Goal: Communication & Community: Answer question/provide support

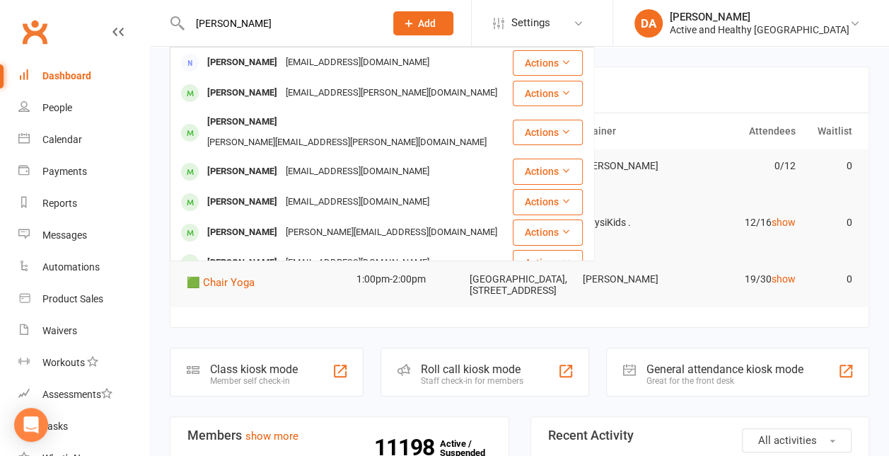
type input "[PERSON_NAME]"
click at [624, 79] on header "Coming up [DATE]" at bounding box center [520, 89] width 698 height 45
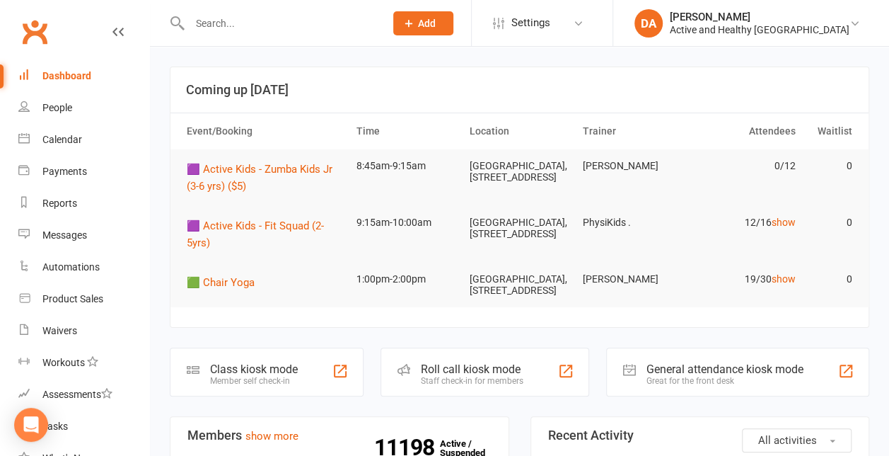
click at [240, 28] on input "text" at bounding box center [280, 23] width 190 height 20
paste input "[PERSON_NAME]"
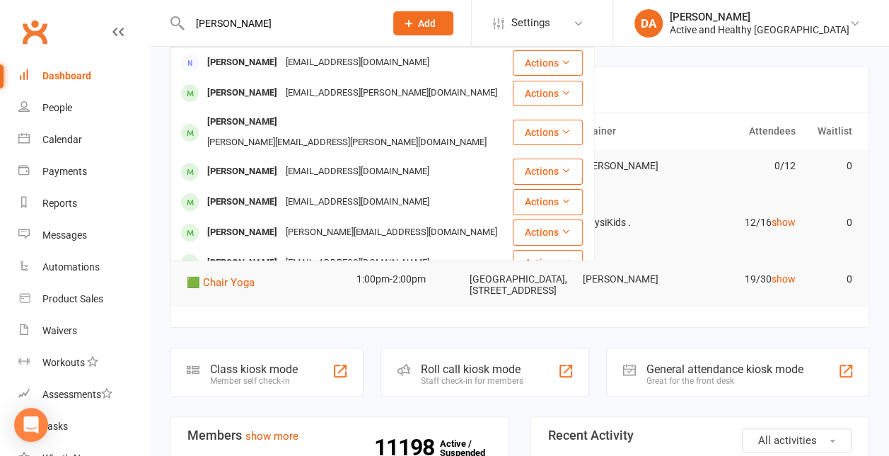
type input "[PERSON_NAME]"
click at [51, 136] on div "Calendar" at bounding box center [62, 139] width 40 height 11
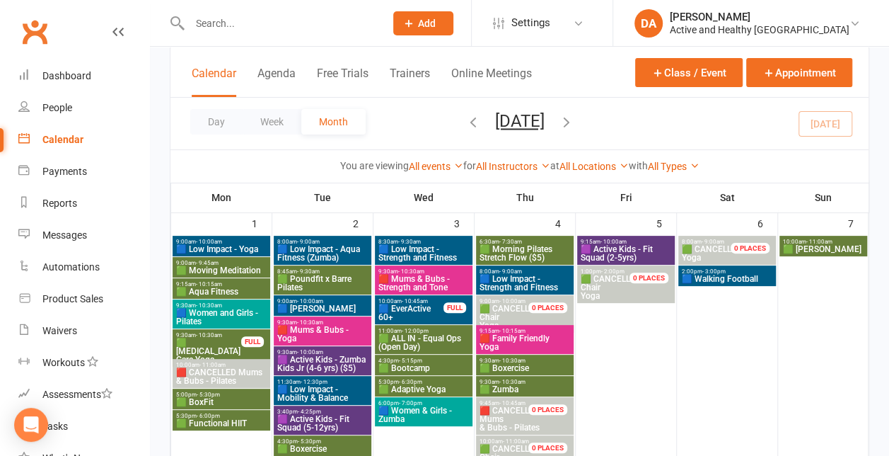
scroll to position [83, 0]
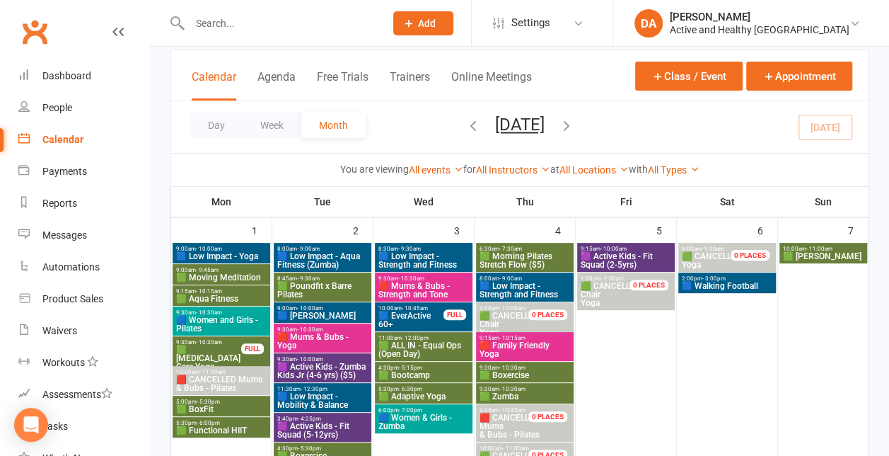
click at [451, 255] on span "🟦 Low Impact - Strength and Fitness" at bounding box center [424, 260] width 92 height 17
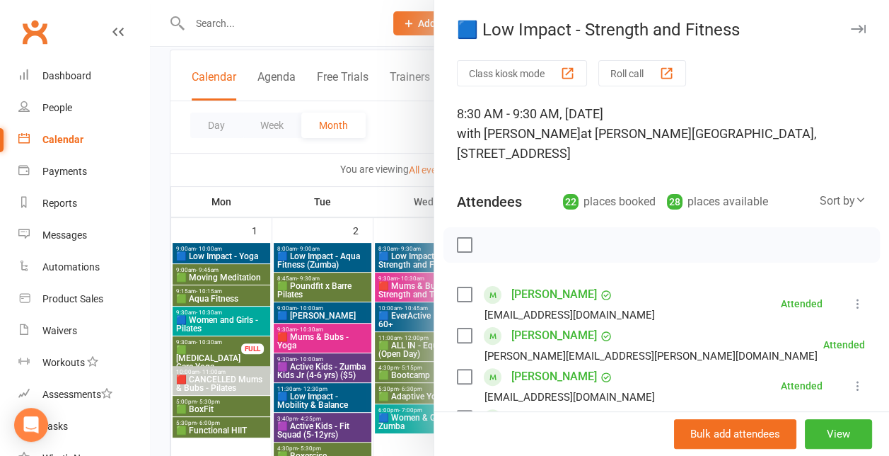
scroll to position [111, 0]
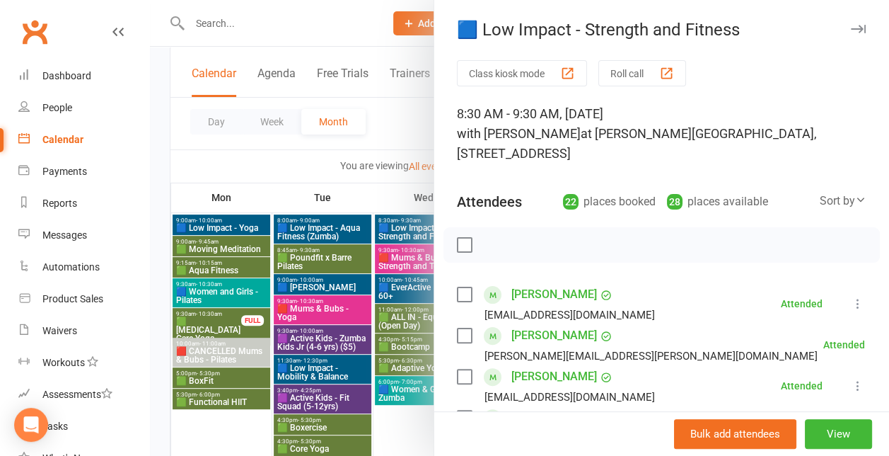
click at [811, 229] on div at bounding box center [662, 244] width 437 height 35
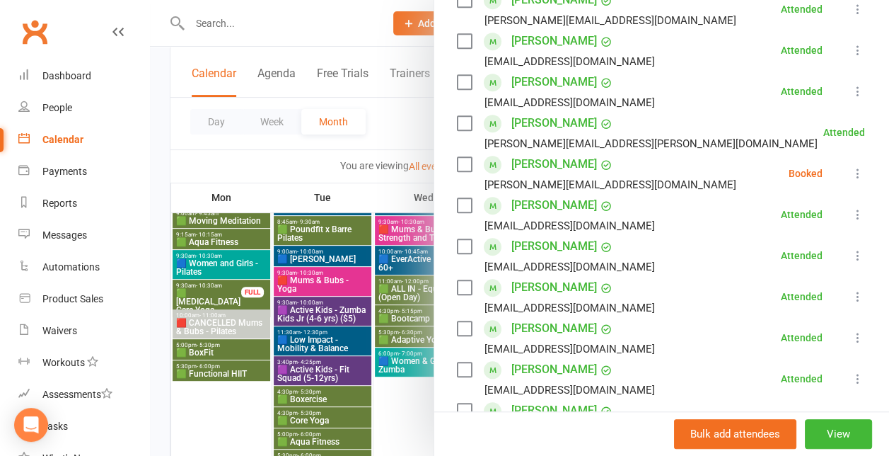
scroll to position [147, 0]
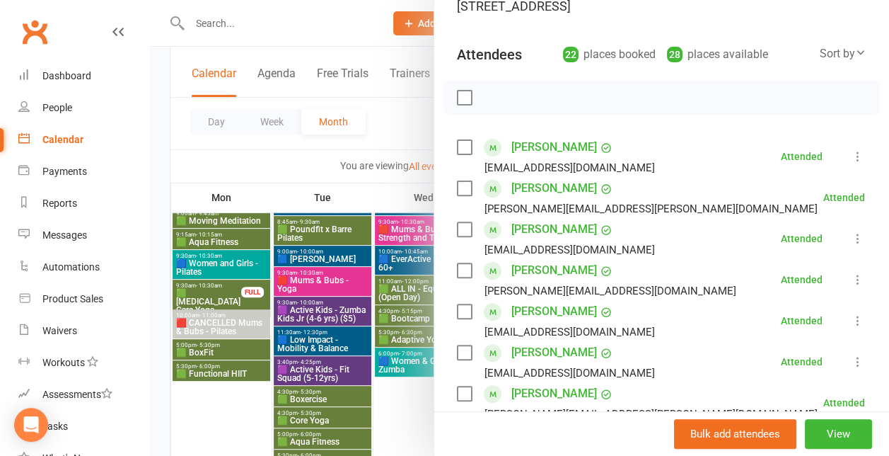
click at [388, 134] on div at bounding box center [519, 228] width 739 height 456
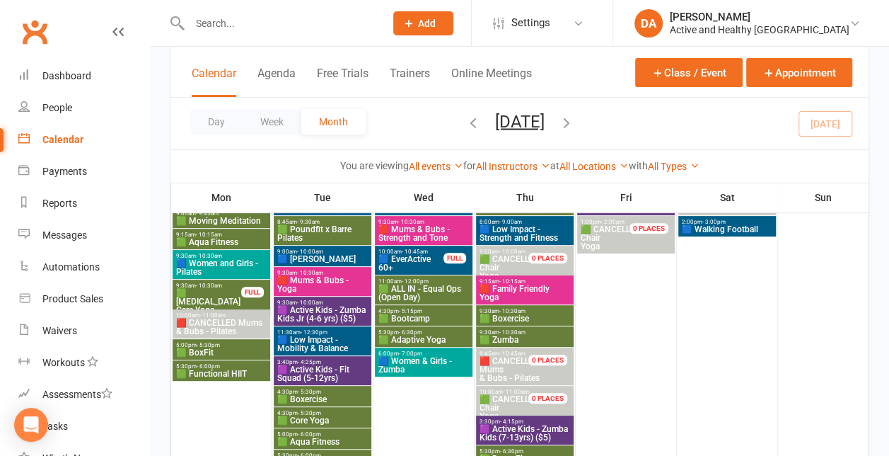
click at [533, 226] on span "🟦 Low Impact - Strength and Fitness" at bounding box center [525, 233] width 92 height 17
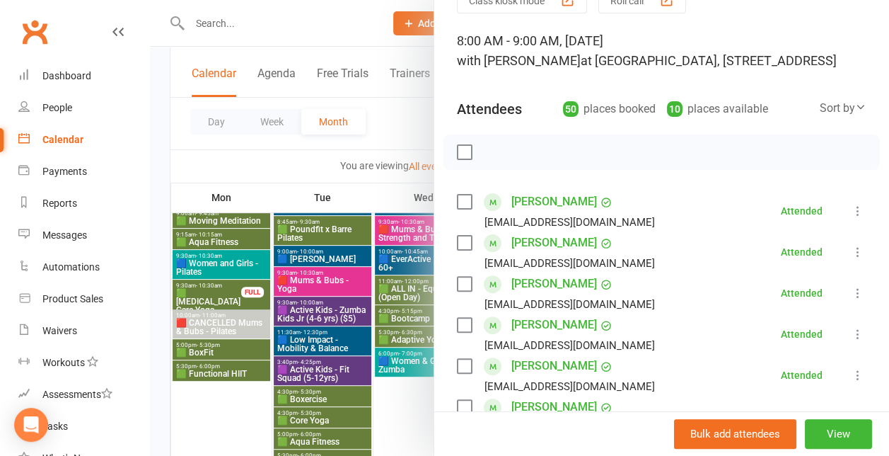
scroll to position [32, 0]
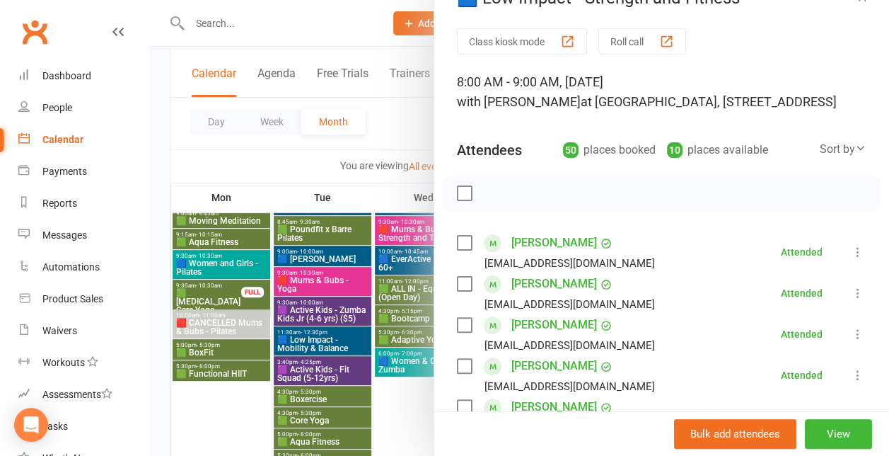
click at [386, 129] on div at bounding box center [519, 228] width 739 height 456
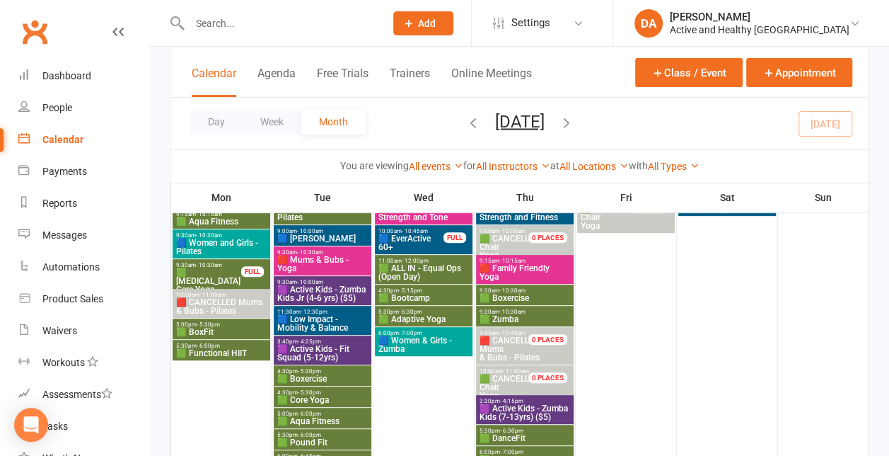
scroll to position [141, 0]
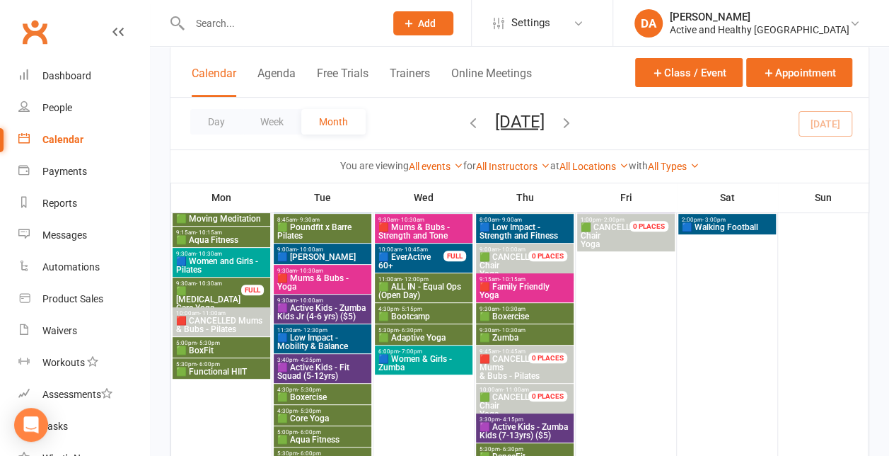
click at [349, 274] on span "🟥 Mums & Bubs - Yoga" at bounding box center [323, 282] width 92 height 17
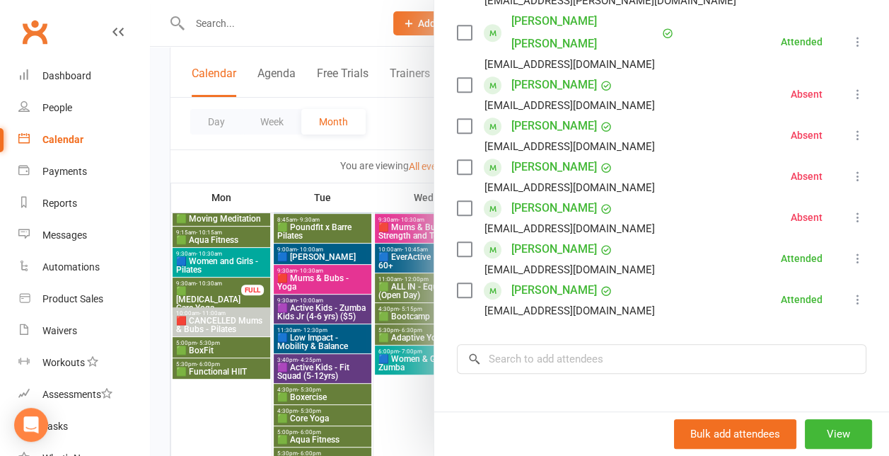
scroll to position [337, 0]
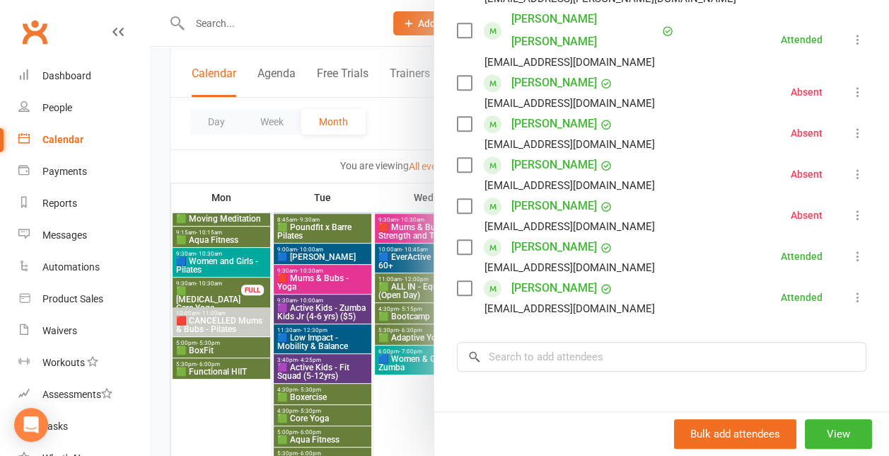
click at [361, 209] on div at bounding box center [519, 228] width 739 height 456
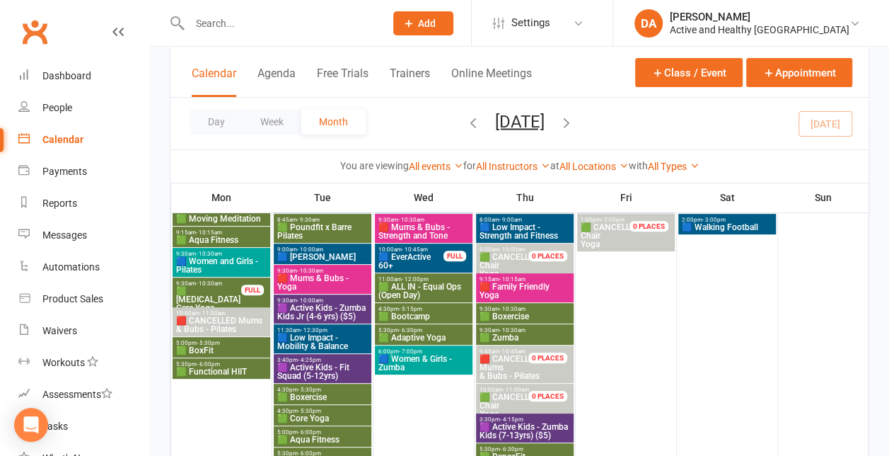
click at [437, 226] on span "🟥 Mums & Bubs - Strength and Tone" at bounding box center [424, 231] width 92 height 17
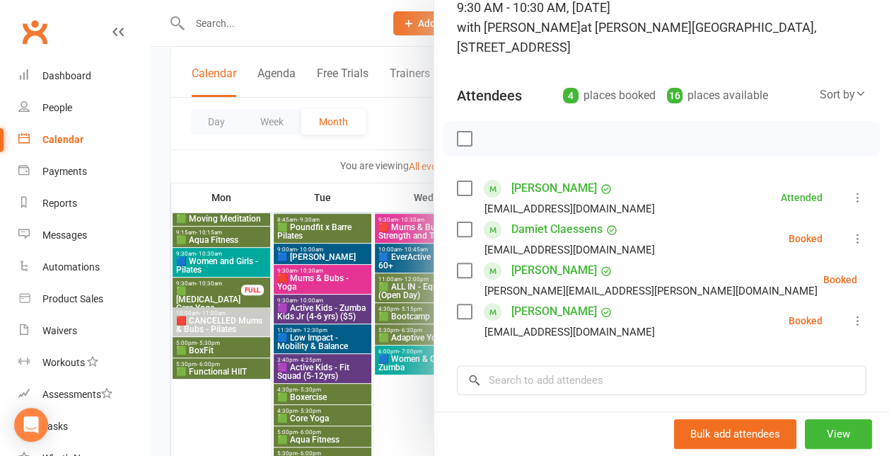
scroll to position [105, 0]
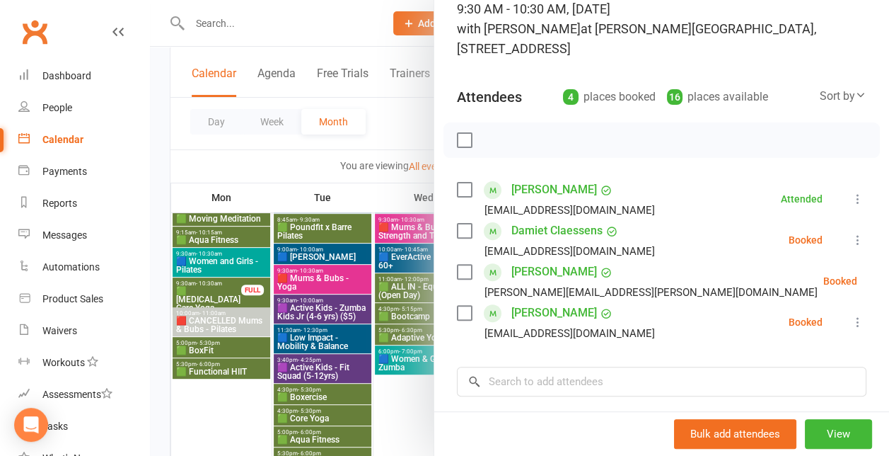
drag, startPoint x: 367, startPoint y: 283, endPoint x: 377, endPoint y: 282, distance: 10.0
click at [367, 283] on div at bounding box center [519, 228] width 739 height 456
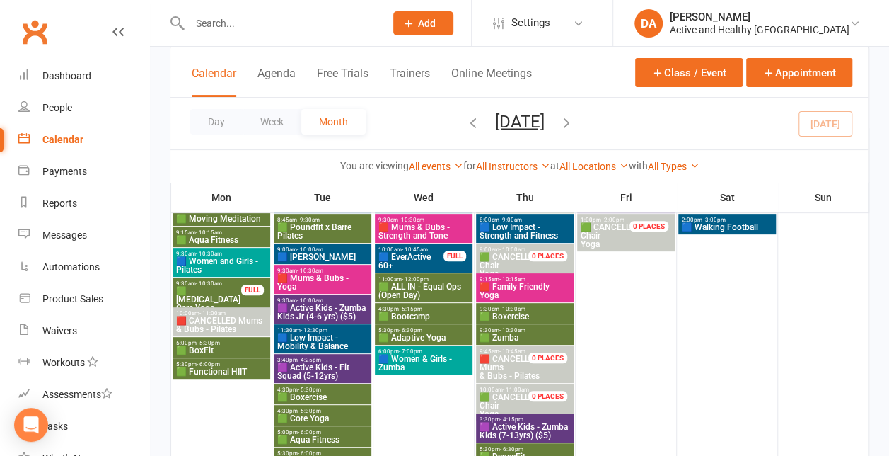
click at [542, 283] on span "🟥 Family Friendly Yoga" at bounding box center [525, 290] width 92 height 17
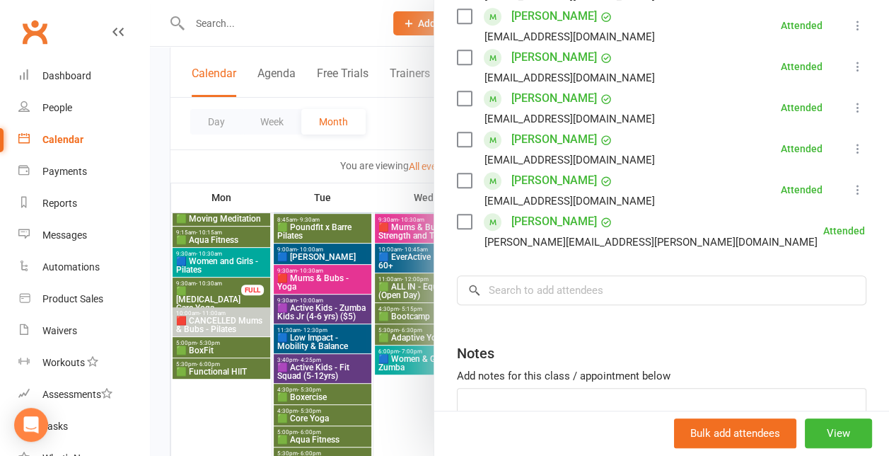
scroll to position [470, 0]
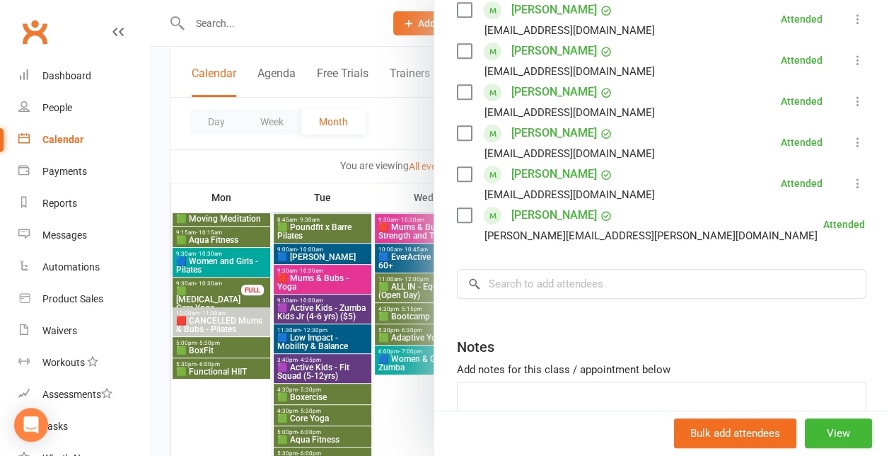
click at [334, 342] on div at bounding box center [519, 228] width 739 height 456
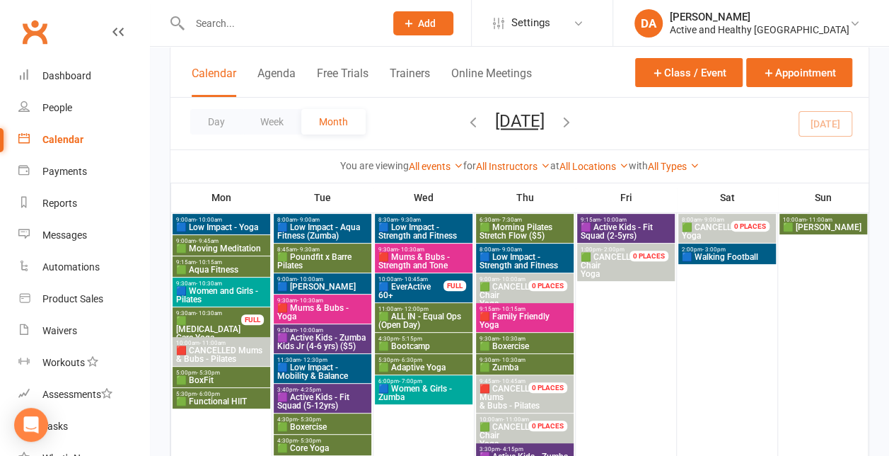
scroll to position [113, 0]
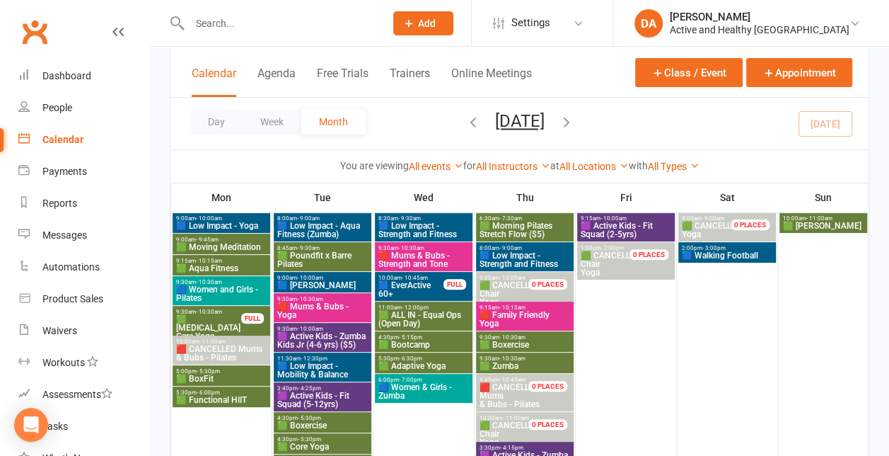
click at [333, 332] on span "🟪 Active Kids - Zumba Kids Jr (4-6 yrs) ($5)" at bounding box center [323, 340] width 92 height 17
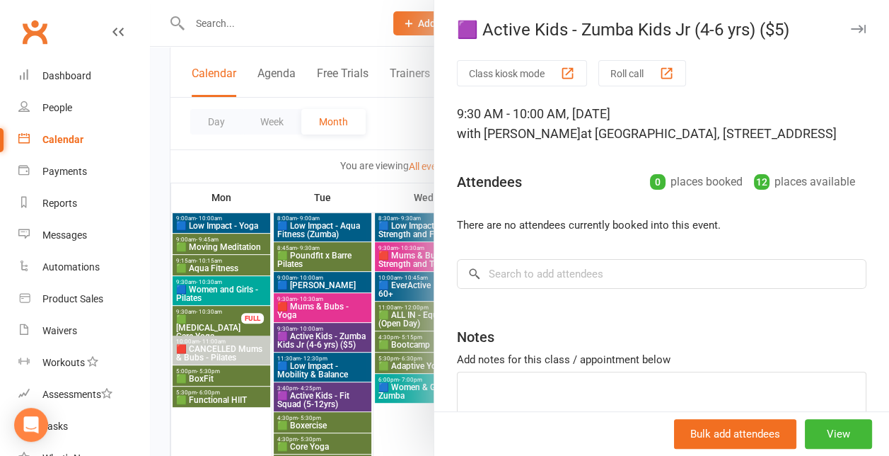
click at [333, 331] on div at bounding box center [519, 228] width 739 height 456
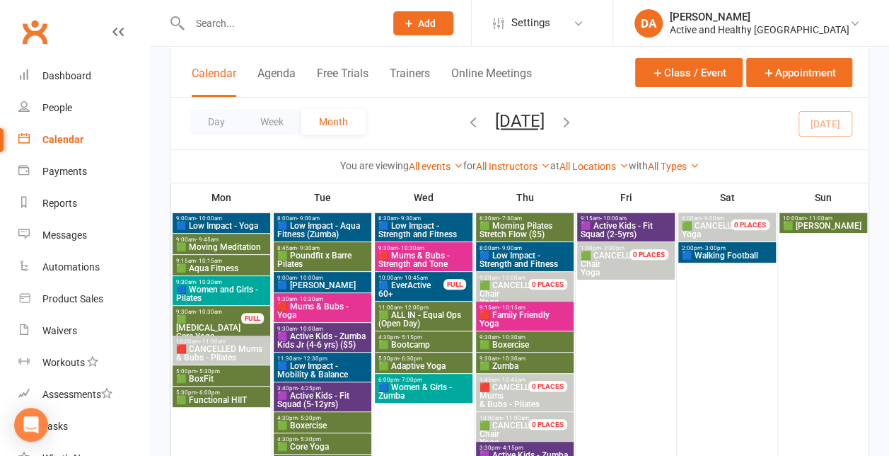
click at [559, 444] on span "3:30pm - 4:15pm" at bounding box center [525, 447] width 92 height 6
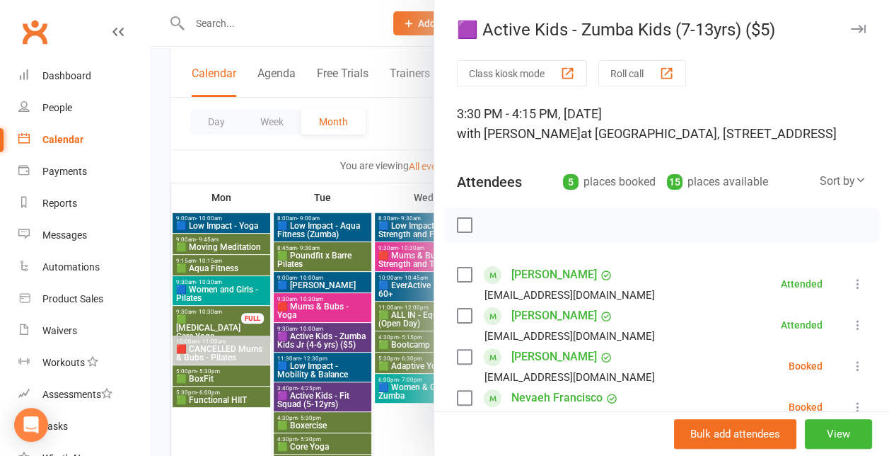
drag, startPoint x: 867, startPoint y: 98, endPoint x: 880, endPoint y: 176, distance: 79.7
click at [880, 176] on div "🟪 Active Kids - Zumba Kids (7-13yrs) ($5) Class kiosk mode Roll call 3:30 PM - …" at bounding box center [519, 228] width 739 height 456
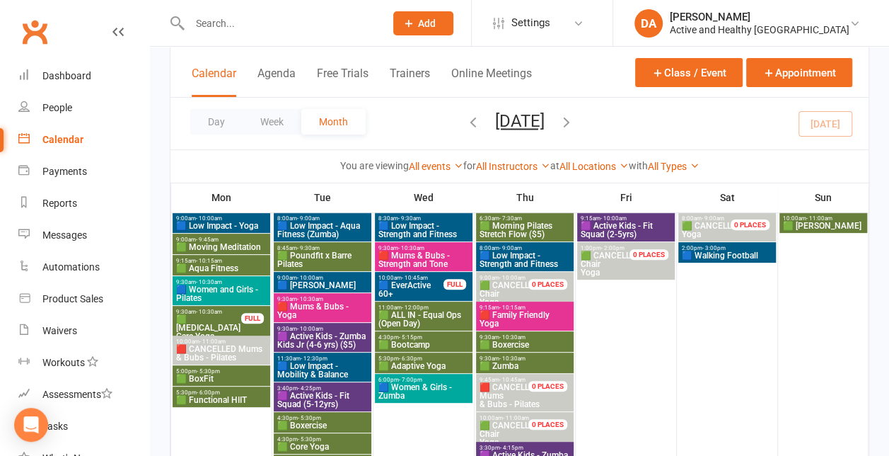
click at [531, 447] on span "3:30pm - 4:15pm" at bounding box center [525, 447] width 92 height 6
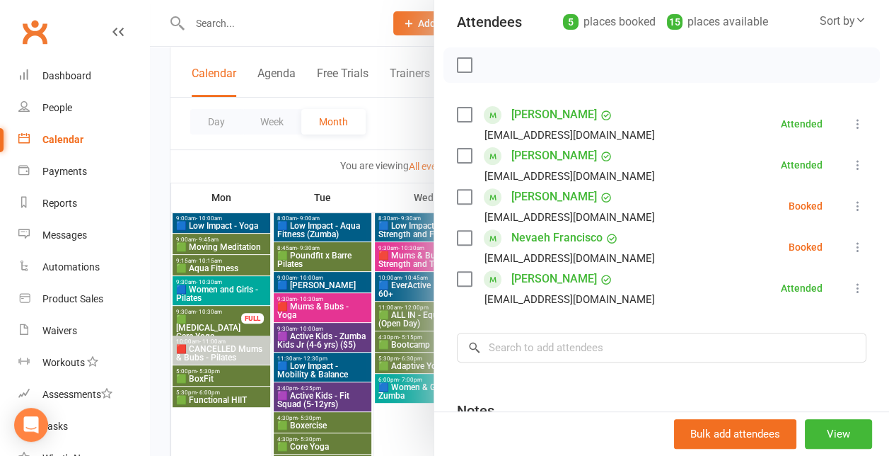
scroll to position [167, 0]
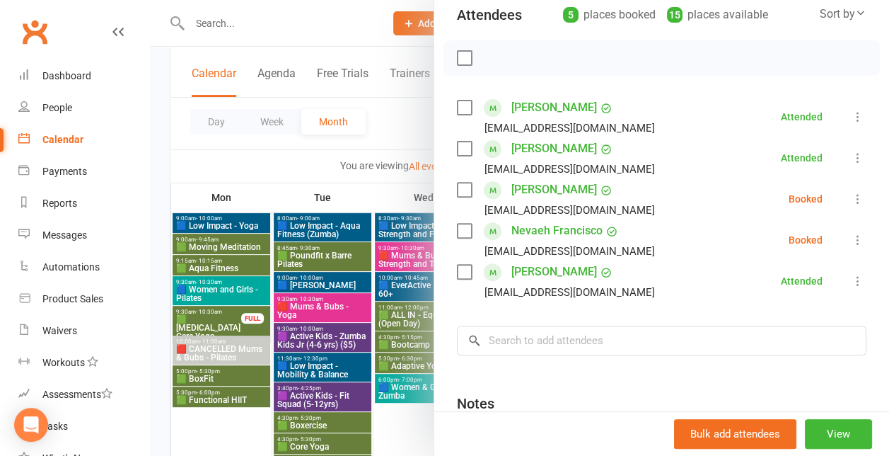
click at [202, 177] on div at bounding box center [519, 228] width 739 height 456
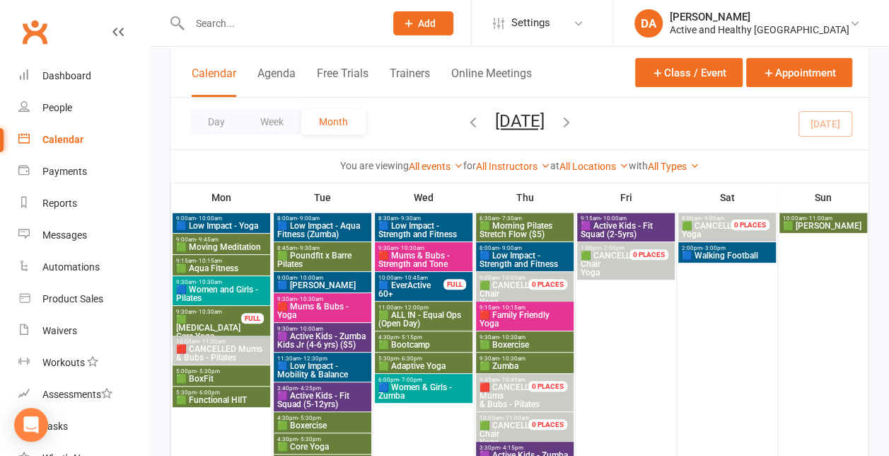
click at [744, 111] on div "Day Week Month [DATE] [DATE] Sun Mon Tue Wed Thu Fri Sat 31 01 02 03 04 05 06 0…" at bounding box center [520, 124] width 698 height 52
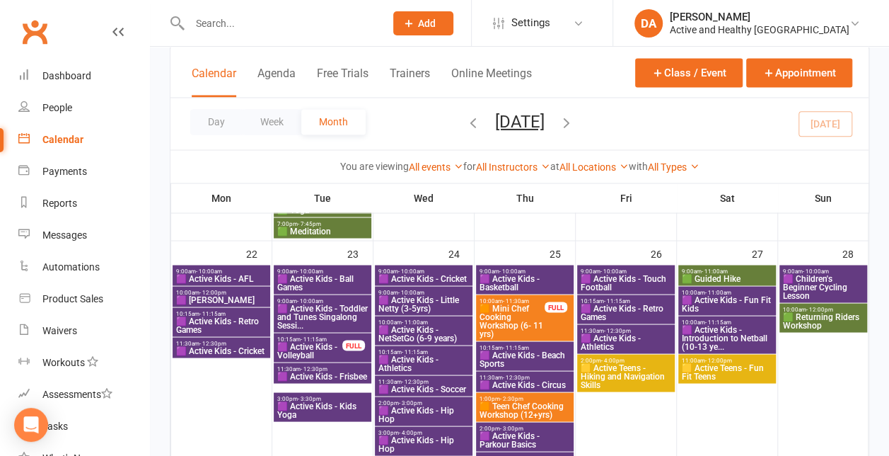
scroll to position [1214, 0]
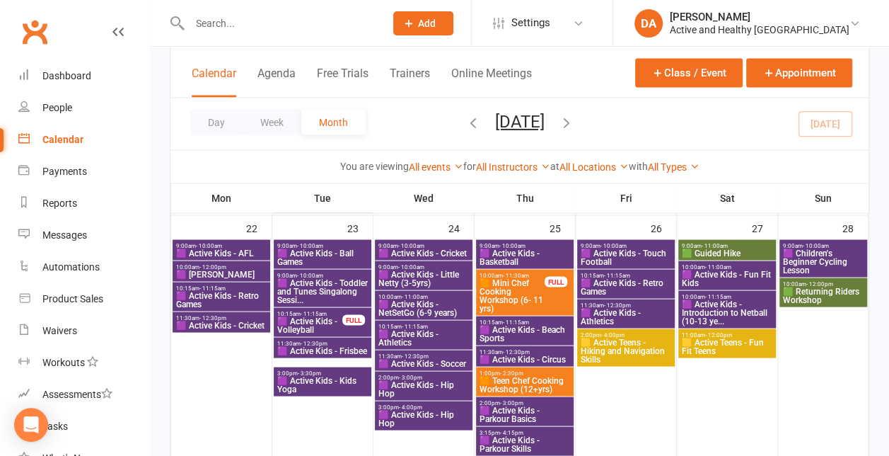
click at [315, 313] on span "- 11:15am" at bounding box center [314, 313] width 26 height 6
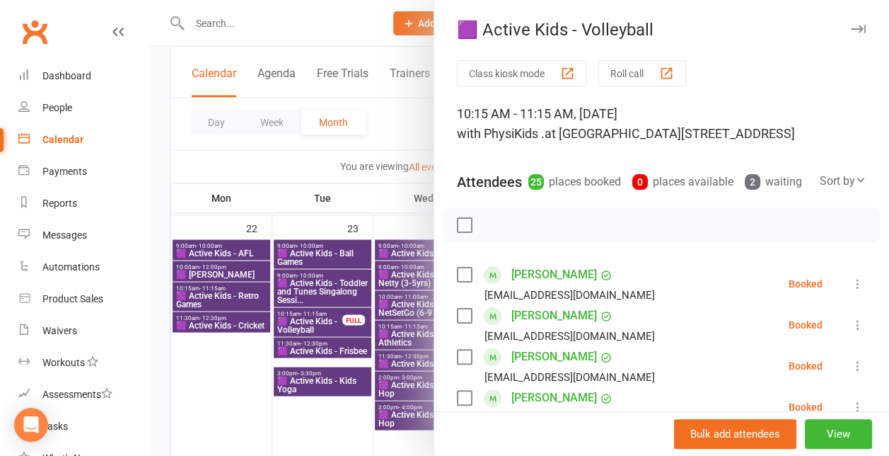
click at [315, 313] on div at bounding box center [519, 228] width 739 height 456
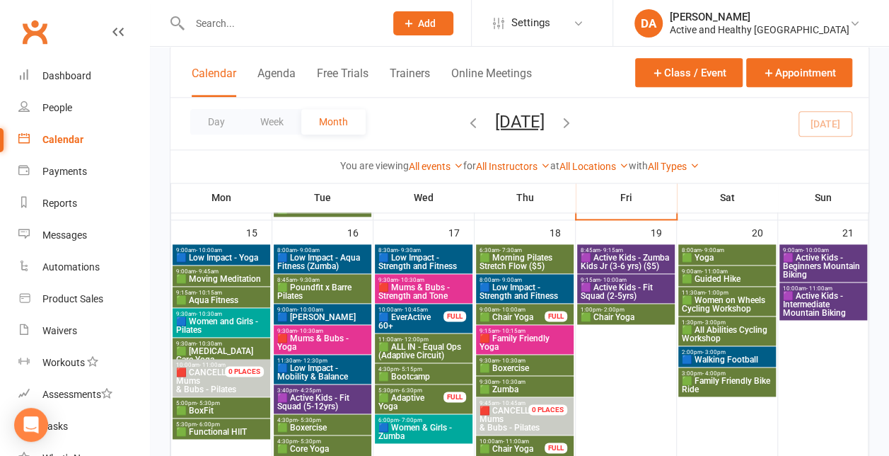
scroll to position [838, 0]
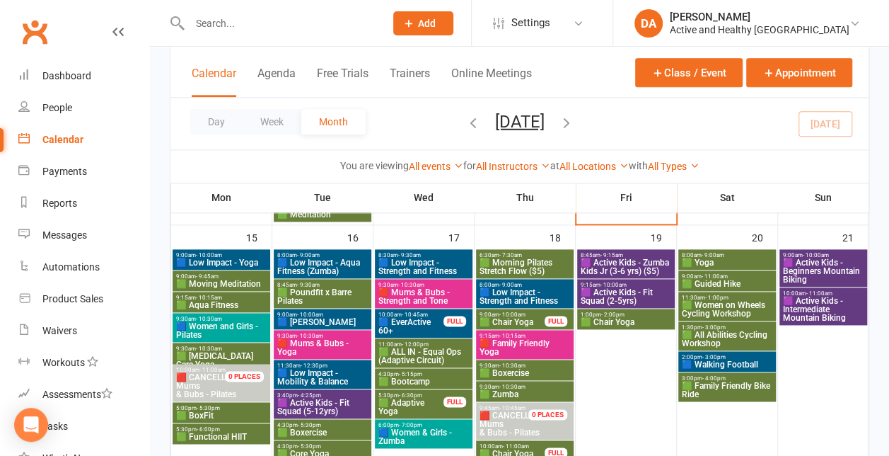
click at [724, 283] on span "🟩 Guided Hike" at bounding box center [727, 283] width 92 height 8
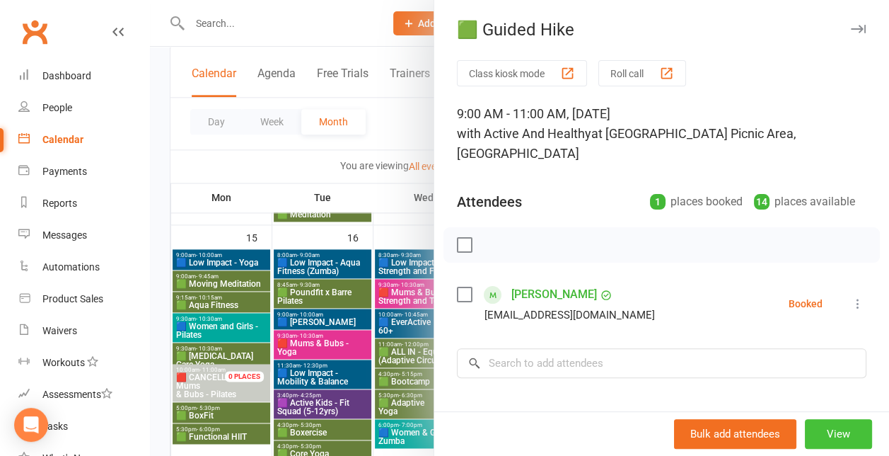
click at [832, 434] on button "View" at bounding box center [838, 434] width 67 height 30
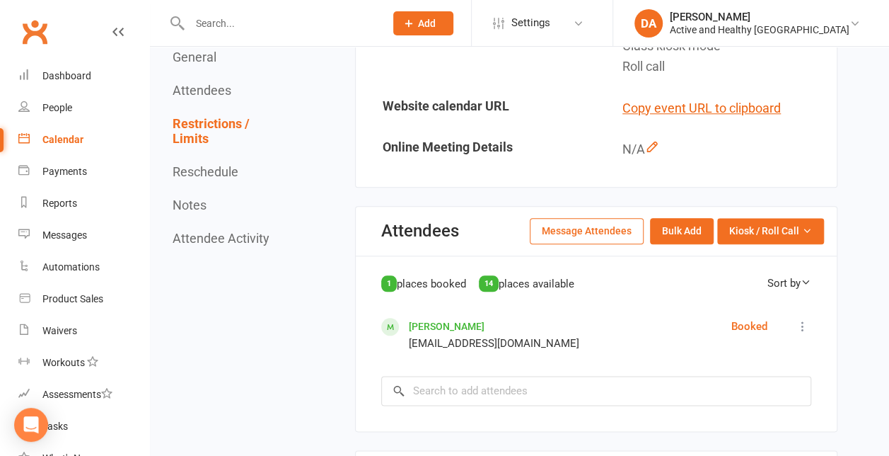
scroll to position [473, 0]
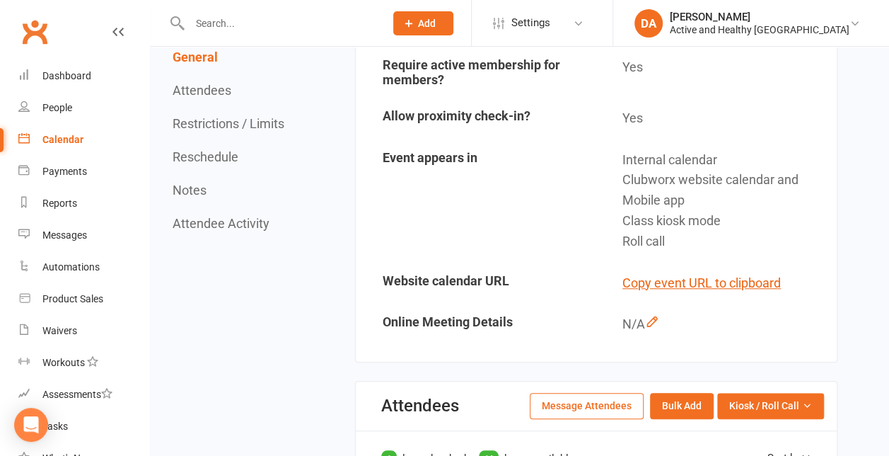
click at [57, 134] on div "Calendar" at bounding box center [62, 139] width 41 height 11
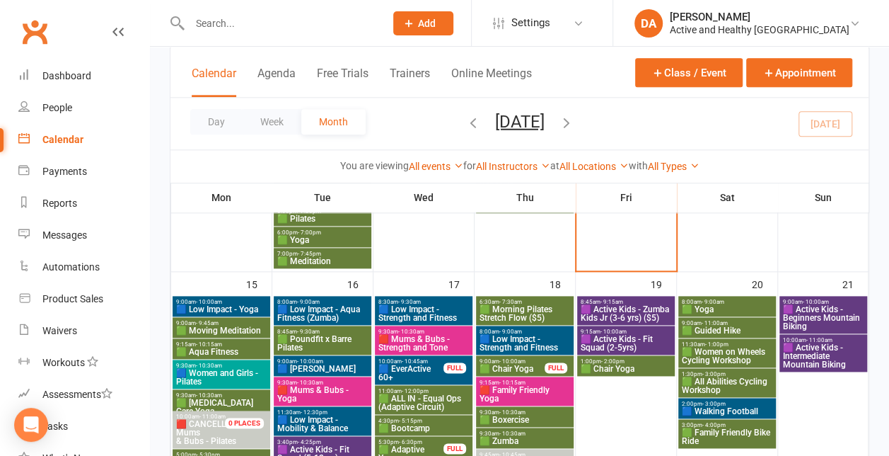
scroll to position [805, 0]
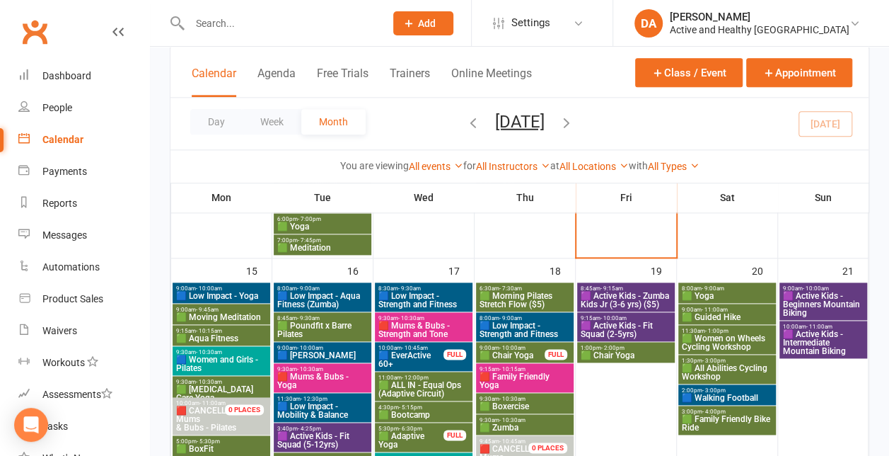
click at [724, 315] on span "🟩 Guided Hike" at bounding box center [727, 317] width 92 height 8
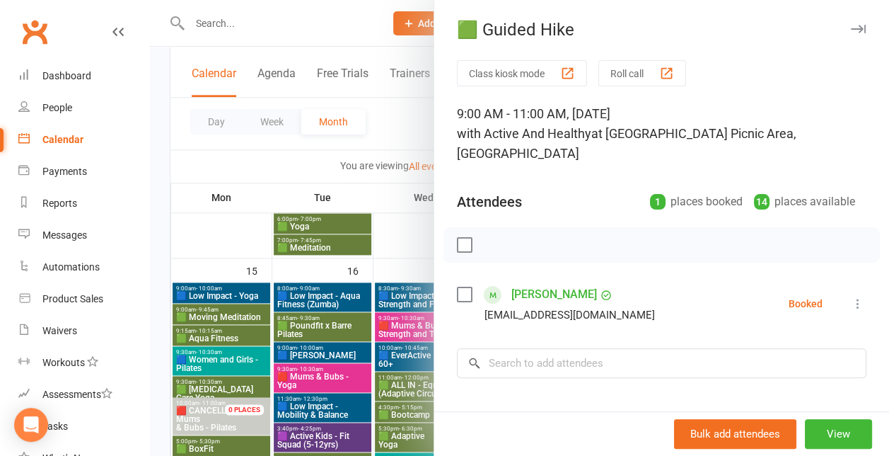
click at [395, 262] on div at bounding box center [519, 228] width 739 height 456
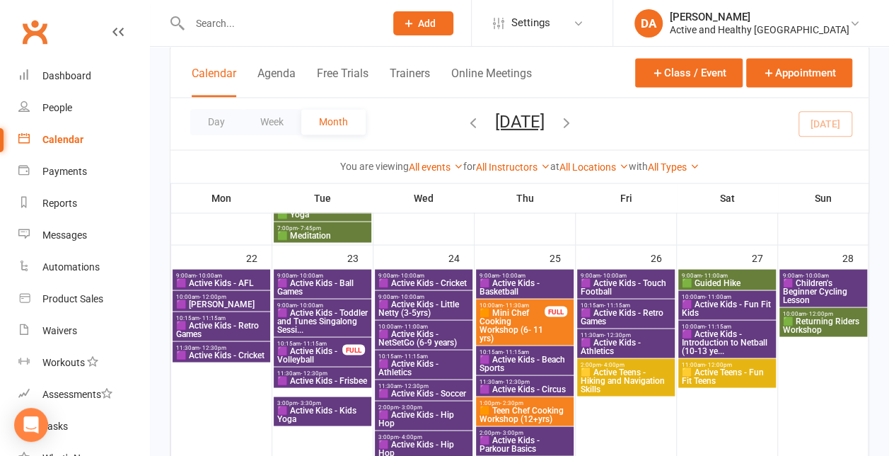
scroll to position [1182, 0]
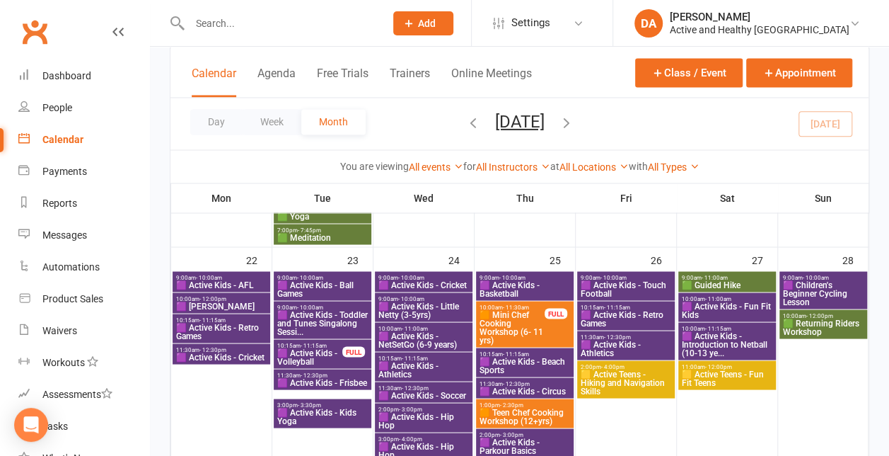
click at [719, 287] on span "🟩 Guided Hike" at bounding box center [727, 284] width 92 height 8
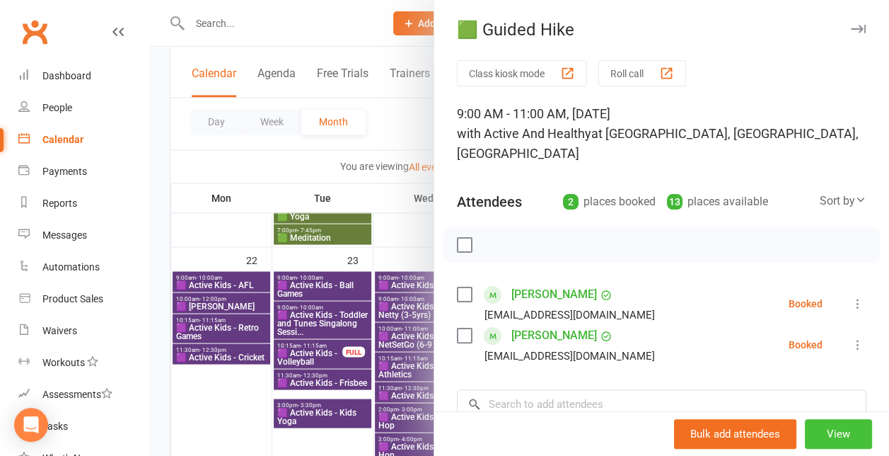
click at [840, 437] on button "View" at bounding box center [838, 434] width 67 height 30
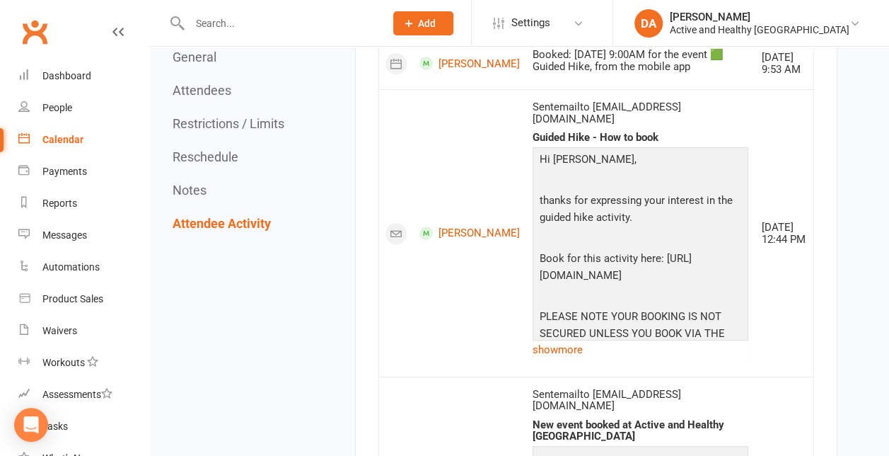
scroll to position [2858, 0]
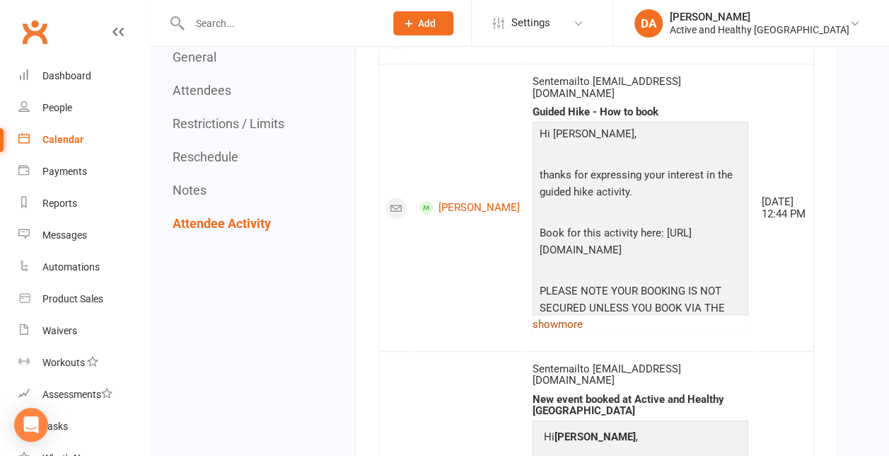
click at [553, 334] on link "show more" at bounding box center [641, 324] width 216 height 20
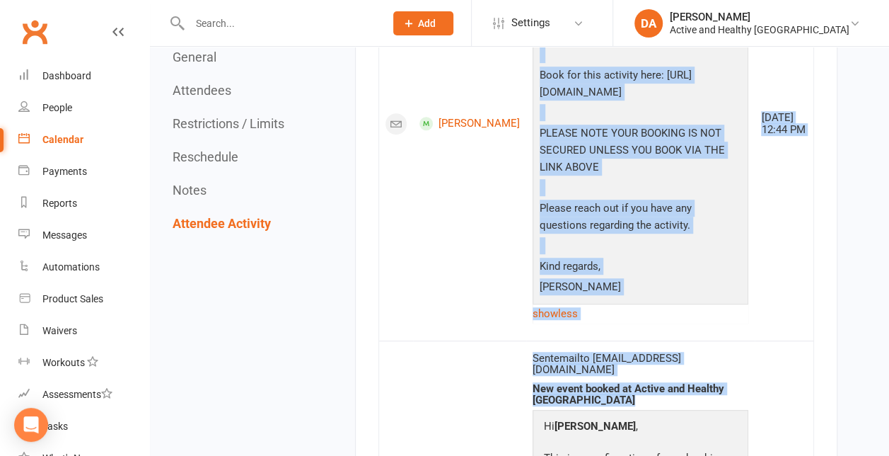
scroll to position [3034, 0]
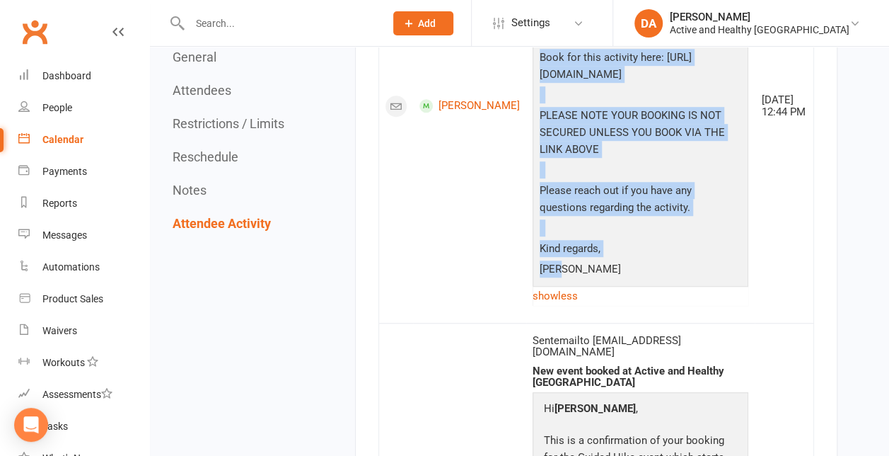
drag, startPoint x: 519, startPoint y: 154, endPoint x: 597, endPoint y: 301, distance: 166.5
click at [597, 281] on div "Hi [PERSON_NAME], thanks for expressing your interest in the guided hike activi…" at bounding box center [640, 115] width 209 height 331
copy div "Hi [PERSON_NAME], thanks for expressing your interest in the guided hike activi…"
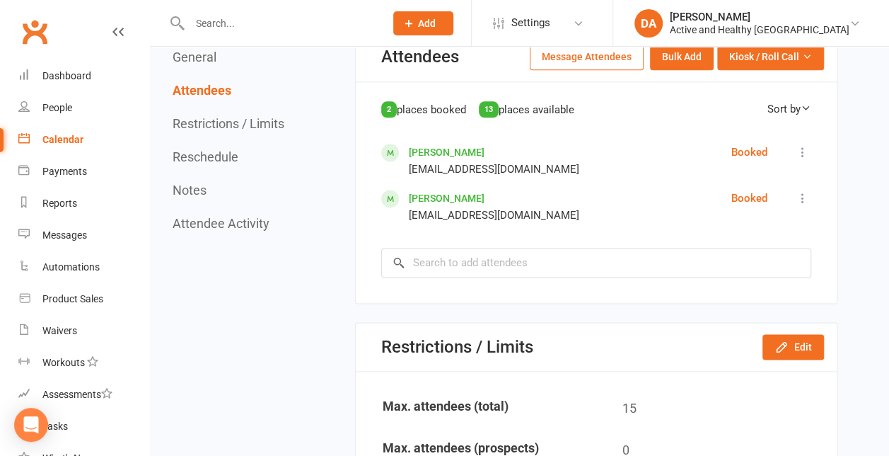
scroll to position [818, 0]
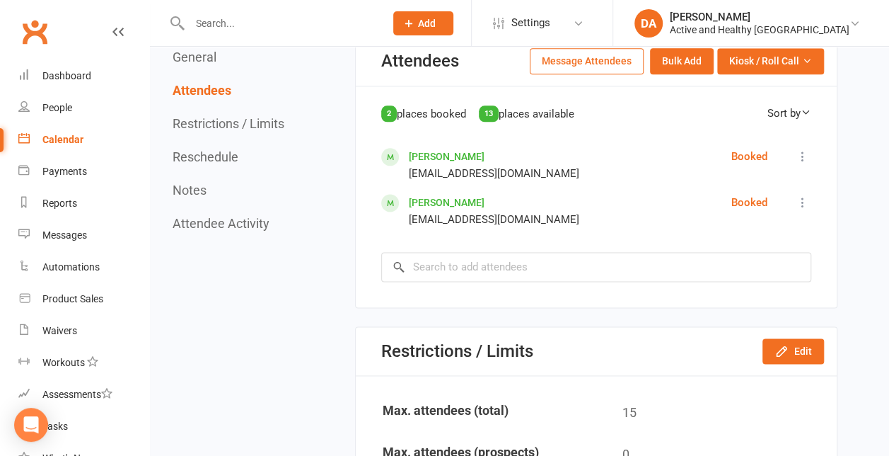
click at [584, 74] on button "Message Attendees" at bounding box center [587, 60] width 114 height 25
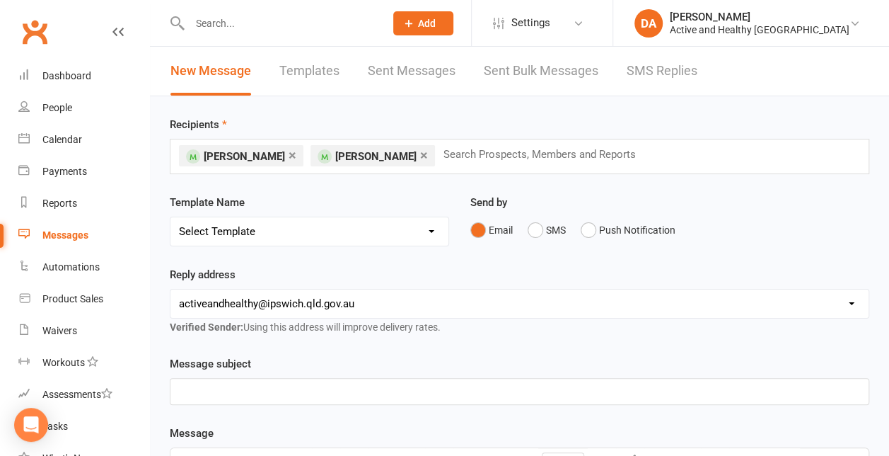
click at [289, 156] on link "×" at bounding box center [293, 155] width 8 height 23
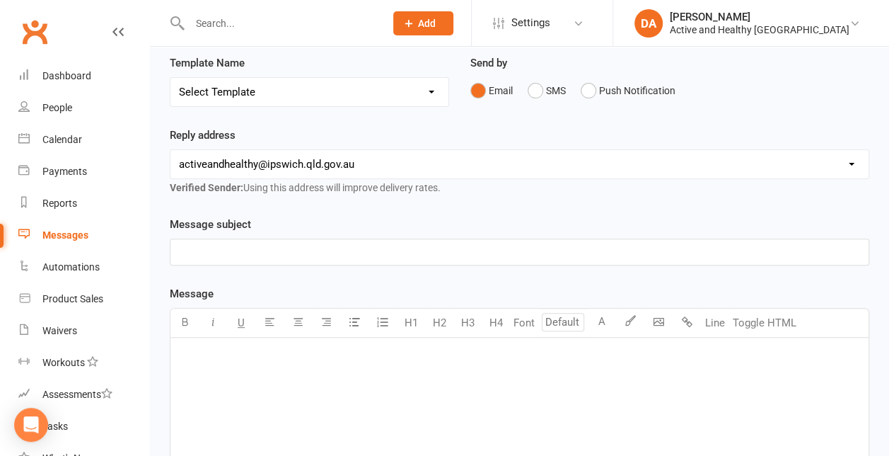
scroll to position [143, 0]
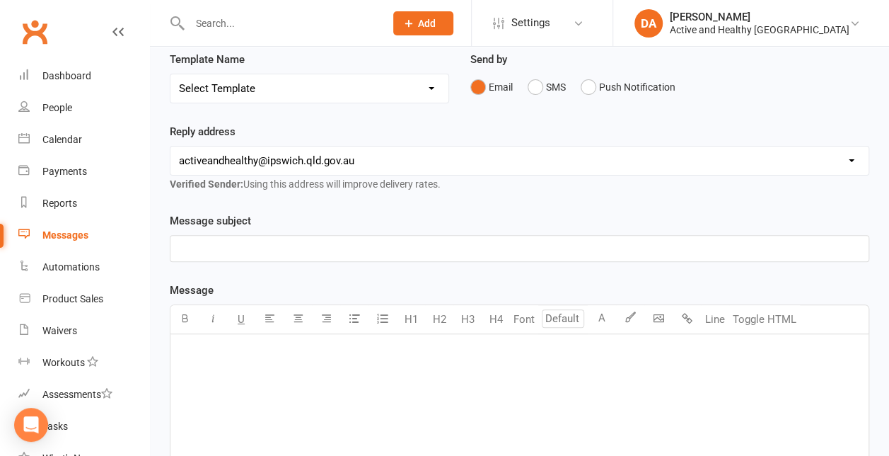
click at [334, 246] on p "﻿" at bounding box center [519, 248] width 681 height 17
click at [281, 402] on div "﻿" at bounding box center [520, 440] width 698 height 212
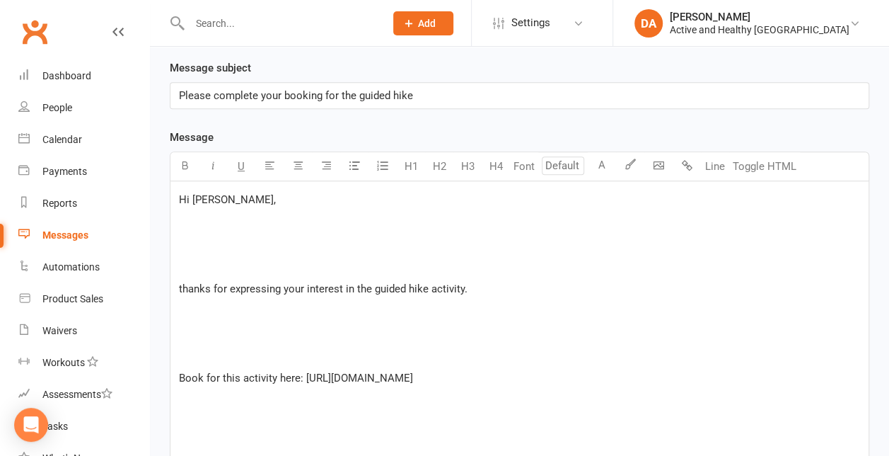
scroll to position [294, 0]
click at [242, 214] on p "﻿" at bounding box center [519, 222] width 681 height 17
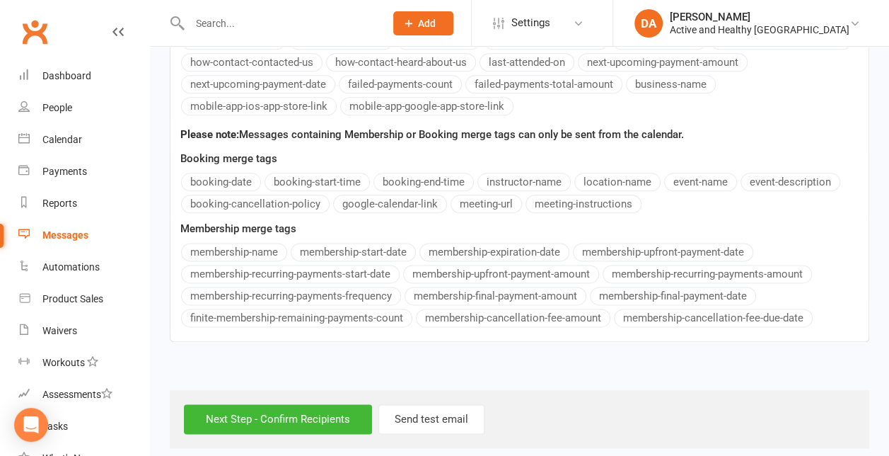
scroll to position [784, 0]
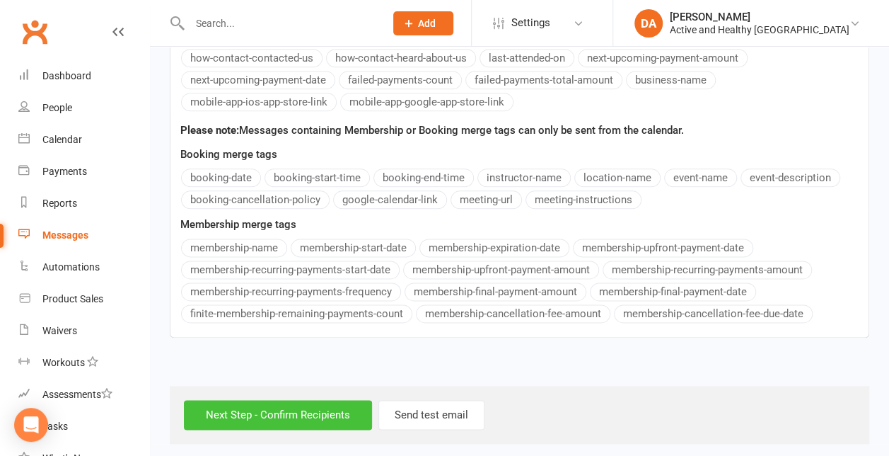
click at [255, 402] on input "Next Step - Confirm Recipients" at bounding box center [278, 415] width 188 height 30
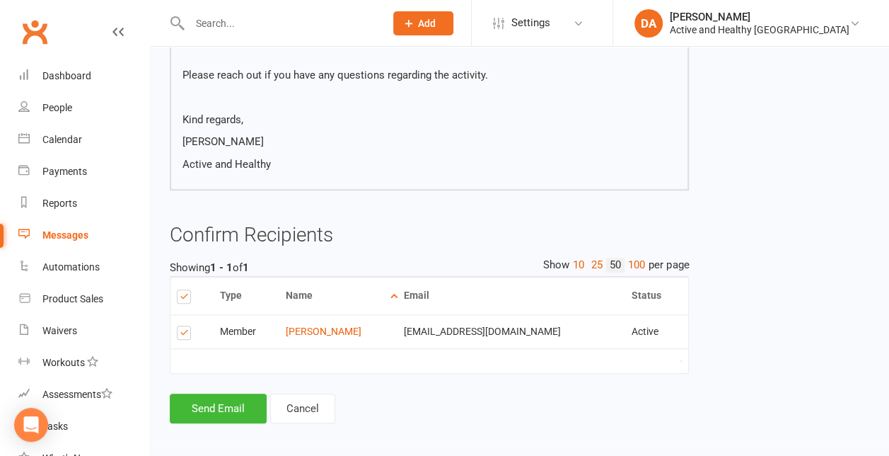
scroll to position [427, 0]
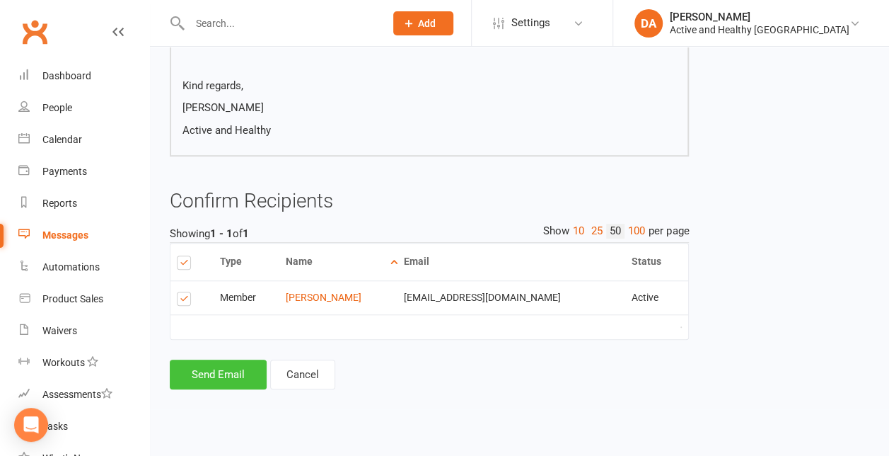
click at [223, 389] on button "Send Email" at bounding box center [218, 374] width 97 height 30
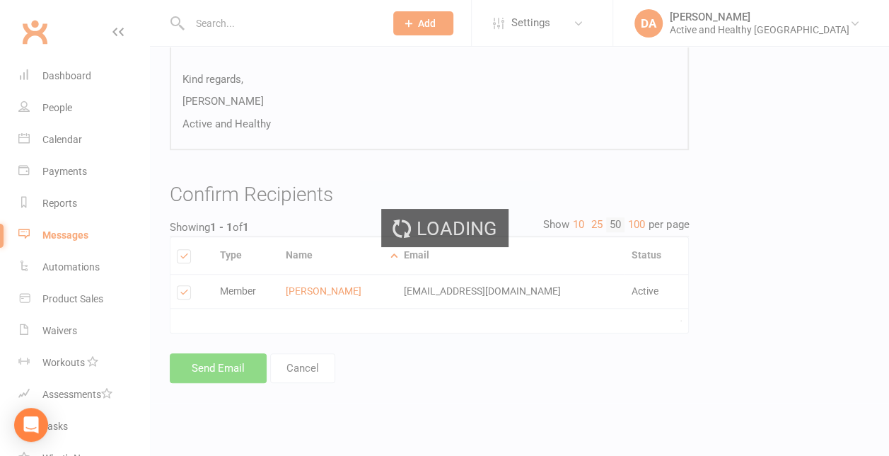
scroll to position [420, 0]
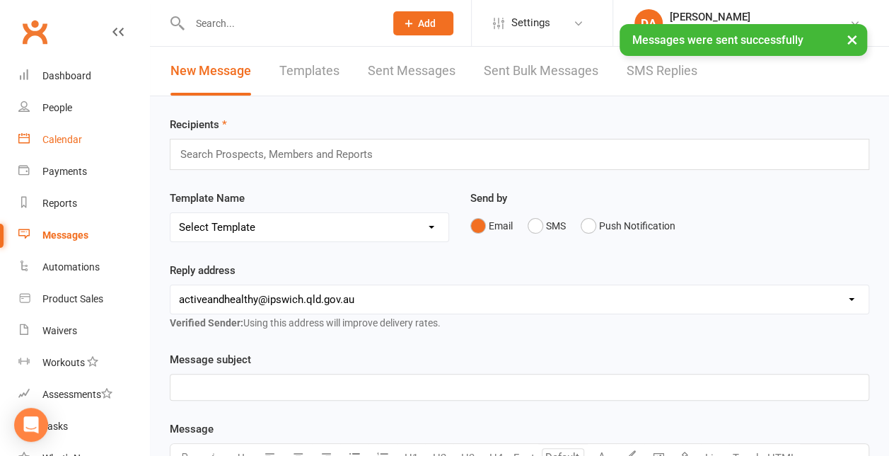
click at [59, 140] on div "Calendar" at bounding box center [62, 139] width 40 height 11
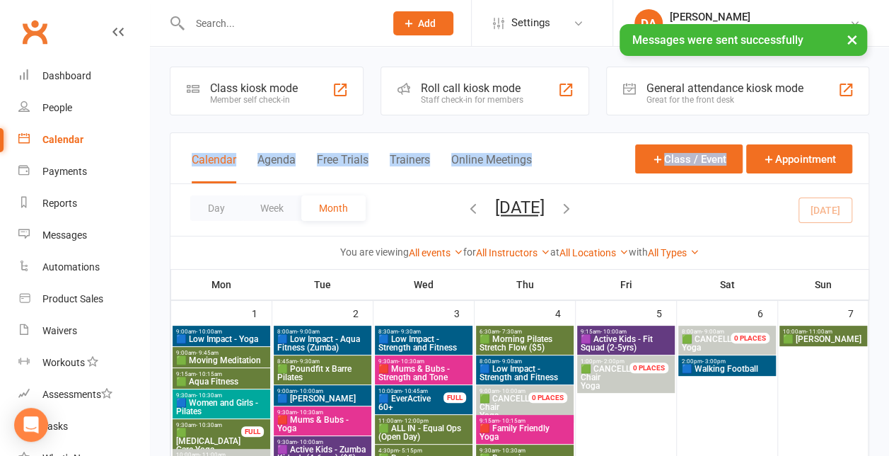
drag, startPoint x: 894, startPoint y: 89, endPoint x: 902, endPoint y: 132, distance: 43.2
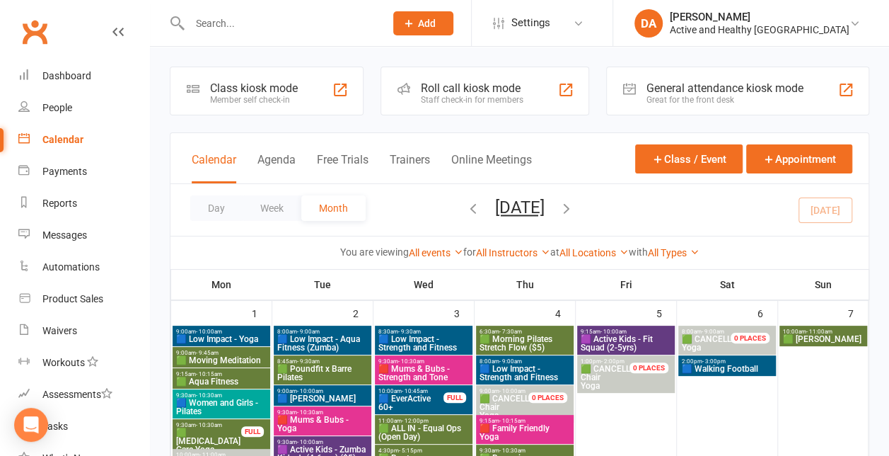
drag, startPoint x: 899, startPoint y: 132, endPoint x: 878, endPoint y: 216, distance: 87.5
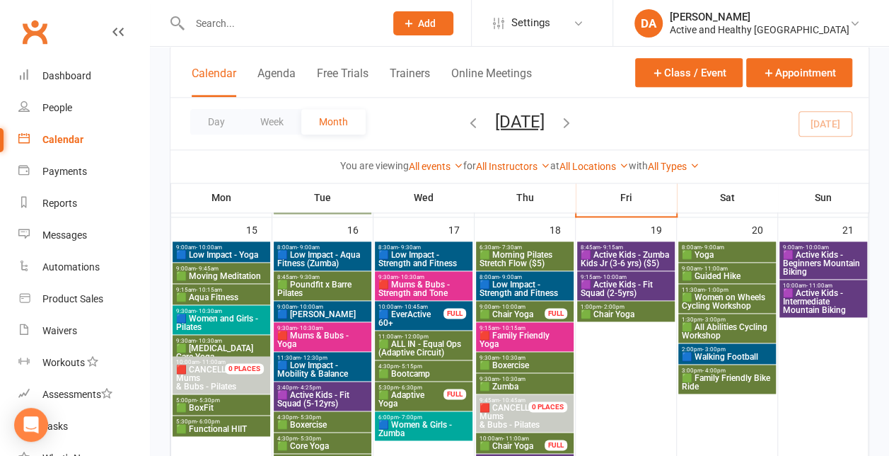
scroll to position [837, 0]
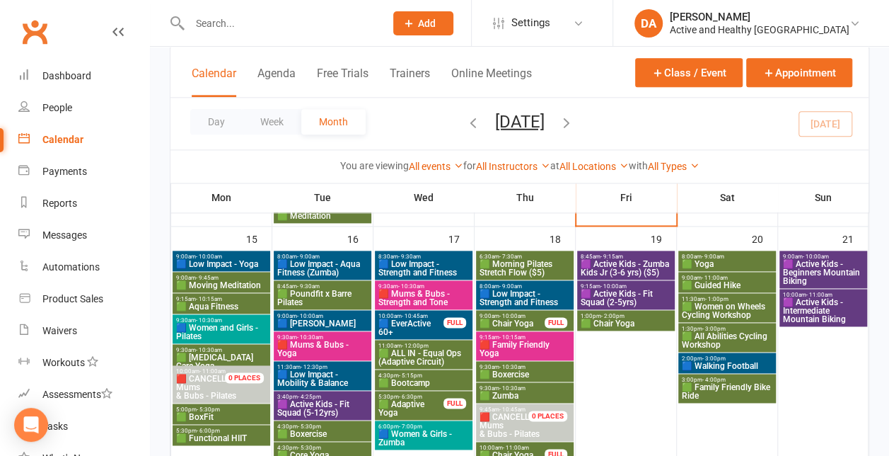
click at [726, 312] on span "🟩 Women on Wheels Cycling Workshop" at bounding box center [727, 310] width 92 height 17
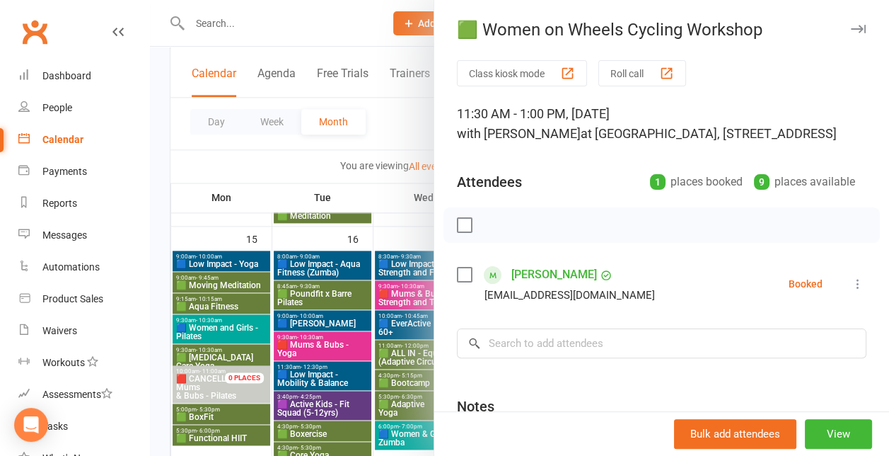
click at [373, 301] on div at bounding box center [519, 228] width 739 height 456
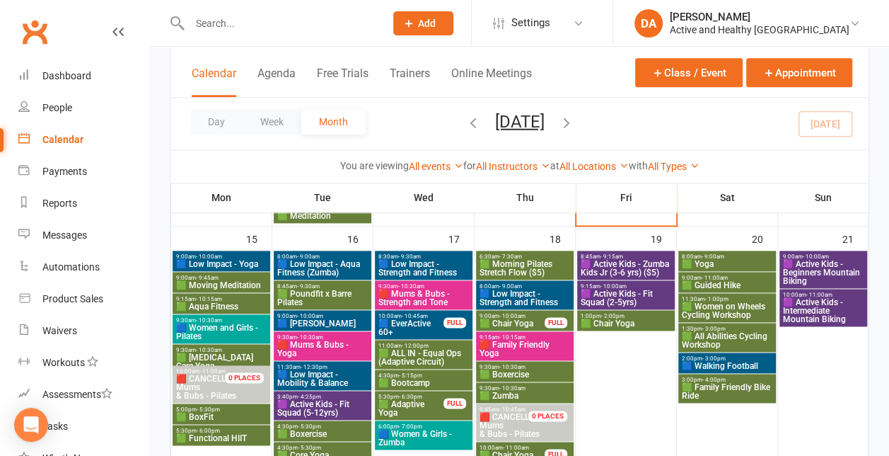
click at [761, 334] on span "🟩 All Abilities Cycling Workshop" at bounding box center [727, 340] width 92 height 17
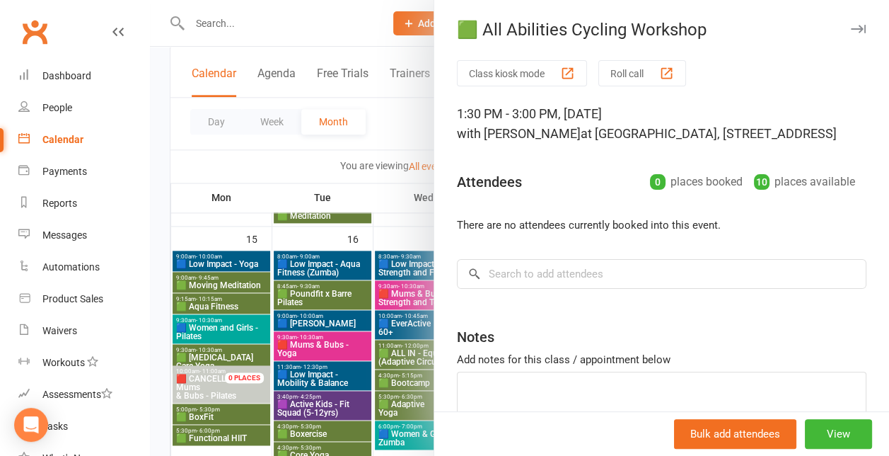
click at [314, 310] on div at bounding box center [519, 228] width 739 height 456
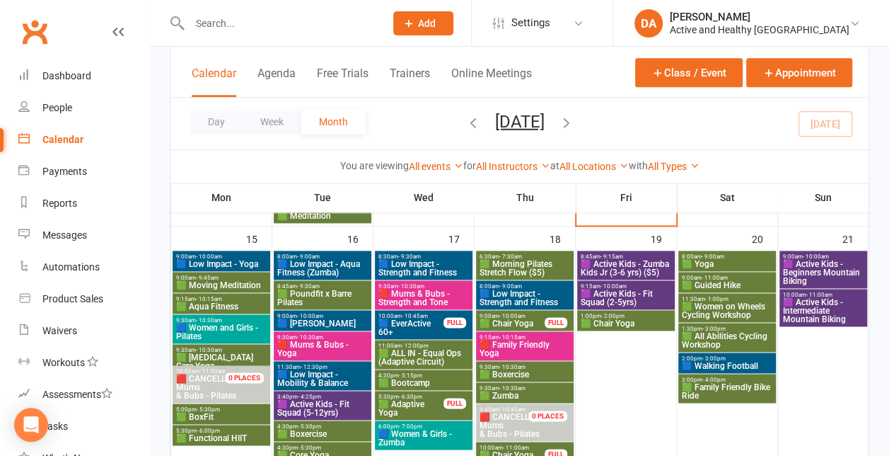
click at [729, 340] on span "🟩 All Abilities Cycling Workshop" at bounding box center [727, 340] width 92 height 17
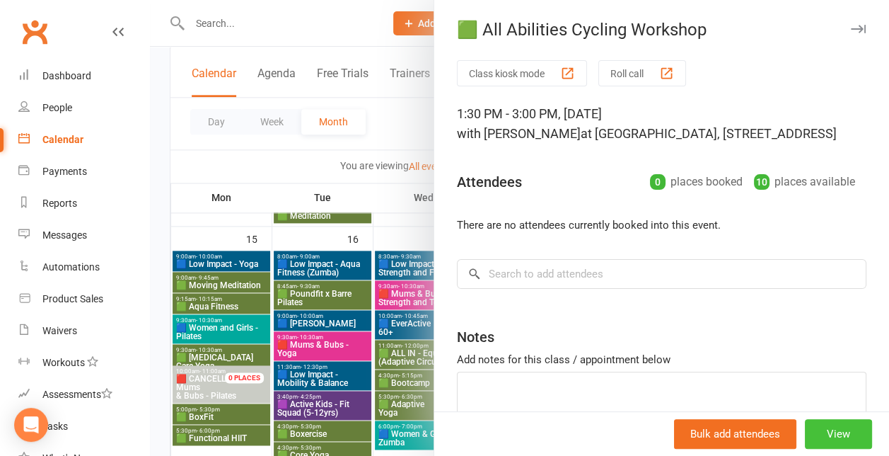
click at [826, 441] on button "View" at bounding box center [838, 434] width 67 height 30
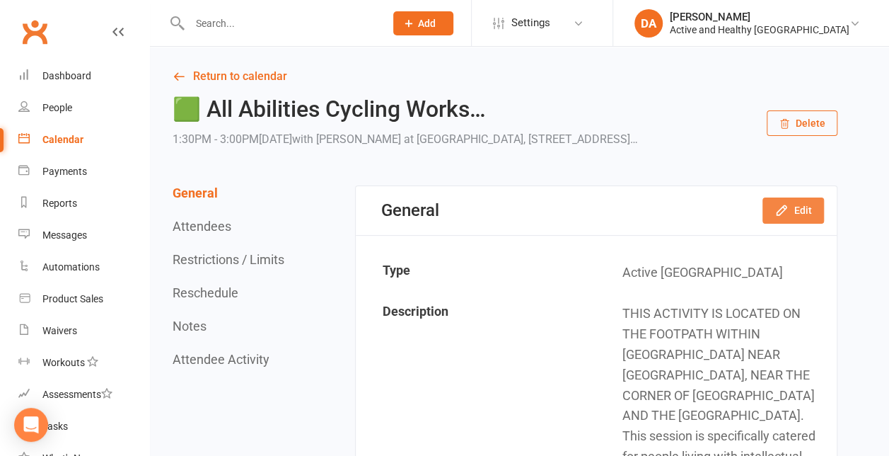
click at [802, 223] on button "Edit" at bounding box center [794, 209] width 62 height 25
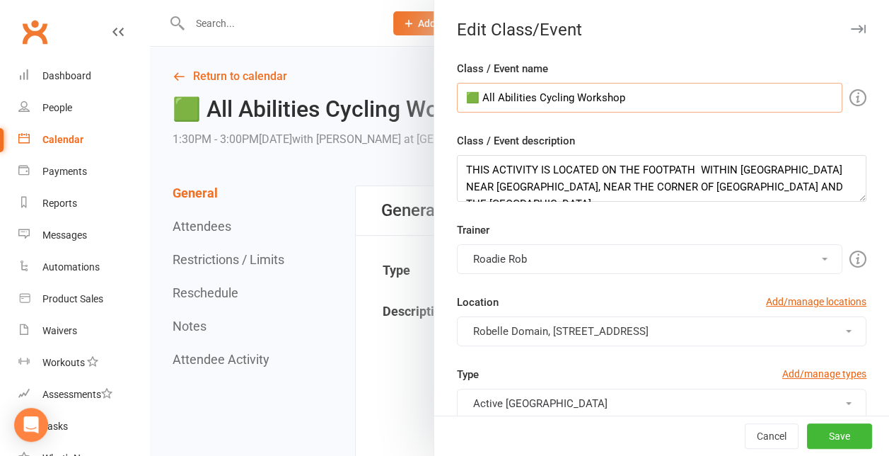
drag, startPoint x: 635, startPoint y: 91, endPoint x: 473, endPoint y: 88, distance: 162.0
click at [473, 88] on input "🟩 All Abilities Cycling Workshop" at bounding box center [650, 98] width 386 height 30
click at [340, 303] on div at bounding box center [519, 228] width 739 height 456
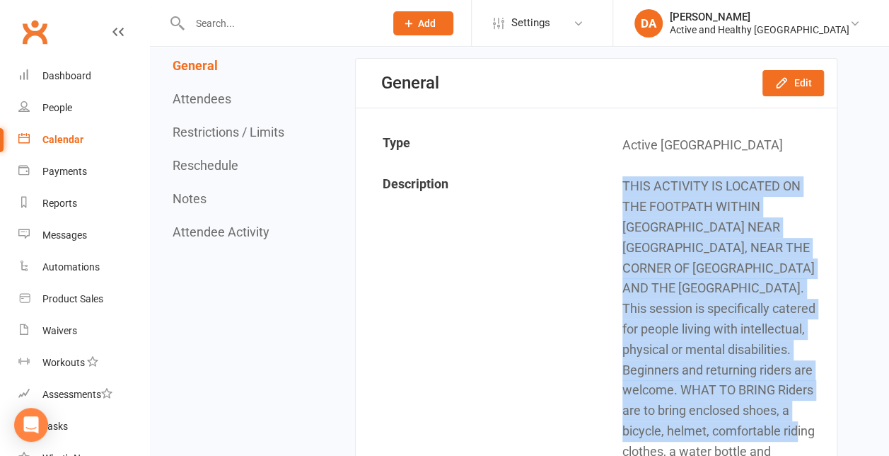
scroll to position [149, 0]
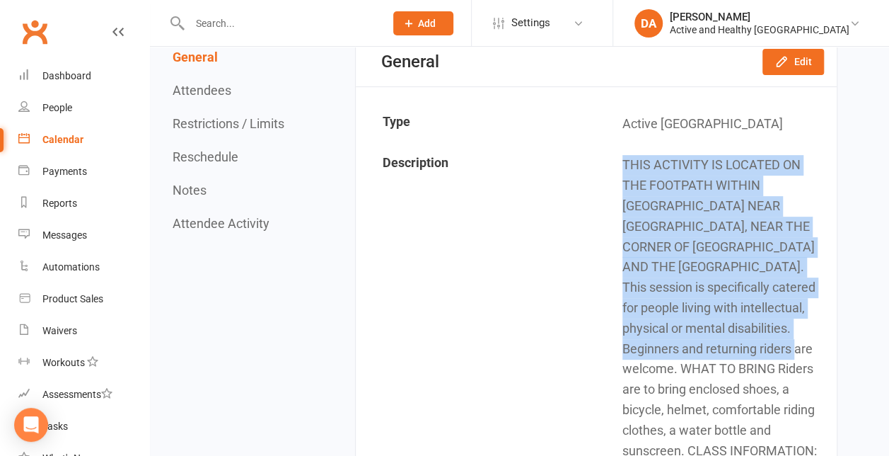
drag, startPoint x: 616, startPoint y: 334, endPoint x: 764, endPoint y: 363, distance: 151.4
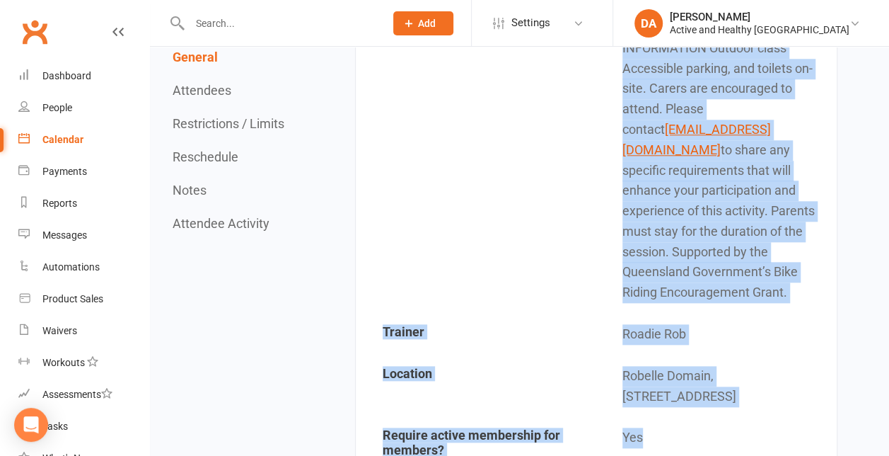
scroll to position [645, 0]
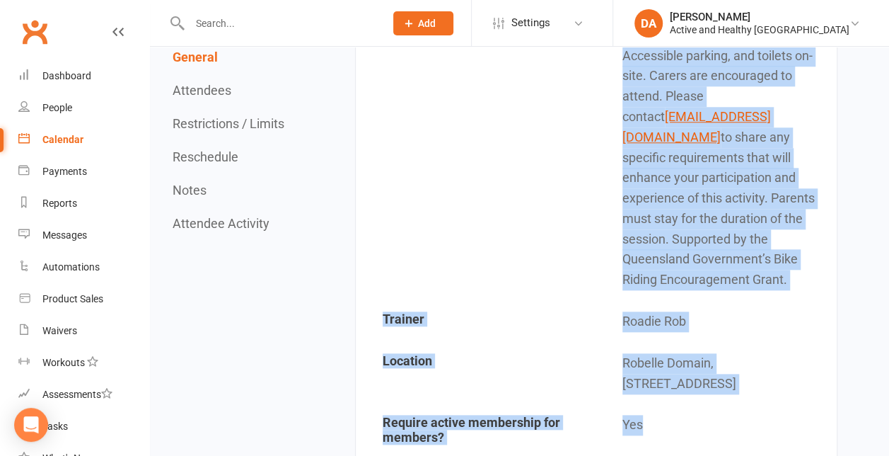
drag, startPoint x: 801, startPoint y: 284, endPoint x: 815, endPoint y: 260, distance: 27.9
copy td "This session is specifically catered for people living with intellectual, physi…"
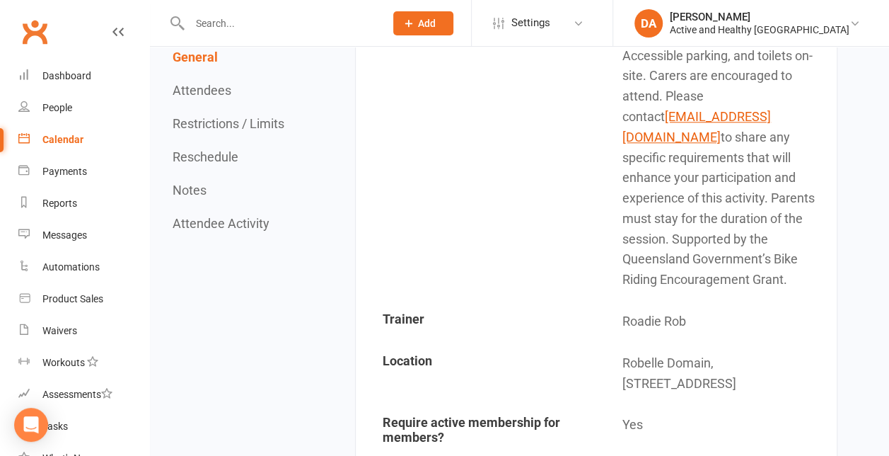
click at [625, 312] on td "Roadie Rob" at bounding box center [716, 321] width 238 height 40
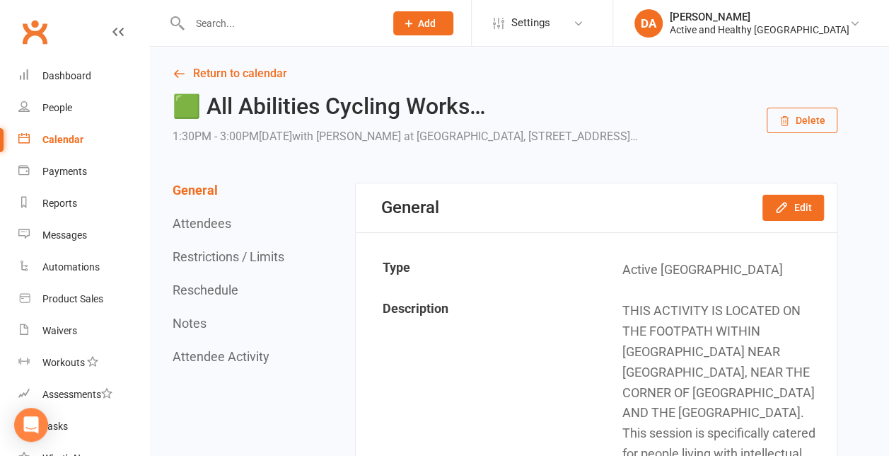
scroll to position [0, 0]
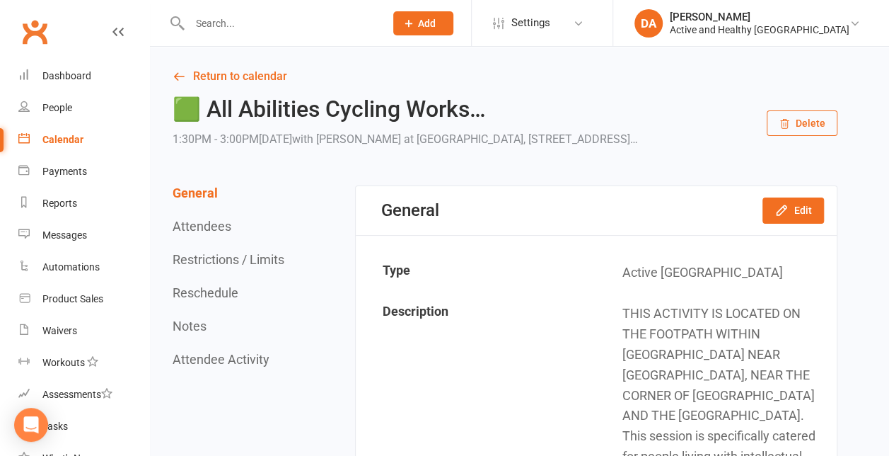
drag, startPoint x: 173, startPoint y: 138, endPoint x: 252, endPoint y: 159, distance: 81.3
click at [252, 149] on div "1:30PM - 3:00PM[DATE] with Roadie Rob at [GEOGRAPHIC_DATA], [STREET_ADDRESS] Ce…" at bounding box center [406, 139] width 466 height 20
copy div "1:30PM - 3:00PM[DATE] with Roadie Rob at [GEOGRAPHIC_DATA], [STREET_ADDRESS]"
click at [257, 71] on link "Return to calendar" at bounding box center [505, 77] width 665 height 20
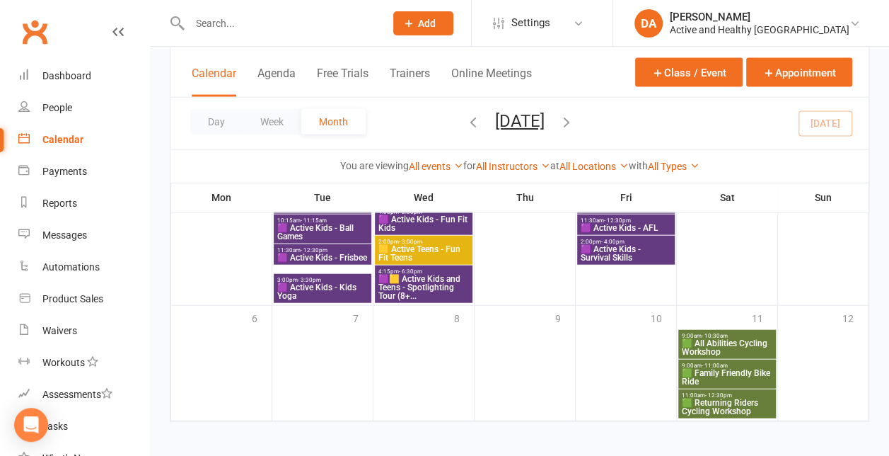
scroll to position [1583, 0]
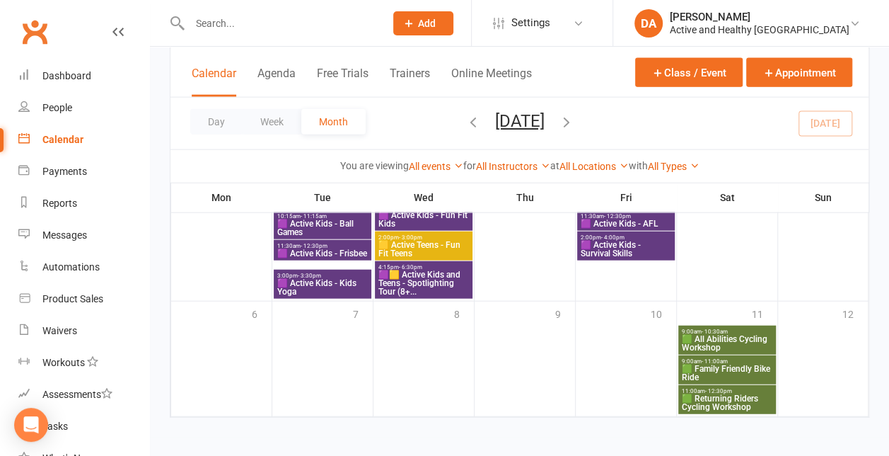
click at [741, 340] on span "🟩 All Abilities Cycling Workshop" at bounding box center [727, 343] width 92 height 17
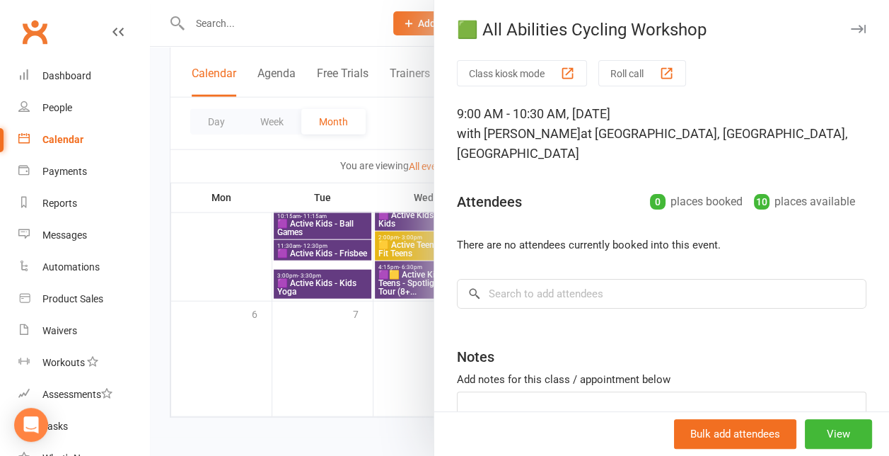
drag, startPoint x: 695, startPoint y: 153, endPoint x: 420, endPoint y: 112, distance: 278.3
click at [420, 0] on div "🟩 All Abilities Cycling Workshop Class kiosk mode Roll call 9:00 AM - 10:30 AM,…" at bounding box center [519, 0] width 739 height 0
click at [729, 101] on div "Class kiosk mode Roll call 9:00 AM - 10:30 AM, [DATE] with Roadie Rob at [GEOGR…" at bounding box center [661, 284] width 455 height 449
drag, startPoint x: 697, startPoint y: 158, endPoint x: 434, endPoint y: 120, distance: 265.9
click at [434, 120] on div "Class kiosk mode Roll call 9:00 AM - 10:30 AM, [DATE] with Roadie Rob at [GEOGR…" at bounding box center [661, 284] width 455 height 449
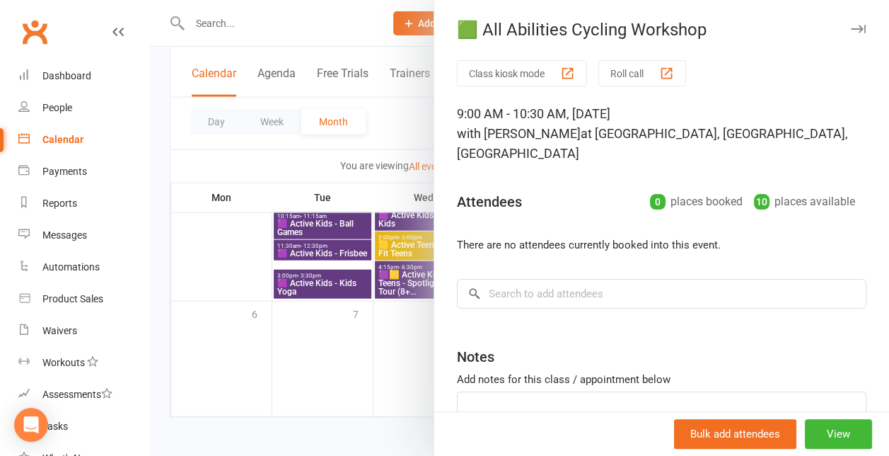
copy div "9:00 AM - 10:30 AM, [DATE] with Roadie Rob at [GEOGRAPHIC_DATA], [GEOGRAPHIC_DA…"
click at [272, 170] on div at bounding box center [519, 228] width 739 height 456
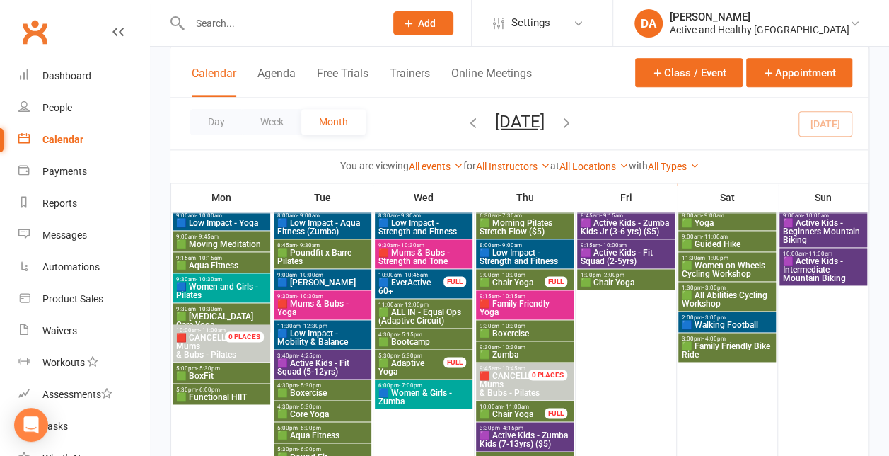
scroll to position [883, 0]
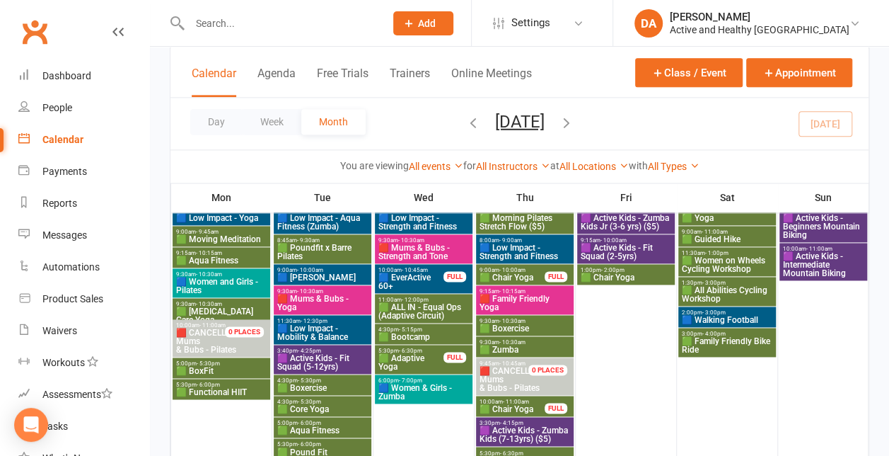
click at [740, 316] on span "🟦 Walking Football" at bounding box center [727, 320] width 92 height 8
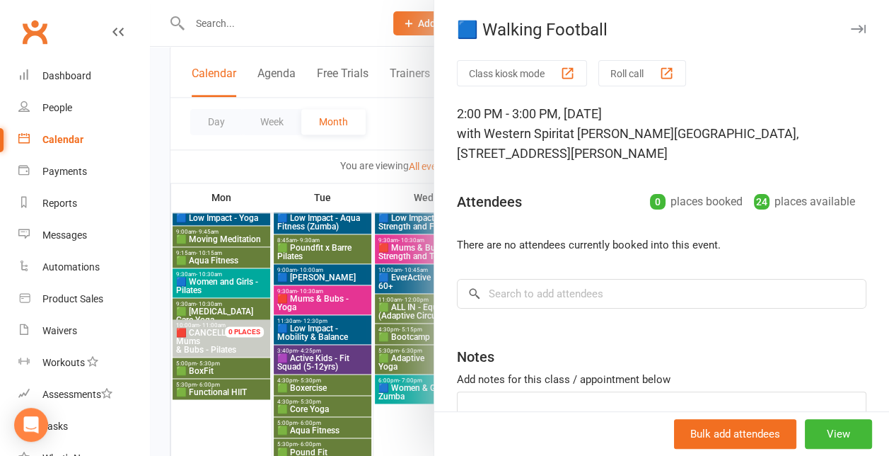
click at [291, 312] on div at bounding box center [519, 228] width 739 height 456
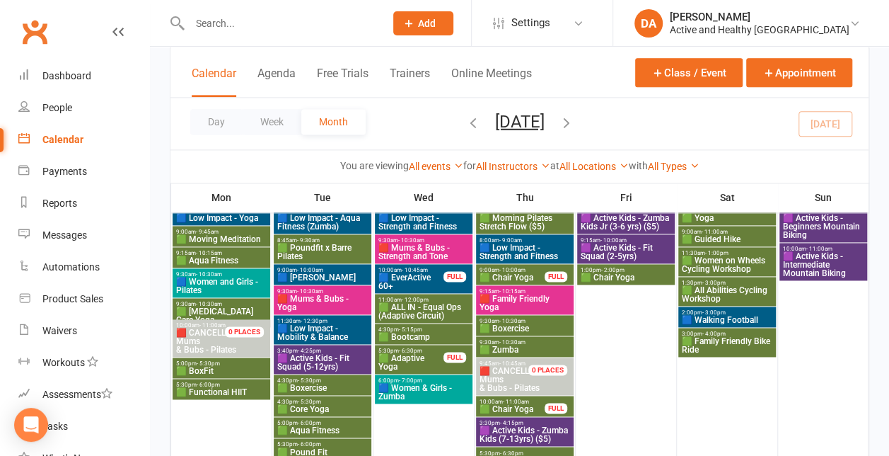
click at [748, 342] on span "🟩 Family Friendly Bike Ride" at bounding box center [727, 345] width 92 height 17
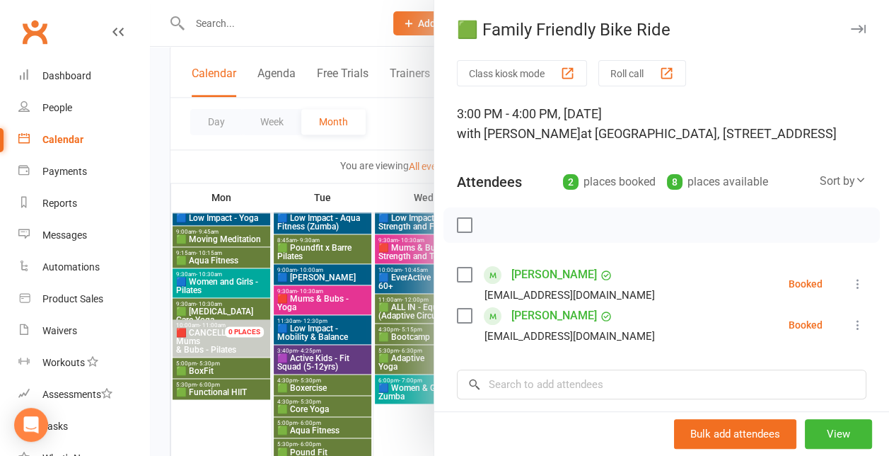
click at [342, 360] on div at bounding box center [519, 228] width 739 height 456
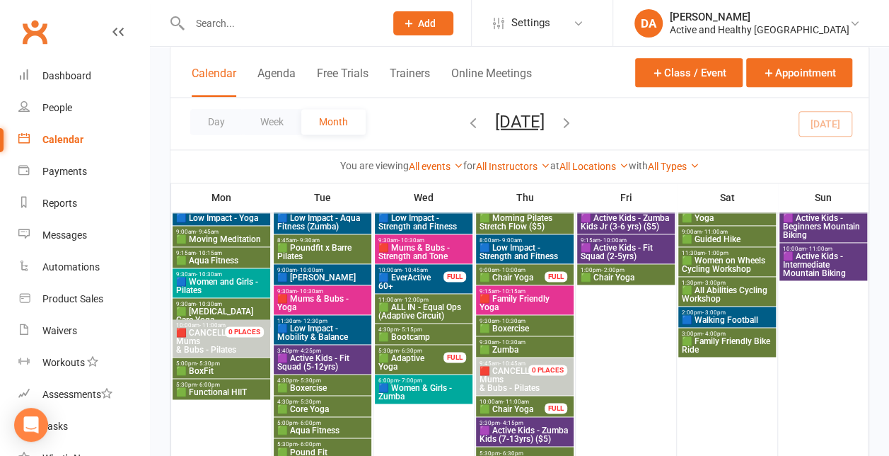
click at [822, 221] on span "🟪 Active Kids - Beginners Mountain Biking" at bounding box center [823, 226] width 82 height 25
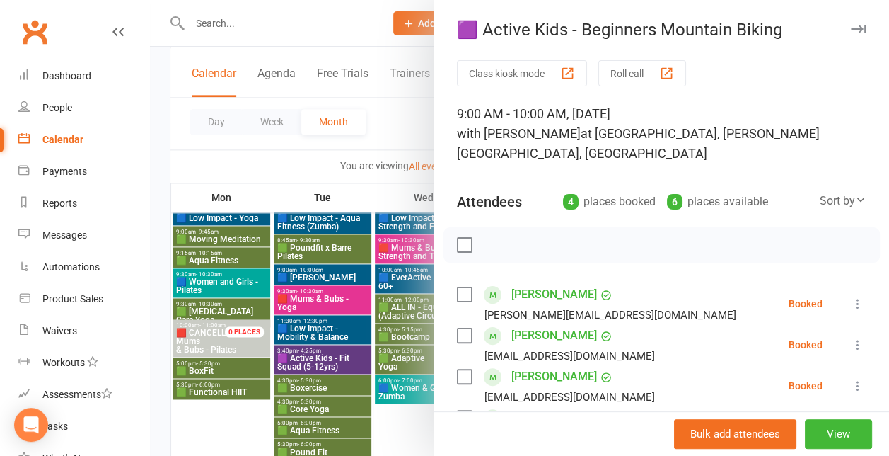
click at [363, 328] on div at bounding box center [519, 228] width 739 height 456
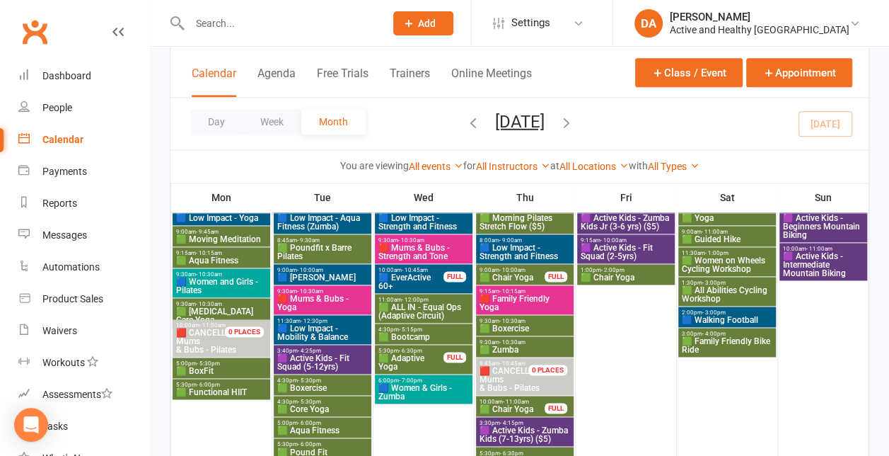
click at [831, 260] on span "🟪 Active Kids - Intermediate Mountain Biking" at bounding box center [823, 264] width 82 height 25
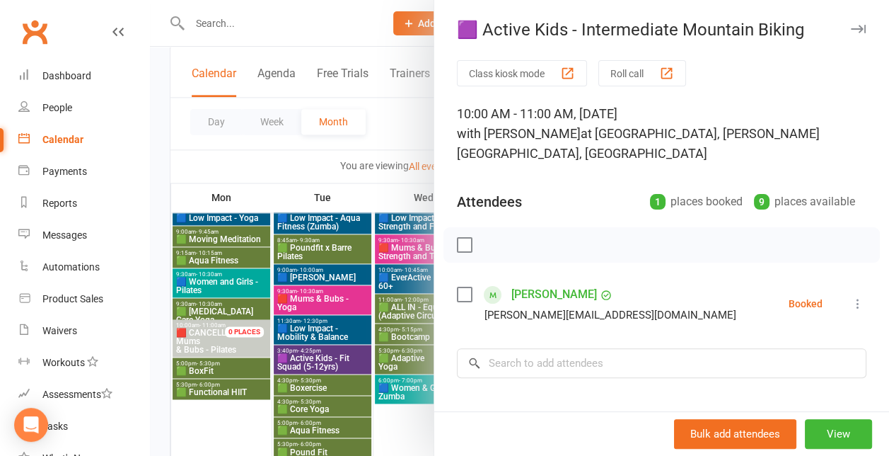
click at [352, 280] on div at bounding box center [519, 228] width 739 height 456
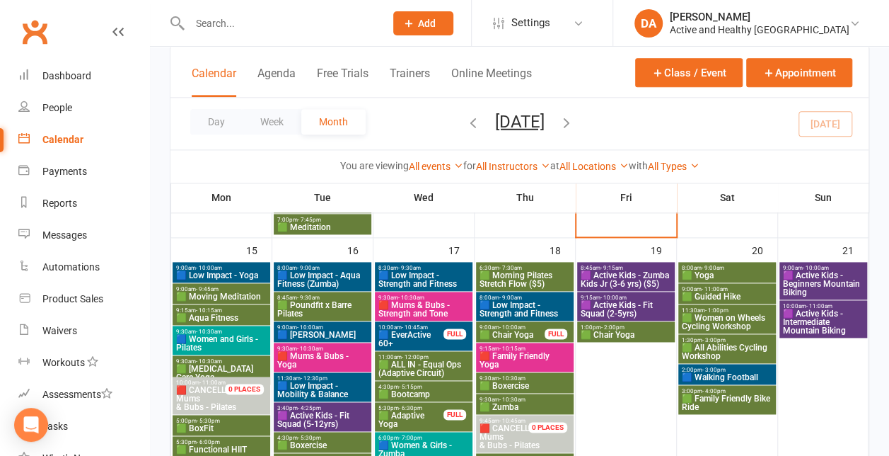
scroll to position [812, 0]
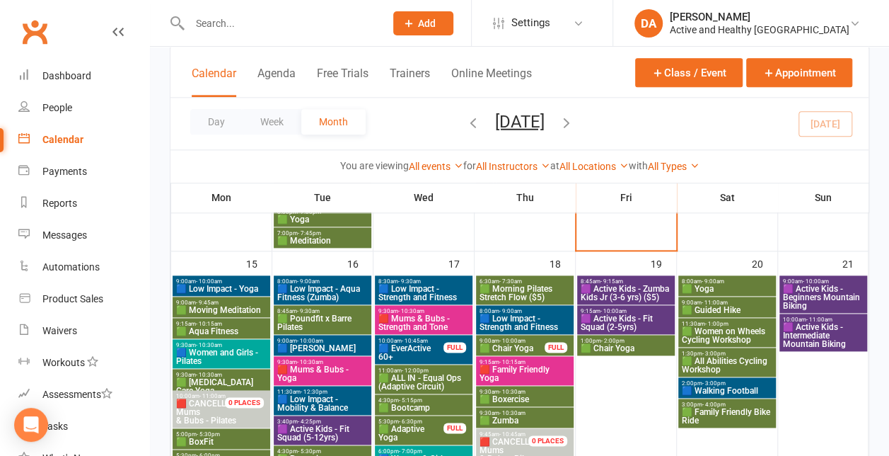
click at [835, 301] on span "🟪 Active Kids - Beginners Mountain Biking" at bounding box center [823, 296] width 82 height 25
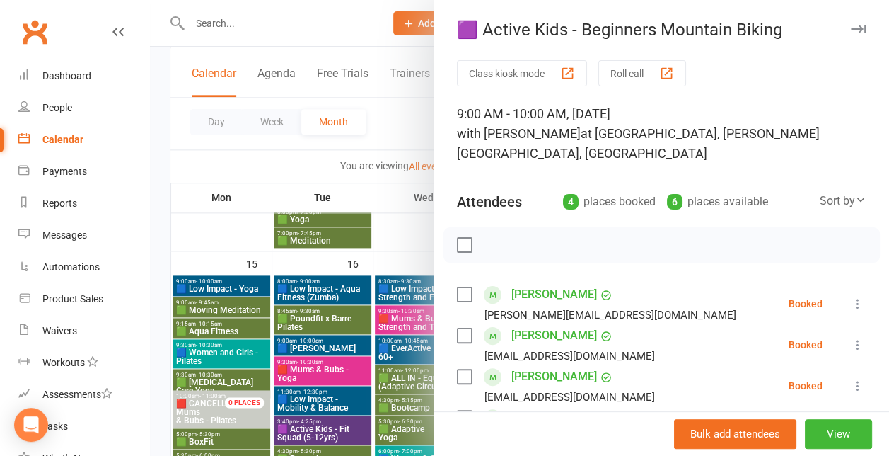
click at [851, 301] on icon at bounding box center [858, 303] width 14 height 14
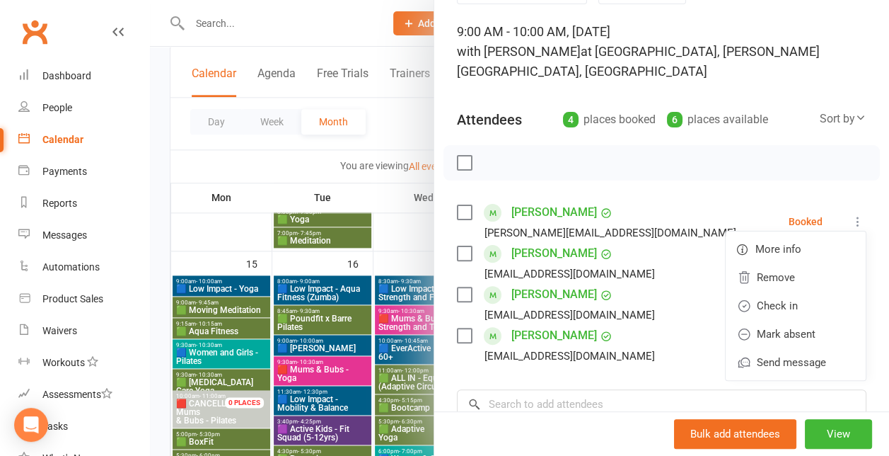
scroll to position [91, 0]
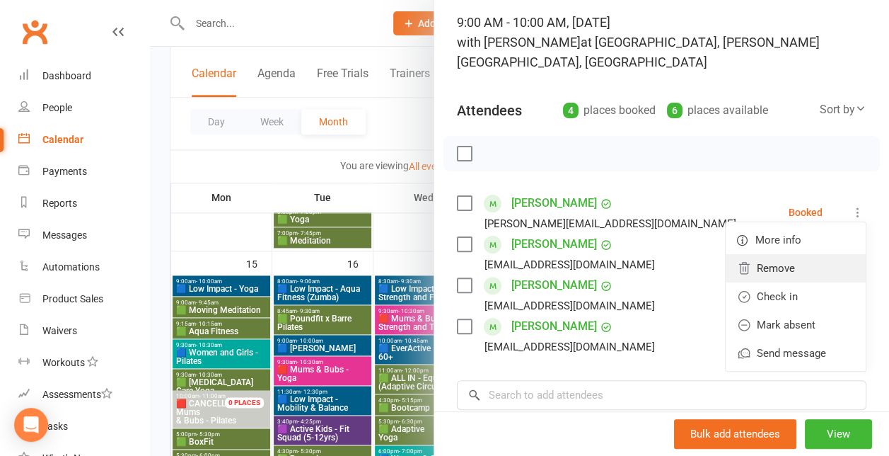
click at [778, 255] on link "Remove" at bounding box center [796, 268] width 140 height 28
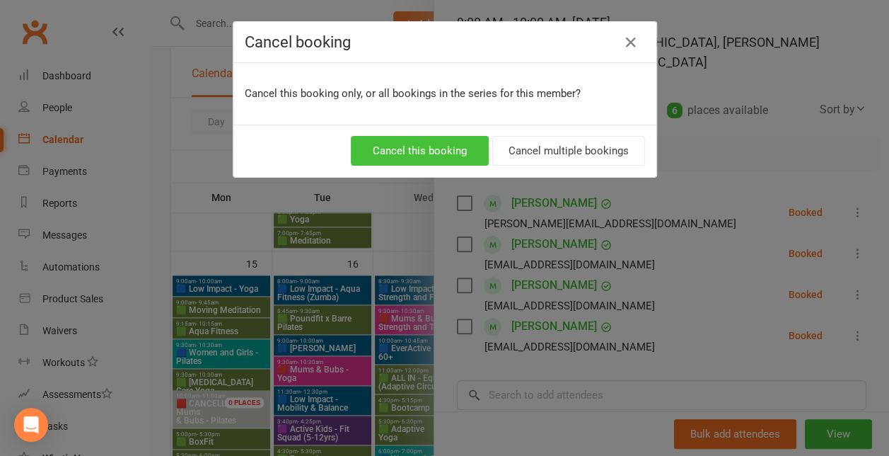
click at [446, 143] on button "Cancel this booking" at bounding box center [420, 151] width 138 height 30
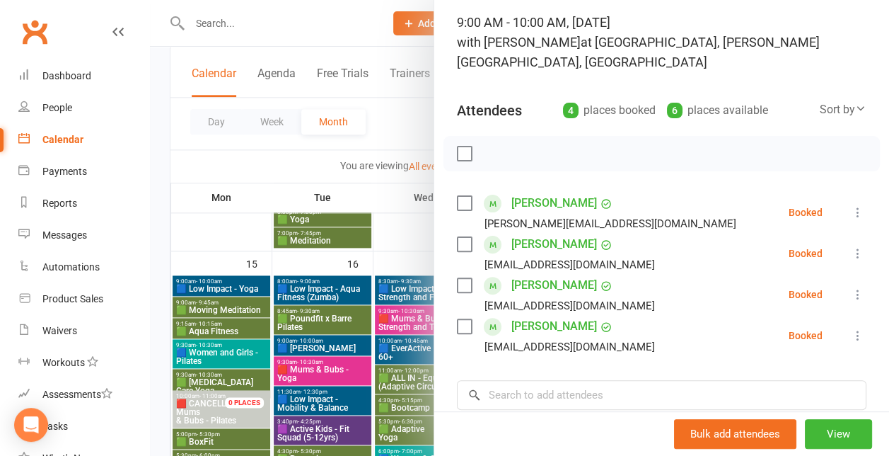
click at [349, 180] on div at bounding box center [519, 228] width 739 height 456
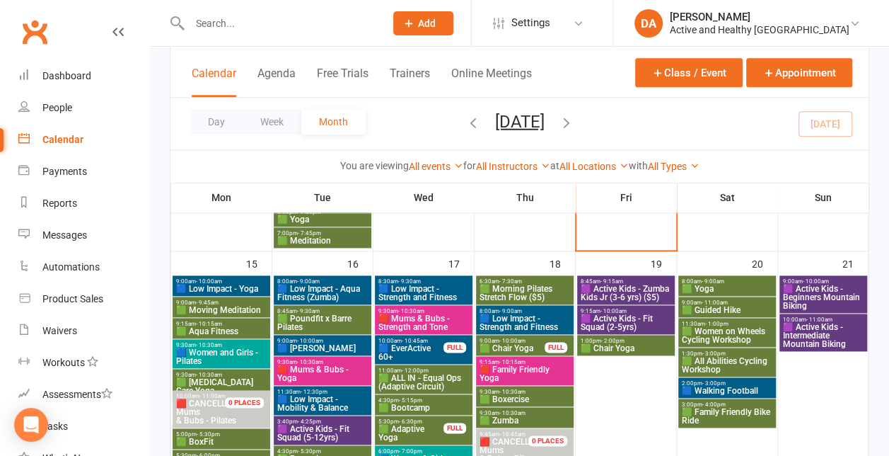
click at [837, 327] on span "🟪 Active Kids - Intermediate Mountain Biking" at bounding box center [823, 335] width 82 height 25
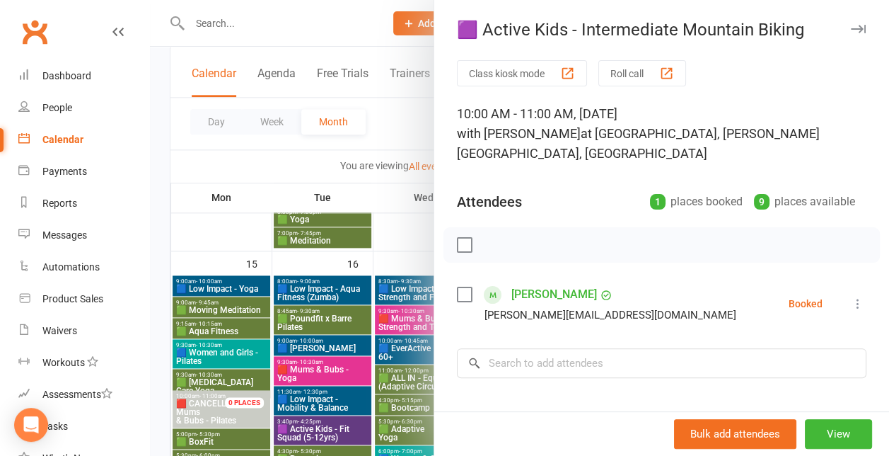
click at [851, 306] on icon at bounding box center [858, 303] width 14 height 14
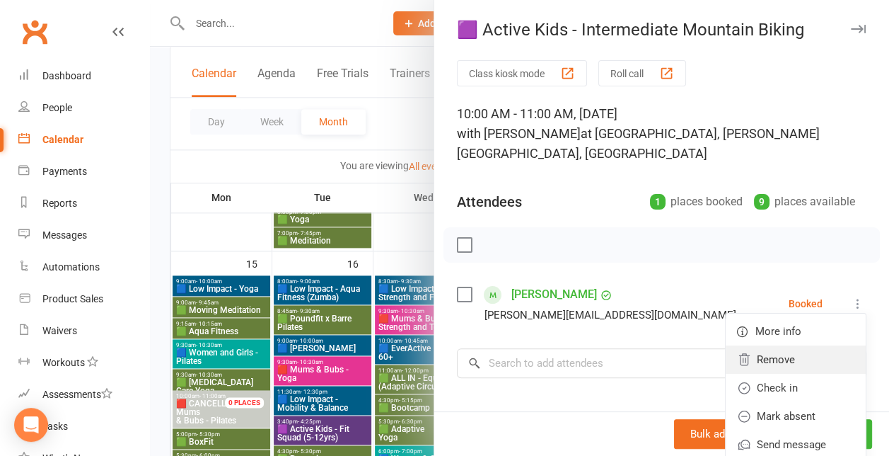
click at [756, 353] on link "Remove" at bounding box center [796, 359] width 140 height 28
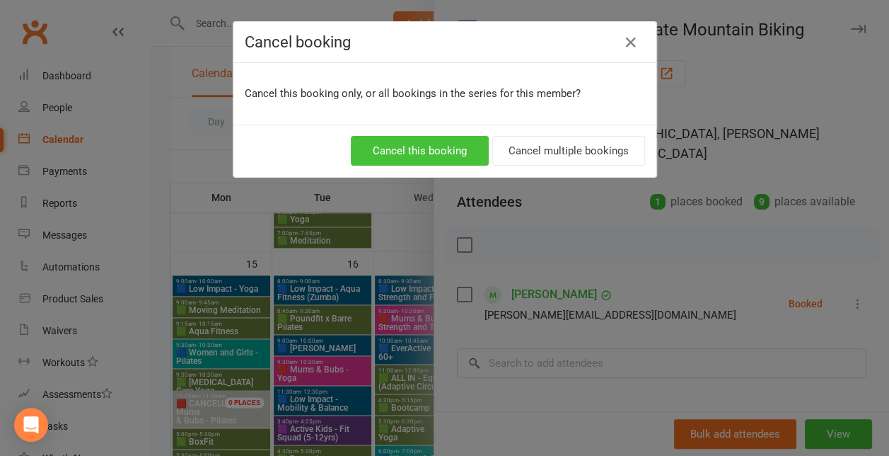
click at [449, 149] on button "Cancel this booking" at bounding box center [420, 151] width 138 height 30
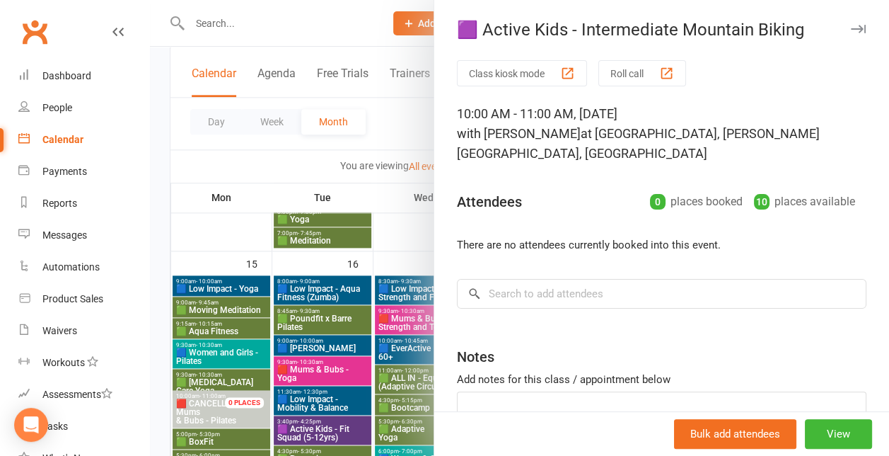
click at [324, 162] on div at bounding box center [519, 228] width 739 height 456
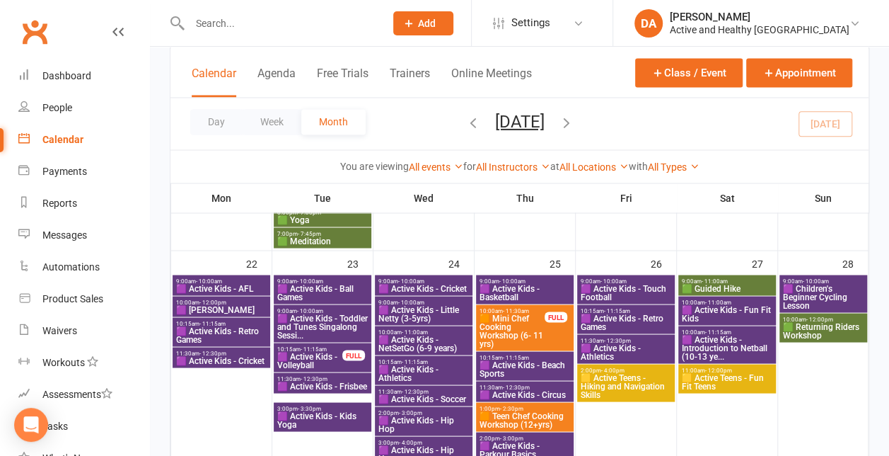
scroll to position [1186, 0]
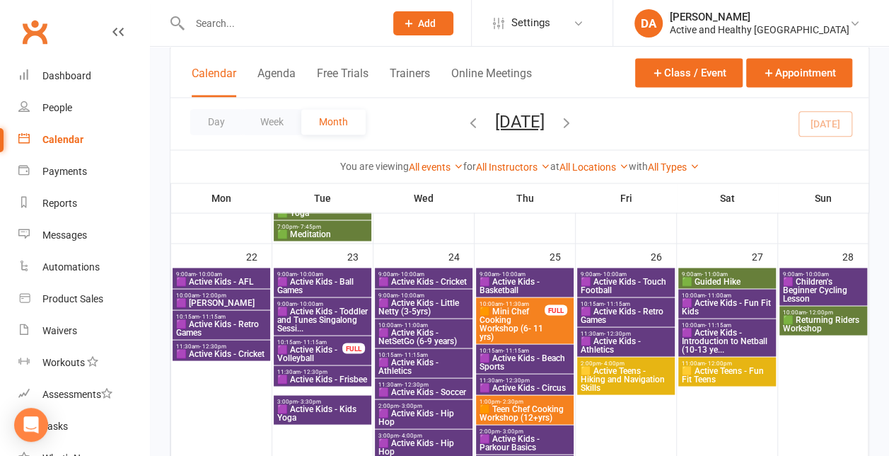
click at [241, 298] on span "🟪 [PERSON_NAME]" at bounding box center [221, 302] width 92 height 8
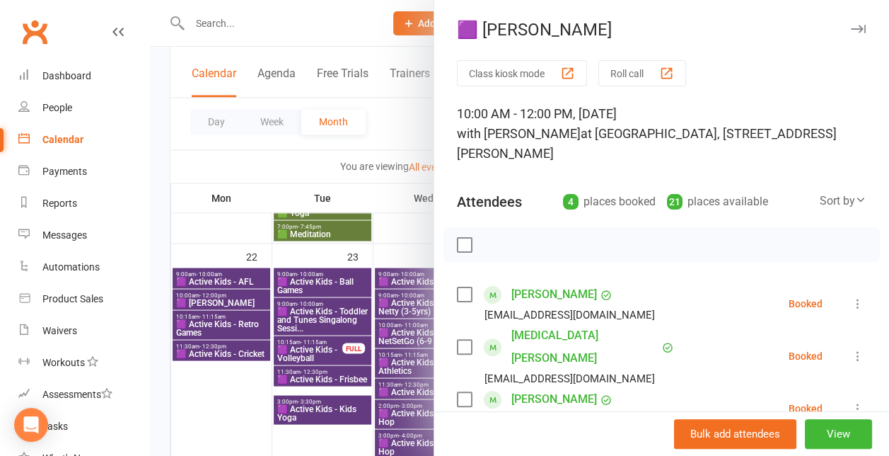
click at [233, 213] on div at bounding box center [519, 228] width 739 height 456
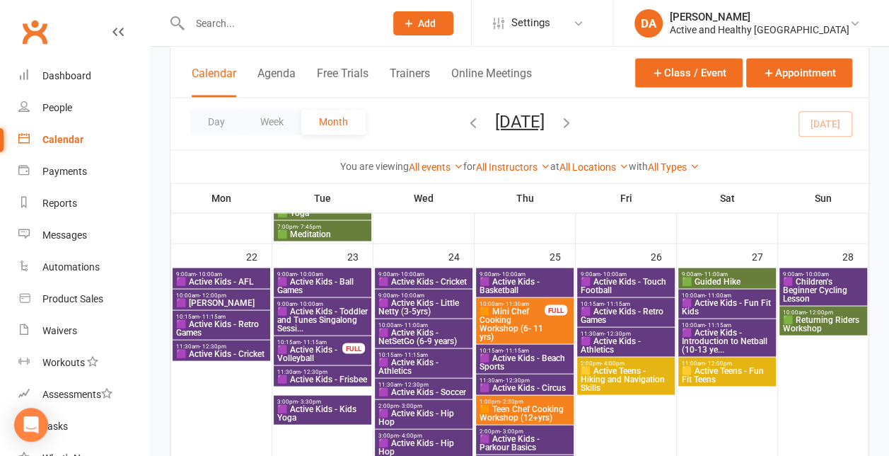
click at [311, 354] on span "🟪 Active Kids - Volleyball" at bounding box center [310, 353] width 67 height 17
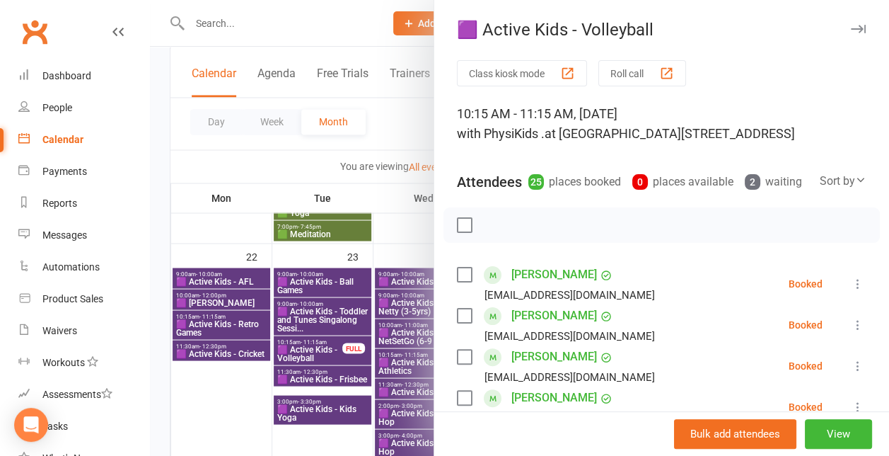
click at [311, 354] on div at bounding box center [519, 228] width 739 height 456
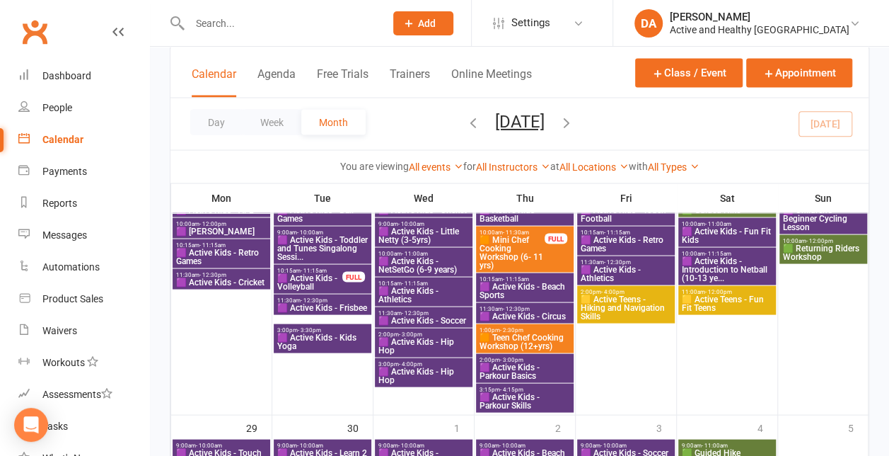
scroll to position [1248, 0]
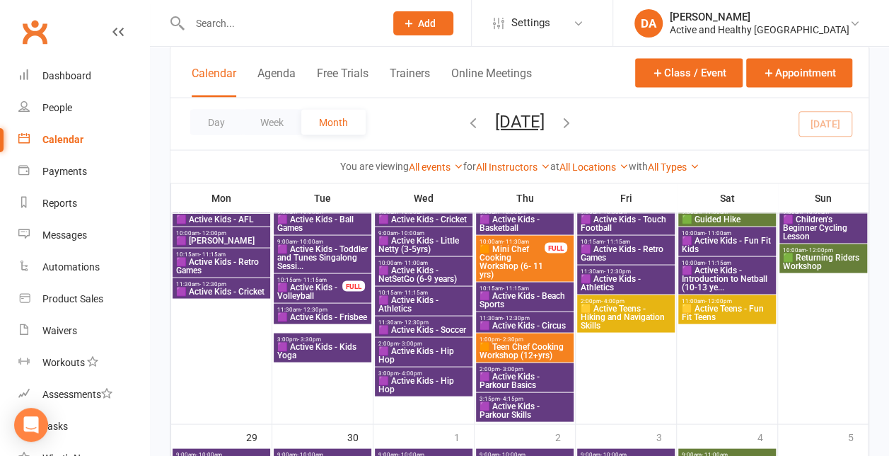
click at [430, 358] on span "🟪 Active Kids - Hip Hop" at bounding box center [424, 354] width 92 height 17
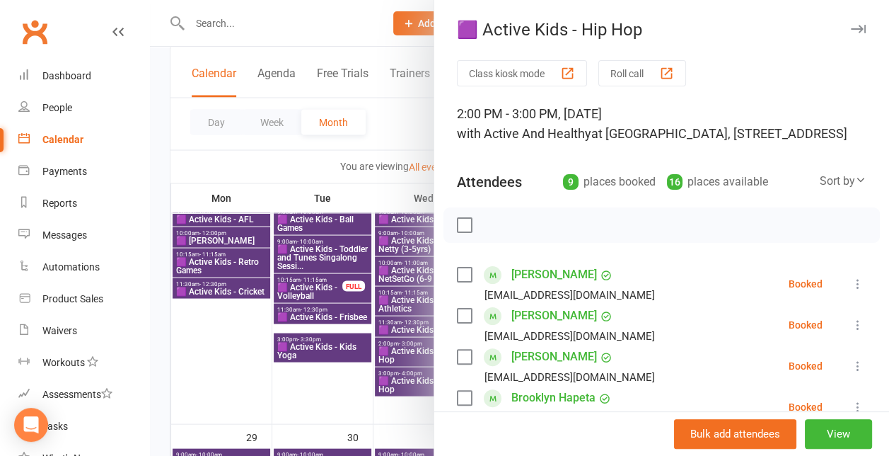
click at [365, 364] on div at bounding box center [519, 228] width 739 height 456
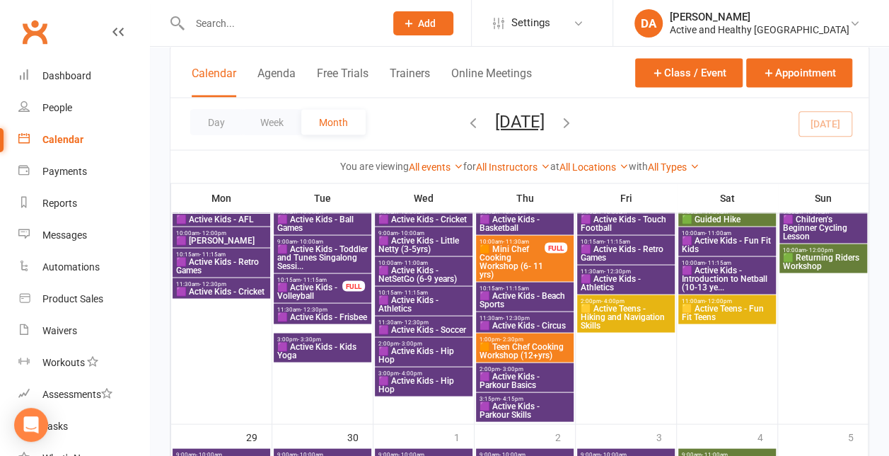
click at [410, 383] on span "🟪 Active Kids - Hip Hop" at bounding box center [424, 384] width 92 height 17
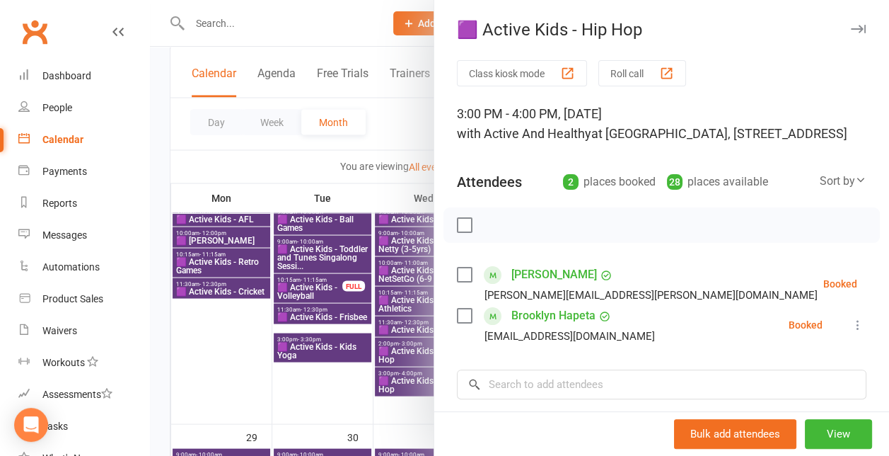
click at [274, 331] on div at bounding box center [519, 228] width 739 height 456
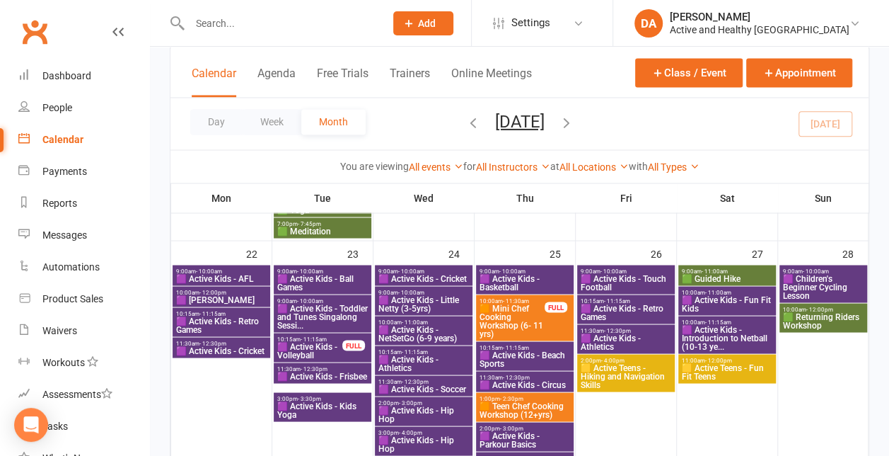
scroll to position [1191, 0]
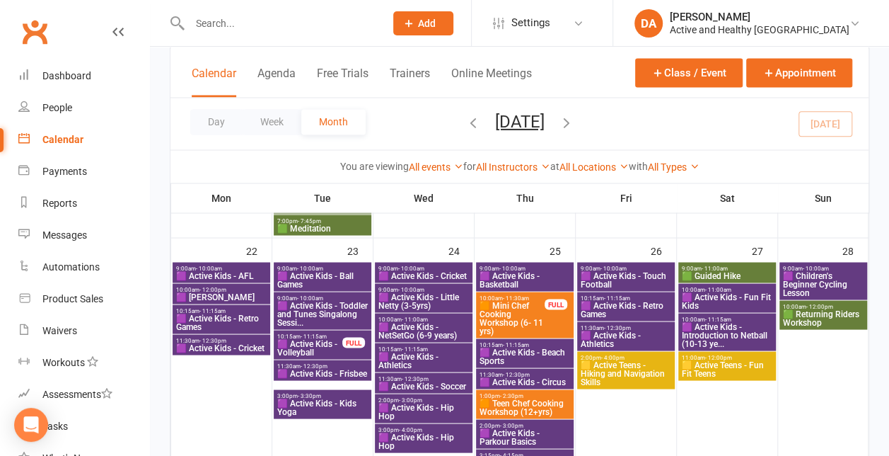
click at [646, 364] on span "🟨 Active Teens - Hiking and Navigation Skills" at bounding box center [626, 372] width 92 height 25
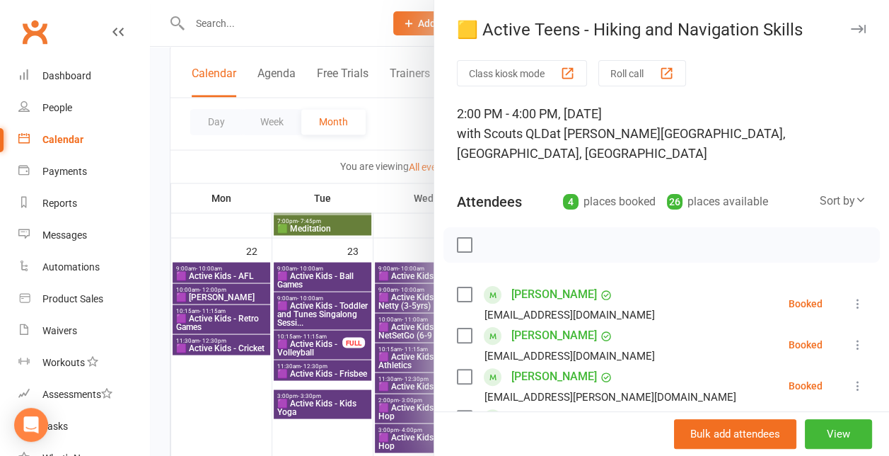
click at [288, 358] on div at bounding box center [519, 228] width 739 height 456
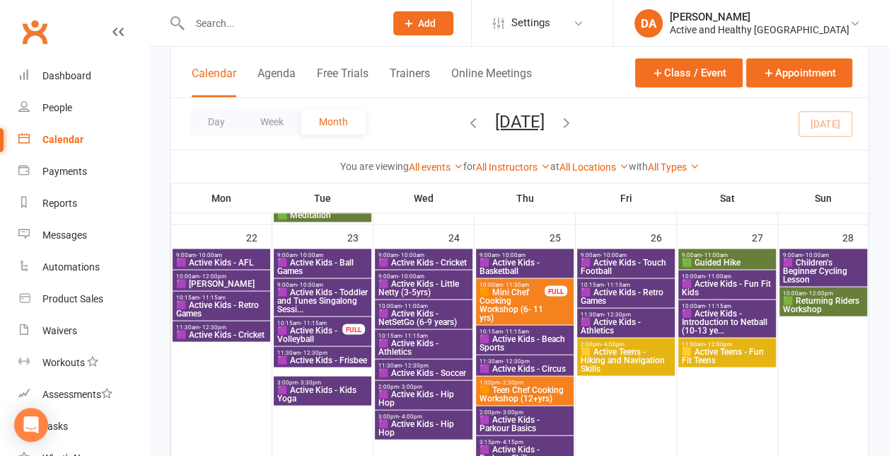
scroll to position [1198, 0]
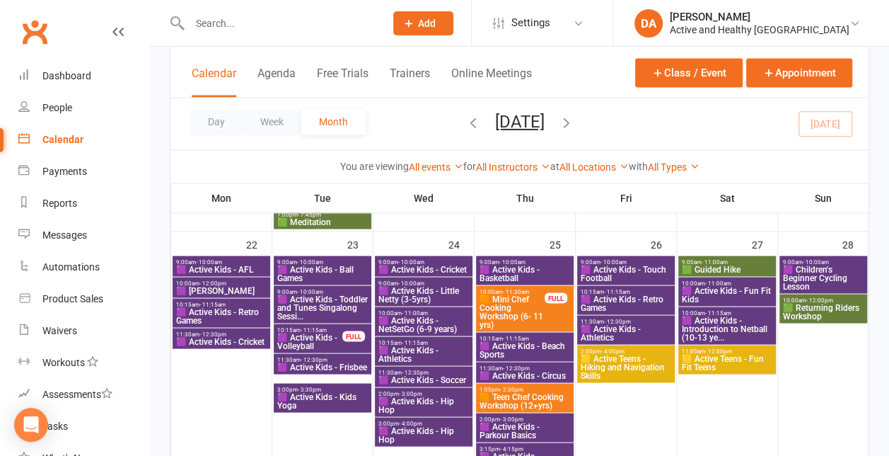
click at [836, 267] on span "🟪 Children's Beginner Cycling Lesson" at bounding box center [823, 277] width 82 height 25
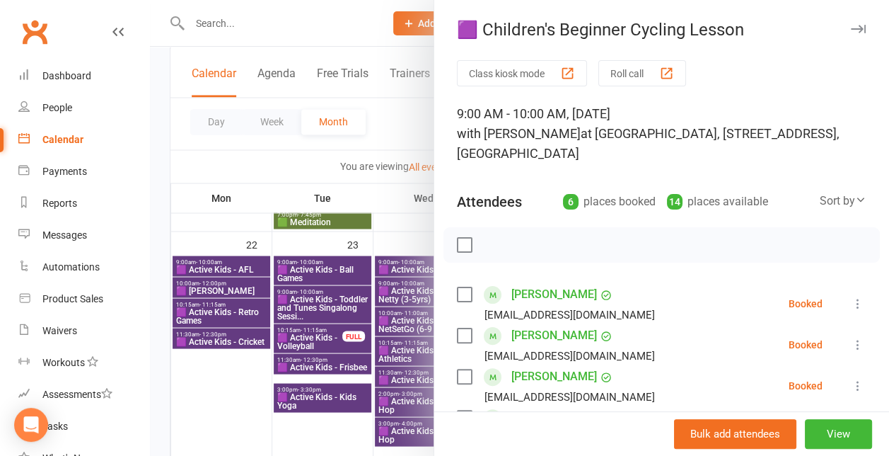
click at [388, 312] on div at bounding box center [519, 228] width 739 height 456
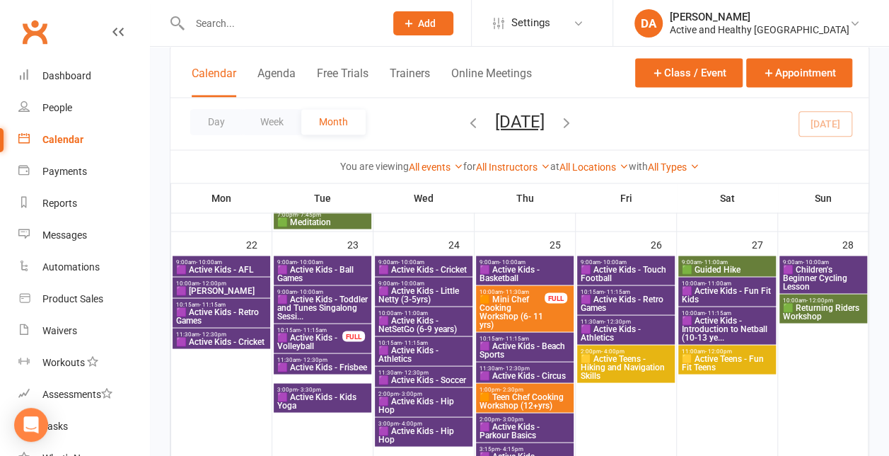
click at [818, 313] on span "🟩 Returning Riders Workshop" at bounding box center [823, 311] width 82 height 17
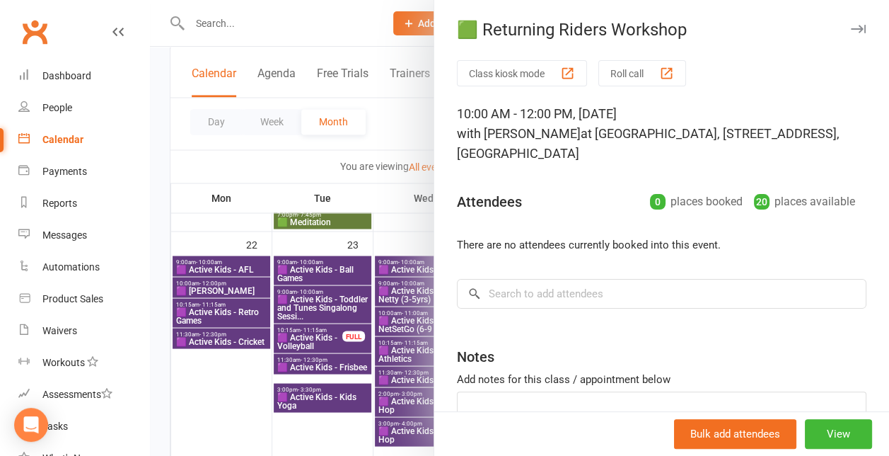
click at [305, 271] on div at bounding box center [519, 228] width 739 height 456
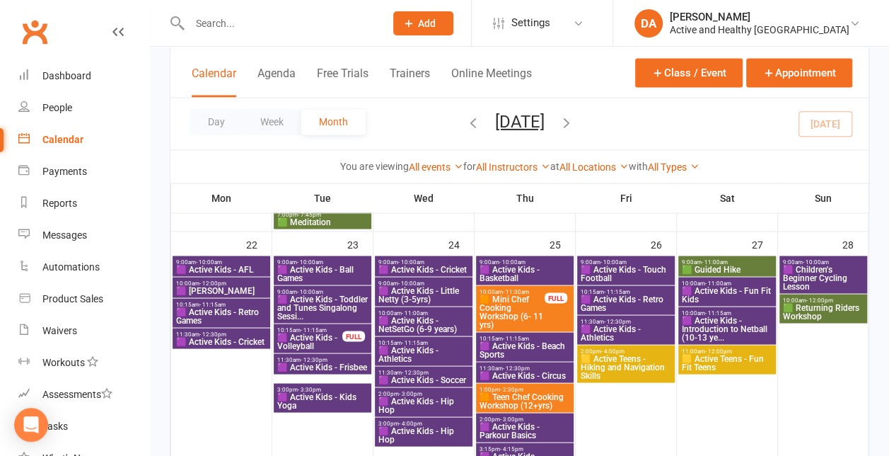
click at [738, 289] on span "🟪 Active Kids - Fun Fit Kids" at bounding box center [727, 294] width 92 height 17
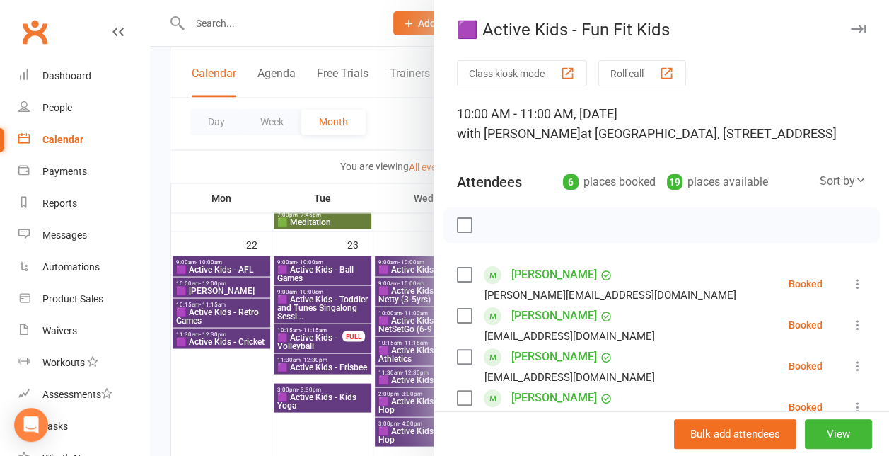
click at [335, 313] on div at bounding box center [519, 228] width 739 height 456
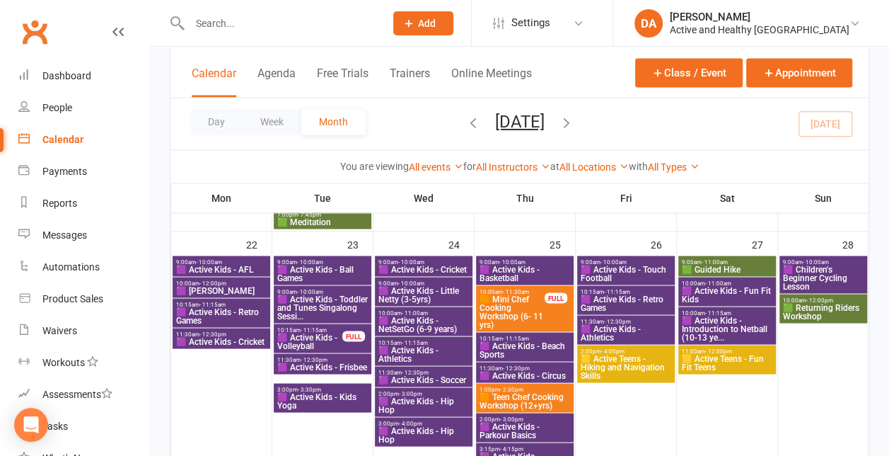
click at [734, 279] on span "10:00am - 11:00am" at bounding box center [727, 282] width 92 height 6
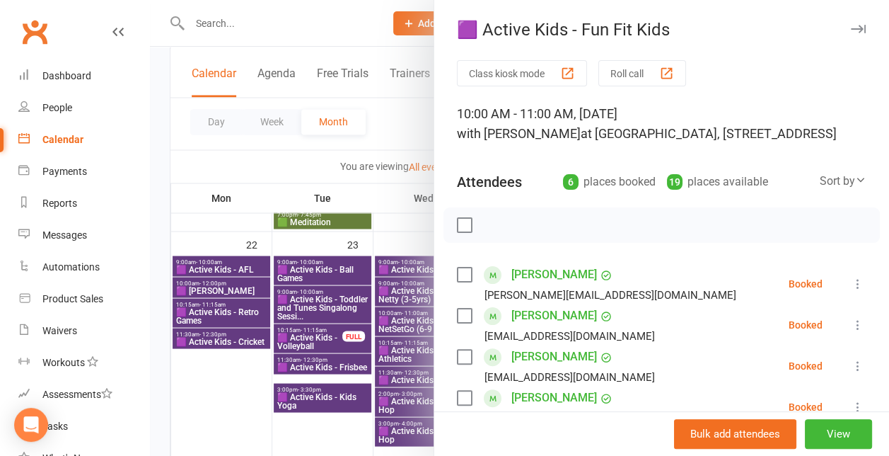
click at [272, 304] on div at bounding box center [519, 228] width 739 height 456
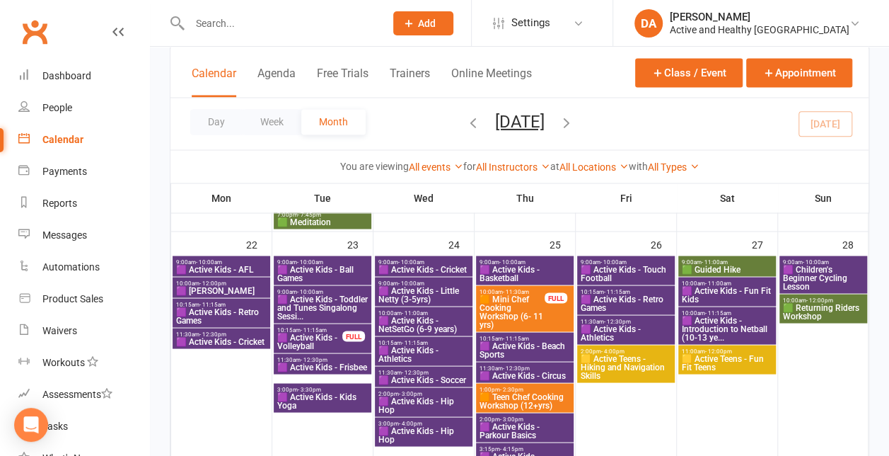
click at [736, 336] on span "🟪 Active Kids - Introduction to Netball (10-13 ye..." at bounding box center [727, 328] width 92 height 25
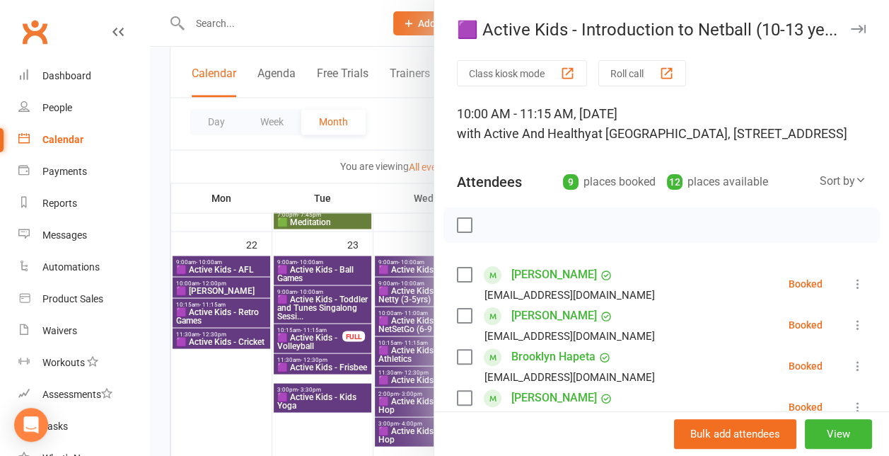
click at [336, 335] on div at bounding box center [519, 228] width 739 height 456
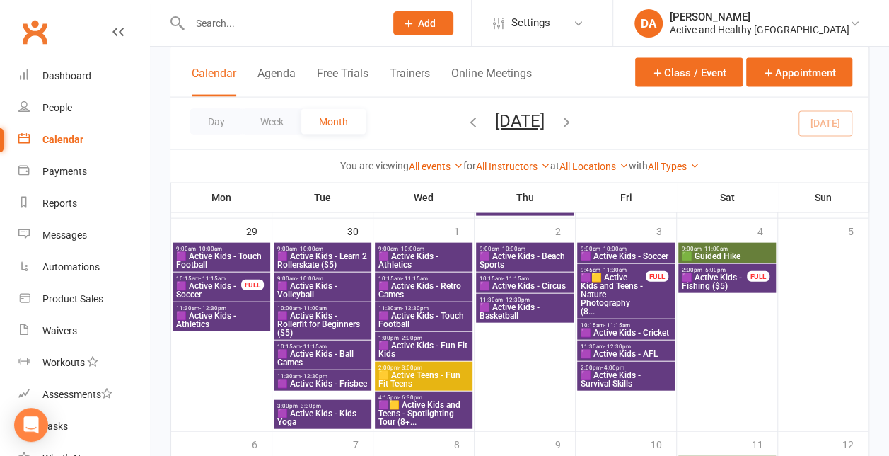
scroll to position [1460, 0]
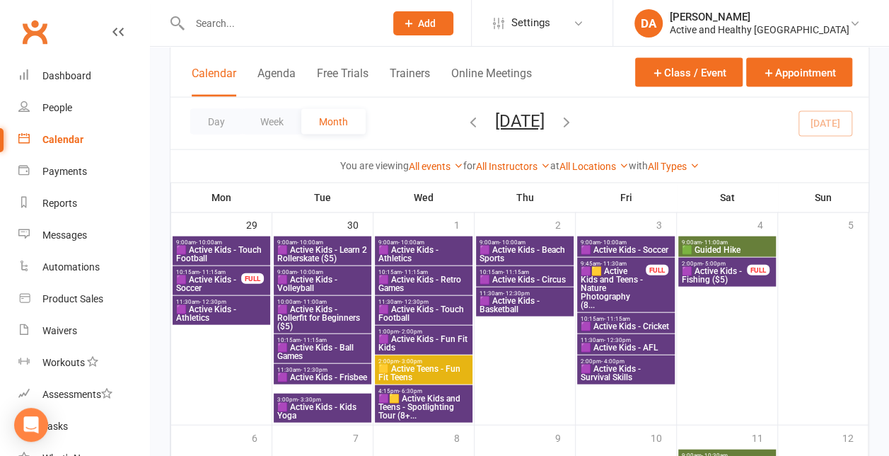
click at [214, 252] on span "🟪 Active Kids - Touch Football" at bounding box center [221, 253] width 92 height 17
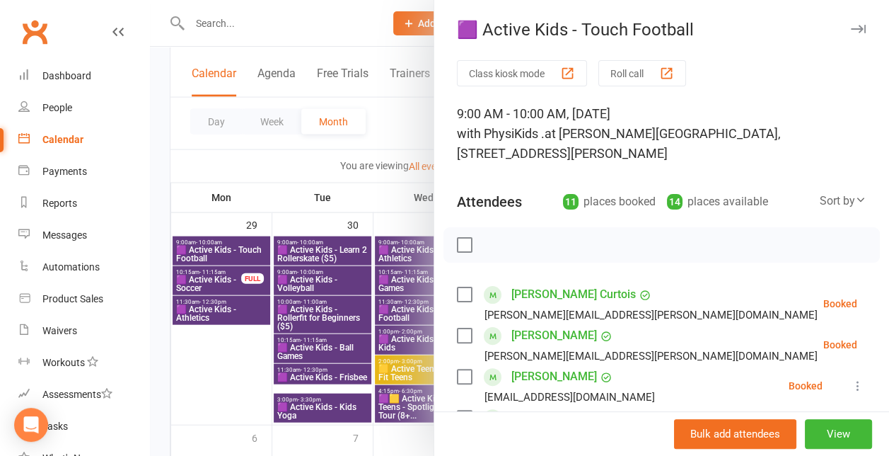
click at [214, 252] on div at bounding box center [519, 228] width 739 height 456
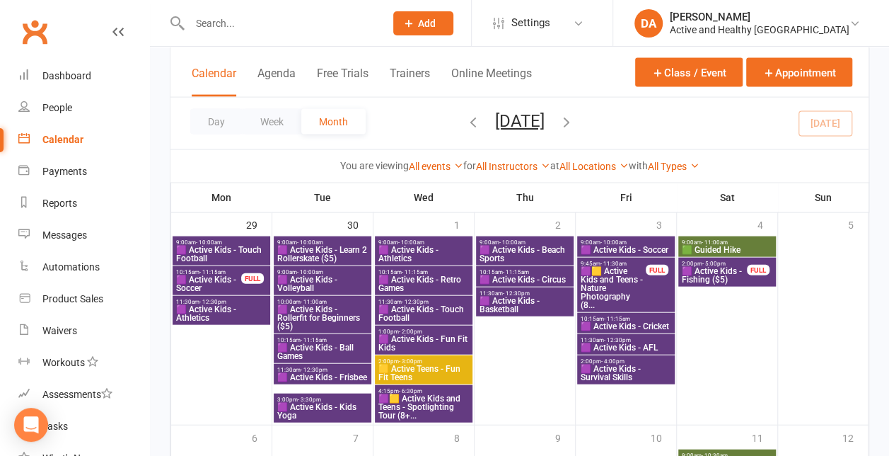
click at [331, 308] on span "🟪 Active Kids - Rollerfit for Beginners ($5)" at bounding box center [323, 317] width 92 height 25
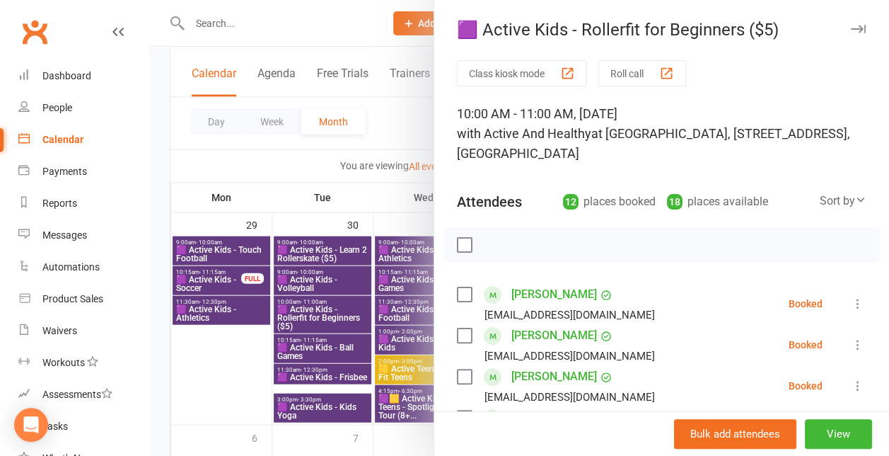
click at [331, 308] on div at bounding box center [519, 228] width 739 height 456
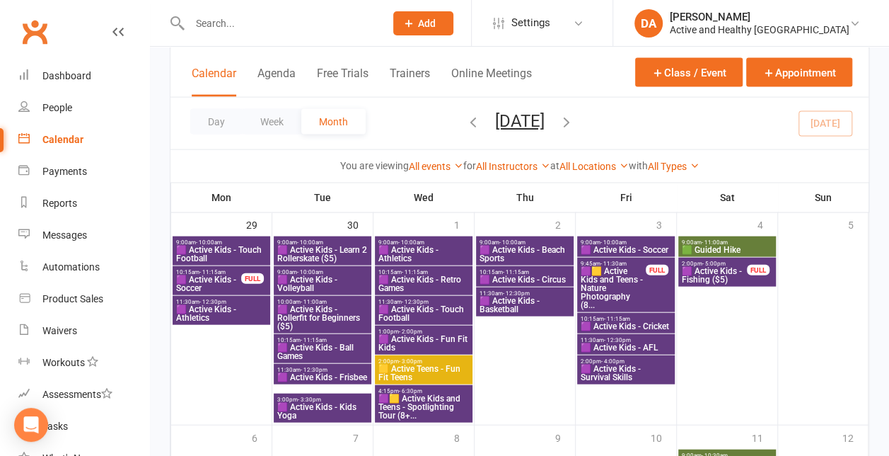
click at [330, 253] on span "🟪 Active Kids - Learn 2 Rollerskate ($5)" at bounding box center [323, 253] width 92 height 17
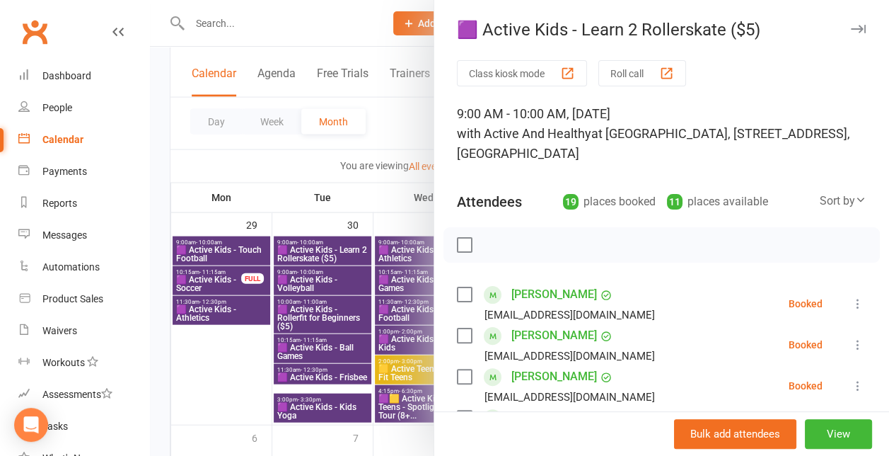
click at [330, 253] on div at bounding box center [519, 228] width 739 height 456
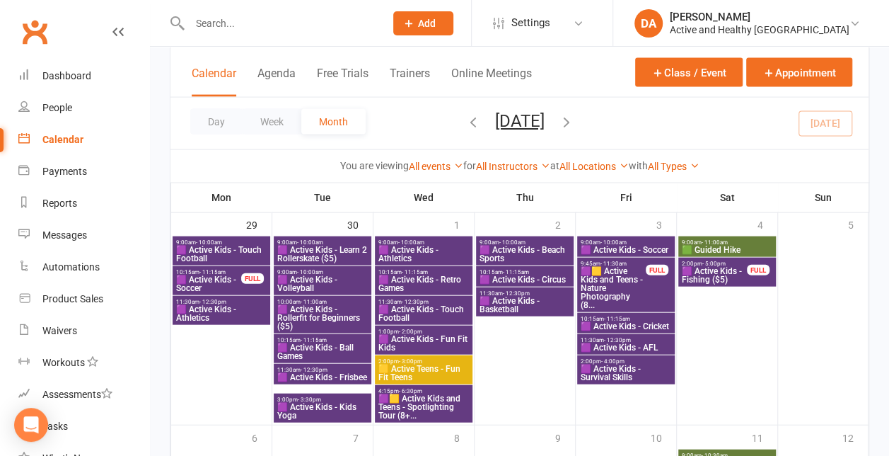
click at [325, 399] on span "3:00pm - 3:30pm" at bounding box center [323, 399] width 92 height 6
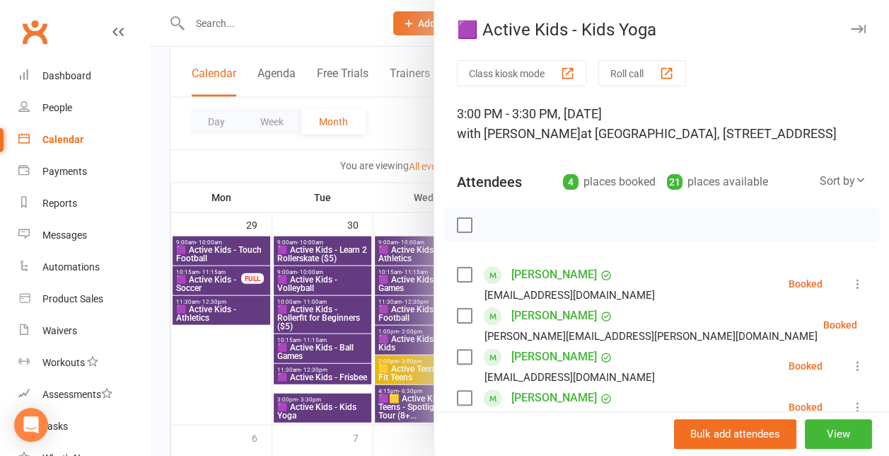
click at [325, 399] on div at bounding box center [519, 228] width 739 height 456
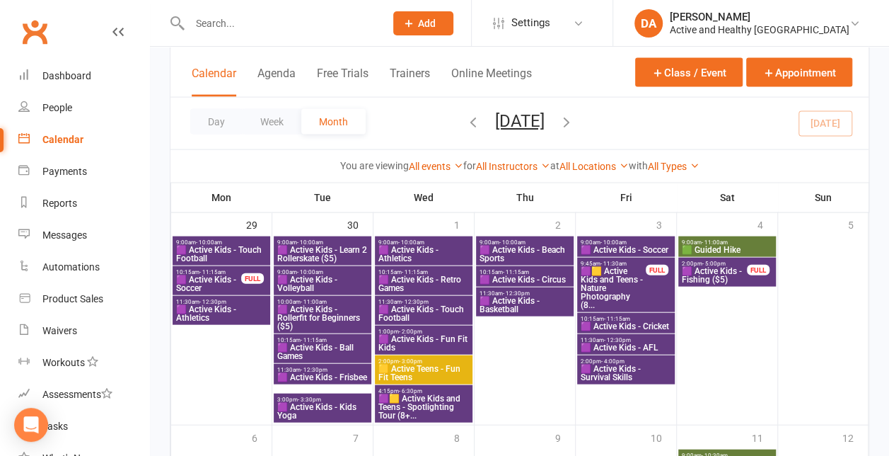
click at [435, 250] on span "🟪 Active Kids - Athletics" at bounding box center [424, 253] width 92 height 17
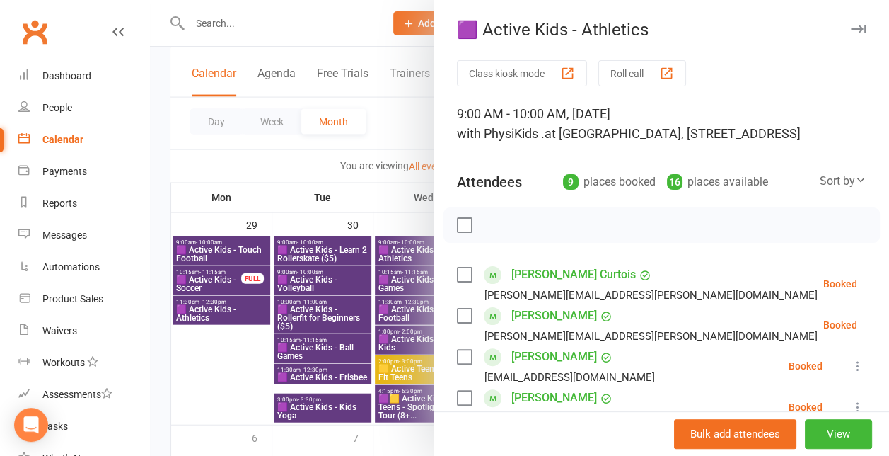
click at [334, 279] on div at bounding box center [519, 228] width 739 height 456
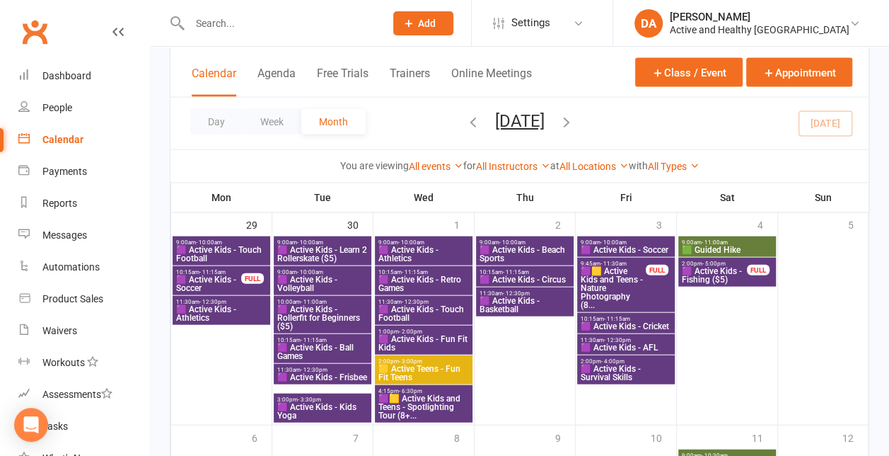
click at [444, 335] on span "🟪 Active Kids - Fun Fit Kids" at bounding box center [424, 343] width 92 height 17
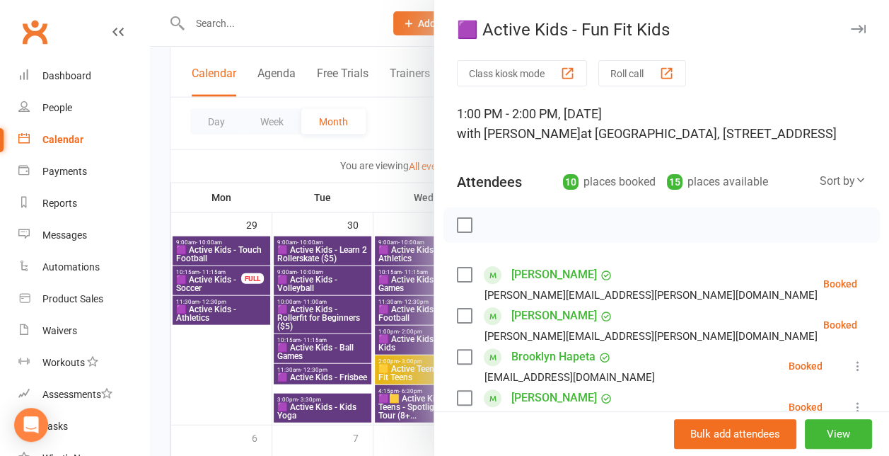
click at [381, 341] on div at bounding box center [519, 228] width 739 height 456
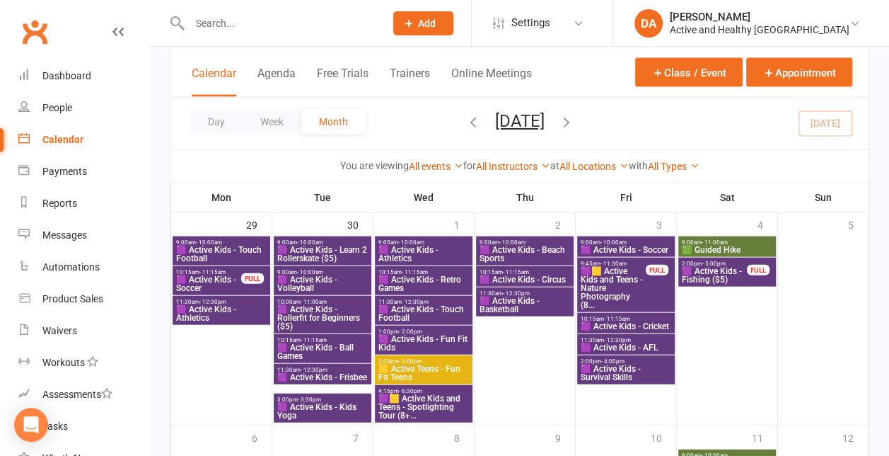
click at [427, 397] on span "🟪🟨 Active Kids and Teens - Spotlighting Tour (8+..." at bounding box center [424, 406] width 92 height 25
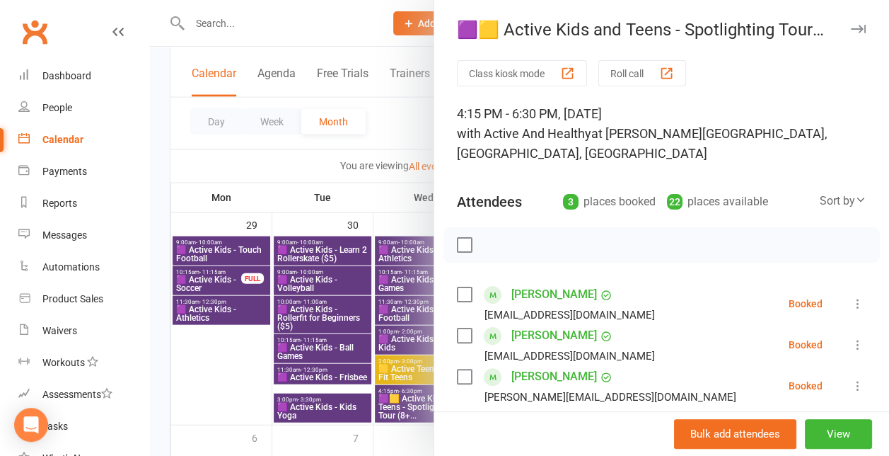
click at [391, 390] on div at bounding box center [519, 228] width 739 height 456
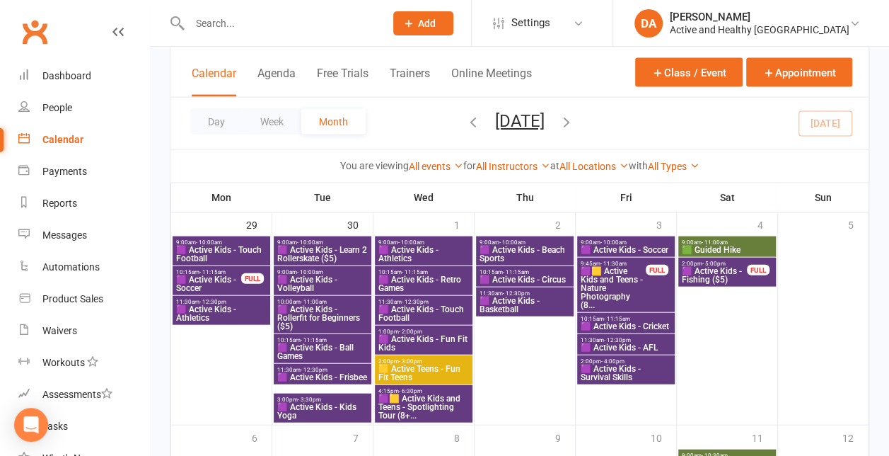
click at [608, 284] on span "🟪🟨 Active Kids and Teens - Nature Photography (8..." at bounding box center [613, 288] width 67 height 42
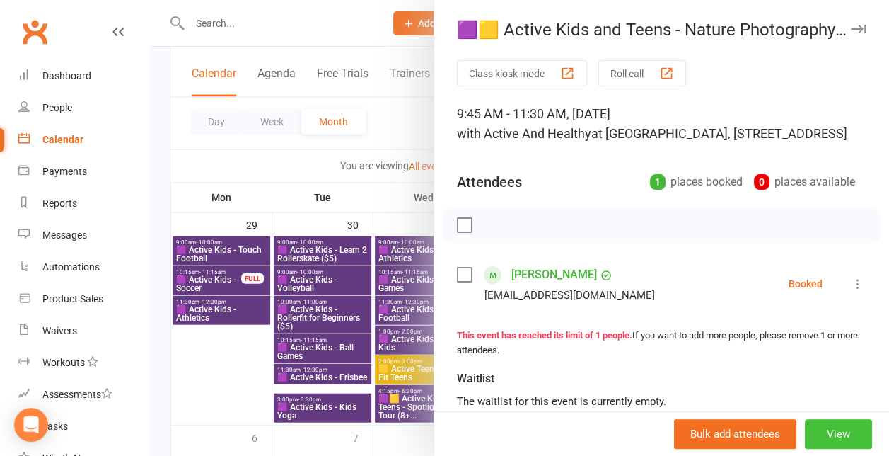
click at [831, 434] on button "View" at bounding box center [838, 434] width 67 height 30
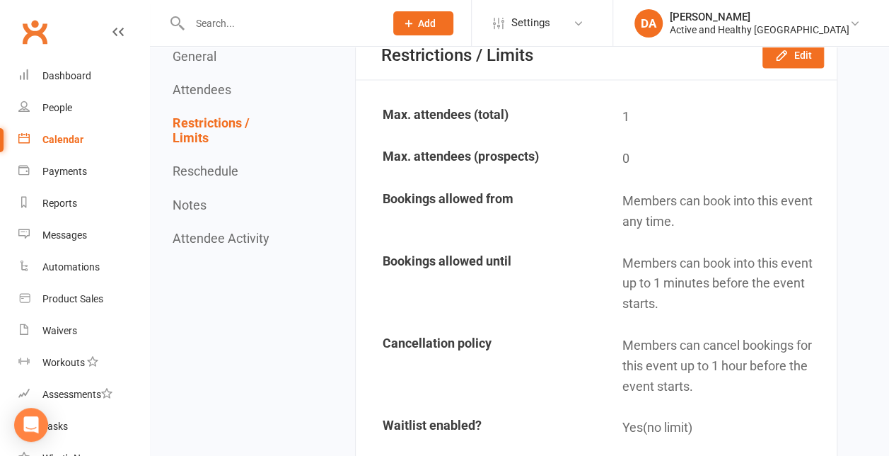
scroll to position [1134, 0]
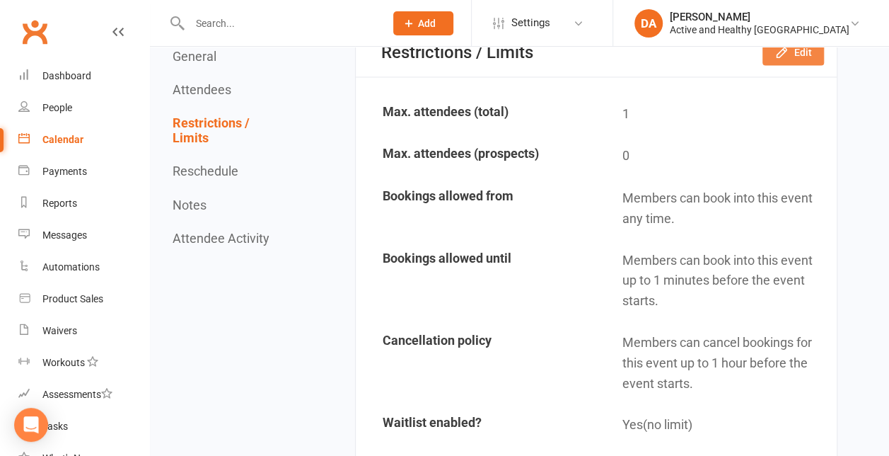
click at [807, 65] on button "Edit" at bounding box center [794, 52] width 62 height 25
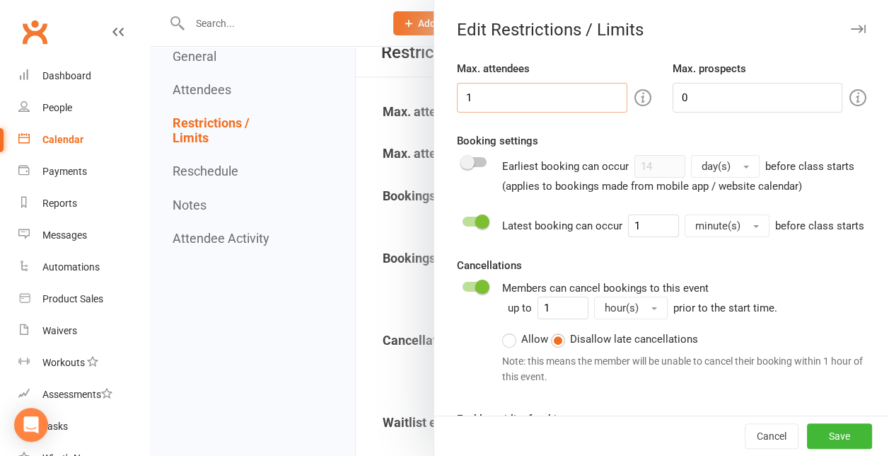
click at [549, 96] on input "1" at bounding box center [542, 98] width 171 height 30
type input "10"
click at [819, 440] on button "Save" at bounding box center [839, 435] width 65 height 25
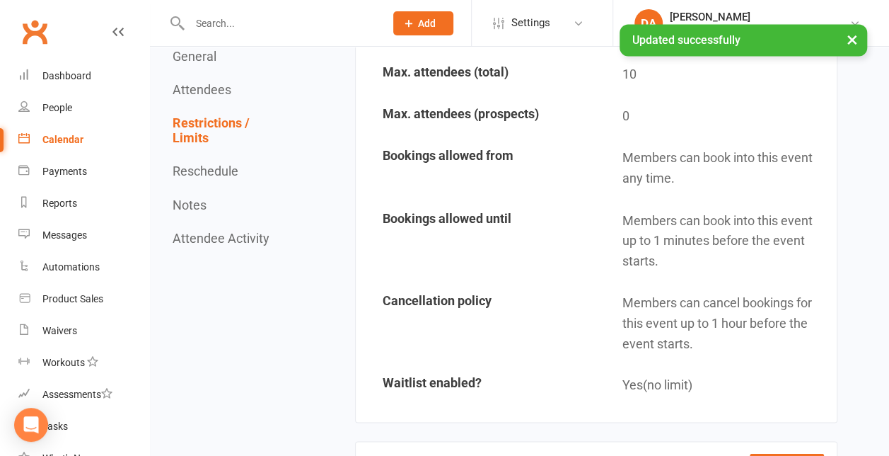
click at [647, 281] on td "Members can book into this event up to 1 minutes before the event starts." at bounding box center [716, 240] width 238 height 81
click at [59, 140] on div "Calendar" at bounding box center [62, 139] width 41 height 11
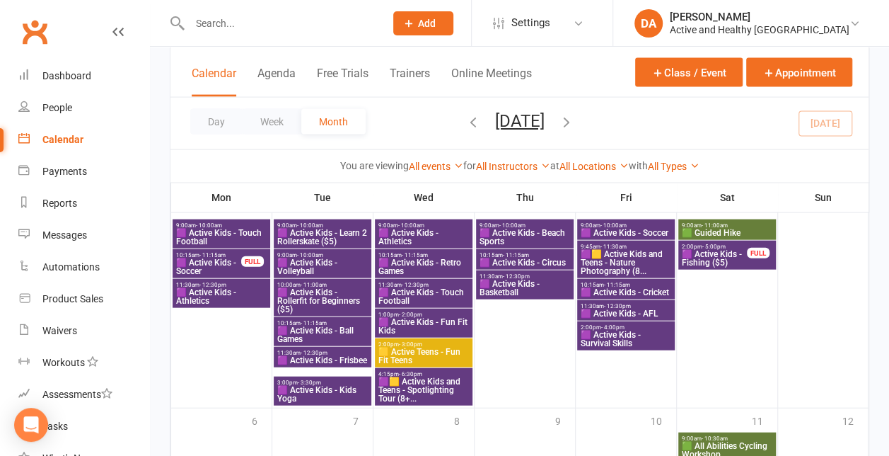
scroll to position [1472, 0]
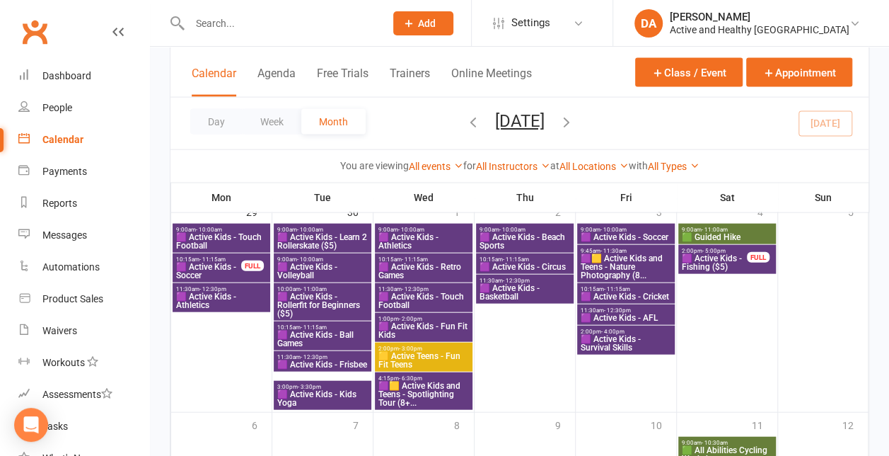
click at [706, 257] on span "🟪 Active Kids - Fishing ($5)" at bounding box center [714, 262] width 67 height 17
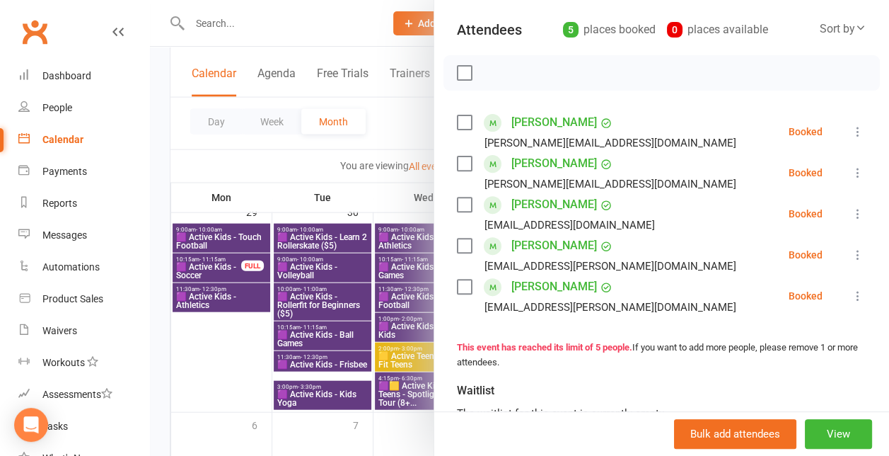
scroll to position [174, 0]
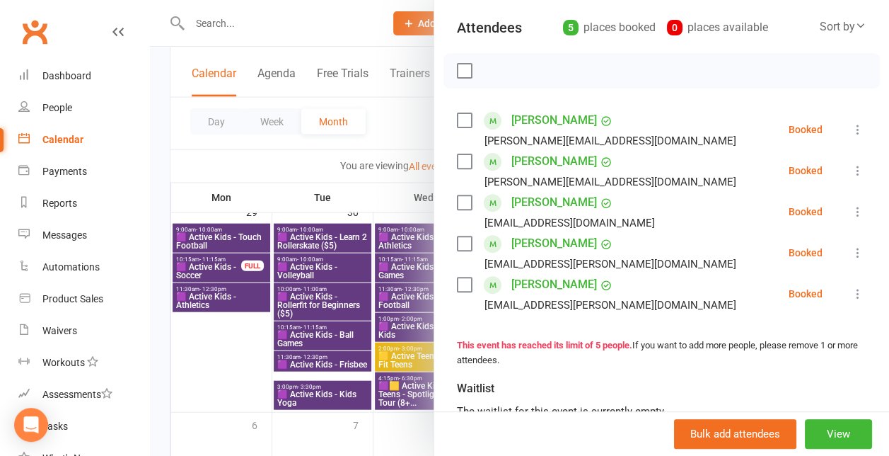
click at [296, 190] on div at bounding box center [519, 228] width 739 height 456
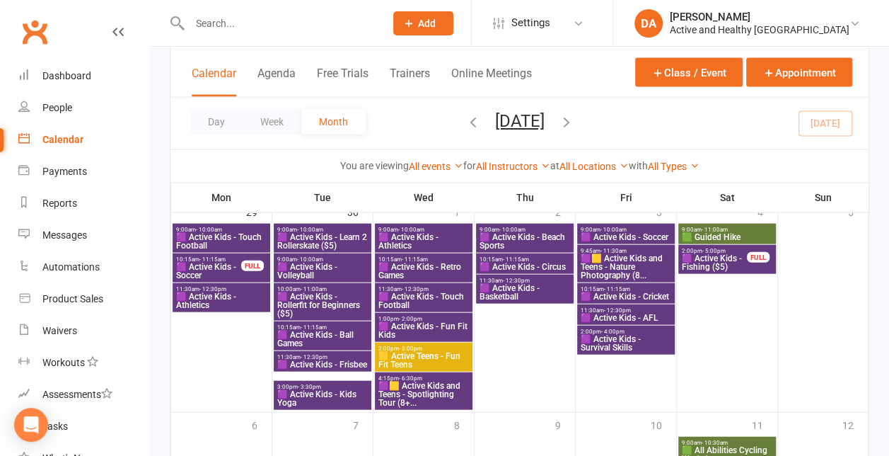
click at [723, 254] on span "🟪 Active Kids - Fishing ($5)" at bounding box center [714, 262] width 67 height 17
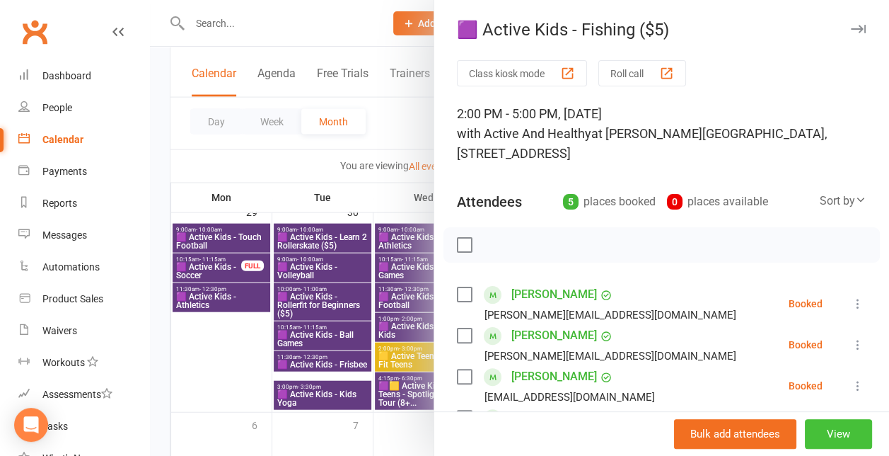
click at [831, 440] on button "View" at bounding box center [838, 434] width 67 height 30
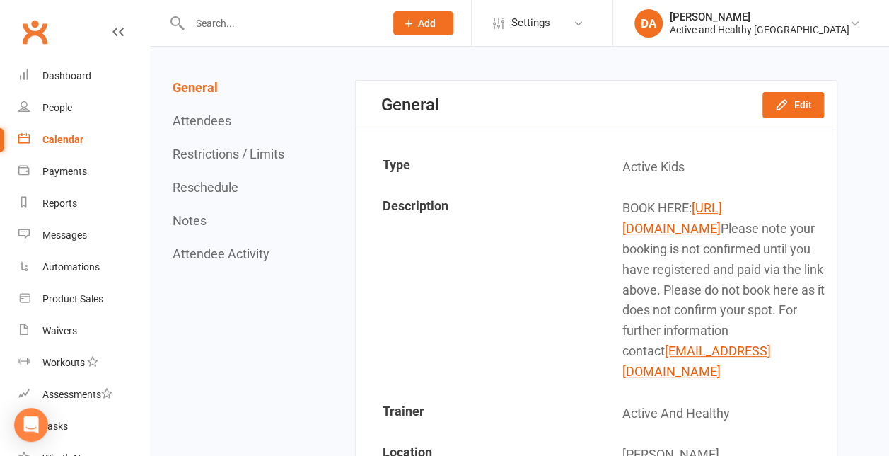
scroll to position [219, 0]
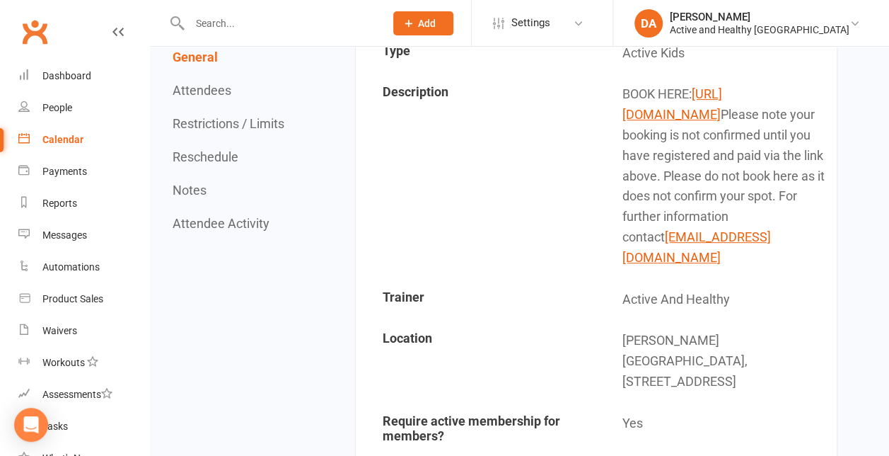
drag, startPoint x: 616, startPoint y: 352, endPoint x: 747, endPoint y: 331, distance: 133.3
click at [747, 277] on td "BOOK HERE: [URL][DOMAIN_NAME] Please note your booking is not confirmed until y…" at bounding box center [716, 175] width 238 height 203
click at [582, 231] on td "Description" at bounding box center [476, 175] width 238 height 203
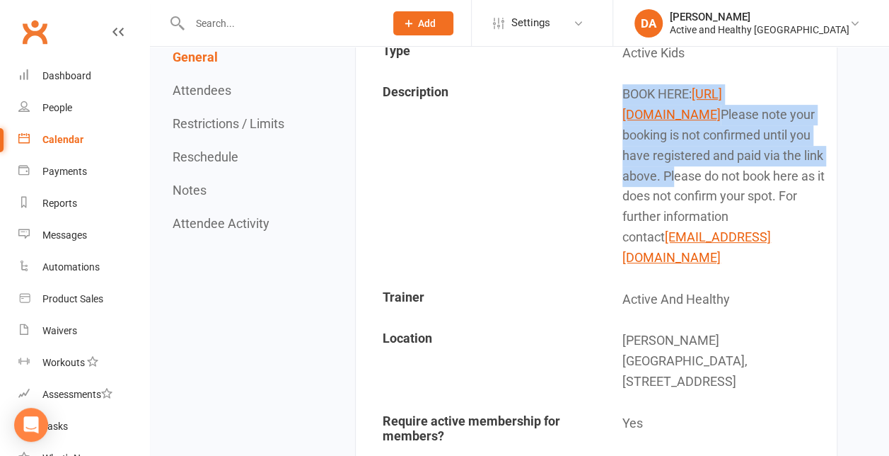
drag, startPoint x: 727, startPoint y: 238, endPoint x: 616, endPoint y: 113, distance: 166.9
click at [616, 113] on td "BOOK HERE: [URL][DOMAIN_NAME] Please note your booking is not confirmed until y…" at bounding box center [716, 175] width 238 height 203
copy td "BOOK HERE: [URL][DOMAIN_NAME] Please note your booking is not confirmed until y…"
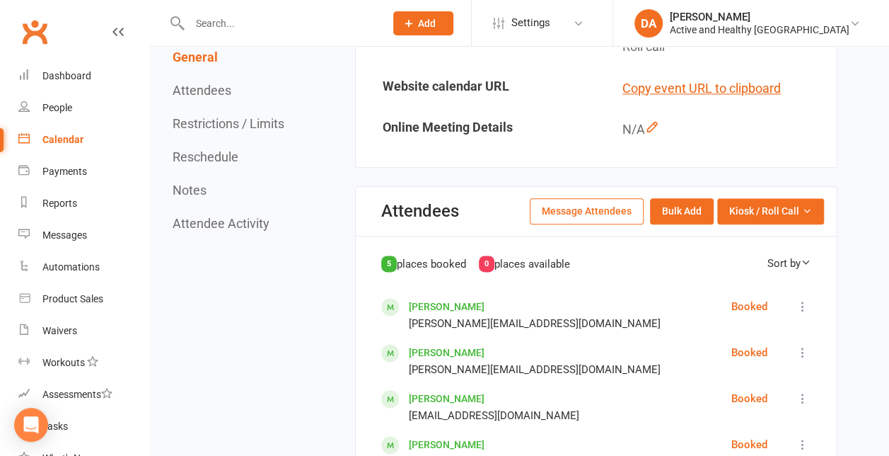
scroll to position [746, 0]
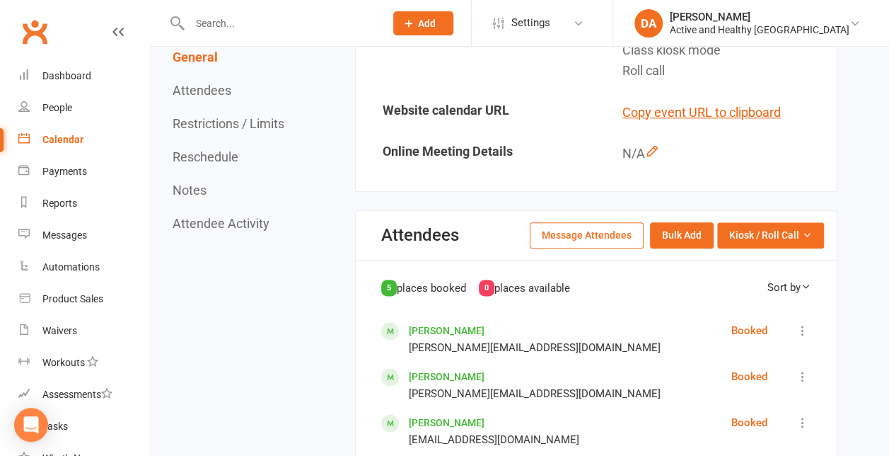
click at [613, 248] on button "Message Attendees" at bounding box center [587, 234] width 114 height 25
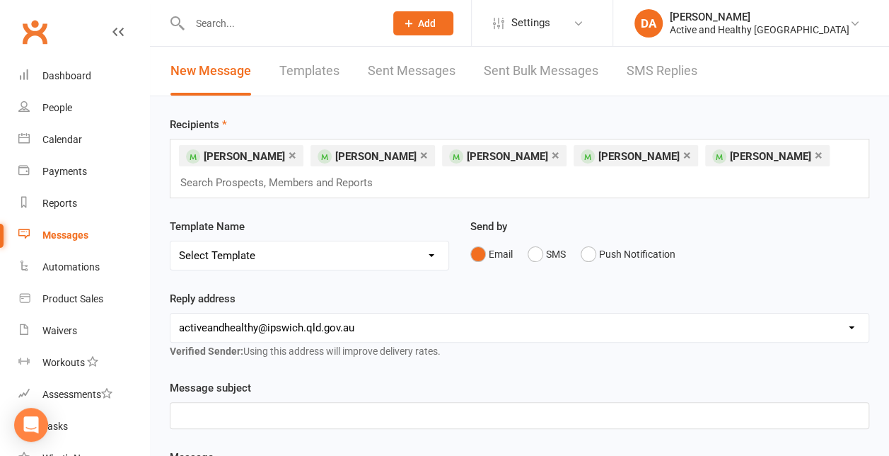
click at [235, 415] on p "﻿" at bounding box center [519, 415] width 681 height 17
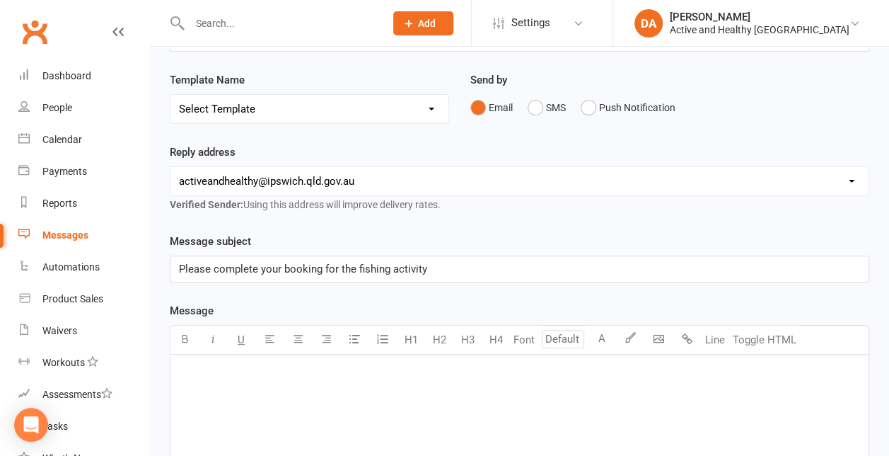
scroll to position [154, 0]
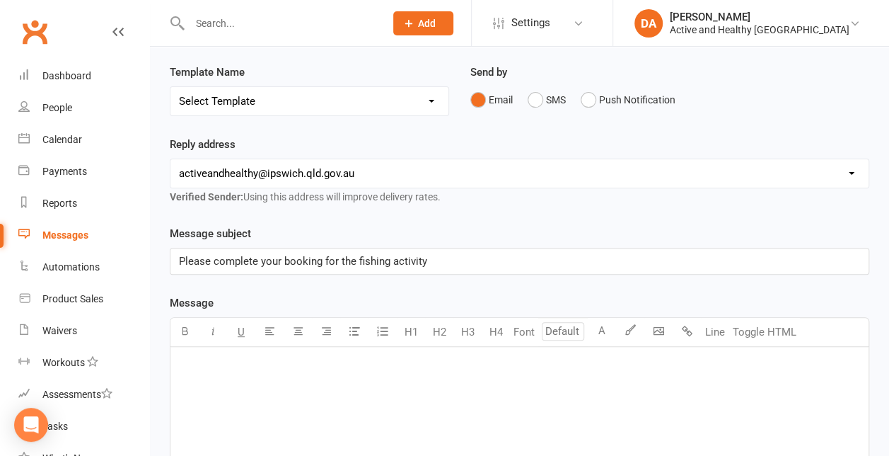
click at [296, 388] on div "﻿" at bounding box center [520, 453] width 698 height 212
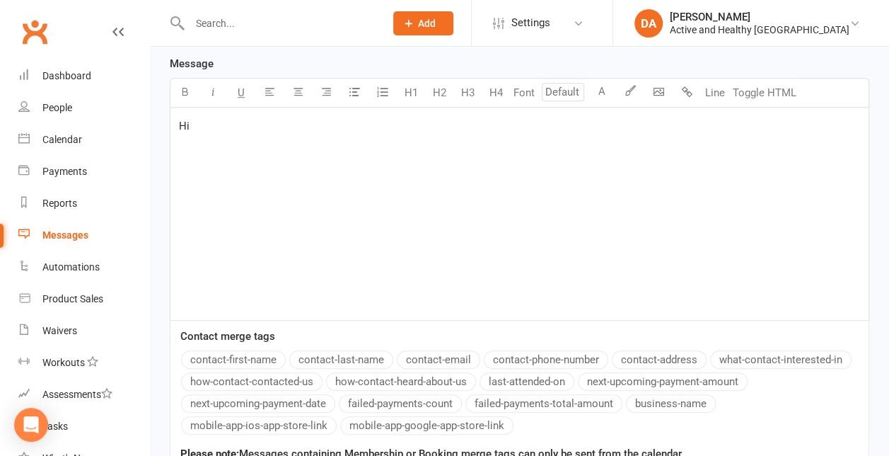
scroll to position [411, 0]
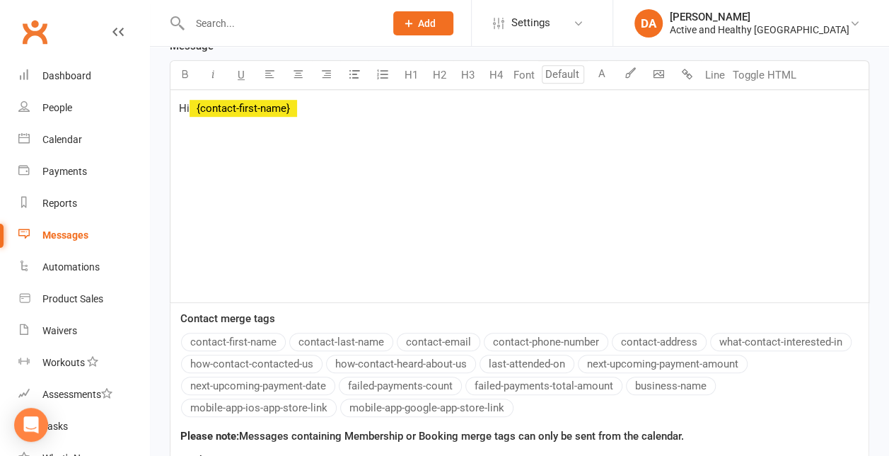
click at [260, 335] on button "contact-first-name" at bounding box center [233, 342] width 105 height 18
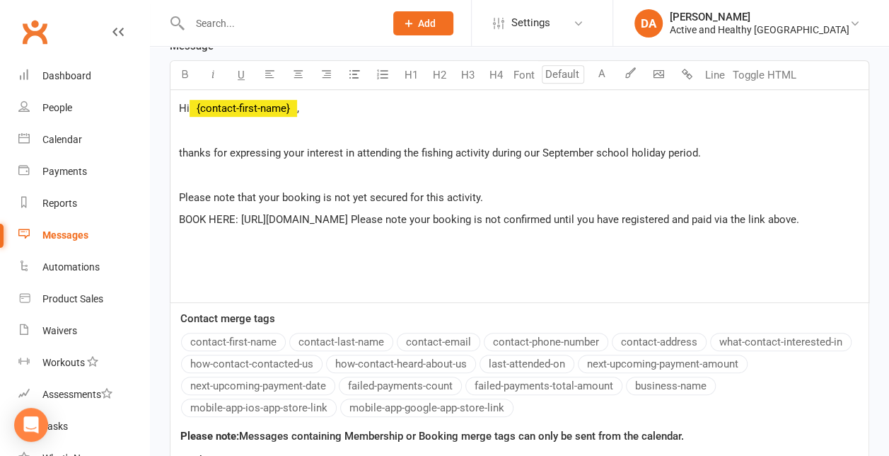
click at [233, 214] on span "BOOK HERE: [URL][DOMAIN_NAME] Please note your booking is not confirmed until y…" at bounding box center [489, 219] width 620 height 13
click at [294, 230] on span "To complete your booking, click on this link and pay for your ticket: [URL][DOM…" at bounding box center [517, 228] width 676 height 30
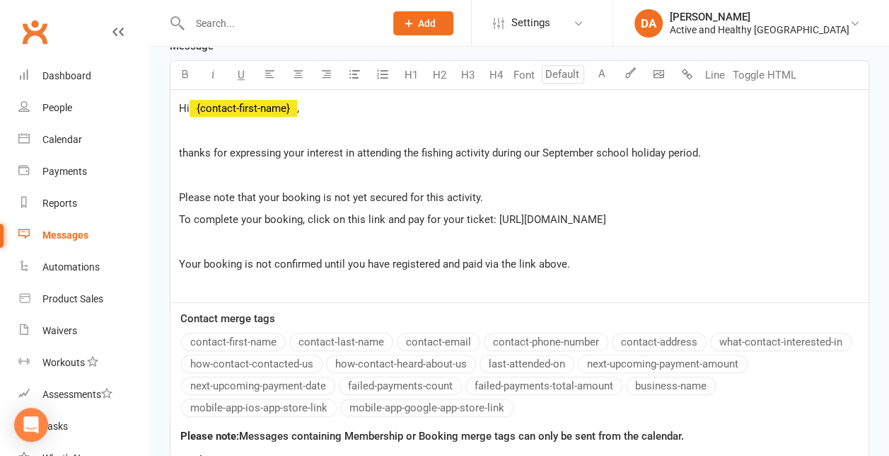
click at [576, 272] on p "Your booking is not confirmed until you have registered and paid via the link a…" at bounding box center [519, 263] width 681 height 17
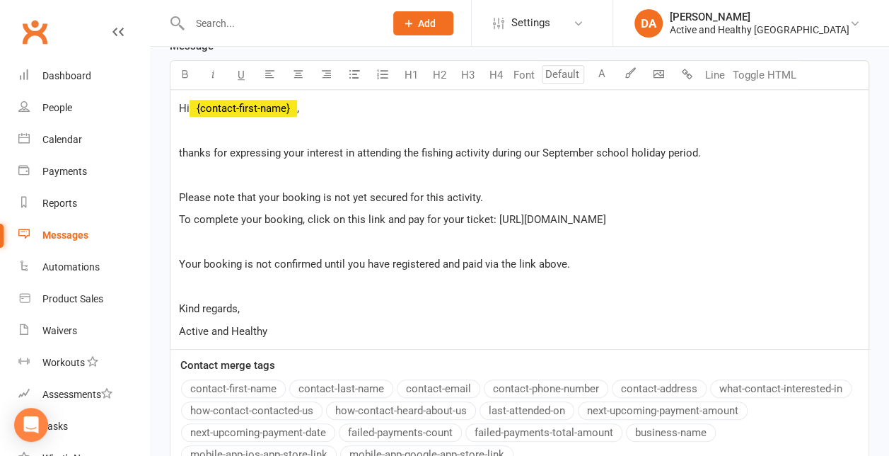
click at [889, 254] on div "Recipients × [PERSON_NAME] × [PERSON_NAME] × [PERSON_NAME] × [PERSON_NAME] × [P…" at bounding box center [519, 240] width 739 height 1111
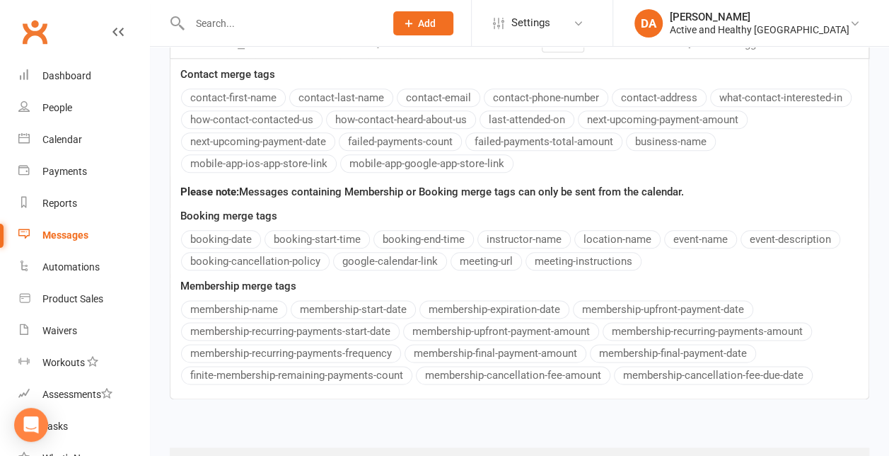
scroll to position [780, 0]
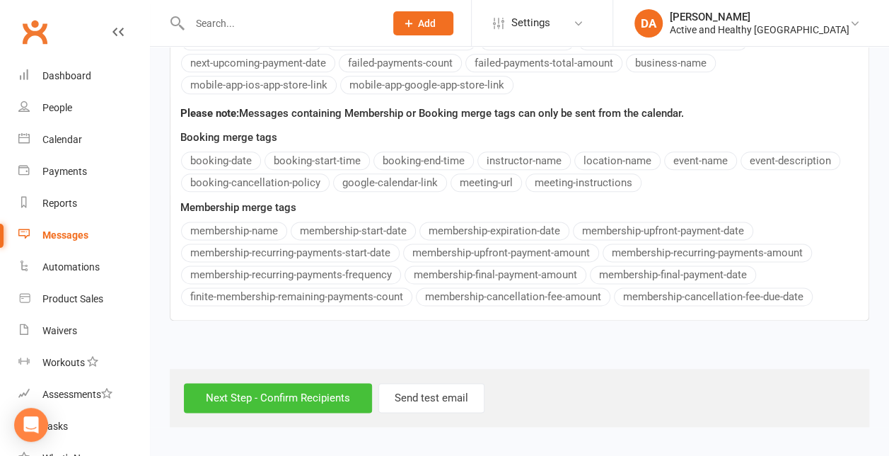
click at [317, 412] on input "Next Step - Confirm Recipients" at bounding box center [278, 398] width 188 height 30
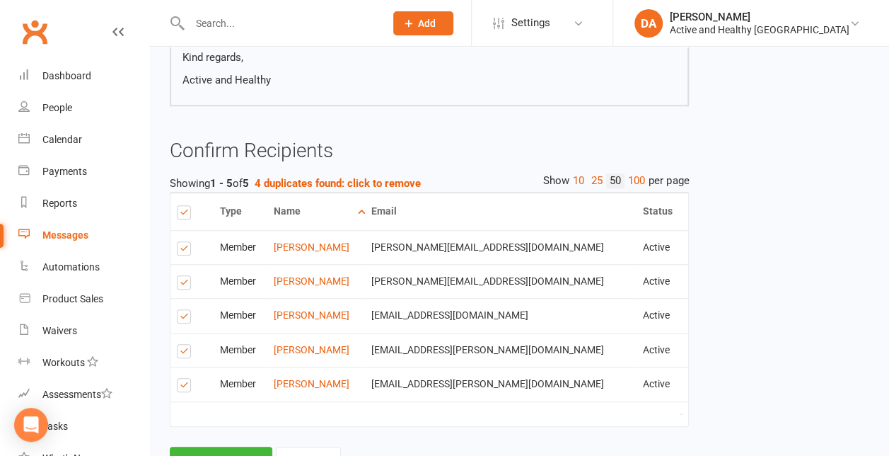
scroll to position [489, 0]
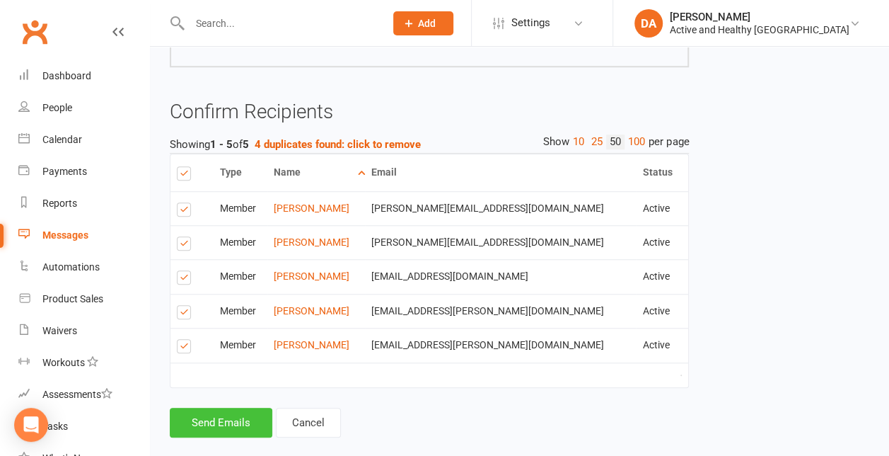
click at [215, 437] on button "Send Emails" at bounding box center [221, 423] width 103 height 30
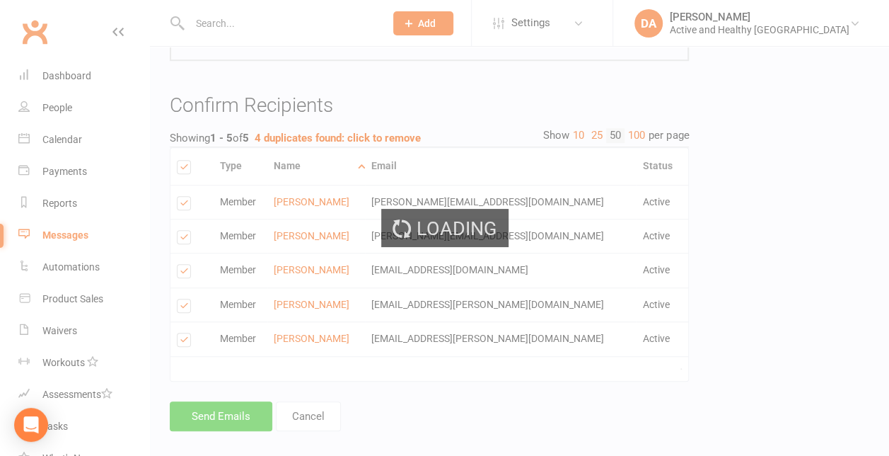
scroll to position [483, 0]
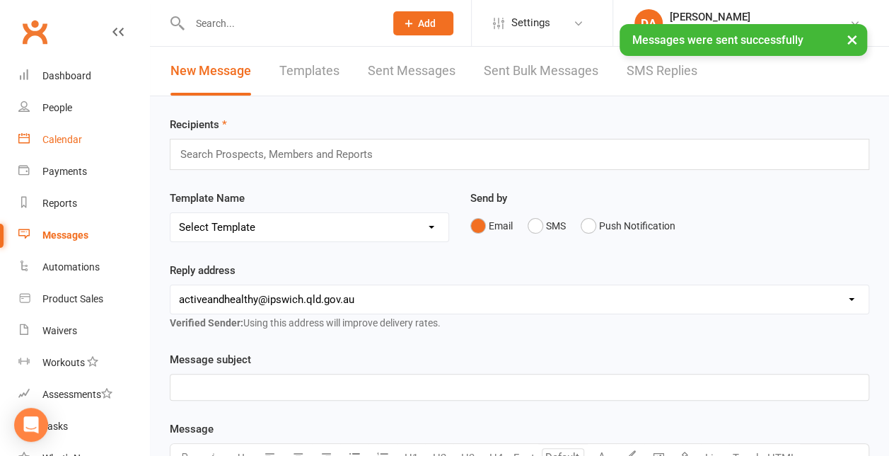
click at [68, 137] on div "Calendar" at bounding box center [62, 139] width 40 height 11
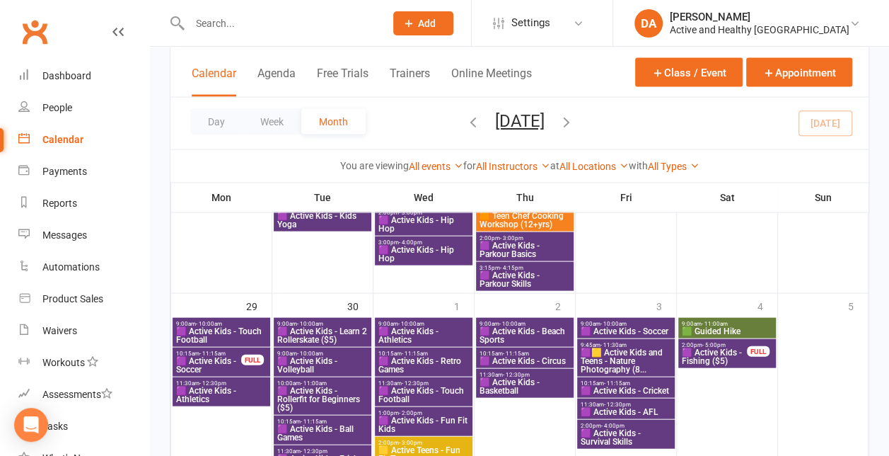
scroll to position [1373, 0]
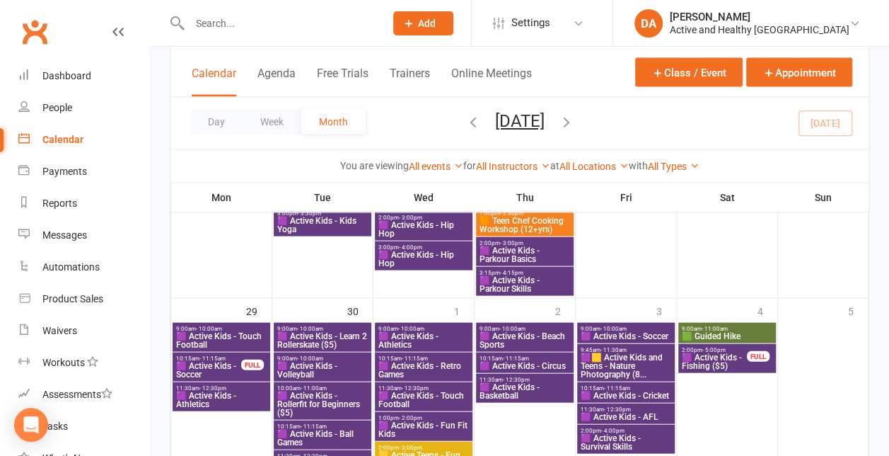
click at [723, 356] on span "🟪 Active Kids - Fishing ($5)" at bounding box center [714, 361] width 67 height 17
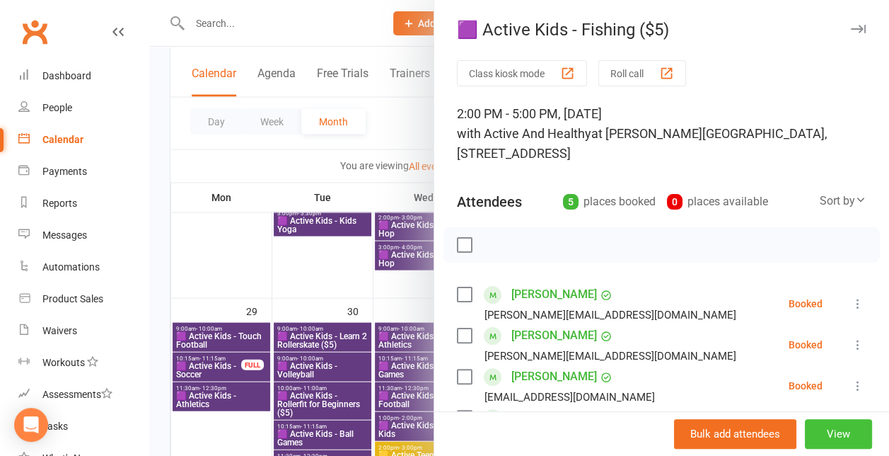
click at [824, 439] on button "View" at bounding box center [838, 434] width 67 height 30
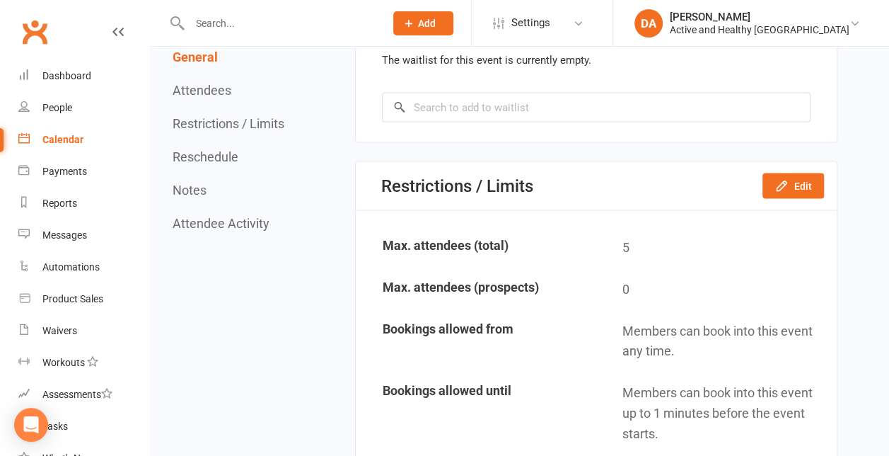
scroll to position [1323, 0]
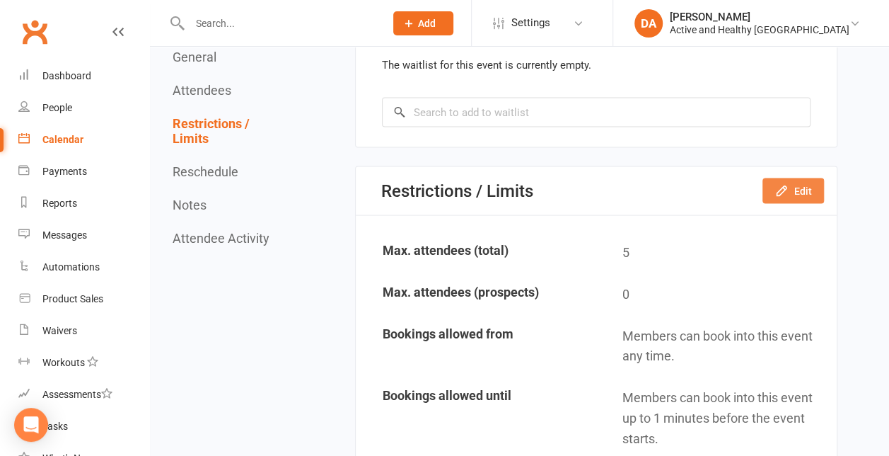
click at [802, 203] on button "Edit" at bounding box center [794, 190] width 62 height 25
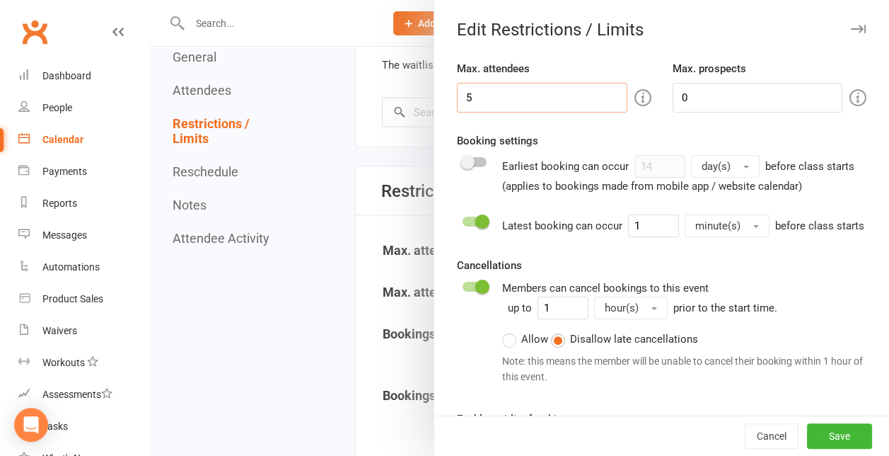
drag, startPoint x: 504, startPoint y: 92, endPoint x: 268, endPoint y: 78, distance: 236.7
click at [268, 0] on div "Edit Restrictions / Limits Max. attendees 5 Max. prospects 0 Booking settings E…" at bounding box center [519, 0] width 739 height 0
type input "0"
click at [809, 434] on button "Save" at bounding box center [839, 435] width 65 height 25
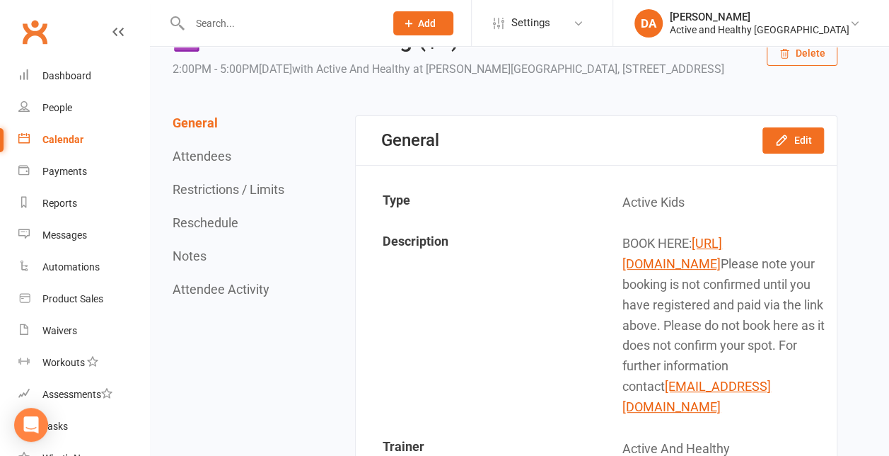
scroll to position [60, 0]
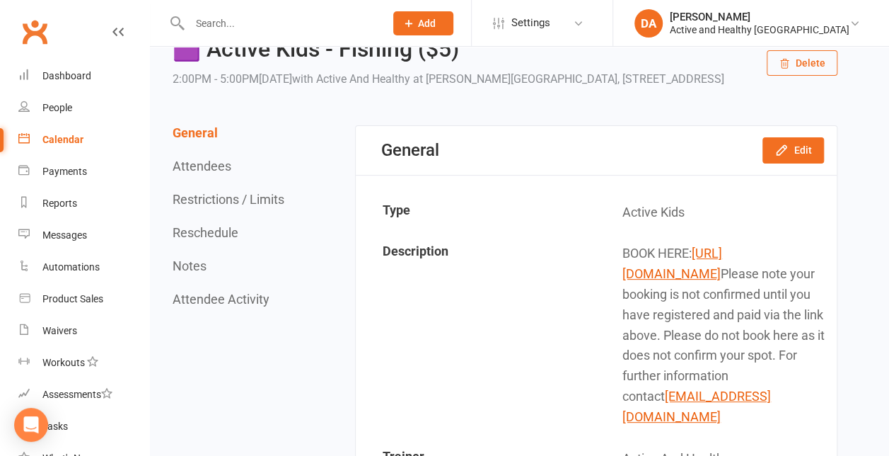
click at [69, 139] on div "Calendar" at bounding box center [62, 139] width 41 height 11
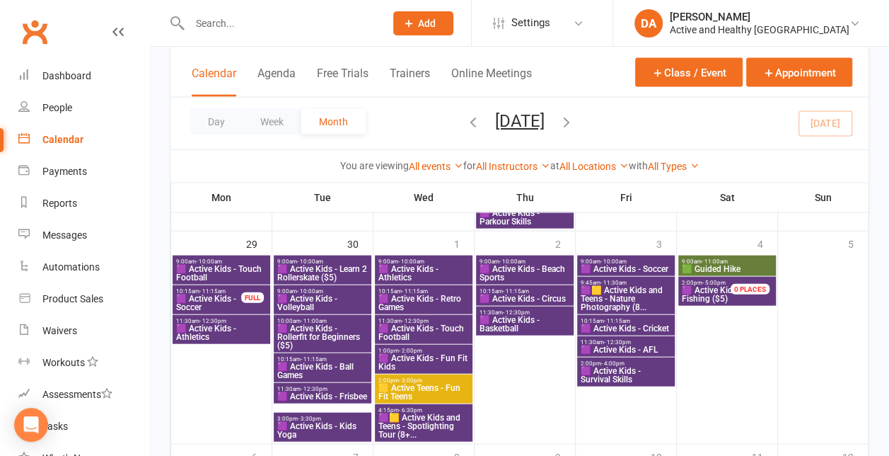
scroll to position [1431, 0]
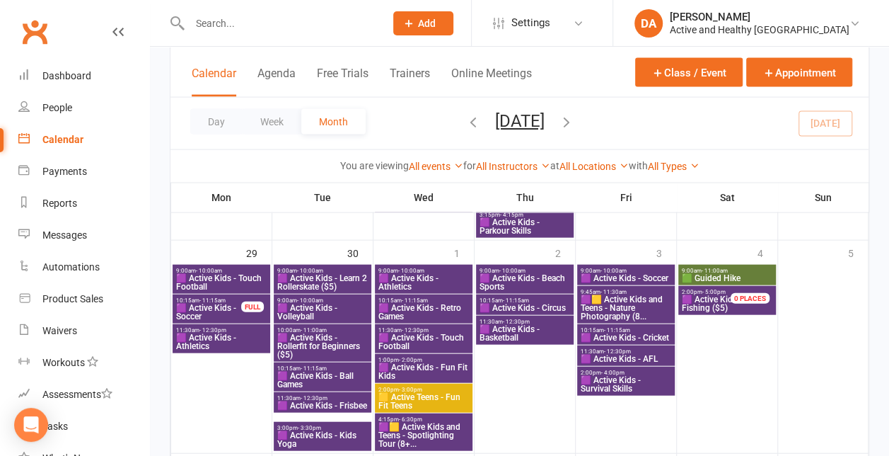
click at [703, 302] on span "🟪 Active Kids - Fishing ($5)" at bounding box center [714, 303] width 67 height 17
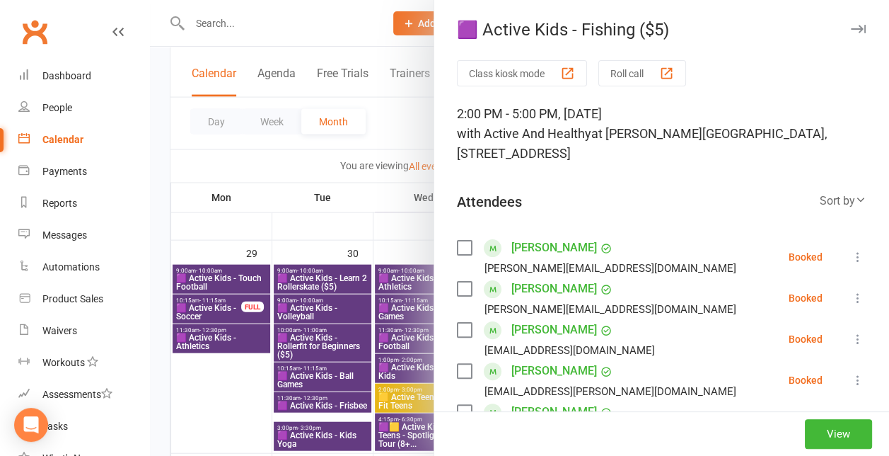
click at [850, 248] on button at bounding box center [858, 256] width 17 height 17
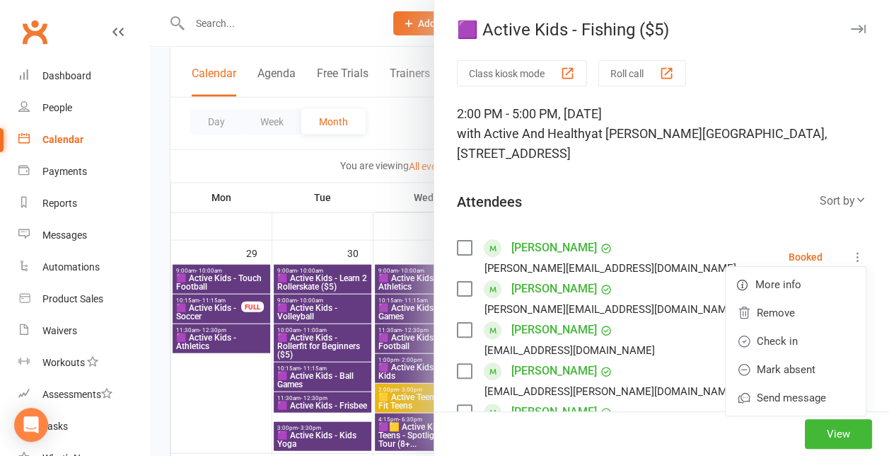
click at [463, 256] on div "[PERSON_NAME] [PERSON_NAME][EMAIL_ADDRESS][DOMAIN_NAME]" at bounding box center [599, 256] width 285 height 41
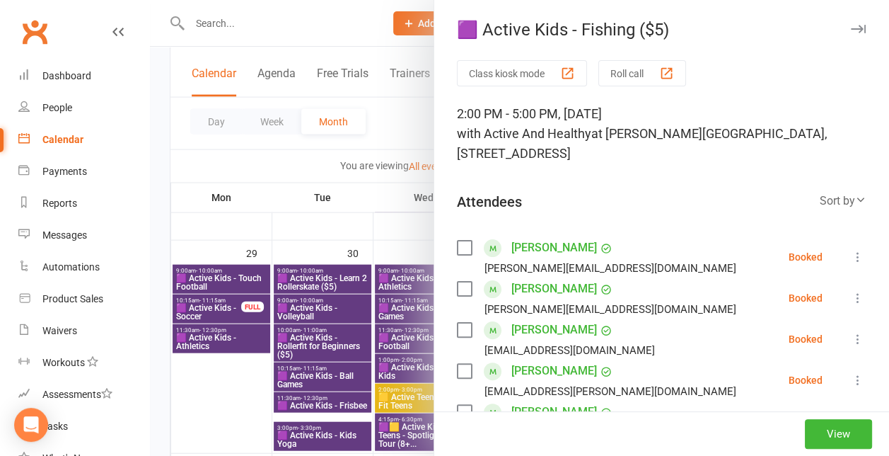
click at [457, 244] on label at bounding box center [464, 248] width 14 height 14
drag, startPoint x: 865, startPoint y: 155, endPoint x: 870, endPoint y: 209, distance: 54.8
click at [870, 209] on div "🟪 Active Kids - Fishing ($5) Class kiosk mode Roll call 2:00 PM - 5:00 PM, [DAT…" at bounding box center [662, 228] width 456 height 456
drag, startPoint x: 870, startPoint y: 209, endPoint x: 843, endPoint y: 118, distance: 95.3
click at [843, 118] on div "2:00 PM - 5:00 PM, [DATE] with Active And Healthy at [PERSON_NAME][GEOGRAPHIC_D…" at bounding box center [662, 133] width 410 height 59
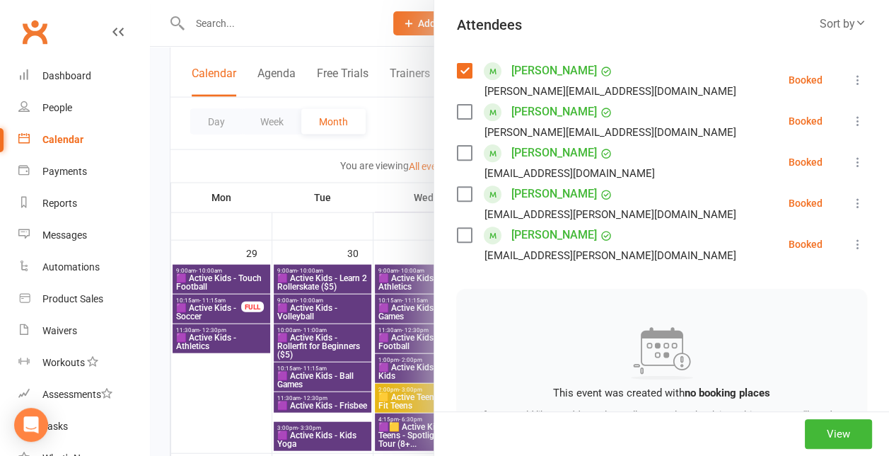
scroll to position [183, 0]
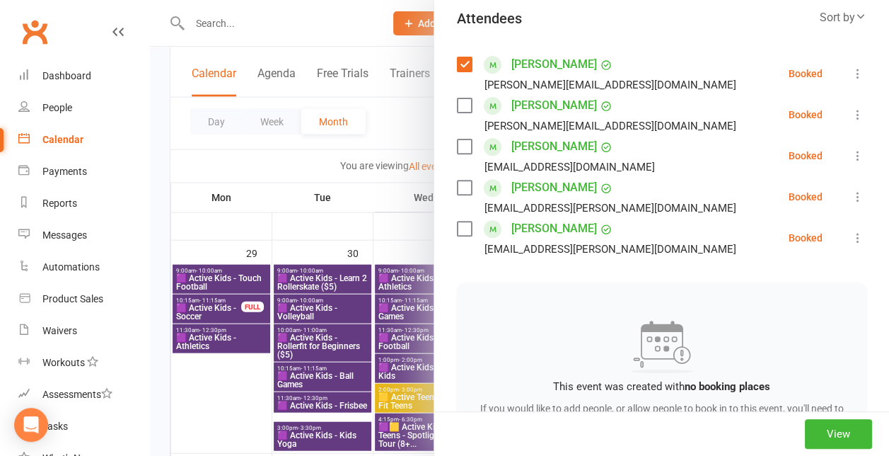
click at [458, 103] on label at bounding box center [464, 105] width 14 height 14
click at [457, 148] on label at bounding box center [464, 146] width 14 height 14
click at [457, 191] on label at bounding box center [464, 187] width 14 height 14
click at [457, 233] on label at bounding box center [464, 228] width 14 height 14
click at [851, 235] on icon at bounding box center [858, 238] width 14 height 14
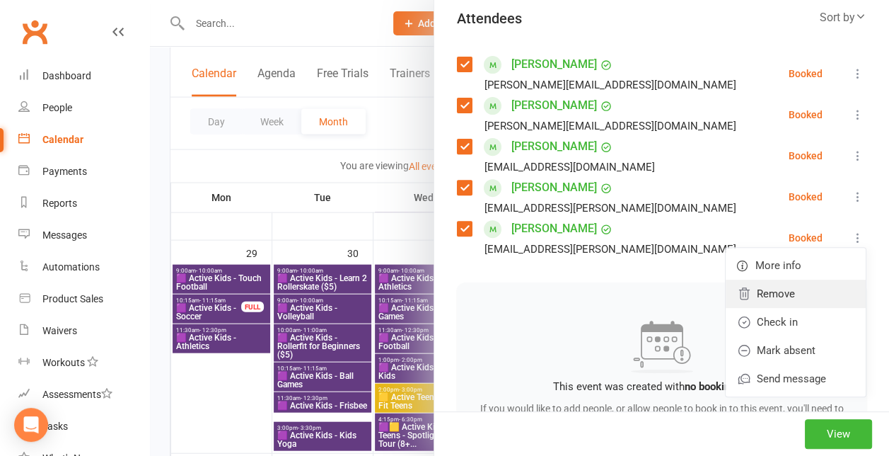
click at [753, 296] on link "Remove" at bounding box center [796, 293] width 140 height 28
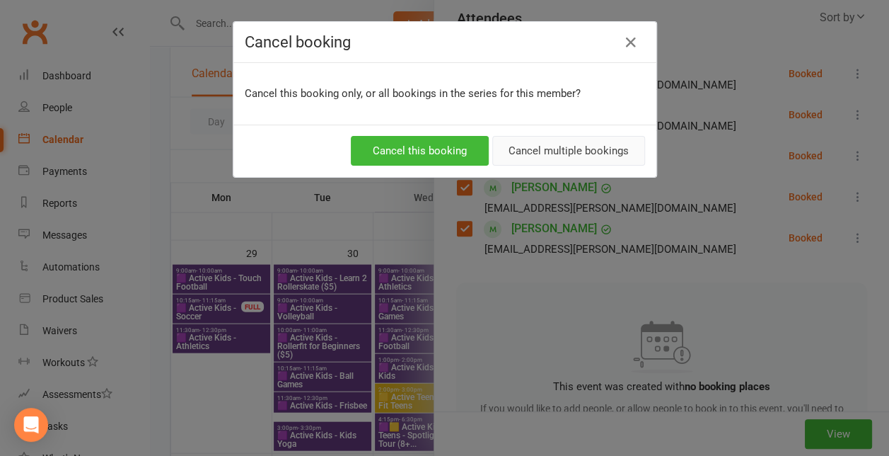
click at [557, 152] on button "Cancel multiple bookings" at bounding box center [568, 151] width 153 height 30
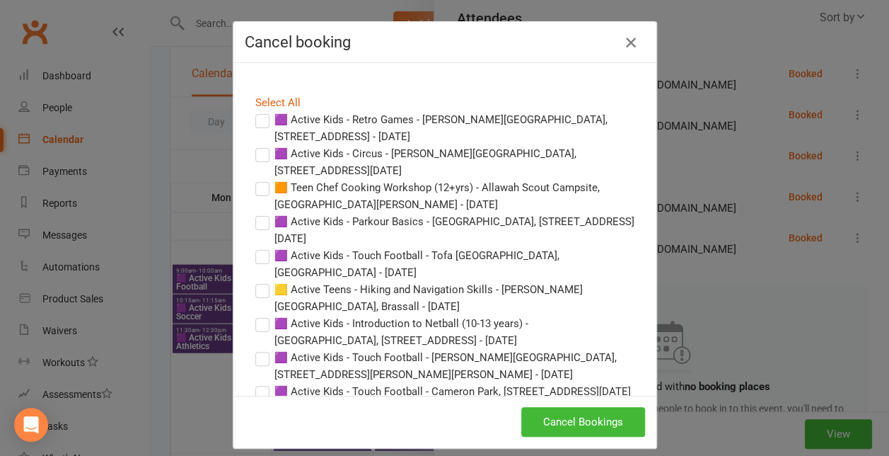
click at [623, 31] on button "button" at bounding box center [631, 42] width 23 height 23
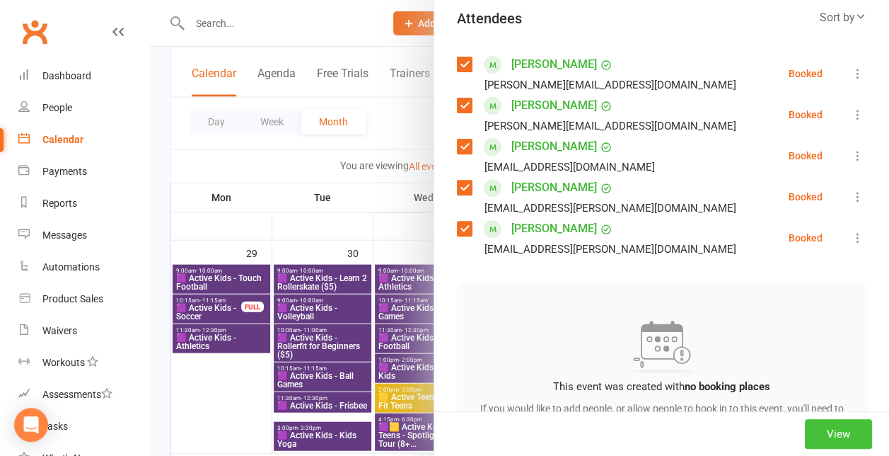
click at [818, 427] on button "View" at bounding box center [838, 434] width 67 height 30
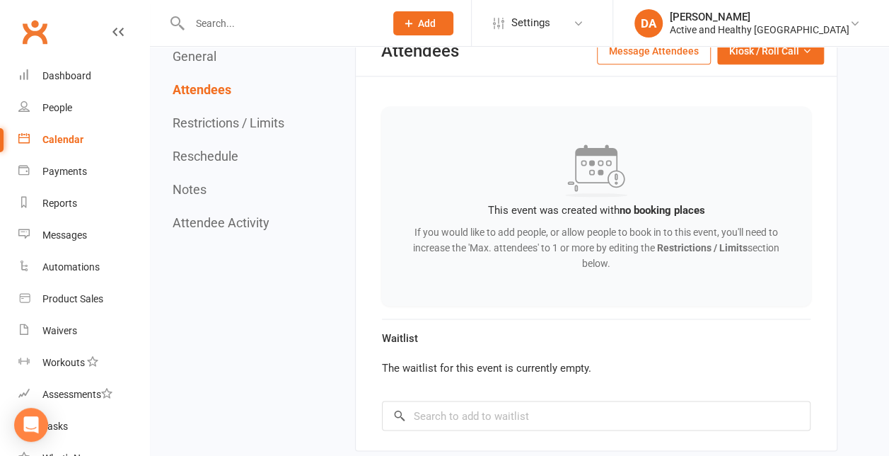
scroll to position [899, 0]
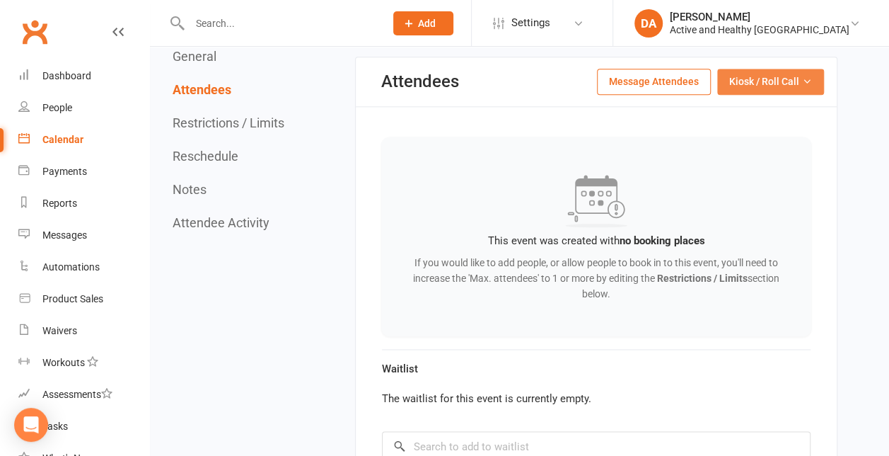
click at [805, 94] on button "Kiosk / Roll Call" at bounding box center [770, 81] width 107 height 25
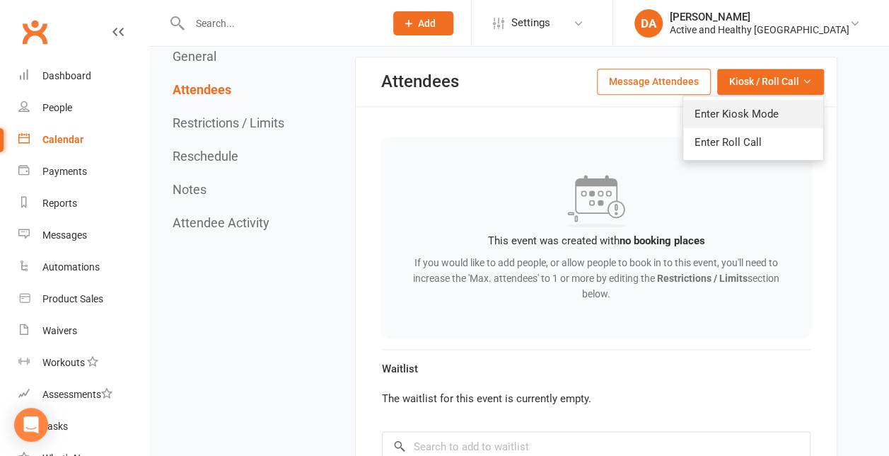
click at [745, 128] on link "Enter Kiosk Mode" at bounding box center [753, 114] width 140 height 28
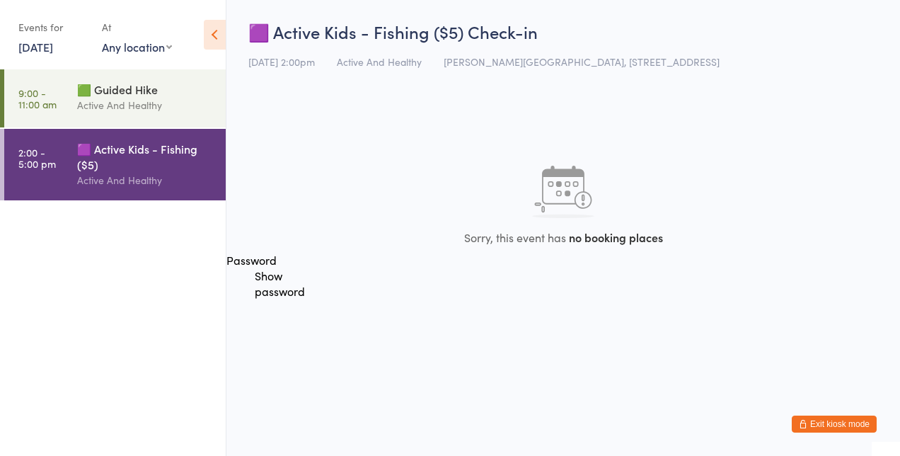
click at [123, 169] on div "🟪 Active Kids - Fishing ($5)" at bounding box center [145, 156] width 137 height 31
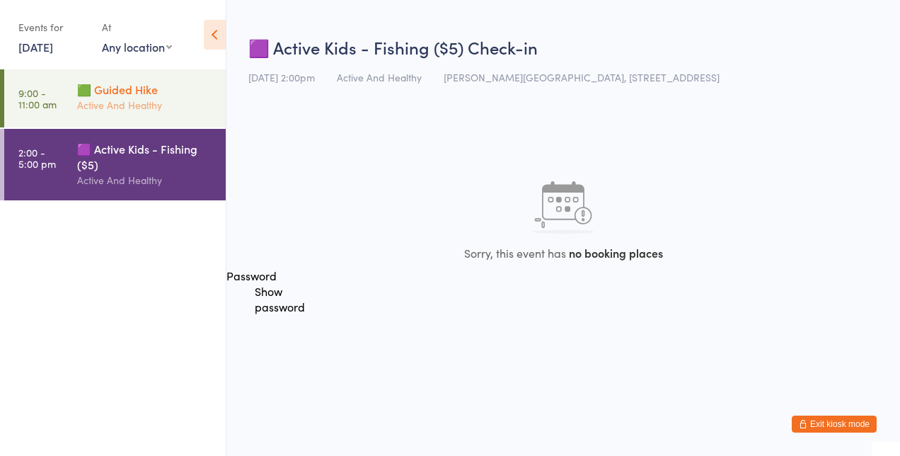
click at [98, 100] on div "Active And Healthy" at bounding box center [145, 105] width 137 height 16
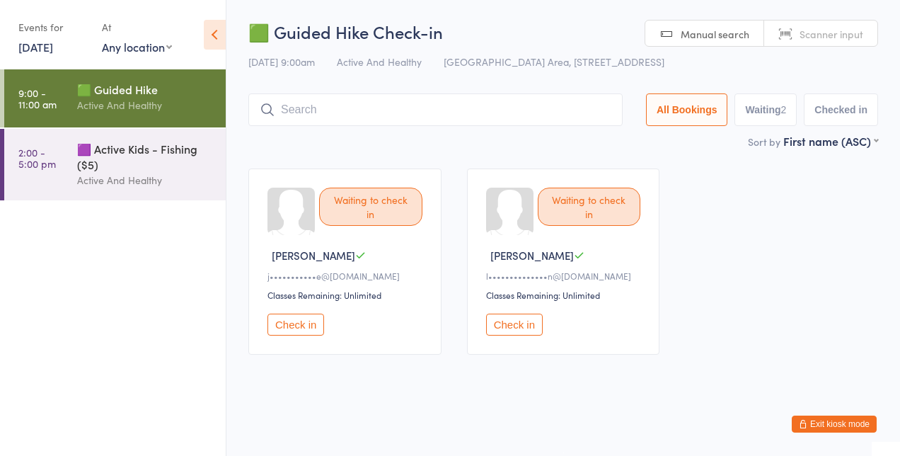
click at [832, 429] on button "Exit kiosk mode" at bounding box center [834, 423] width 85 height 17
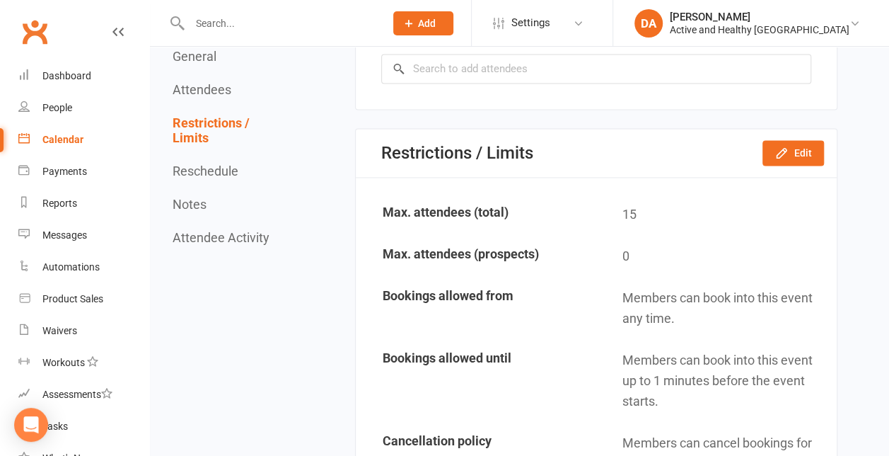
scroll to position [1010, 0]
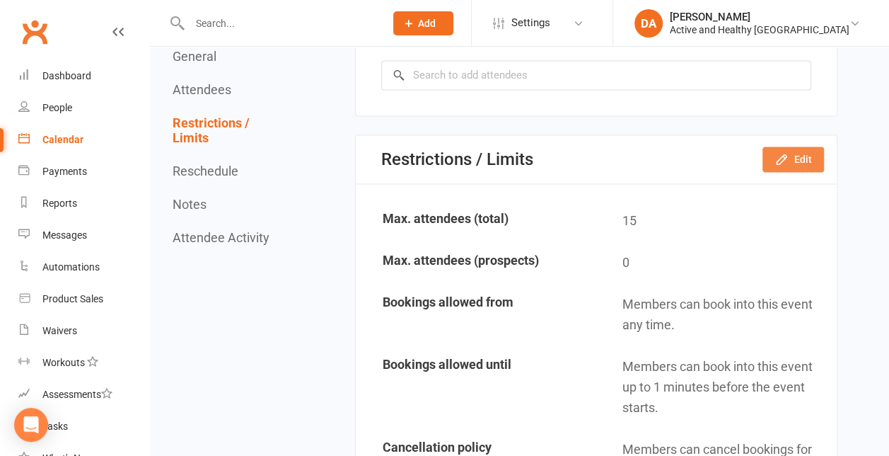
click at [800, 172] on button "Edit" at bounding box center [794, 158] width 62 height 25
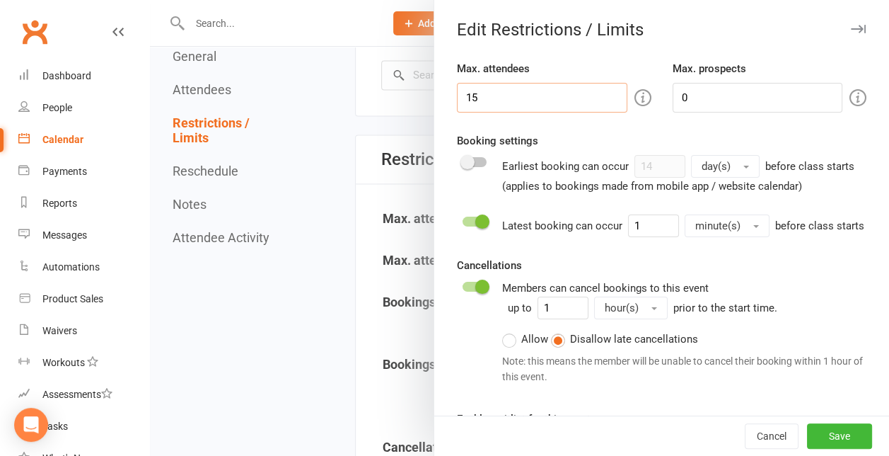
drag, startPoint x: 422, startPoint y: 122, endPoint x: 284, endPoint y: 136, distance: 138.7
click at [284, 0] on div "Edit Restrictions / Limits Max. attendees 15 Max. prospects 0 Booking settings …" at bounding box center [519, 0] width 739 height 0
type input "0"
click at [819, 430] on button "Save" at bounding box center [839, 435] width 65 height 25
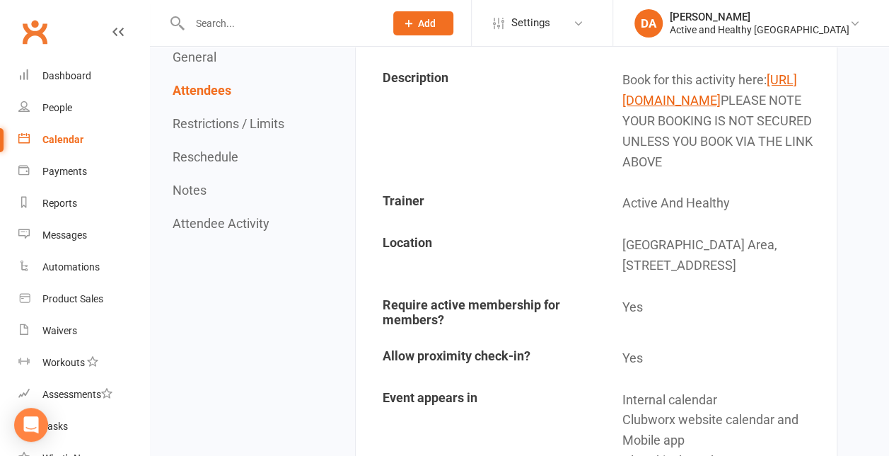
scroll to position [0, 0]
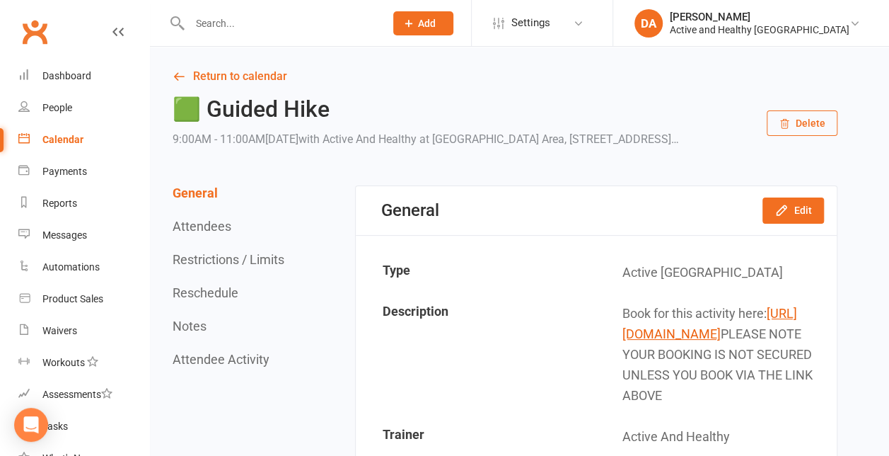
click at [76, 139] on div "Calendar" at bounding box center [62, 139] width 41 height 11
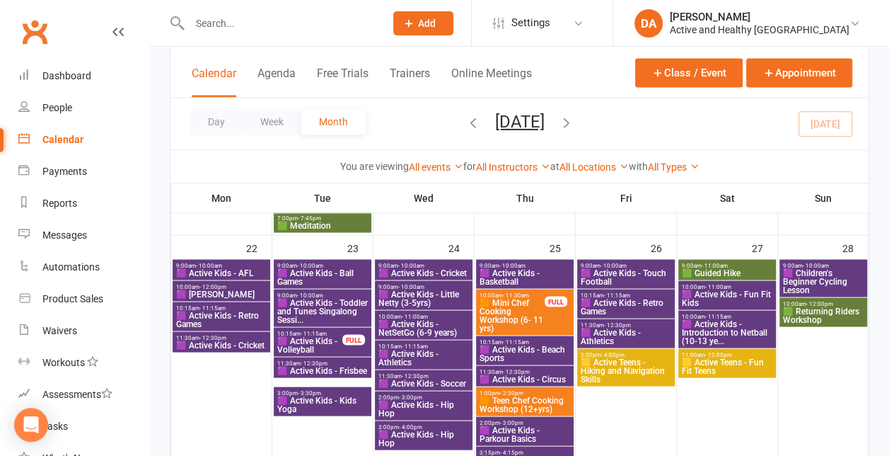
scroll to position [1181, 0]
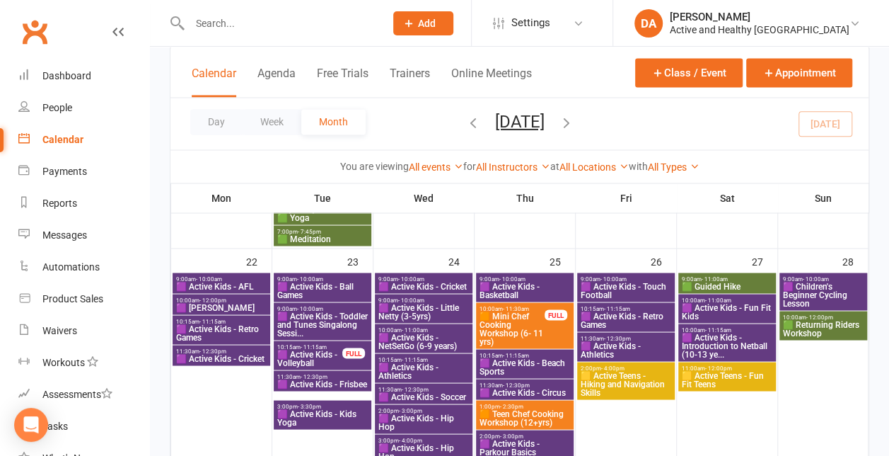
click at [720, 282] on span "🟩 Guided Hike" at bounding box center [727, 286] width 92 height 8
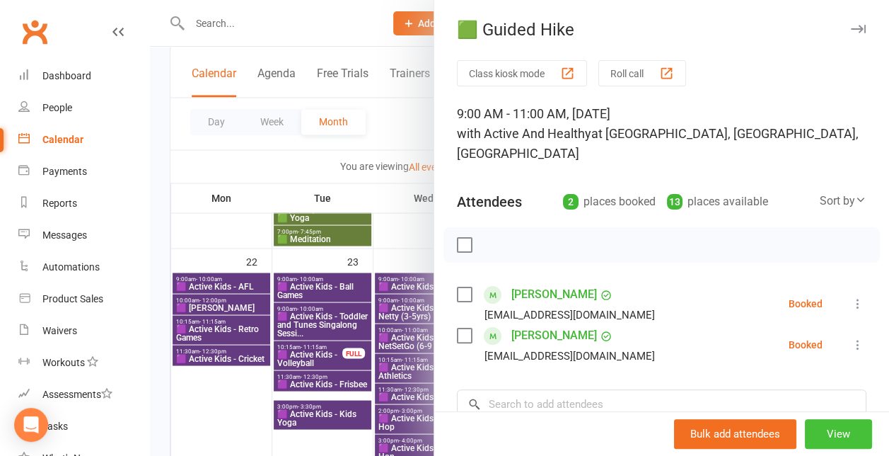
click at [819, 439] on button "View" at bounding box center [838, 434] width 67 height 30
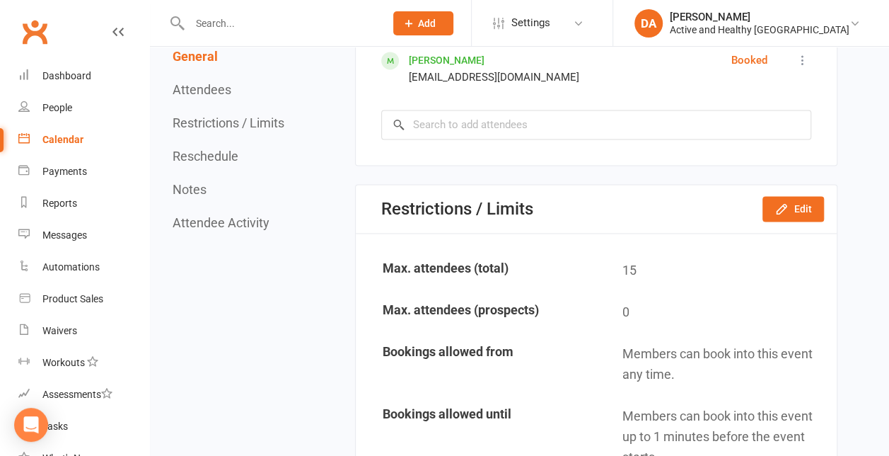
scroll to position [964, 0]
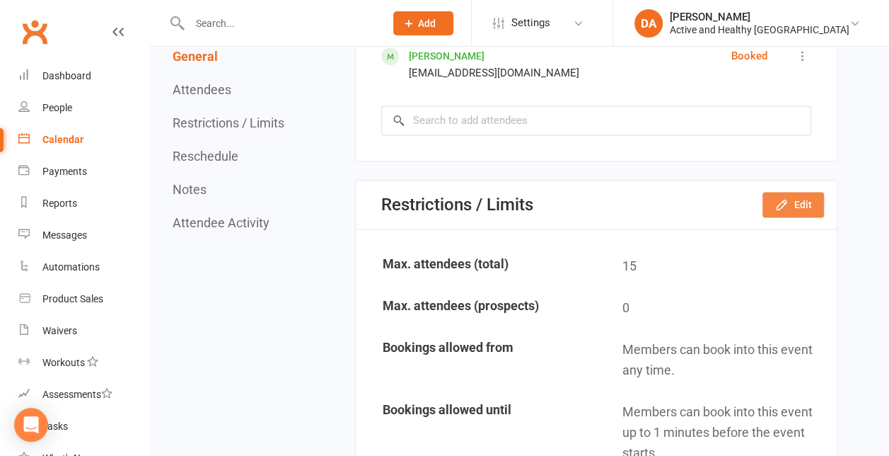
click at [795, 217] on button "Edit" at bounding box center [794, 204] width 62 height 25
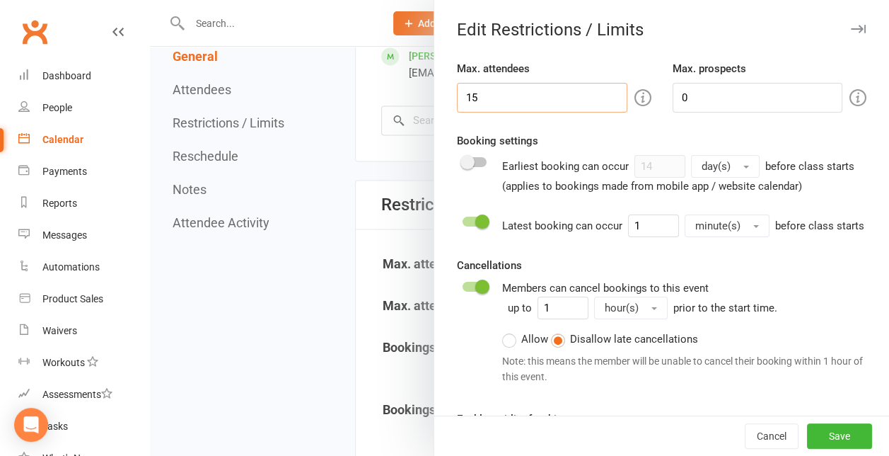
drag, startPoint x: 539, startPoint y: 100, endPoint x: 313, endPoint y: 117, distance: 227.1
click at [313, 0] on div "Edit Restrictions / Limits Max. attendees 15 Max. prospects 0 Booking settings …" at bounding box center [519, 0] width 739 height 0
type input "0"
click at [836, 442] on button "Save" at bounding box center [839, 435] width 65 height 25
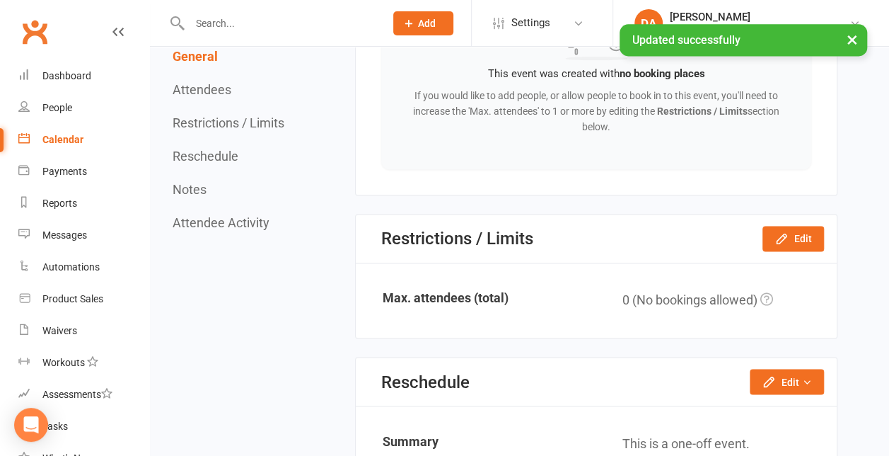
click at [45, 130] on link "Calendar" at bounding box center [83, 140] width 131 height 32
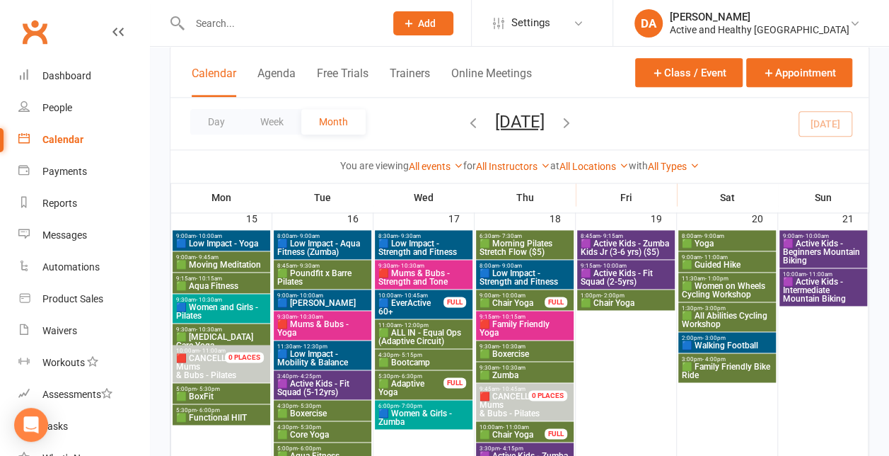
scroll to position [853, 0]
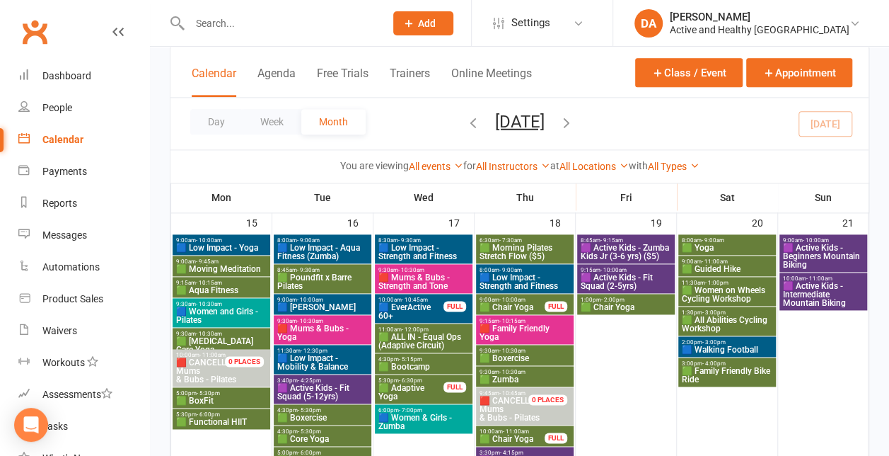
click at [744, 262] on span "9:00am - 11:00am" at bounding box center [727, 261] width 92 height 6
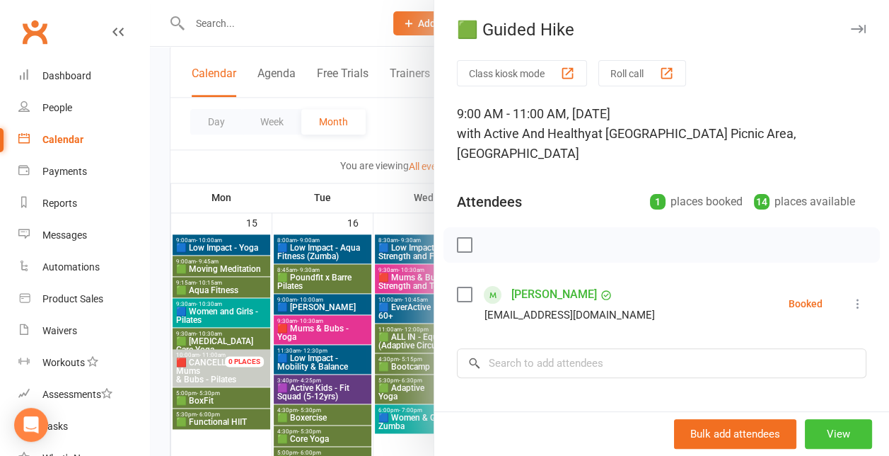
click at [825, 429] on button "View" at bounding box center [838, 434] width 67 height 30
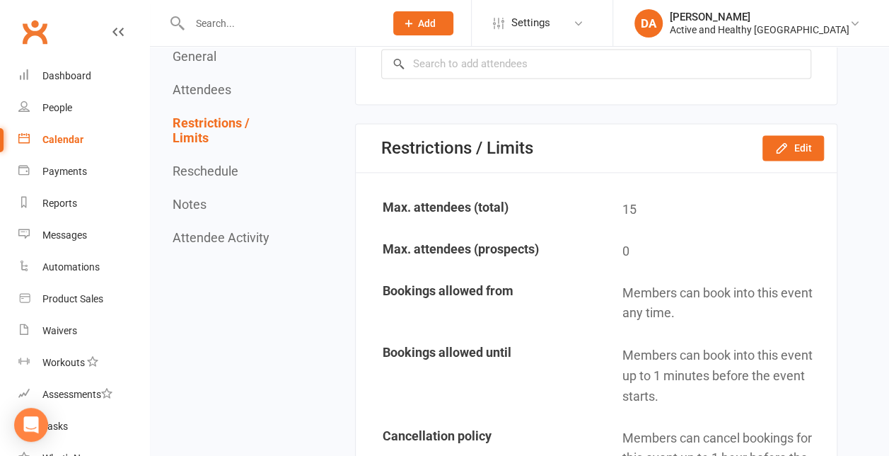
scroll to position [978, 0]
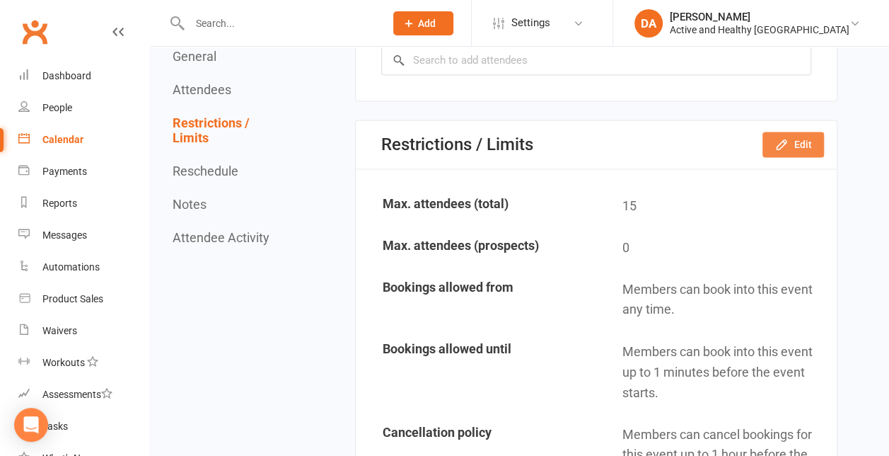
click at [773, 157] on button "Edit" at bounding box center [794, 144] width 62 height 25
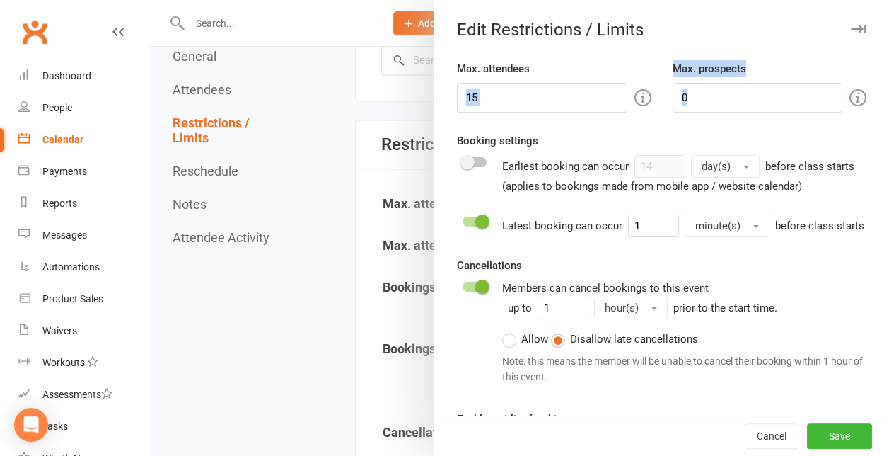
drag, startPoint x: 483, startPoint y: 112, endPoint x: 466, endPoint y: 105, distance: 18.4
drag, startPoint x: 487, startPoint y: 102, endPoint x: 389, endPoint y: 98, distance: 97.7
click at [389, 0] on div "Edit Restrictions / Limits Max. attendees 15 Max. prospects 0 Booking settings …" at bounding box center [519, 0] width 739 height 0
type input "0"
click at [826, 437] on button "Save" at bounding box center [839, 435] width 65 height 25
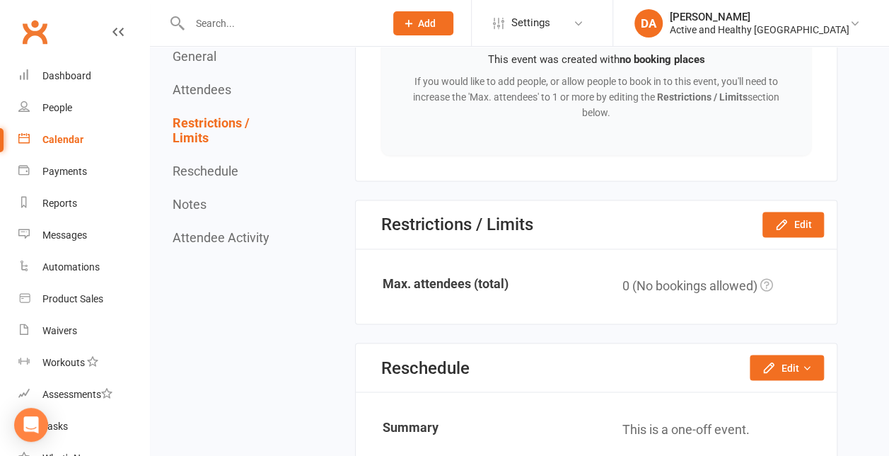
click at [61, 139] on div "Calendar" at bounding box center [62, 139] width 41 height 11
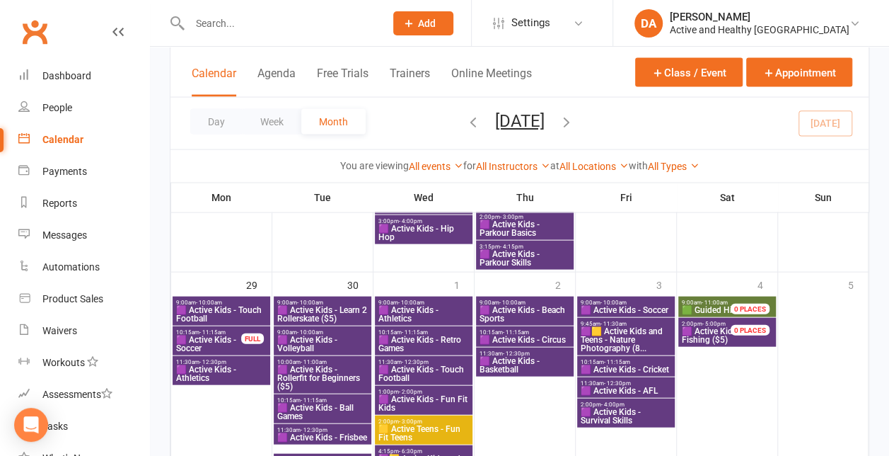
scroll to position [1422, 0]
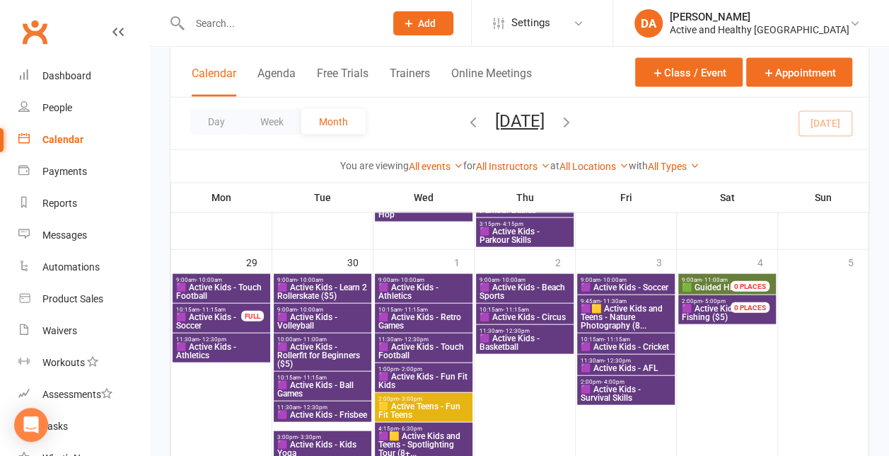
click at [620, 309] on span "🟪🟨 Active Kids and Teens - Nature Photography (8..." at bounding box center [626, 316] width 92 height 25
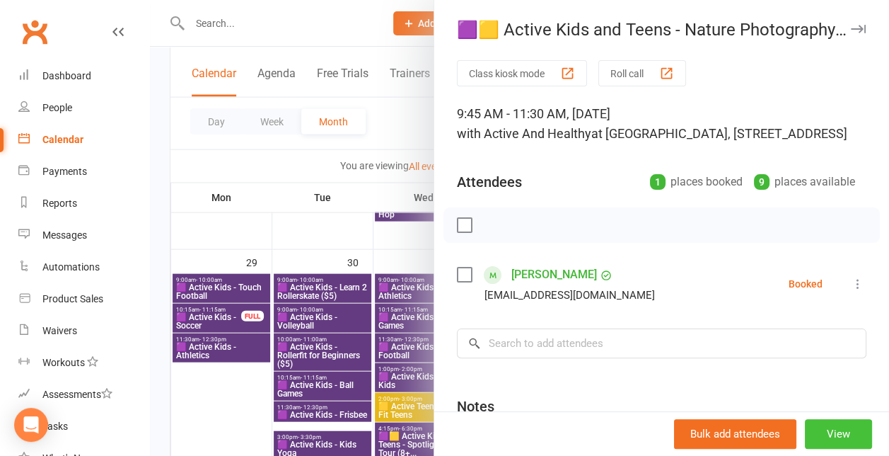
click at [813, 436] on button "View" at bounding box center [838, 434] width 67 height 30
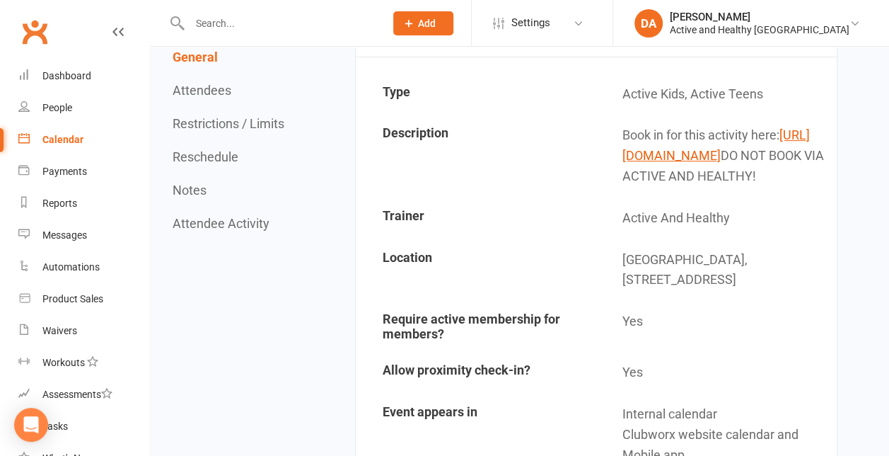
scroll to position [204, 0]
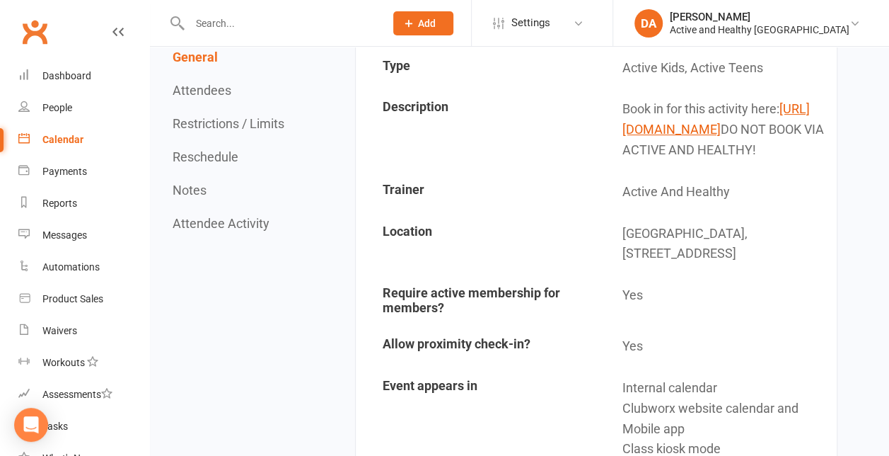
drag, startPoint x: 771, startPoint y: 209, endPoint x: 594, endPoint y: 130, distance: 194.5
click at [594, 130] on tr "Description Book in for this activity here: https://www.discoveripswich.com.au/…" at bounding box center [596, 129] width 478 height 81
copy tr "Book in for this activity here: https://www.discoveripswich.com.au/tour/great-t…"
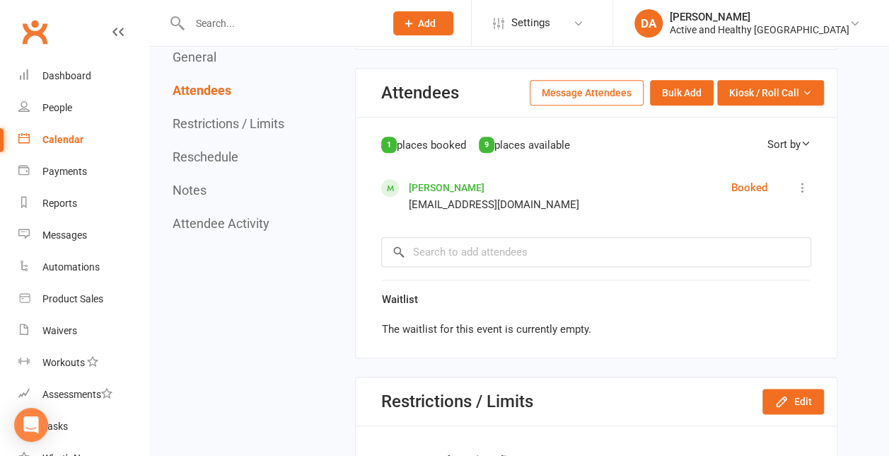
scroll to position [722, 0]
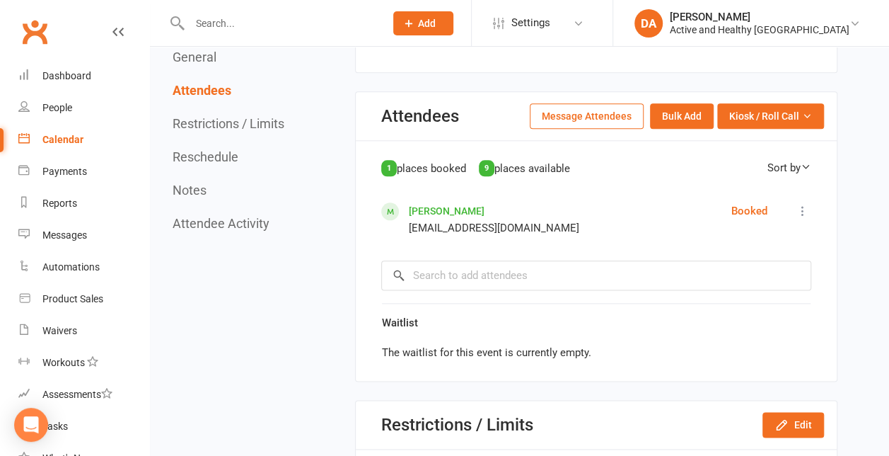
click at [583, 129] on button "Message Attendees" at bounding box center [587, 115] width 114 height 25
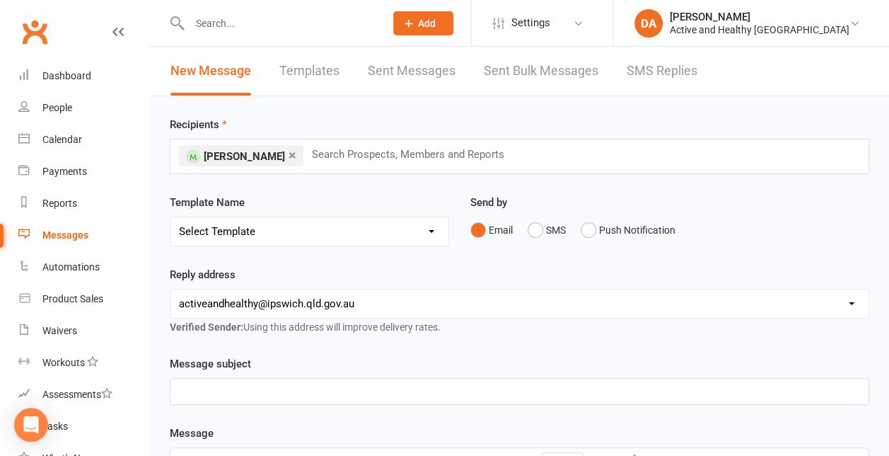
click at [249, 391] on p "﻿" at bounding box center [519, 391] width 681 height 17
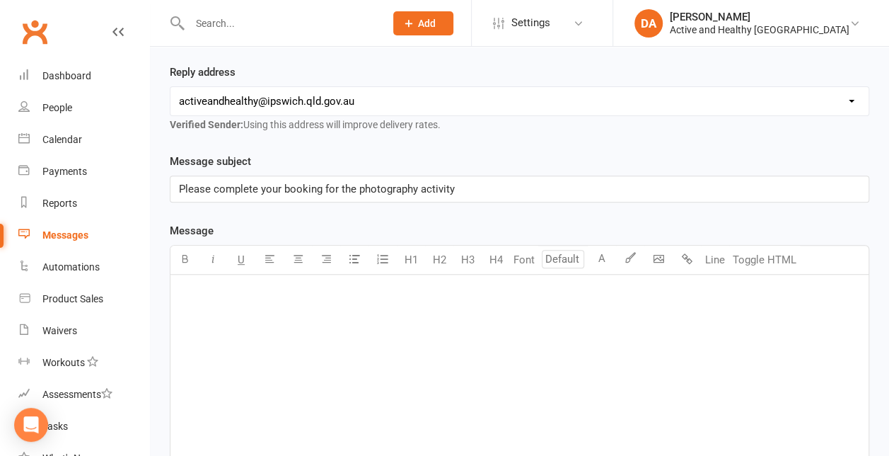
scroll to position [209, 0]
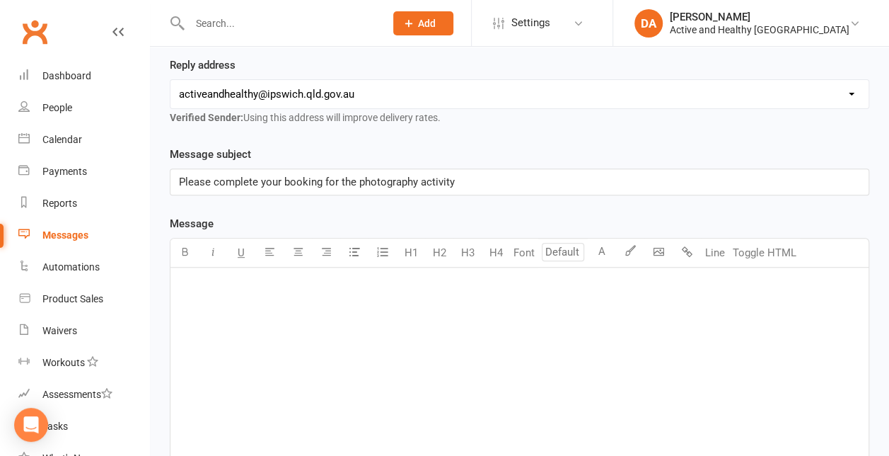
click at [284, 297] on div "﻿" at bounding box center [520, 373] width 698 height 212
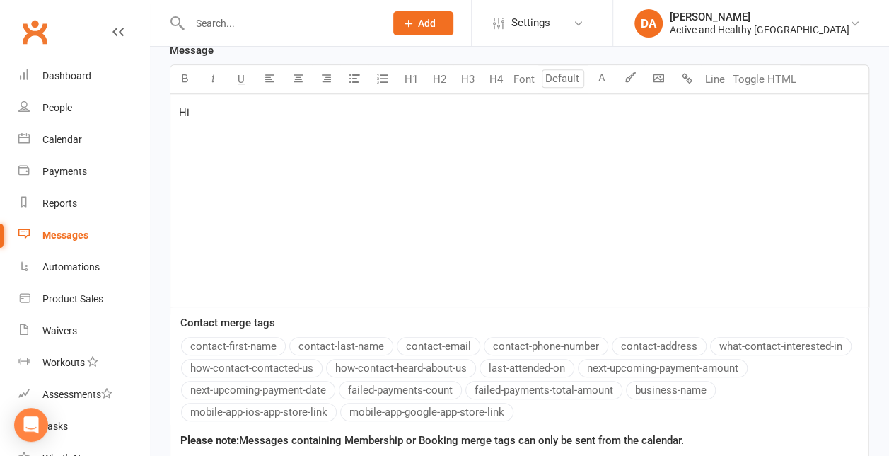
scroll to position [385, 0]
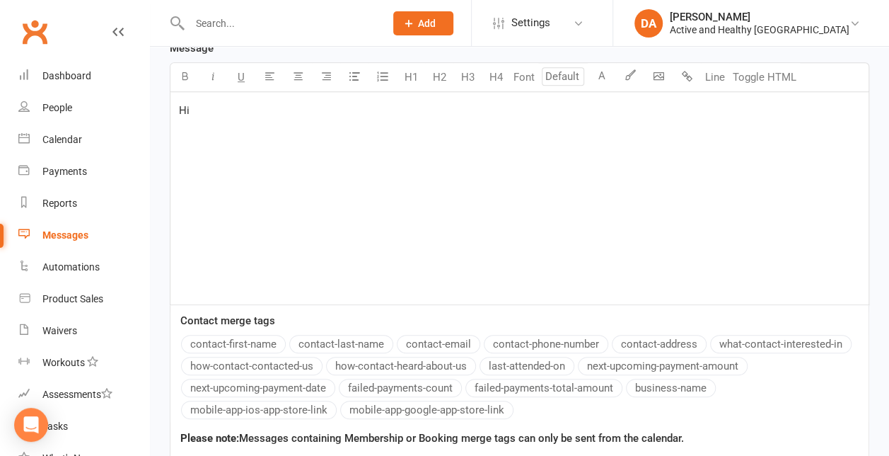
click at [240, 341] on button "contact-first-name" at bounding box center [233, 344] width 105 height 18
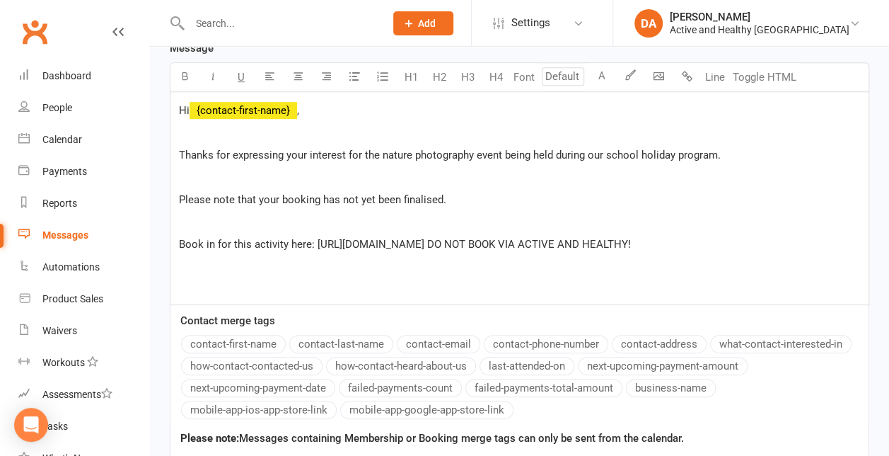
click at [200, 238] on span "Book in for this activity here: https://www.discoveripswich.com.au/tour/great-t…" at bounding box center [405, 244] width 452 height 13
click at [631, 240] on span "Book in for this activity here: https://www.discoveripswich.com.au/tour/great-t…" at bounding box center [405, 244] width 452 height 13
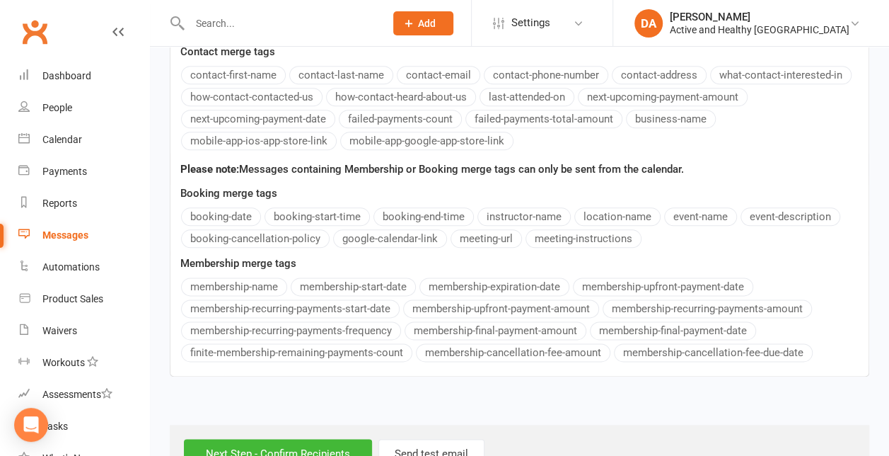
scroll to position [761, 0]
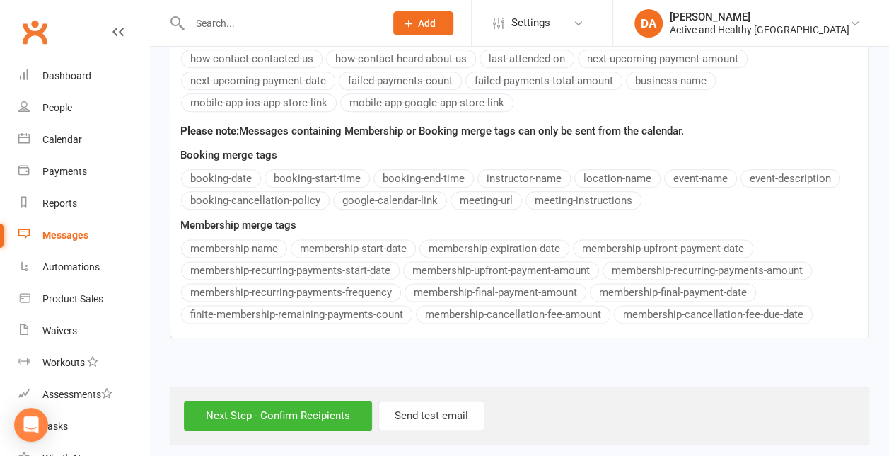
click at [246, 432] on div "Next Step - Confirm Recipients Send test email" at bounding box center [520, 415] width 700 height 58
click at [264, 409] on input "Next Step - Confirm Recipients" at bounding box center [278, 415] width 188 height 30
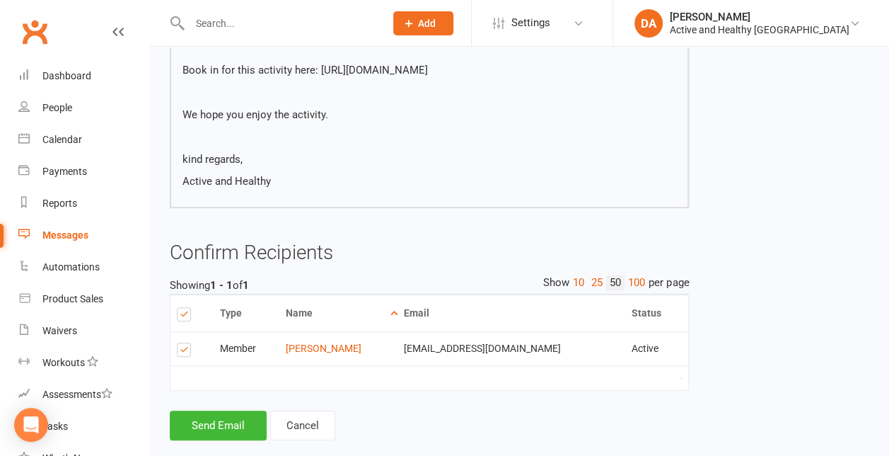
scroll to position [422, 0]
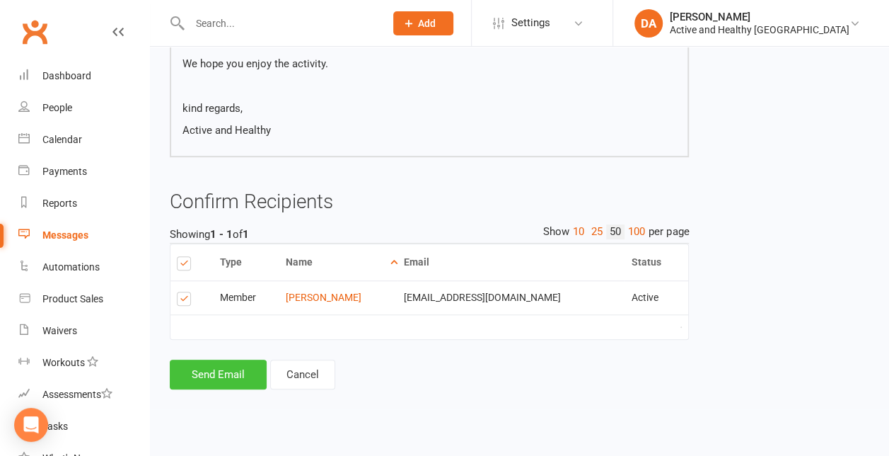
click at [226, 389] on button "Send Email" at bounding box center [218, 374] width 97 height 30
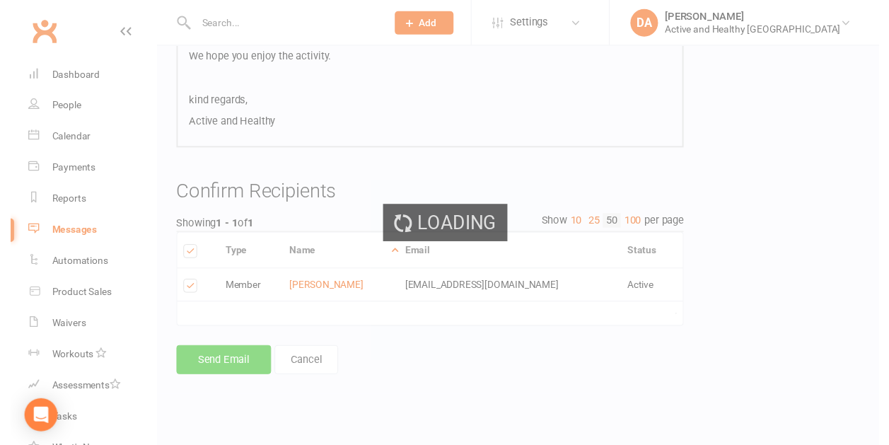
scroll to position [415, 0]
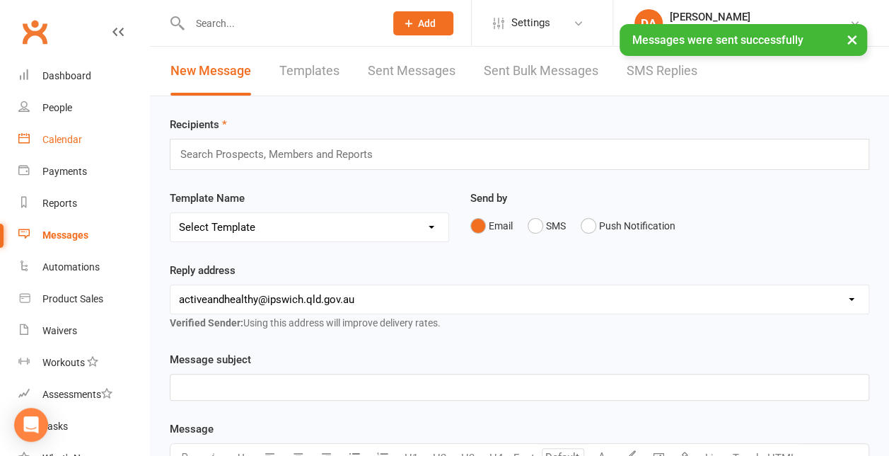
click at [58, 144] on div "Calendar" at bounding box center [62, 139] width 40 height 11
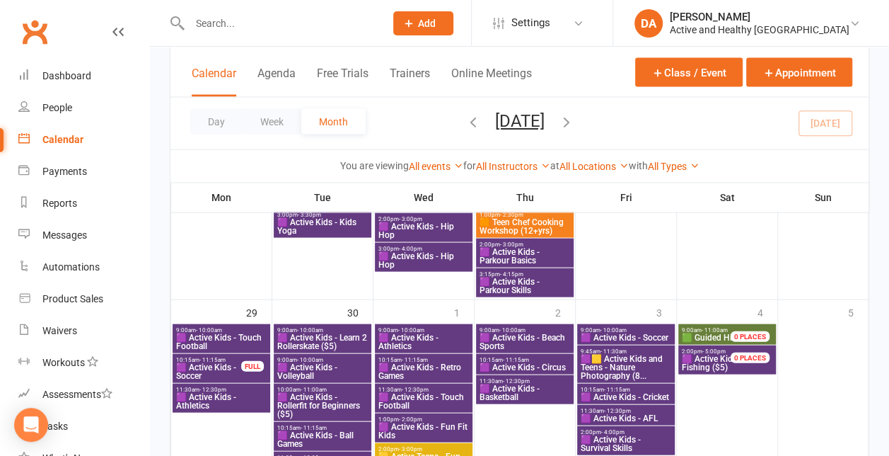
scroll to position [1381, 0]
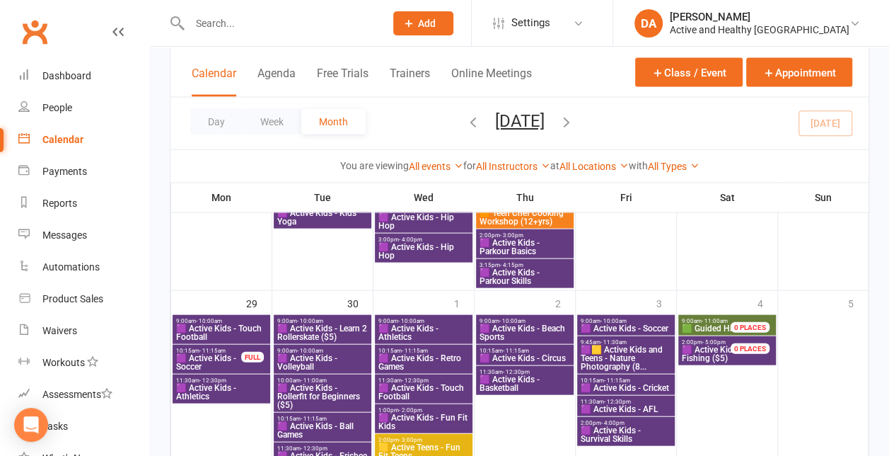
click at [630, 351] on span "🟪🟨 Active Kids and Teens - Nature Photography (8..." at bounding box center [626, 357] width 92 height 25
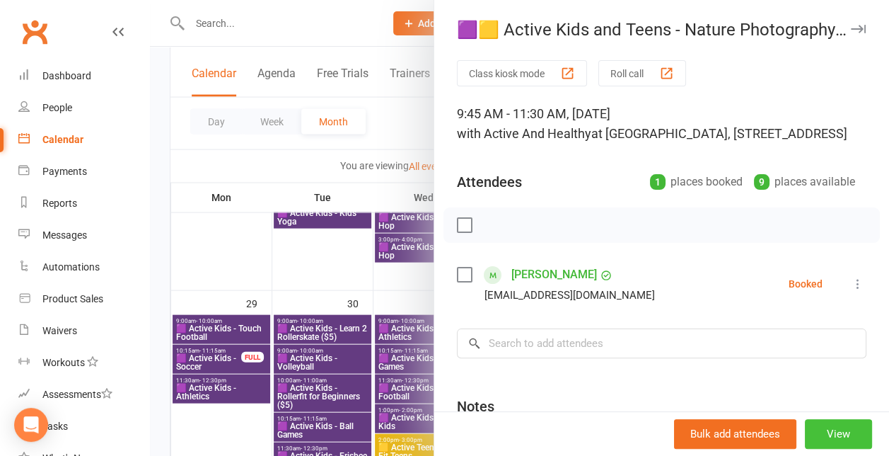
click at [820, 433] on button "View" at bounding box center [838, 434] width 67 height 30
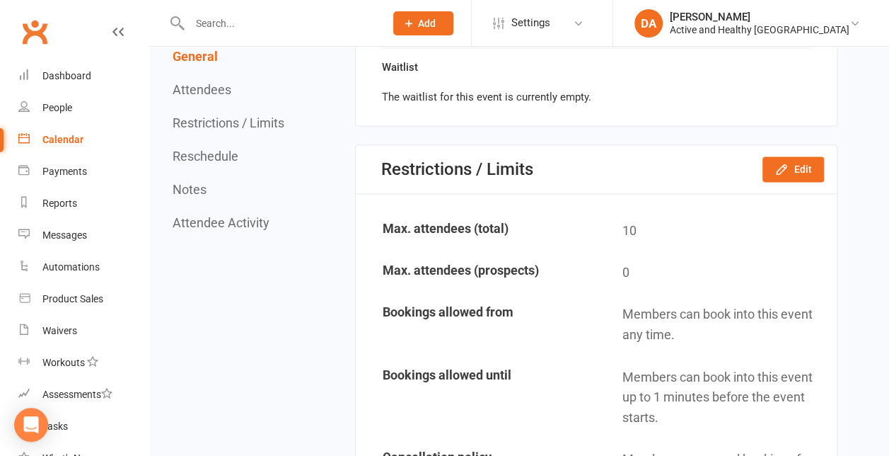
scroll to position [981, 0]
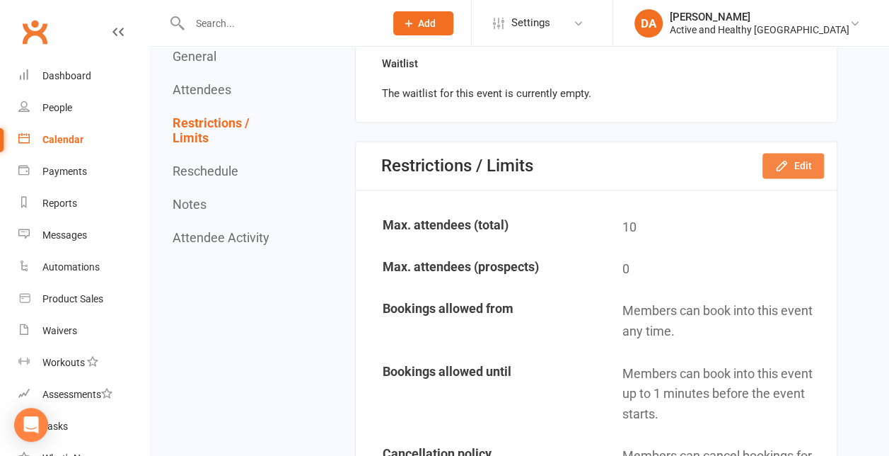
click at [794, 178] on button "Edit" at bounding box center [794, 165] width 62 height 25
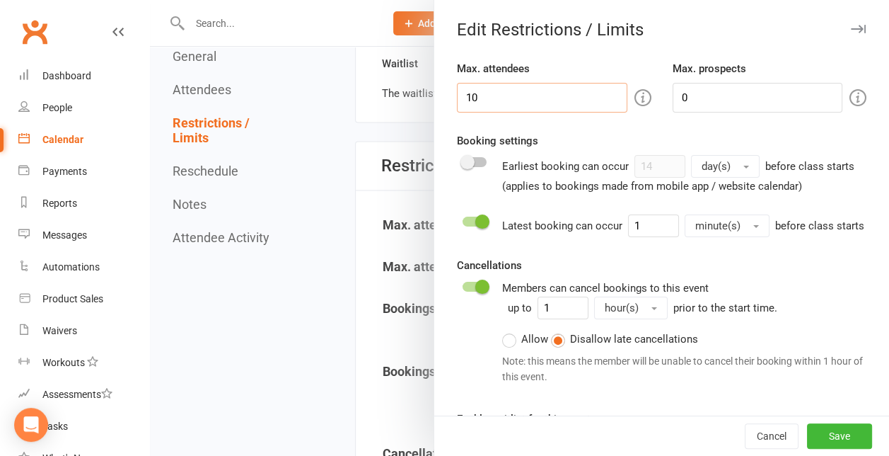
drag, startPoint x: 379, startPoint y: 100, endPoint x: 357, endPoint y: 93, distance: 23.9
click at [357, 0] on div "Edit Restrictions / Limits Max. attendees 10 Max. prospects 0 Booking settings …" at bounding box center [519, 0] width 739 height 0
type input "0"
click at [816, 432] on button "Save" at bounding box center [839, 435] width 65 height 25
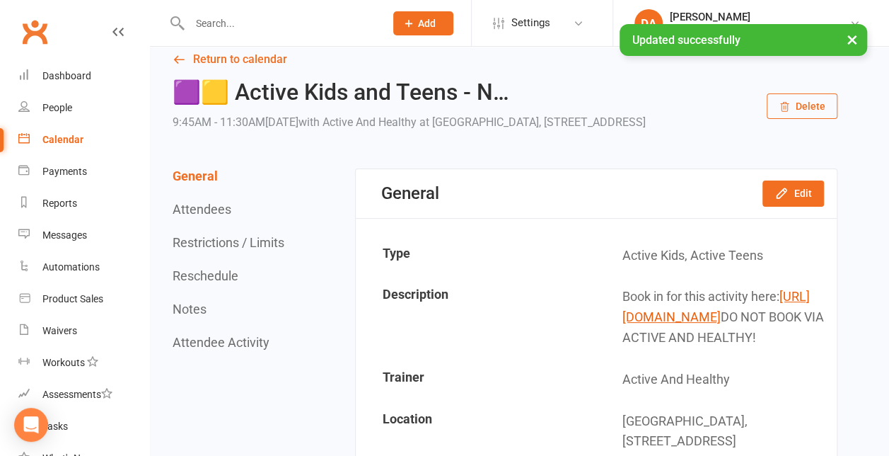
scroll to position [0, 0]
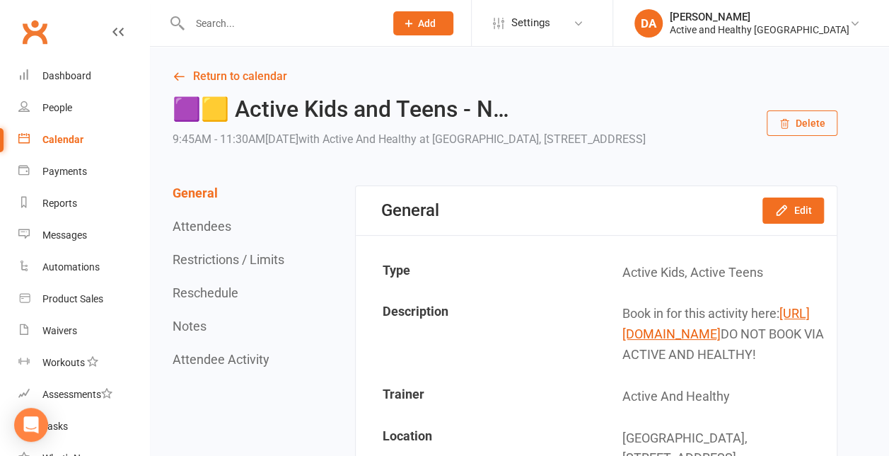
click at [52, 137] on div "Calendar" at bounding box center [62, 139] width 41 height 11
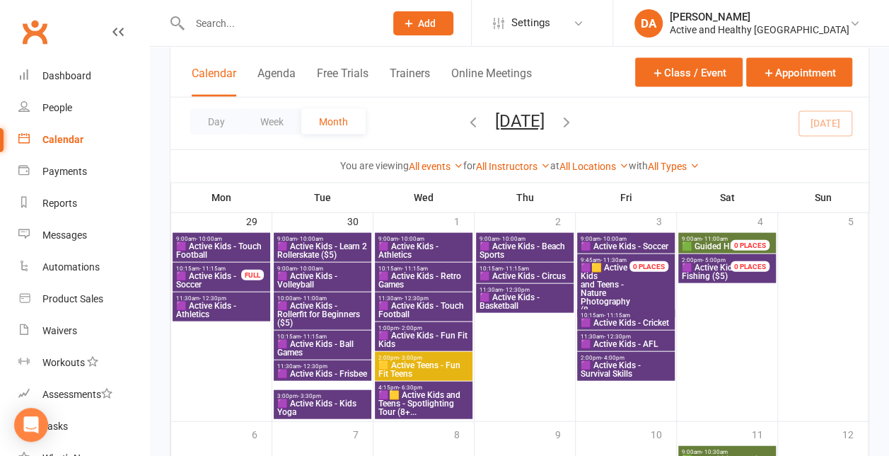
scroll to position [1460, 0]
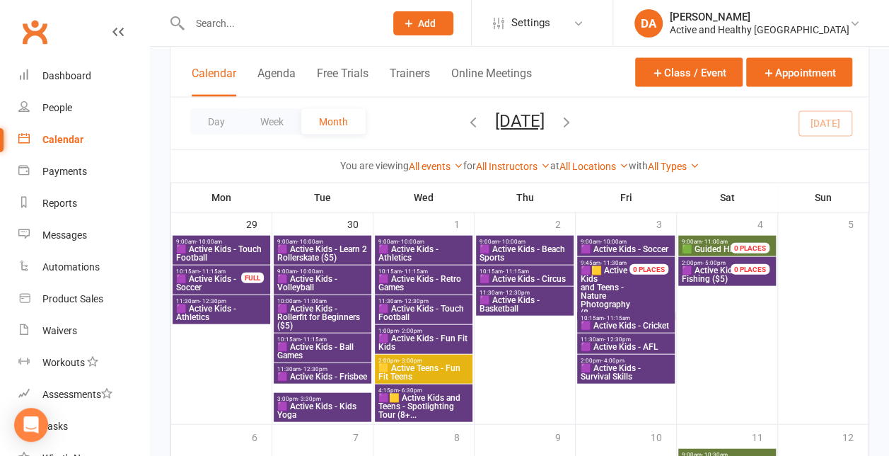
click at [419, 409] on span "🟪🟨 Active Kids and Teens - Spotlighting Tour (8+..." at bounding box center [424, 405] width 92 height 25
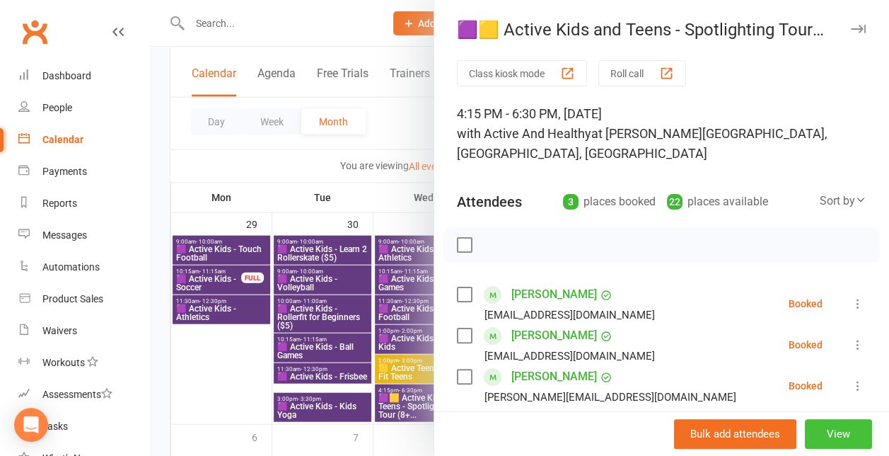
click at [824, 430] on button "View" at bounding box center [838, 434] width 67 height 30
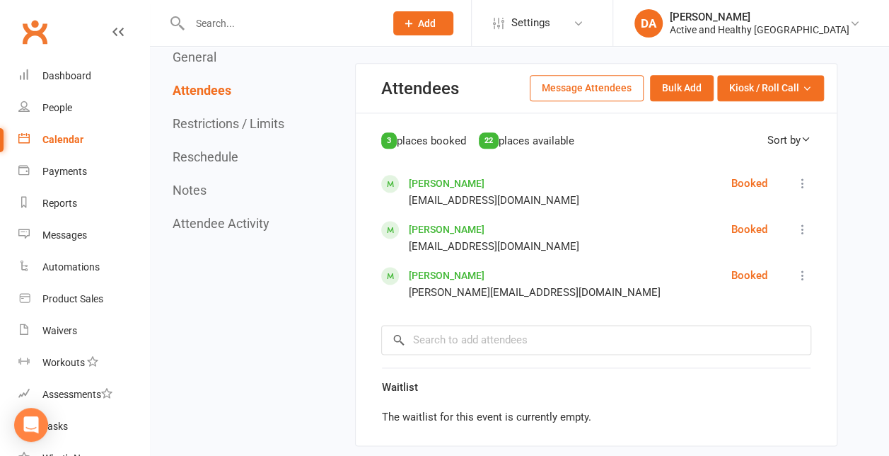
scroll to position [783, 0]
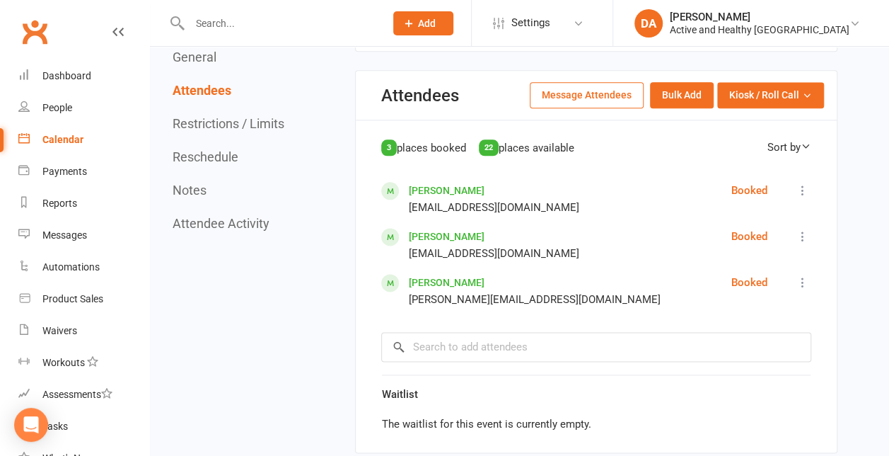
click at [620, 88] on button "Message Attendees" at bounding box center [587, 94] width 114 height 25
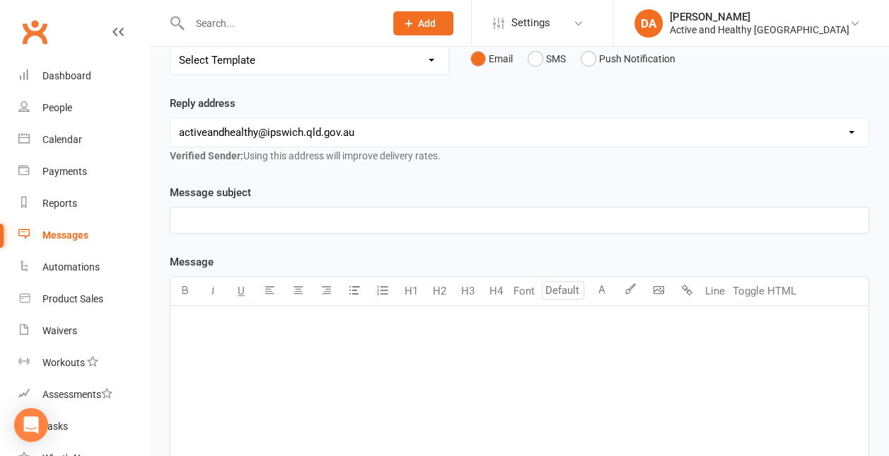
scroll to position [170, 0]
click at [489, 228] on div "﻿" at bounding box center [520, 221] width 698 height 25
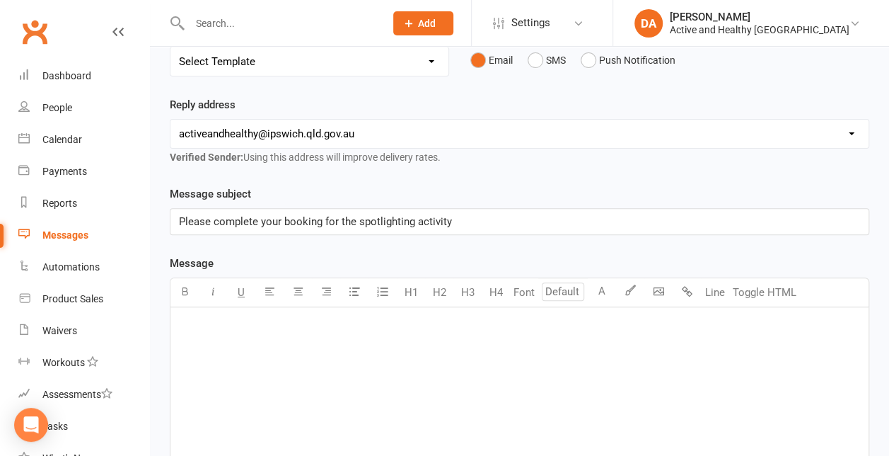
click at [400, 348] on div "﻿" at bounding box center [520, 413] width 698 height 212
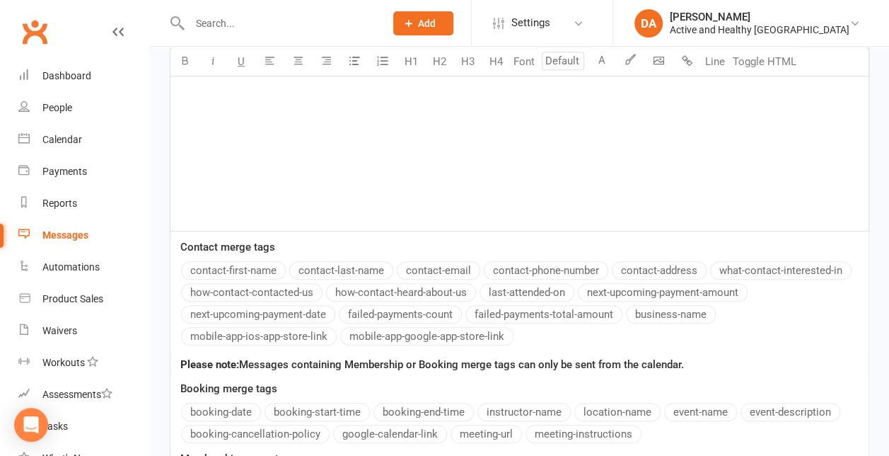
scroll to position [460, 0]
click at [248, 262] on button "contact-first-name" at bounding box center [233, 269] width 105 height 18
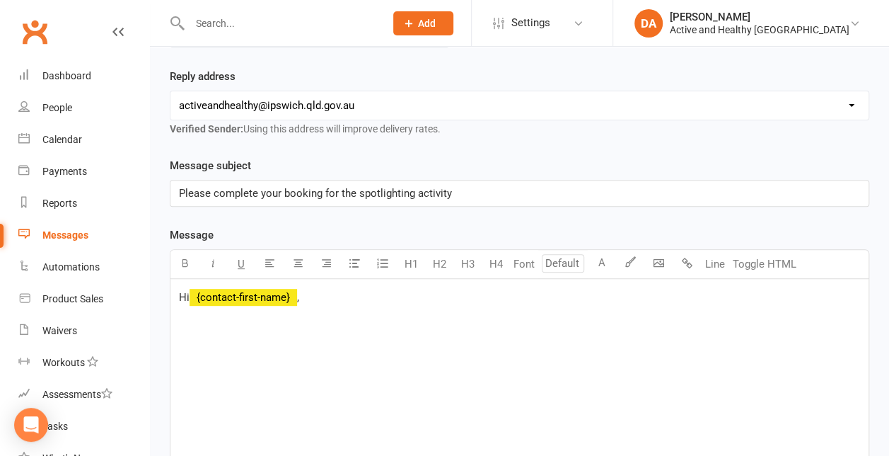
scroll to position [225, 0]
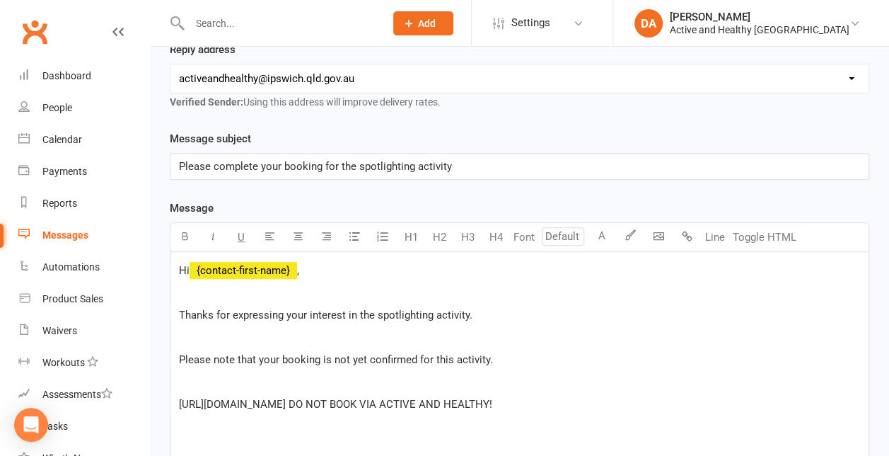
click at [173, 400] on div "Hi ﻿ {contact-first-name} , ﻿ Thanks for expressing your interest in the spotli…" at bounding box center [520, 358] width 698 height 212
drag, startPoint x: 735, startPoint y: 413, endPoint x: 726, endPoint y: 403, distance: 14.0
click at [726, 403] on p "Complete your booking via this link: https://www.discoveripswich.com.au/tour/gr…" at bounding box center [519, 403] width 681 height 17
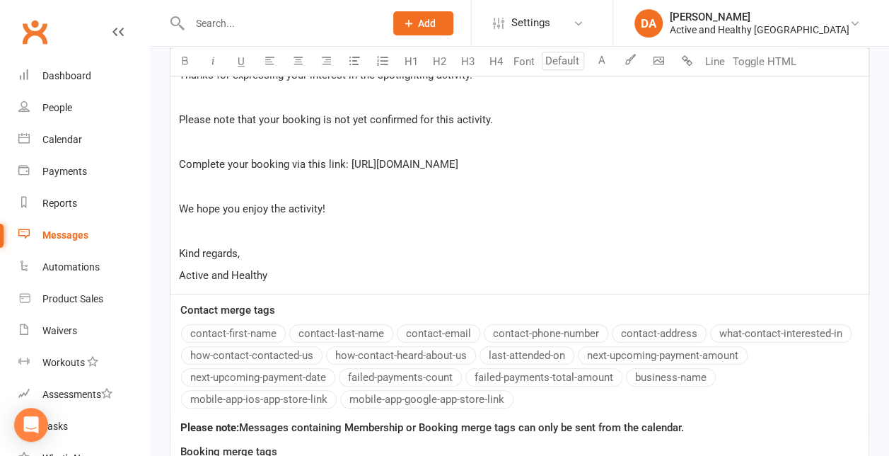
scroll to position [761, 0]
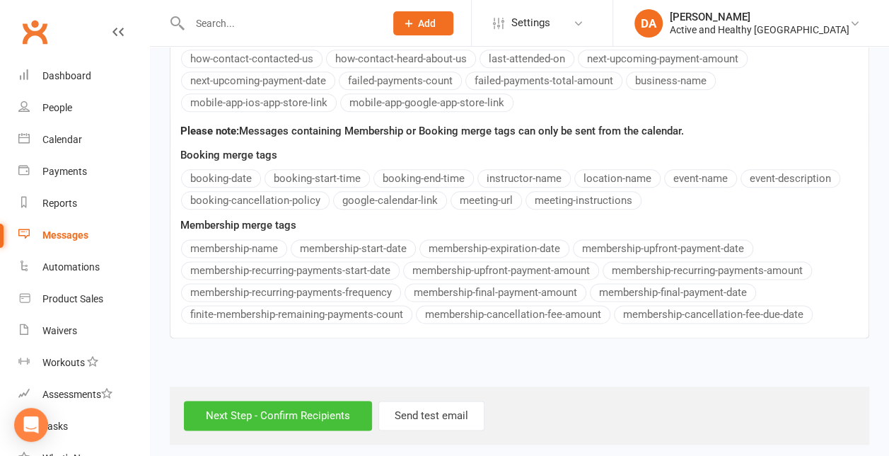
click at [299, 405] on input "Next Step - Confirm Recipients" at bounding box center [278, 415] width 188 height 30
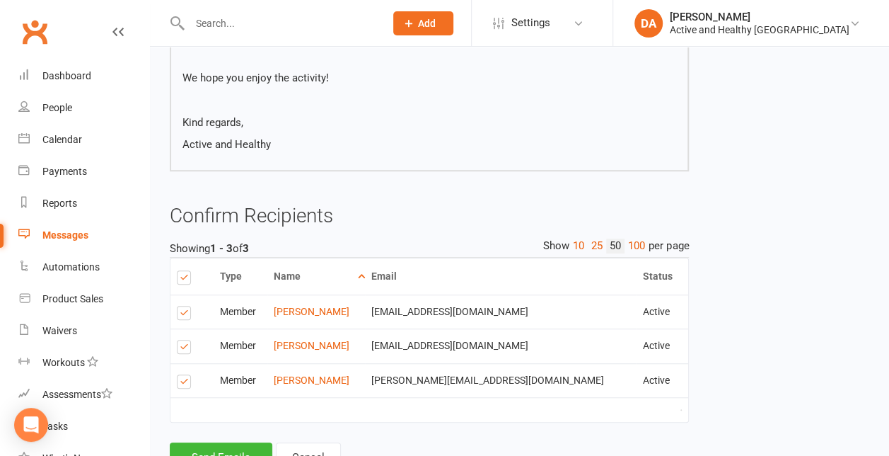
scroll to position [473, 0]
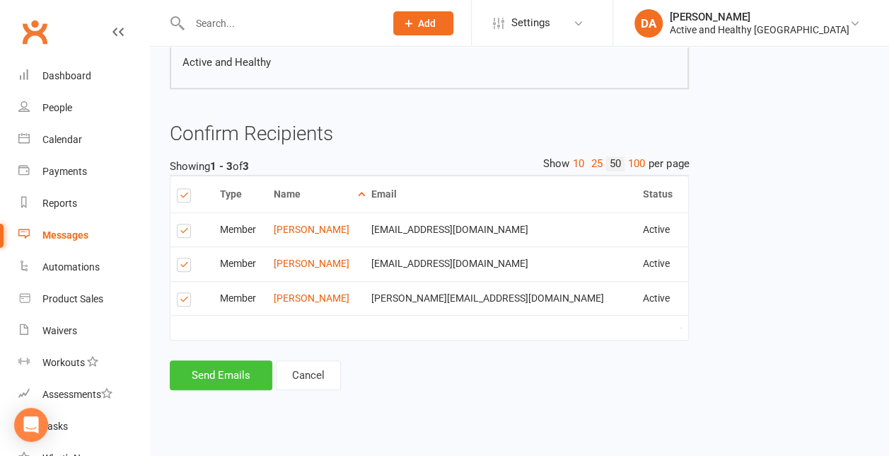
click at [200, 390] on button "Send Emails" at bounding box center [221, 375] width 103 height 30
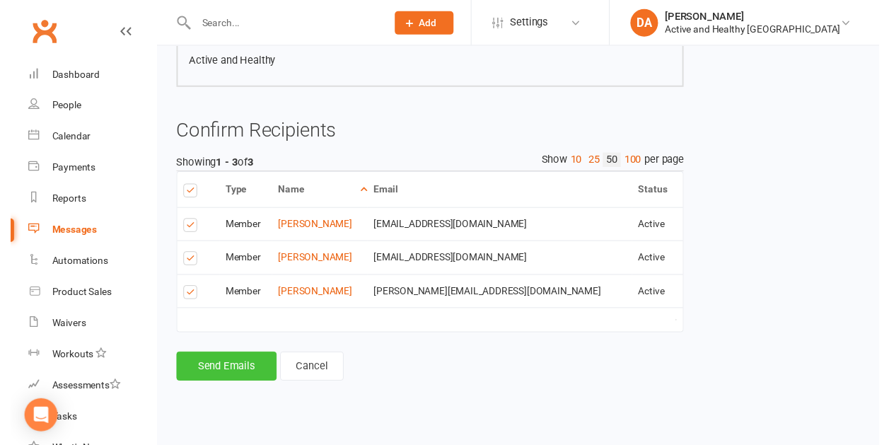
scroll to position [467, 0]
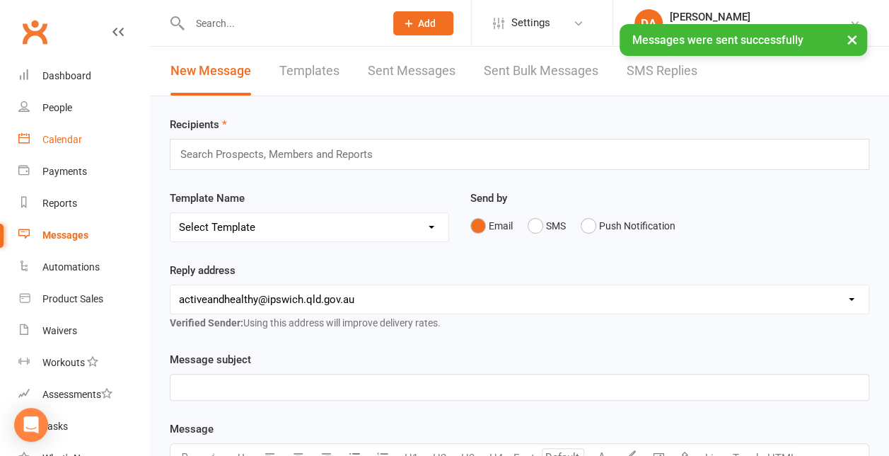
click at [67, 141] on div "Calendar" at bounding box center [62, 139] width 40 height 11
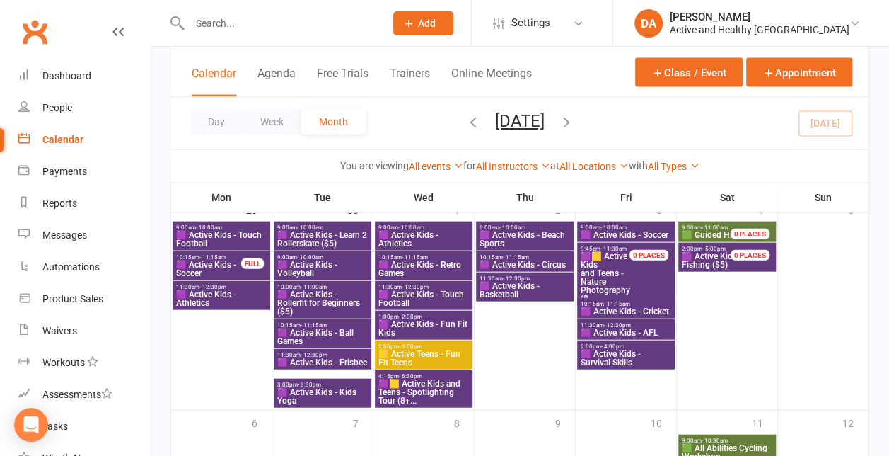
scroll to position [1479, 0]
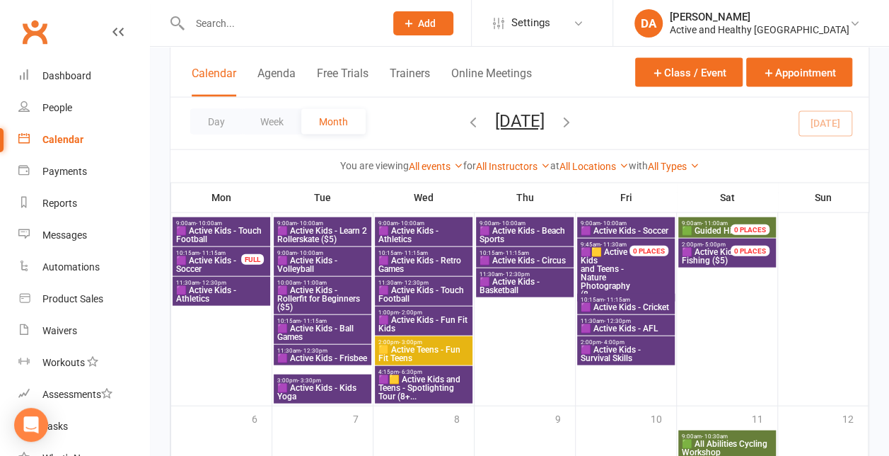
click at [418, 390] on span "🟪🟨 Active Kids and Teens - Spotlighting Tour (8+..." at bounding box center [424, 387] width 92 height 25
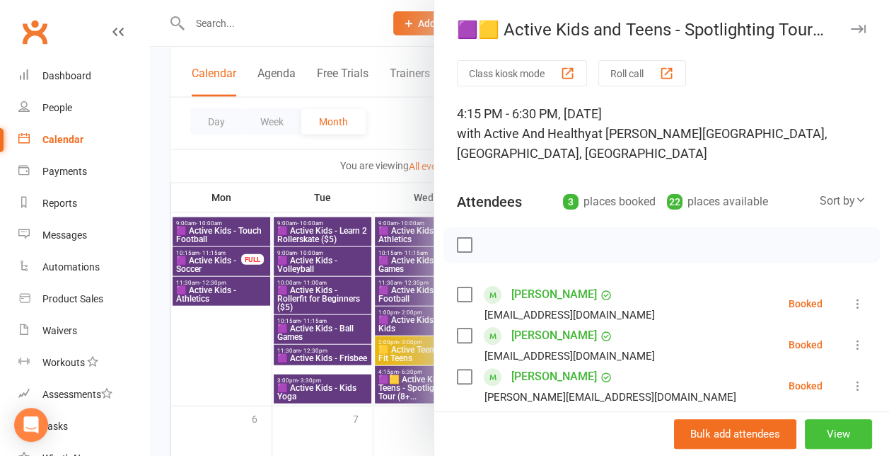
click at [836, 429] on button "View" at bounding box center [838, 434] width 67 height 30
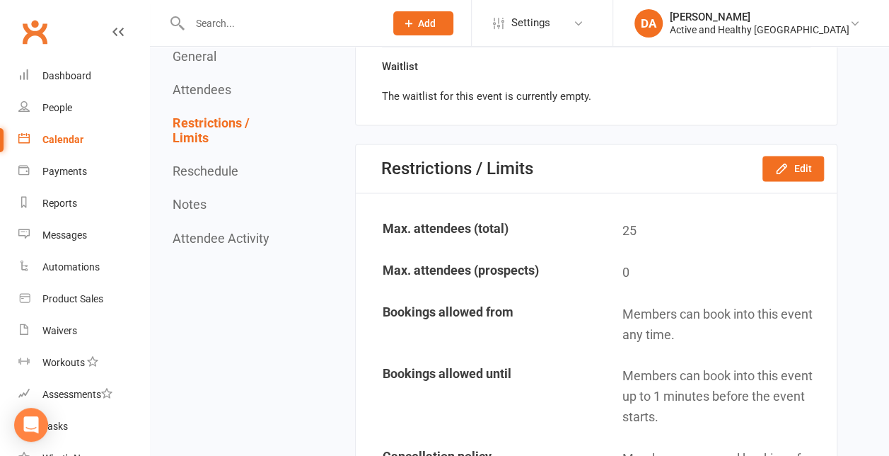
scroll to position [1069, 0]
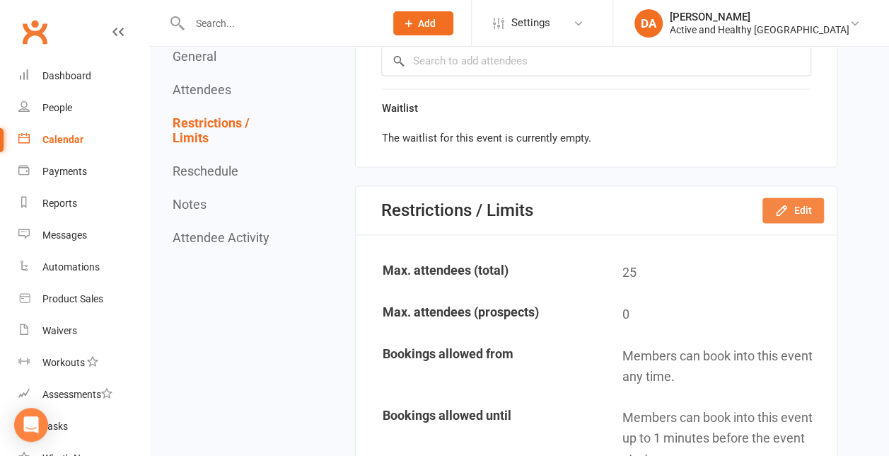
click at [794, 216] on button "Edit" at bounding box center [794, 209] width 62 height 25
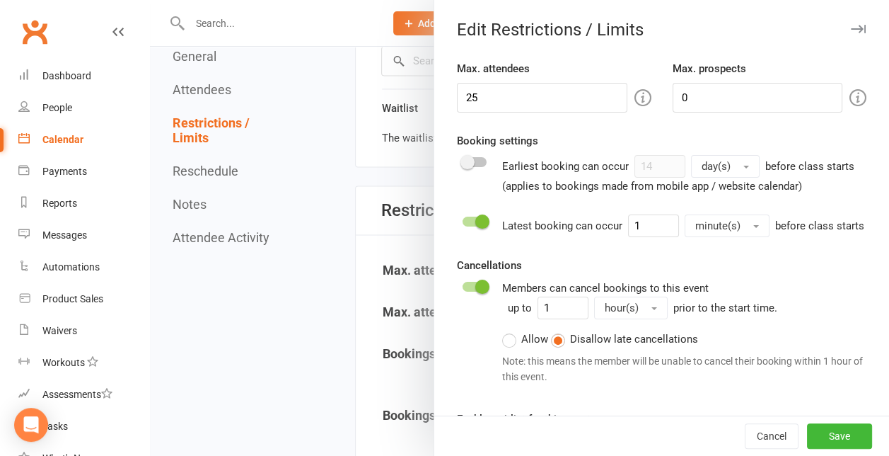
drag, startPoint x: 507, startPoint y: 79, endPoint x: 482, endPoint y: 85, distance: 25.4
click at [482, 85] on div "Max. attendees 25" at bounding box center [554, 86] width 216 height 52
drag, startPoint x: 484, startPoint y: 90, endPoint x: 382, endPoint y: 105, distance: 103.1
click at [382, 0] on div "Edit Restrictions / Limits Max. attendees 25 Max. prospects 0 Booking settings …" at bounding box center [519, 0] width 739 height 0
type input "0"
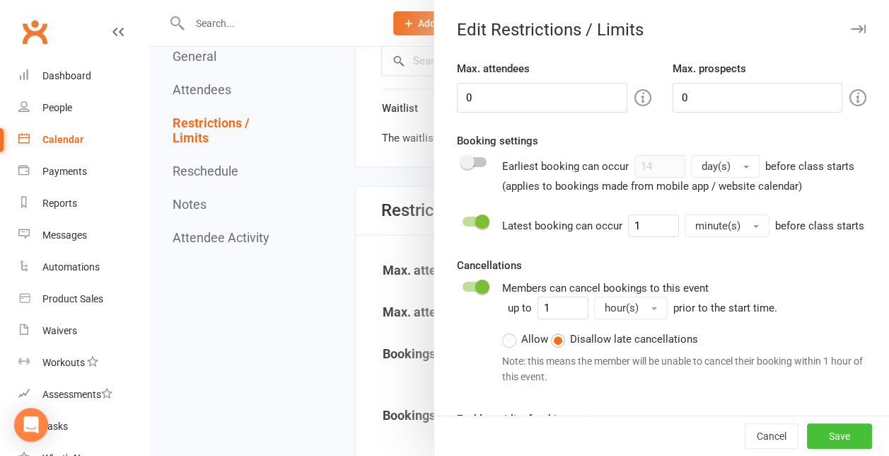
click at [828, 437] on button "Save" at bounding box center [839, 435] width 65 height 25
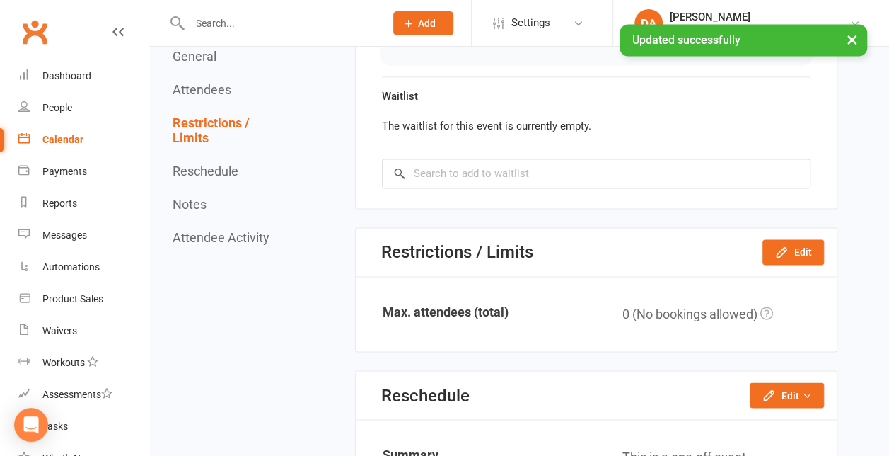
click at [64, 137] on div "Calendar" at bounding box center [62, 139] width 41 height 11
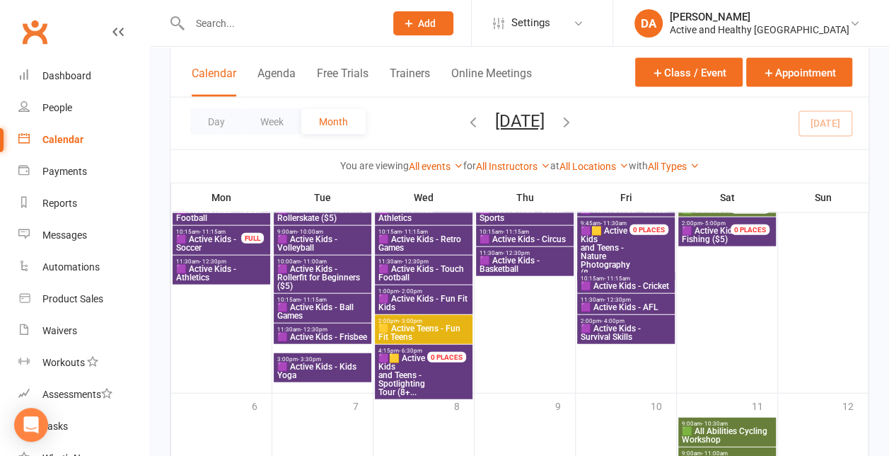
scroll to position [1493, 0]
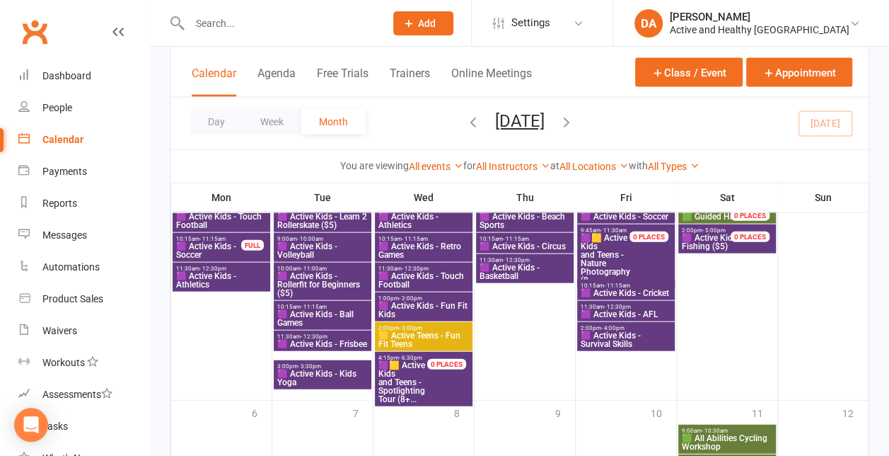
click at [420, 383] on span "🟪🟨 Active Kids and Teens - Spotlighting Tour (8+..." at bounding box center [411, 382] width 67 height 42
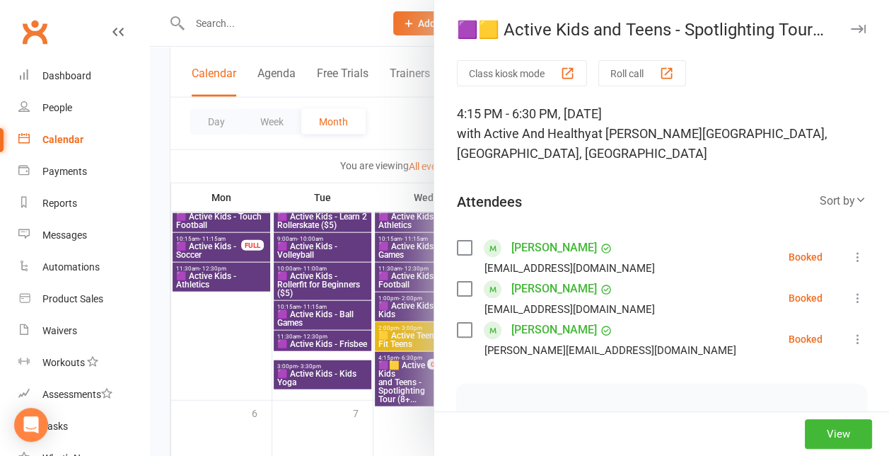
click at [851, 250] on icon at bounding box center [858, 257] width 14 height 14
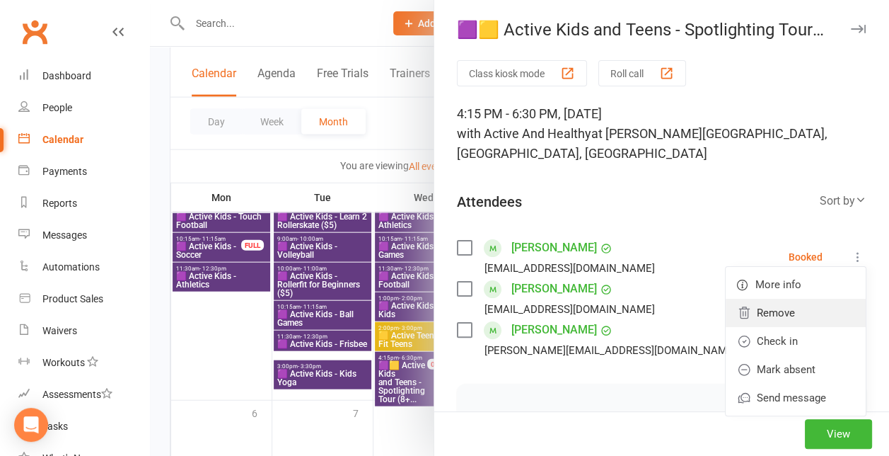
click at [761, 299] on link "Remove" at bounding box center [796, 313] width 140 height 28
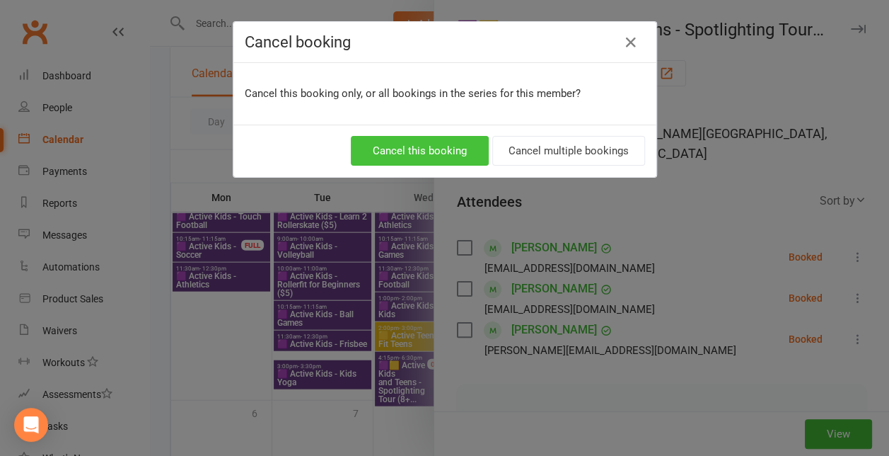
click at [437, 144] on button "Cancel this booking" at bounding box center [420, 151] width 138 height 30
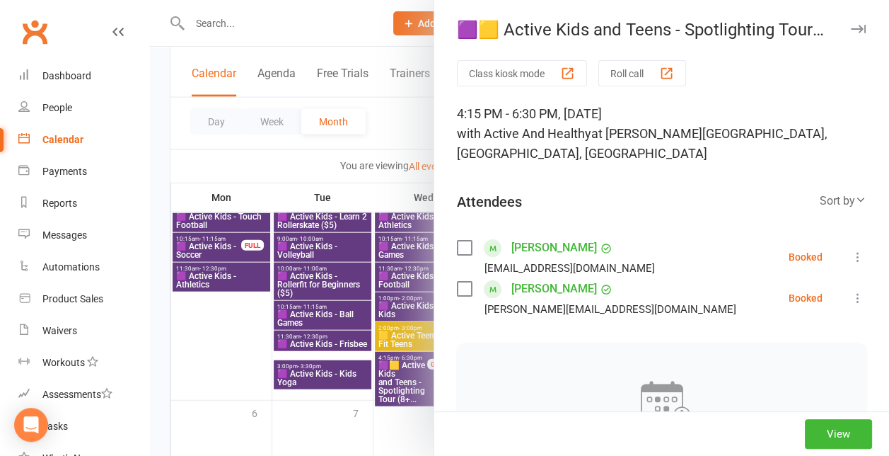
click at [851, 250] on icon at bounding box center [858, 257] width 14 height 14
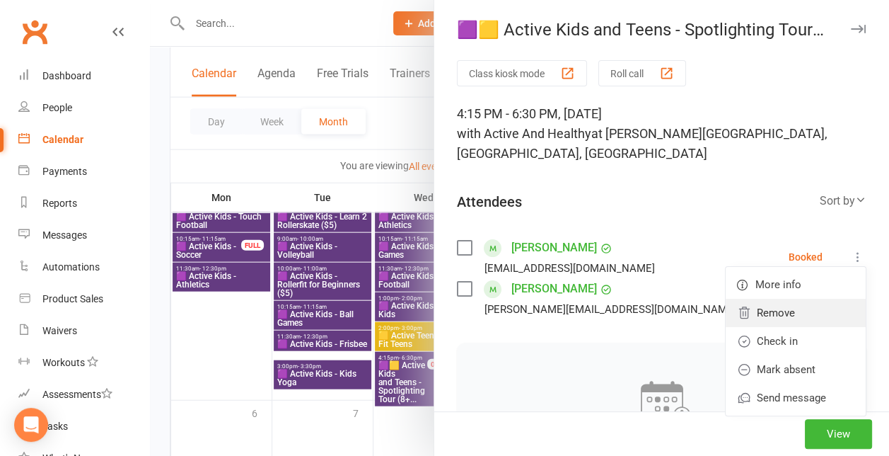
click at [767, 299] on link "Remove" at bounding box center [796, 313] width 140 height 28
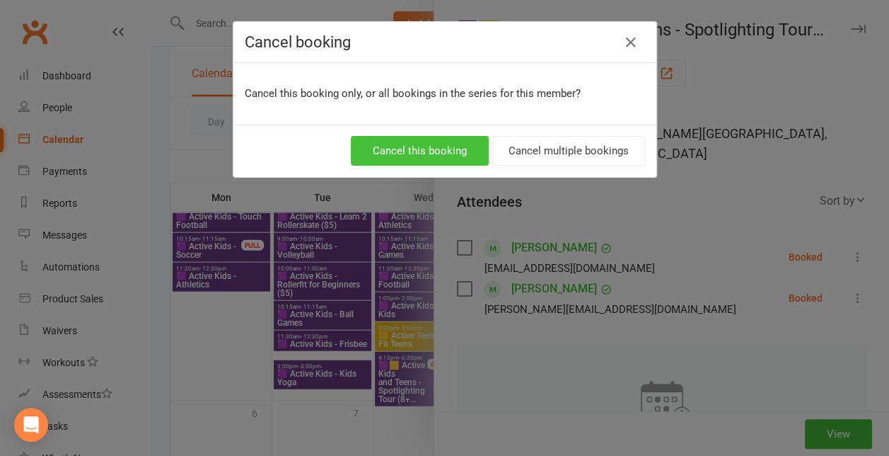
click at [455, 153] on button "Cancel this booking" at bounding box center [420, 151] width 138 height 30
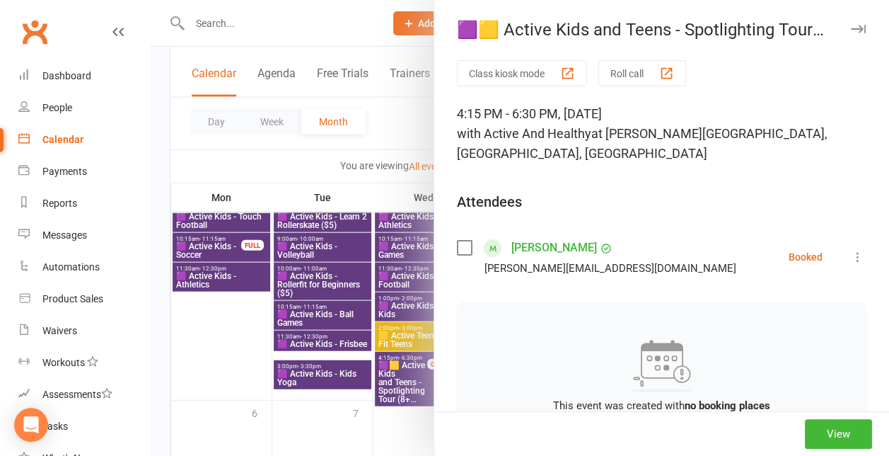
click at [851, 250] on icon at bounding box center [858, 257] width 14 height 14
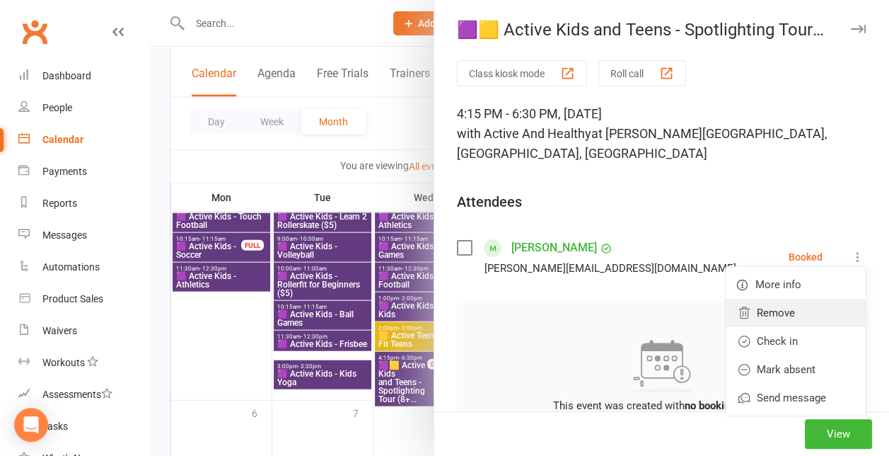
click at [750, 299] on link "Remove" at bounding box center [796, 313] width 140 height 28
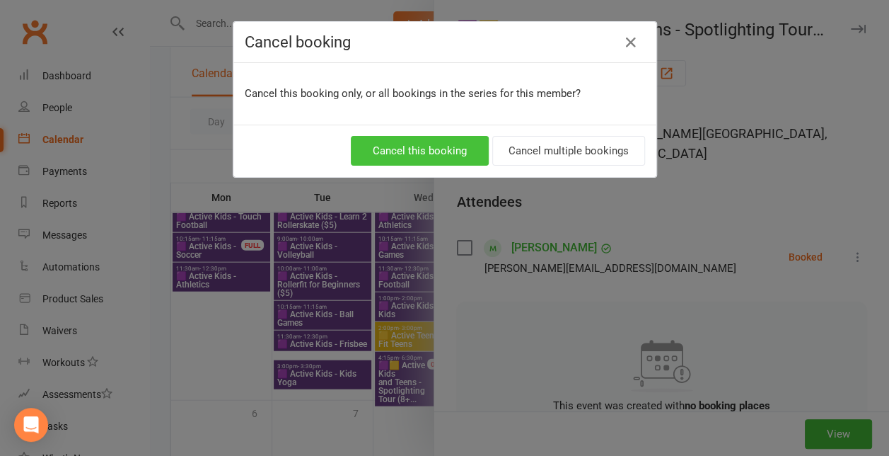
click at [427, 149] on button "Cancel this booking" at bounding box center [420, 151] width 138 height 30
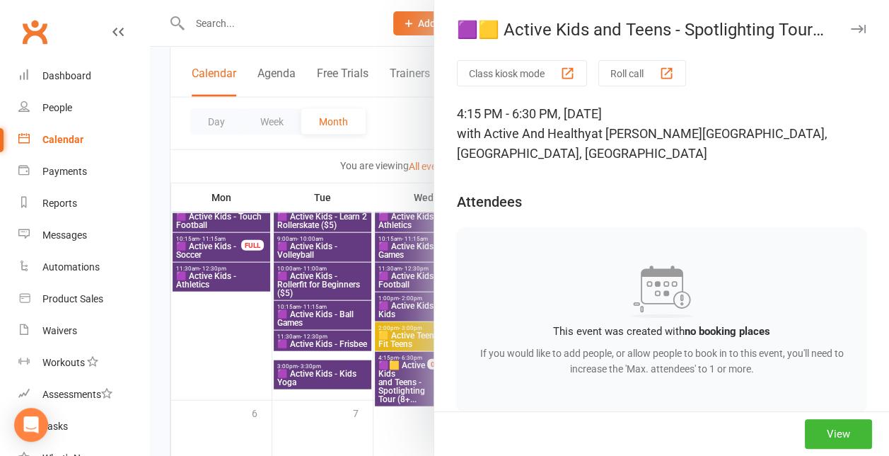
click at [379, 441] on div at bounding box center [519, 228] width 739 height 456
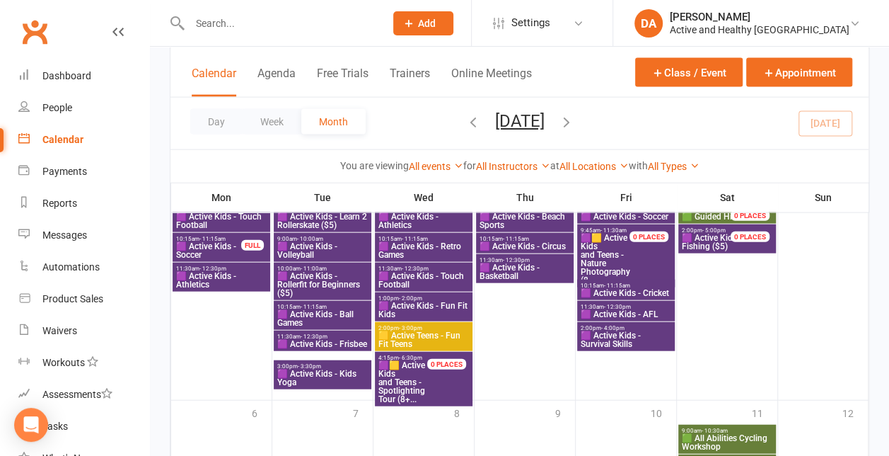
click at [629, 257] on span "🟪🟨 Active Kids and Teens - Nature Photography (8..." at bounding box center [613, 258] width 67 height 51
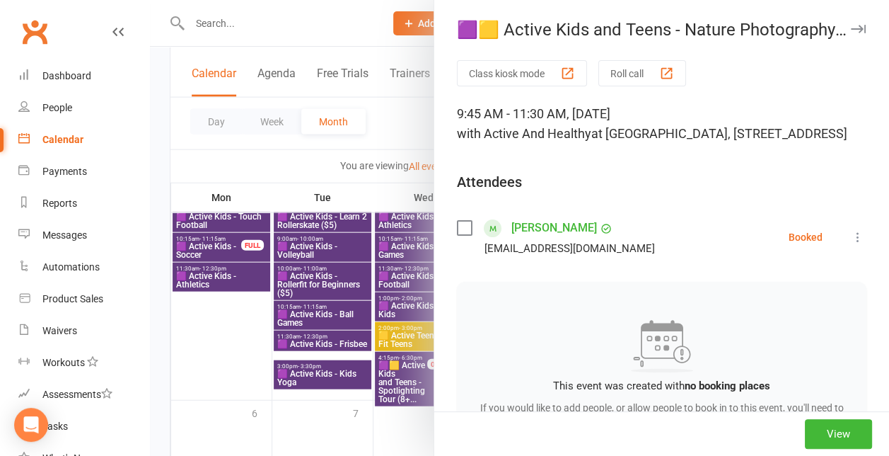
click at [851, 244] on icon at bounding box center [858, 237] width 14 height 14
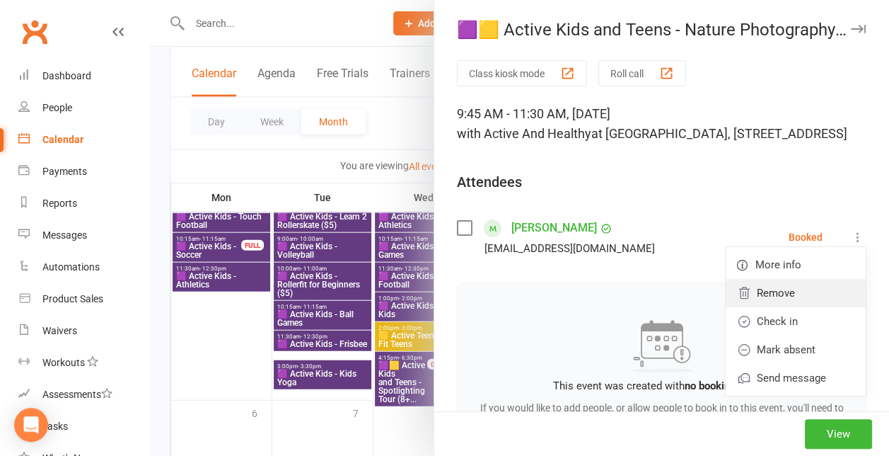
click at [758, 307] on link "Remove" at bounding box center [796, 293] width 140 height 28
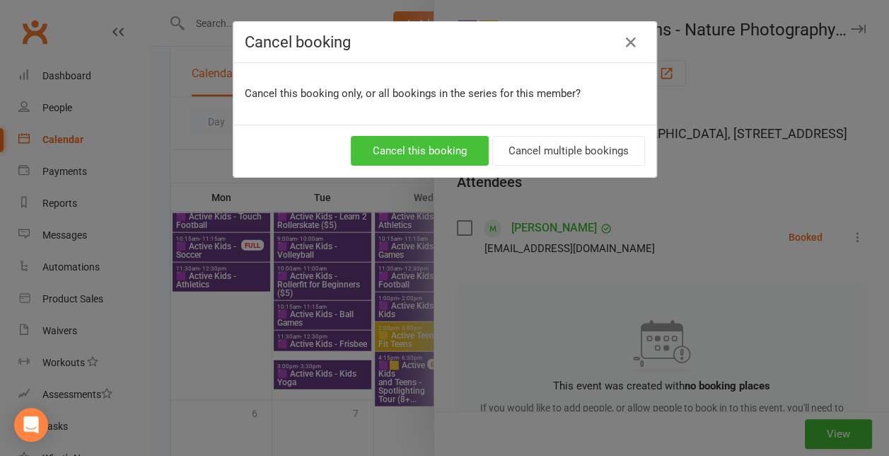
click at [447, 146] on button "Cancel this booking" at bounding box center [420, 151] width 138 height 30
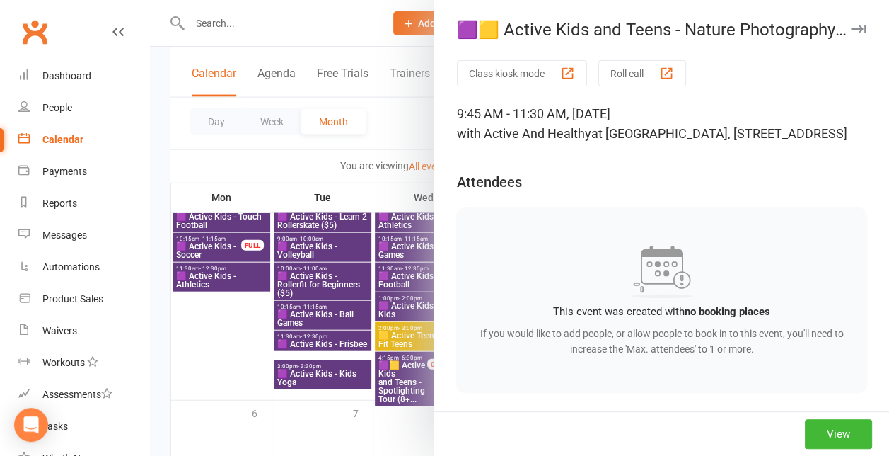
click at [376, 393] on div at bounding box center [519, 228] width 739 height 456
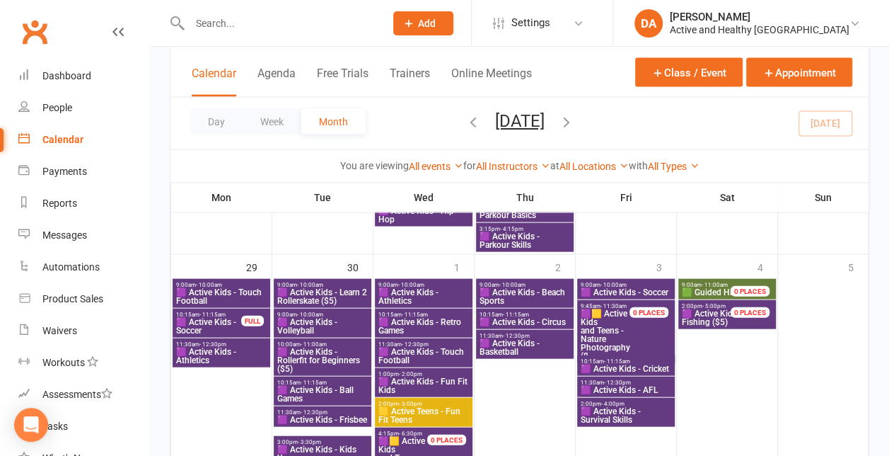
scroll to position [1429, 0]
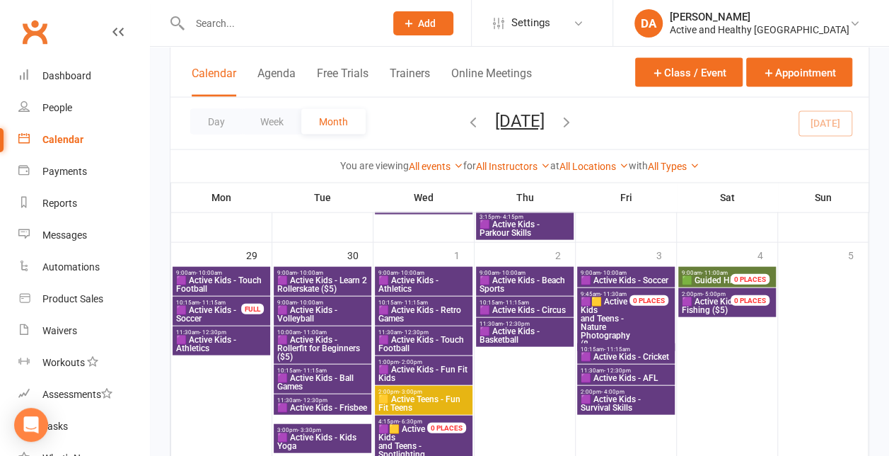
click at [715, 277] on span "🟩 Guided Hike" at bounding box center [711, 280] width 59 height 10
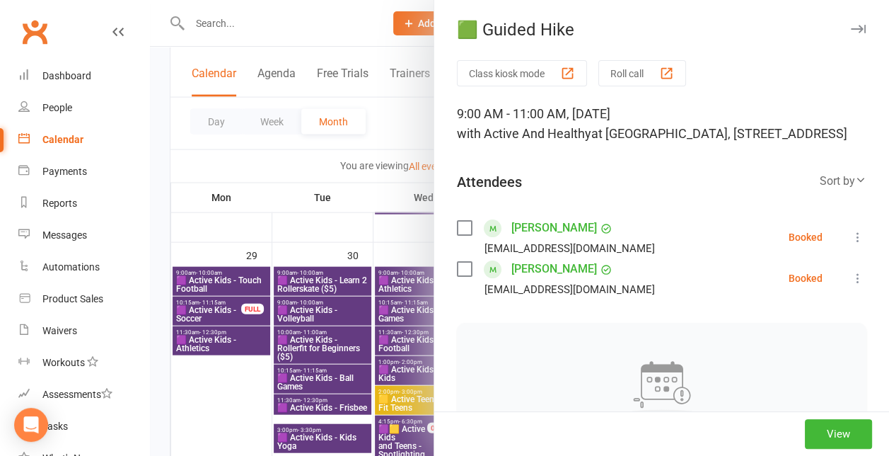
click at [851, 244] on icon at bounding box center [858, 237] width 14 height 14
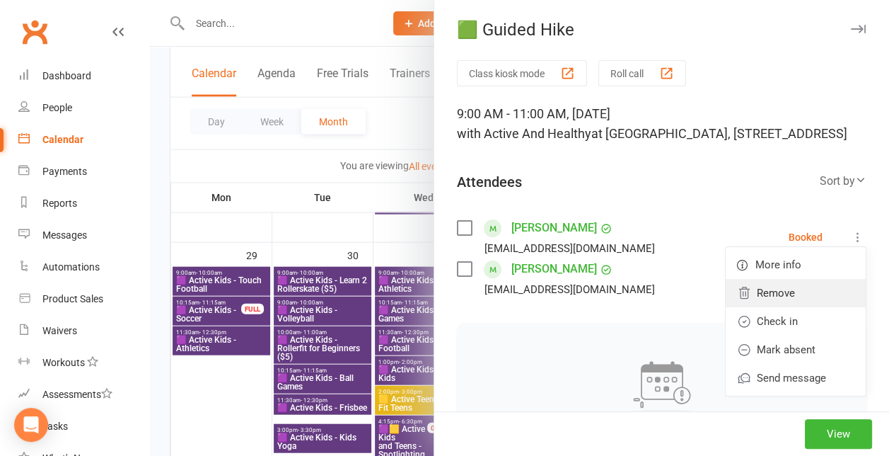
click at [760, 307] on link "Remove" at bounding box center [796, 293] width 140 height 28
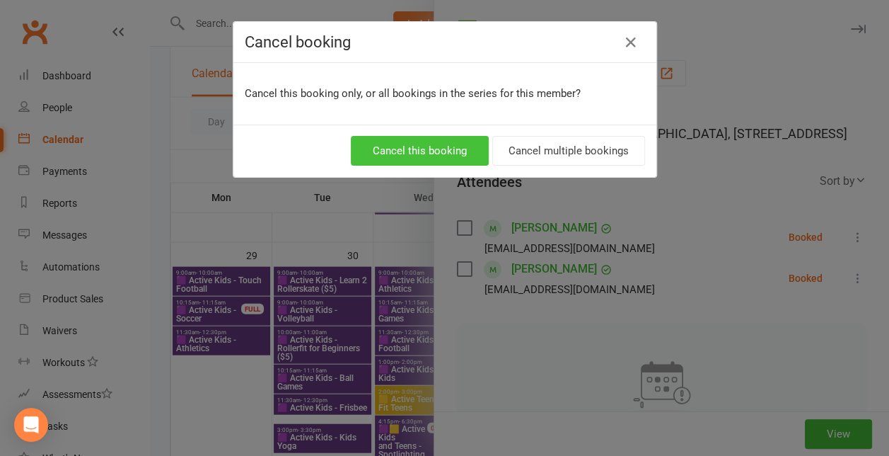
click at [438, 152] on button "Cancel this booking" at bounding box center [420, 151] width 138 height 30
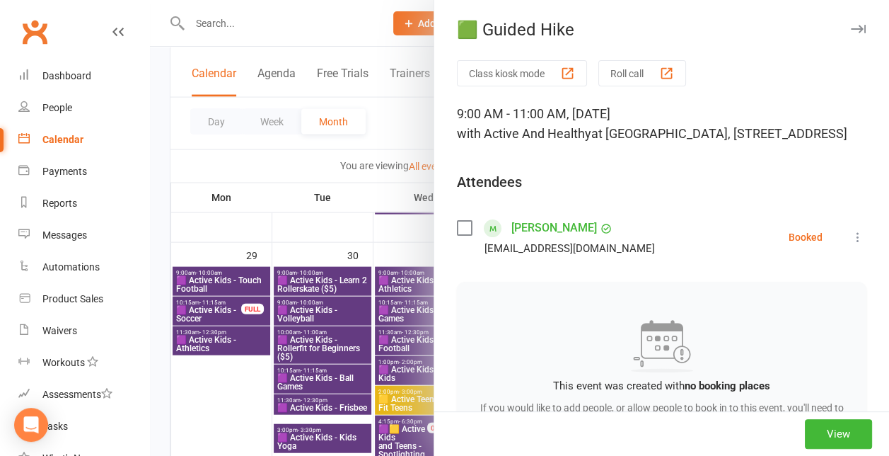
click at [845, 265] on div "Class kiosk mode Roll call 9:00 AM - 11:00 AM, Saturday, October, 4, 2025 with …" at bounding box center [661, 363] width 455 height 606
click at [851, 244] on icon at bounding box center [858, 237] width 14 height 14
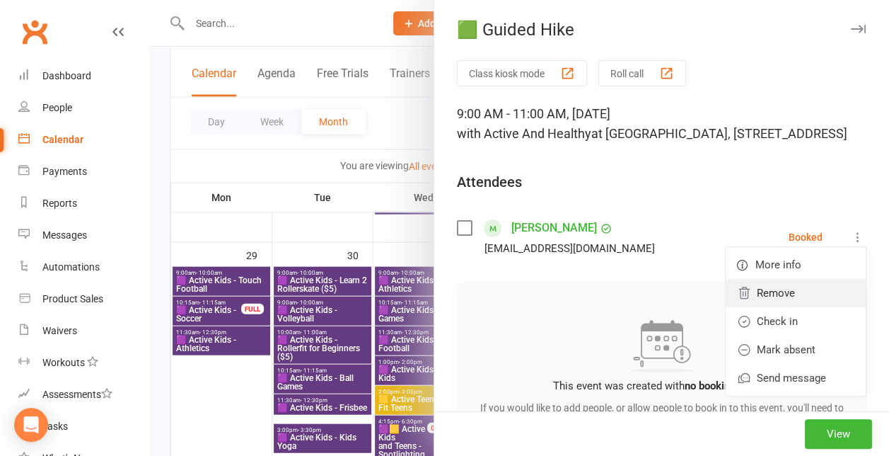
click at [761, 306] on link "Remove" at bounding box center [796, 293] width 140 height 28
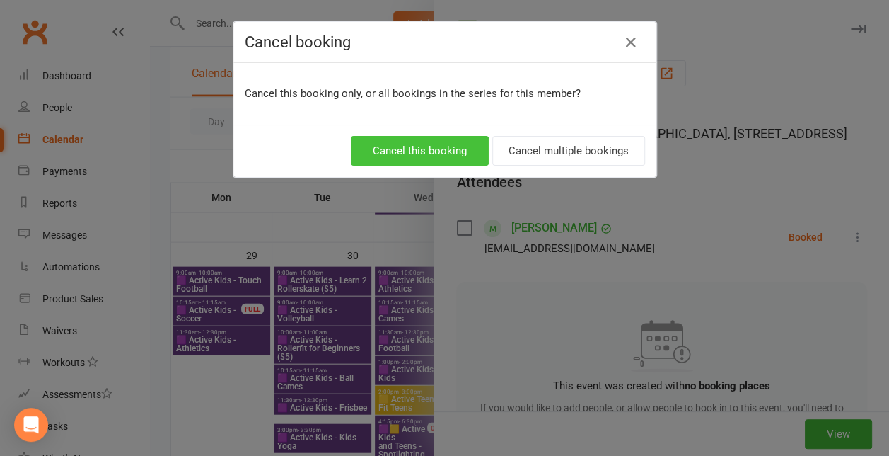
click at [444, 140] on button "Cancel this booking" at bounding box center [420, 151] width 138 height 30
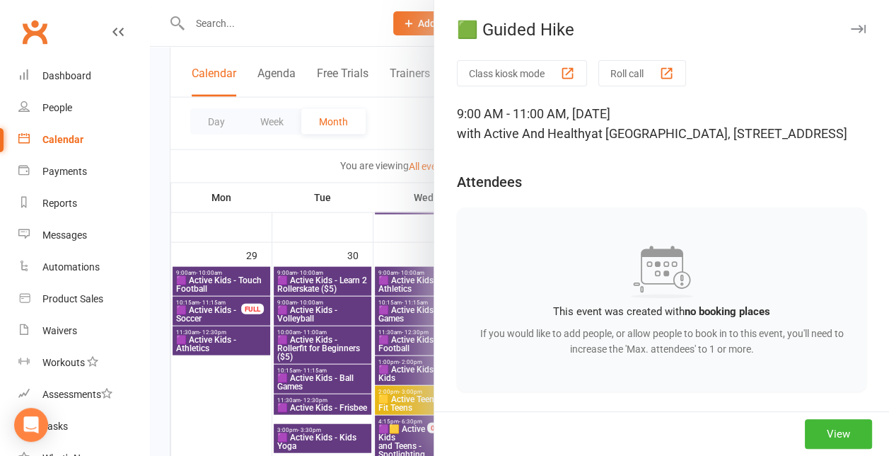
click at [359, 209] on div at bounding box center [519, 228] width 739 height 456
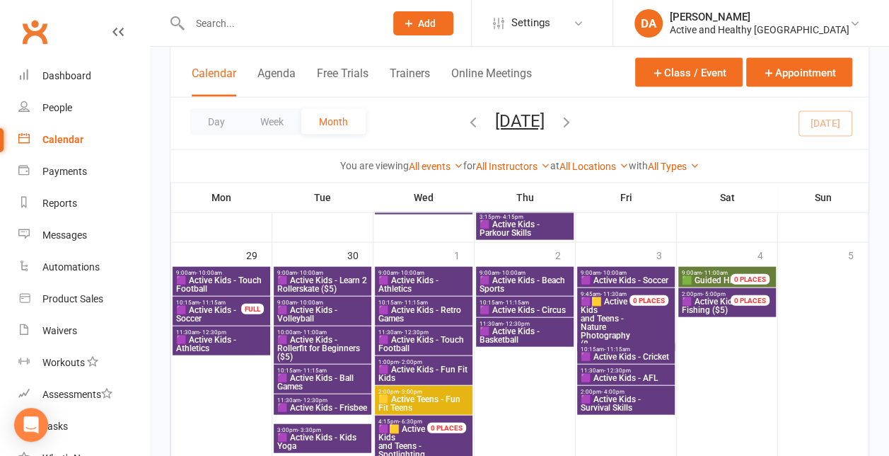
click at [707, 306] on span "🟪 Active Kids - Fishing ($5)" at bounding box center [714, 305] width 67 height 17
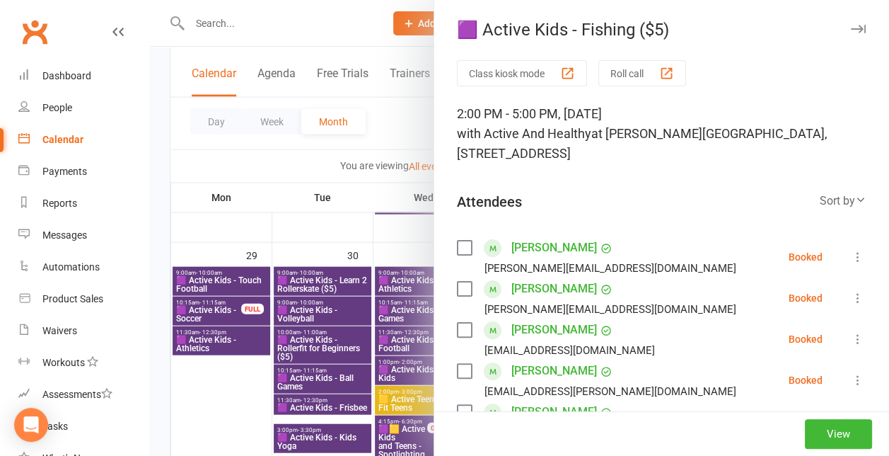
click at [851, 250] on icon at bounding box center [858, 257] width 14 height 14
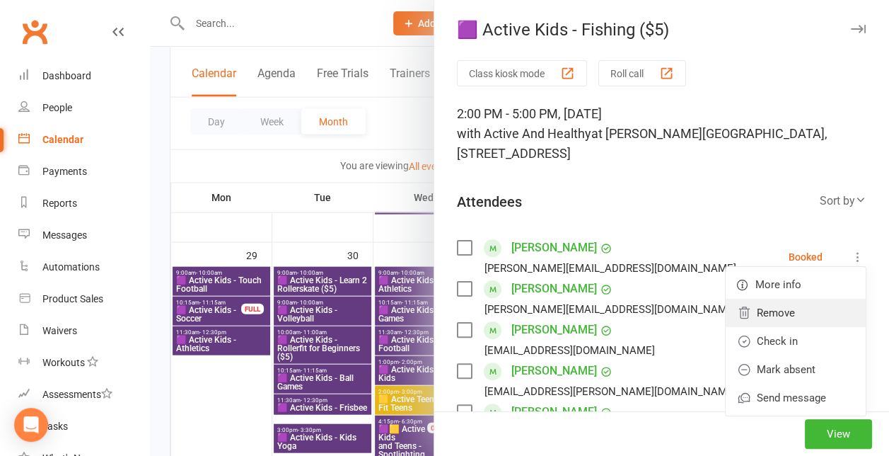
click at [774, 308] on link "Remove" at bounding box center [796, 313] width 140 height 28
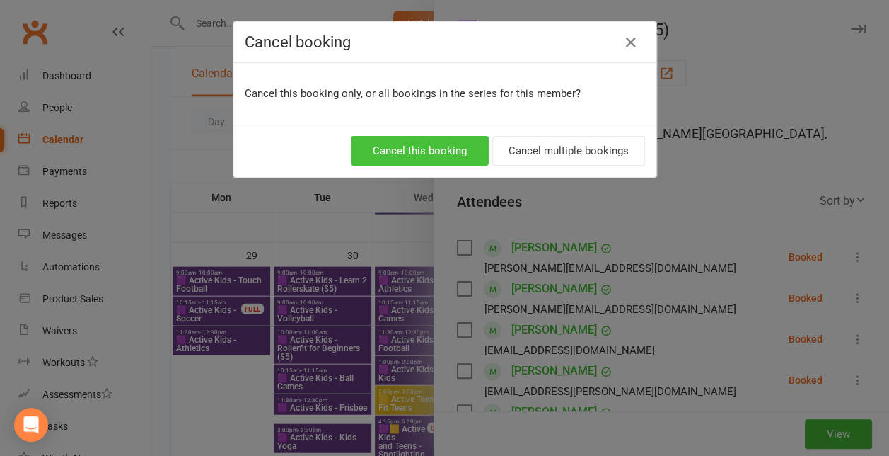
click at [394, 147] on button "Cancel this booking" at bounding box center [420, 151] width 138 height 30
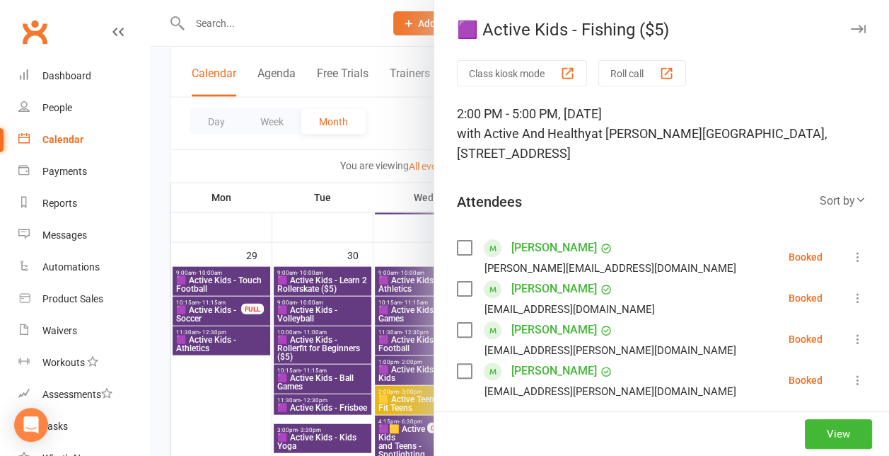
click at [851, 258] on icon at bounding box center [858, 257] width 14 height 14
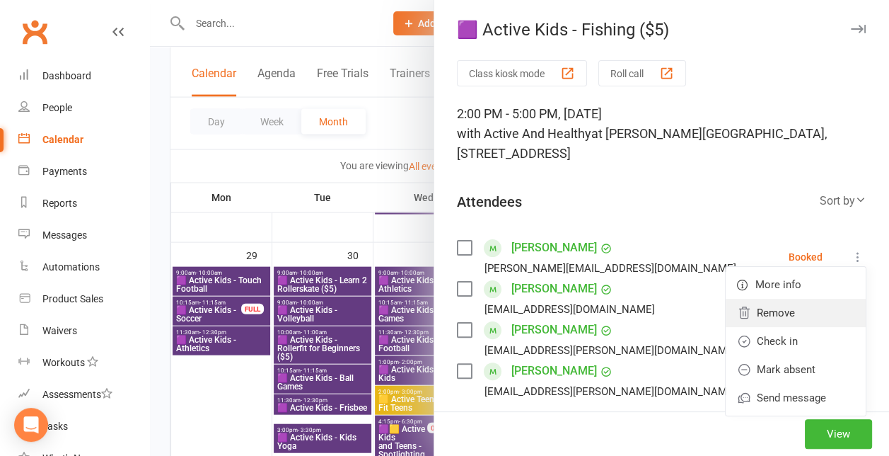
click at [751, 318] on link "Remove" at bounding box center [796, 313] width 140 height 28
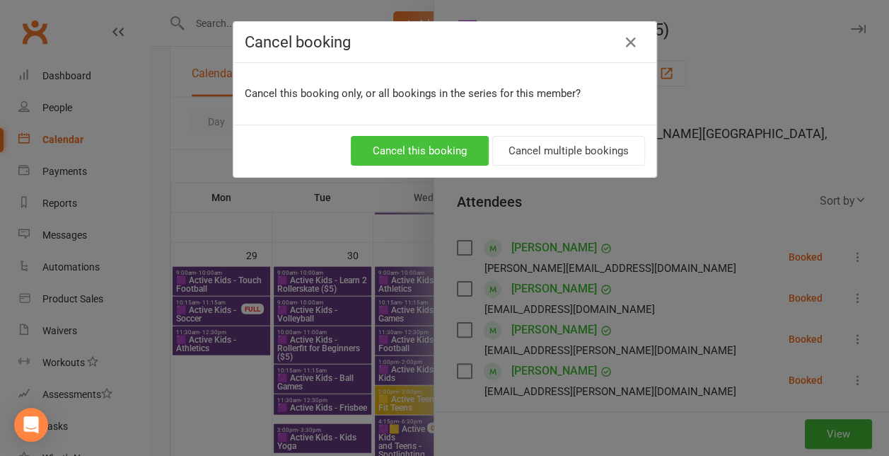
click at [432, 146] on button "Cancel this booking" at bounding box center [420, 151] width 138 height 30
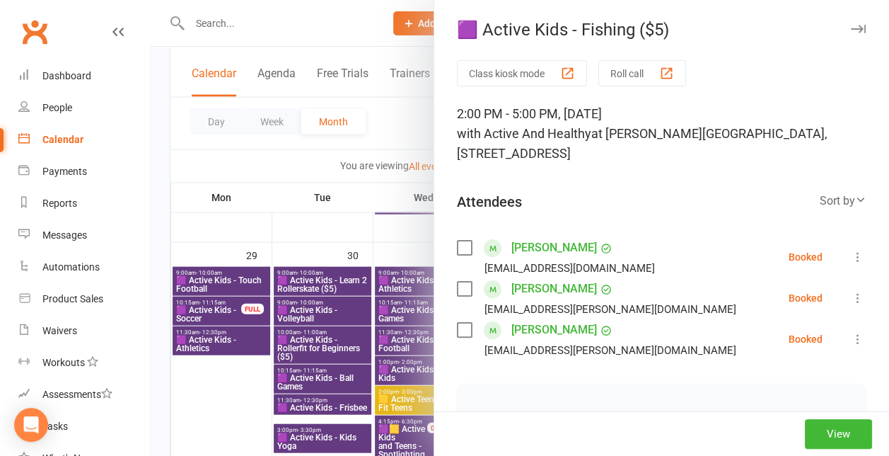
click at [851, 252] on icon at bounding box center [858, 257] width 14 height 14
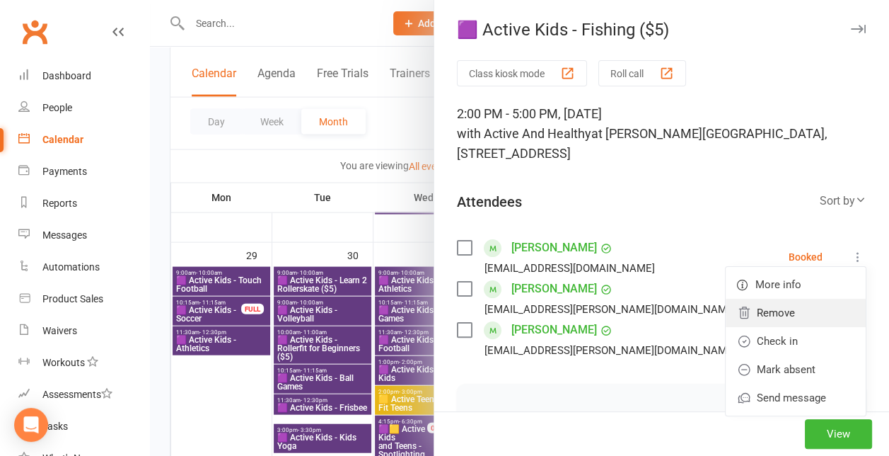
click at [745, 314] on link "Remove" at bounding box center [796, 313] width 140 height 28
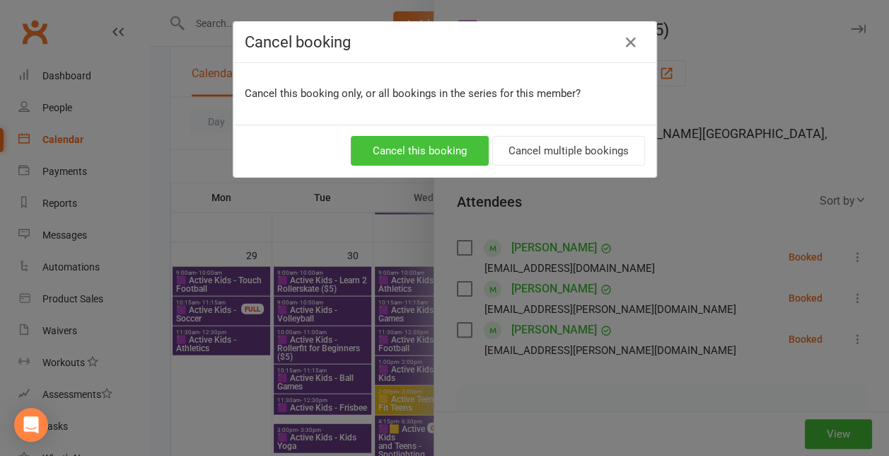
click at [424, 143] on button "Cancel this booking" at bounding box center [420, 151] width 138 height 30
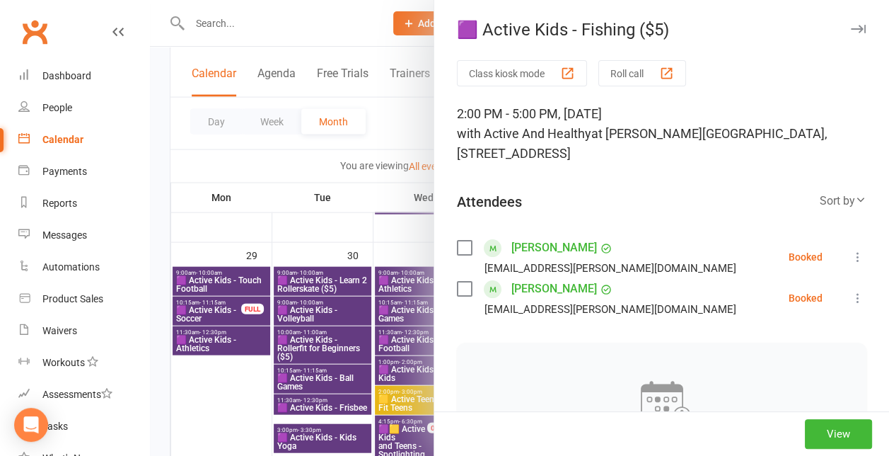
click at [851, 261] on icon at bounding box center [858, 257] width 14 height 14
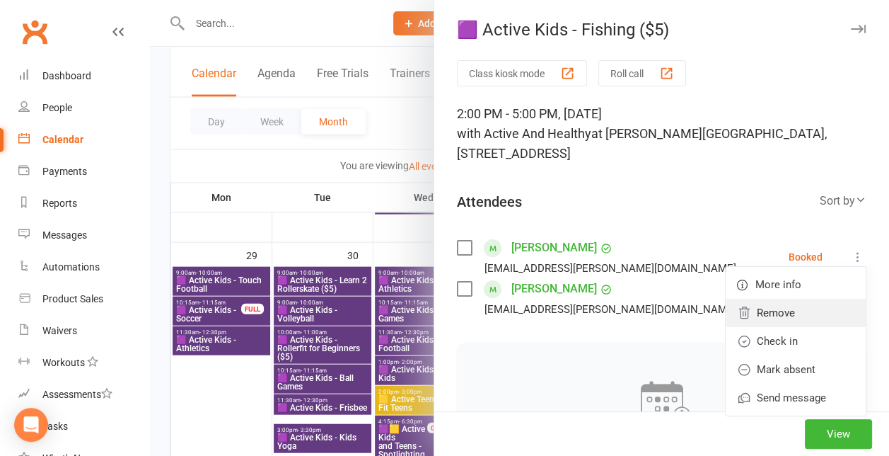
click at [744, 311] on link "Remove" at bounding box center [796, 313] width 140 height 28
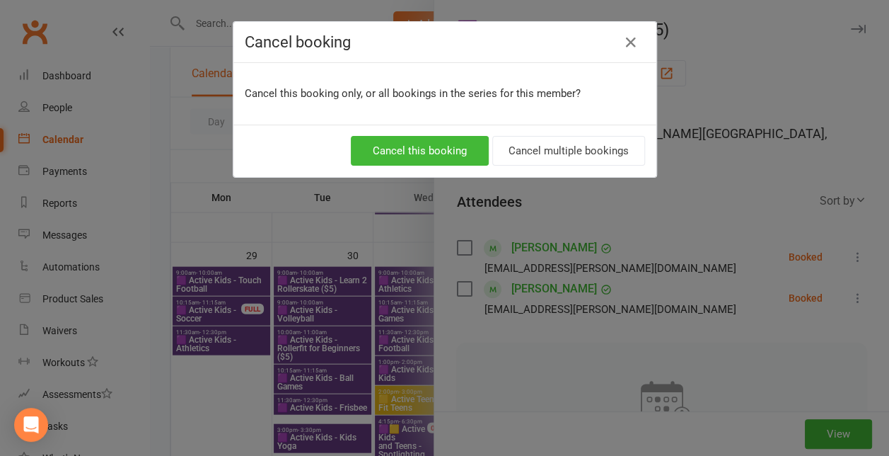
click at [744, 311] on div "Cancel booking Cancel this booking only, or all bookings in the series for this…" at bounding box center [444, 228] width 889 height 456
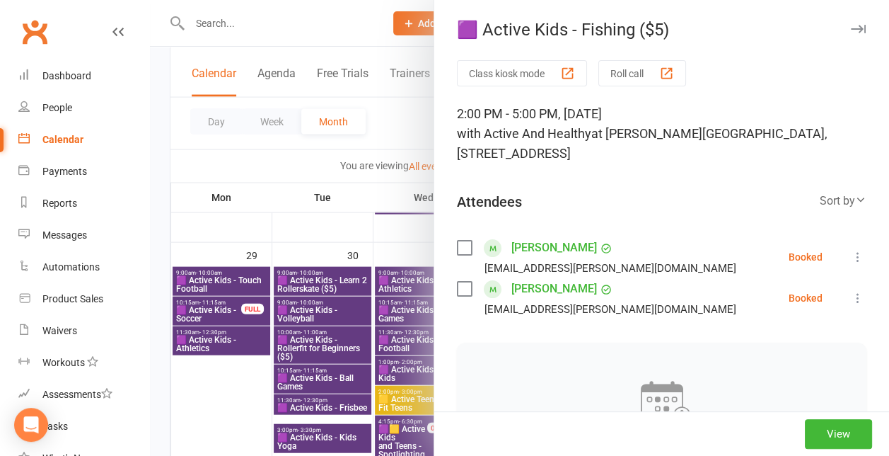
click at [851, 257] on icon at bounding box center [858, 257] width 14 height 14
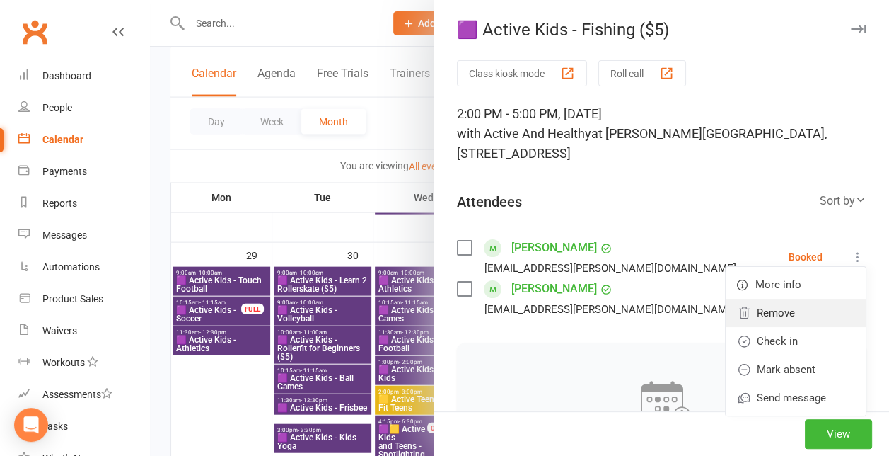
click at [761, 299] on link "Remove" at bounding box center [796, 313] width 140 height 28
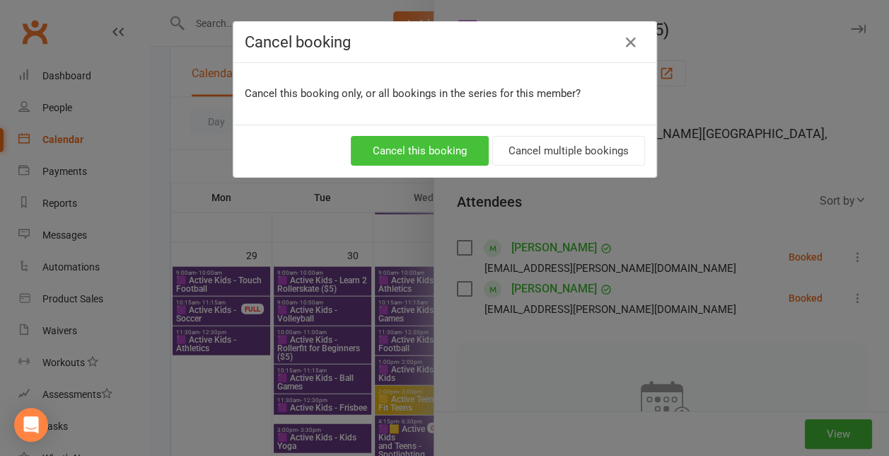
click at [456, 151] on button "Cancel this booking" at bounding box center [420, 151] width 138 height 30
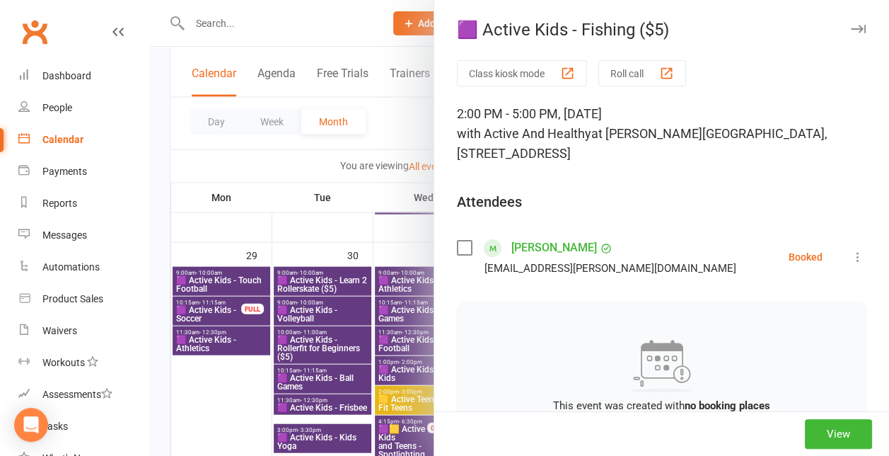
click at [851, 255] on icon at bounding box center [858, 257] width 14 height 14
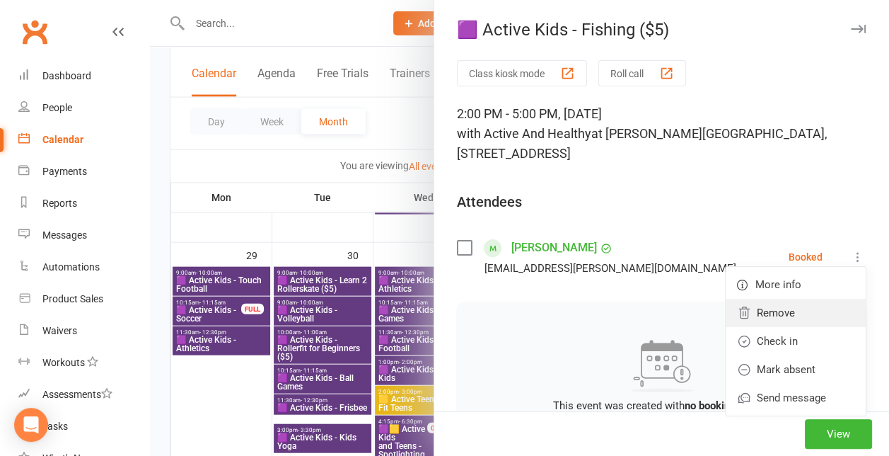
click at [747, 311] on link "Remove" at bounding box center [796, 313] width 140 height 28
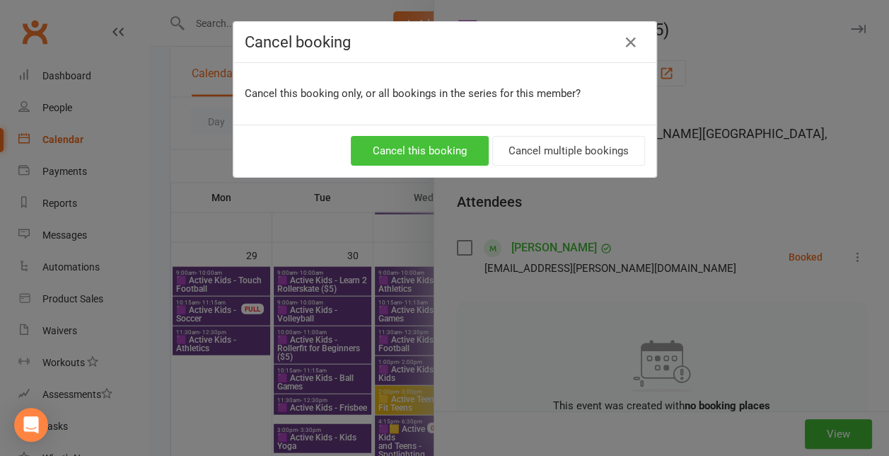
click at [408, 138] on button "Cancel this booking" at bounding box center [420, 151] width 138 height 30
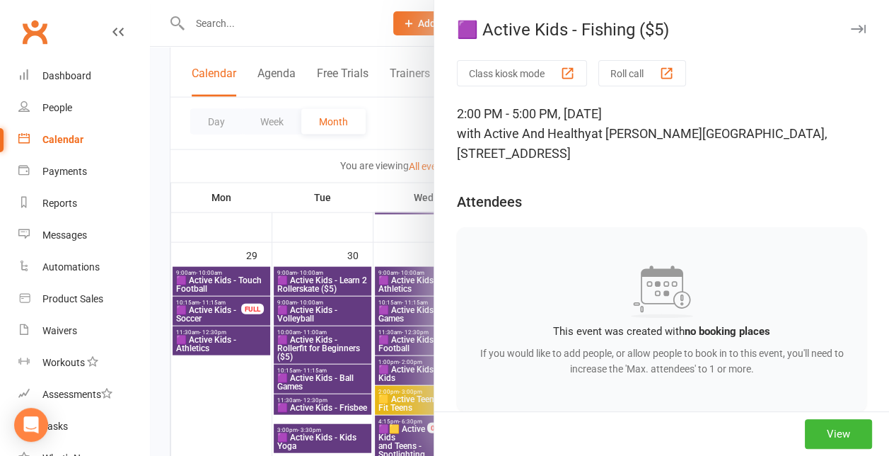
click at [337, 228] on div at bounding box center [519, 228] width 739 height 456
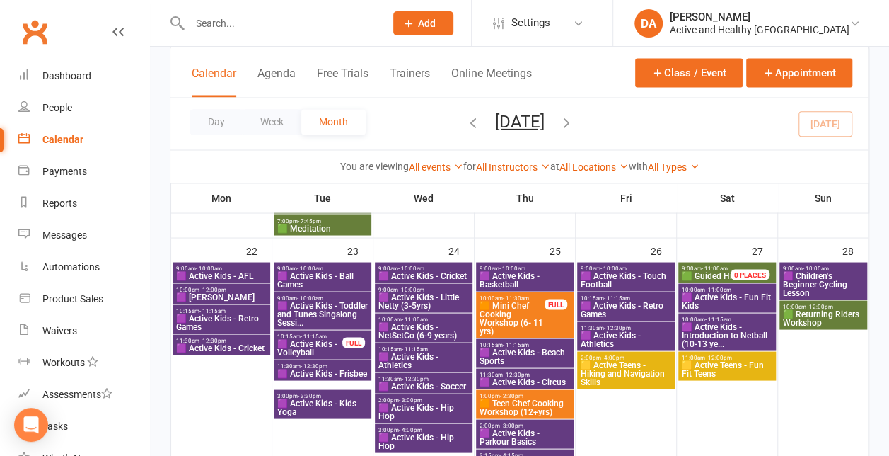
scroll to position [1182, 0]
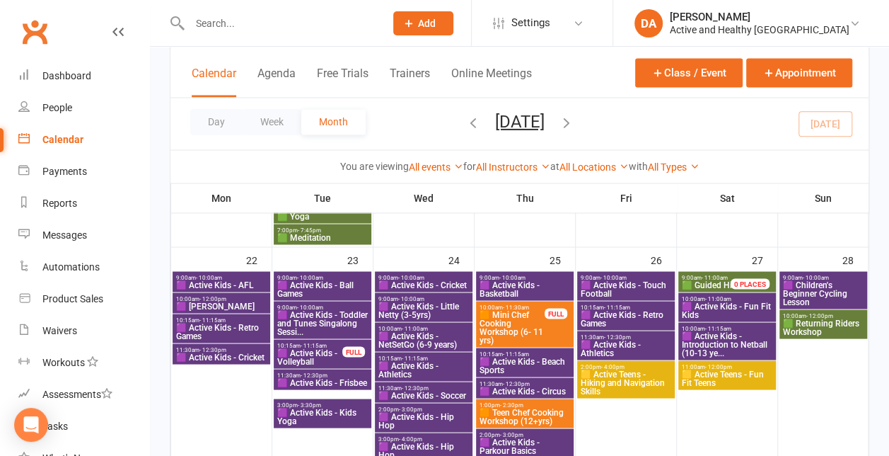
click at [729, 275] on span "9:00am - 11:00am" at bounding box center [714, 277] width 67 height 6
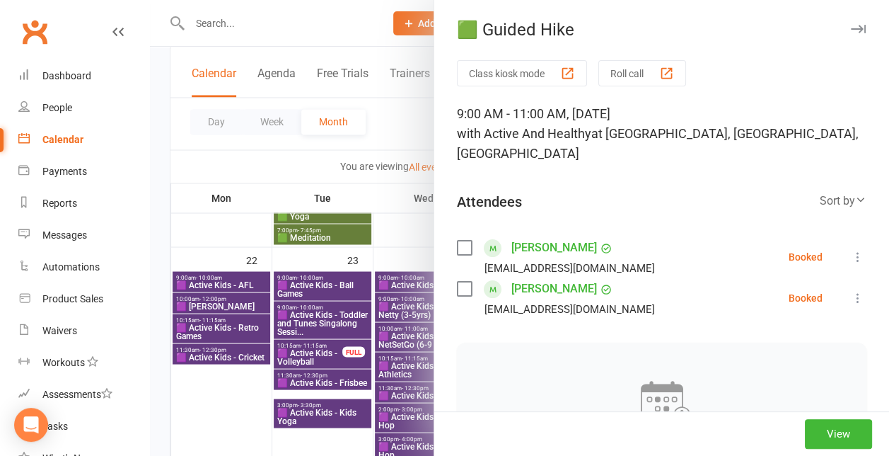
click at [851, 257] on icon at bounding box center [858, 257] width 14 height 14
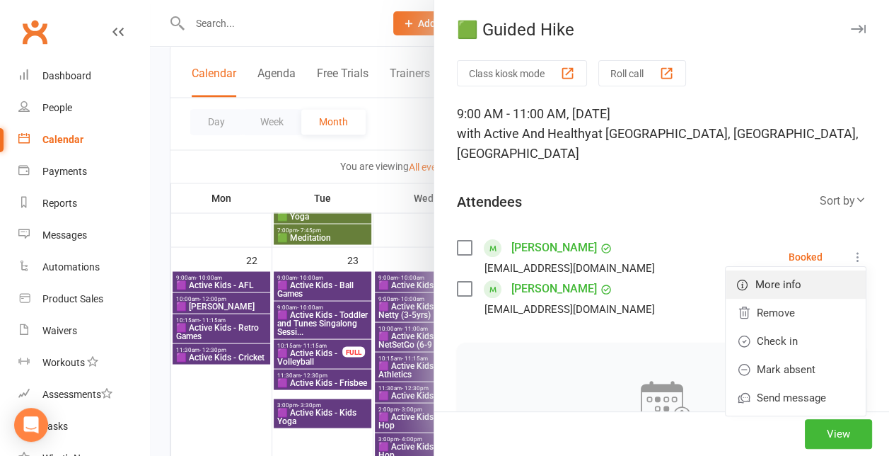
click at [766, 297] on link "More info" at bounding box center [796, 284] width 140 height 28
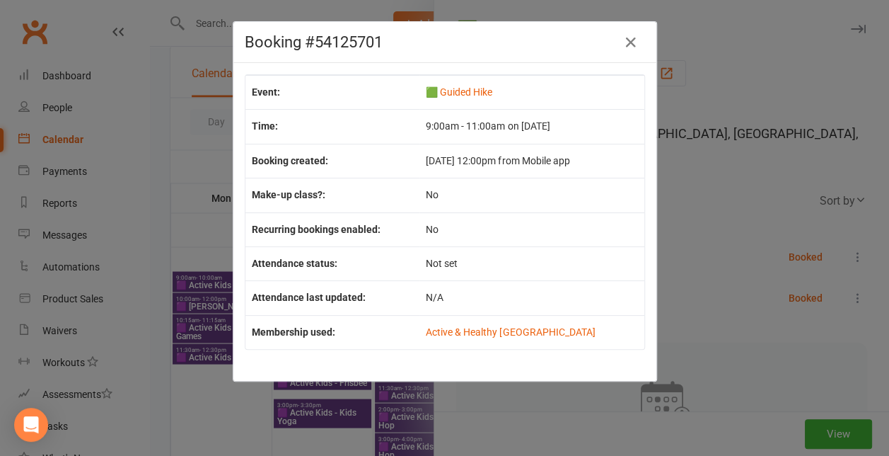
click at [736, 296] on div "Booking #54125701 Event: 🟩 Guided Hike Time: 9:00am - 11:00am on 27 Sep 2025 Bo…" at bounding box center [444, 228] width 889 height 456
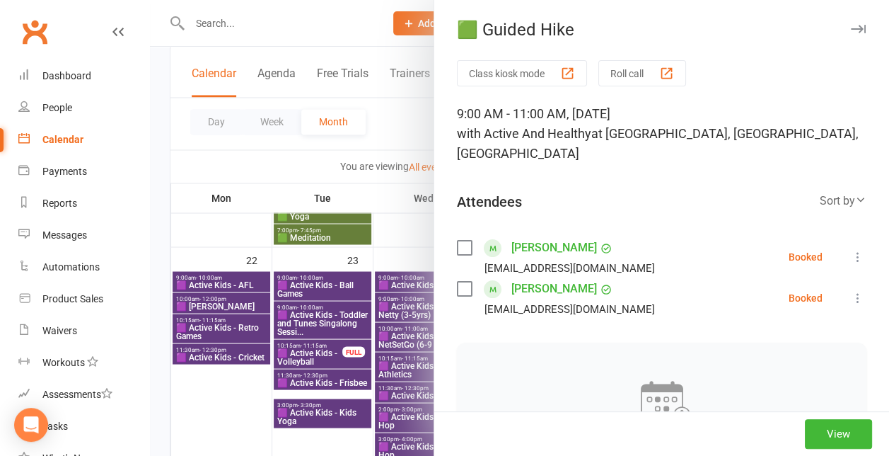
click at [851, 255] on icon at bounding box center [858, 257] width 14 height 14
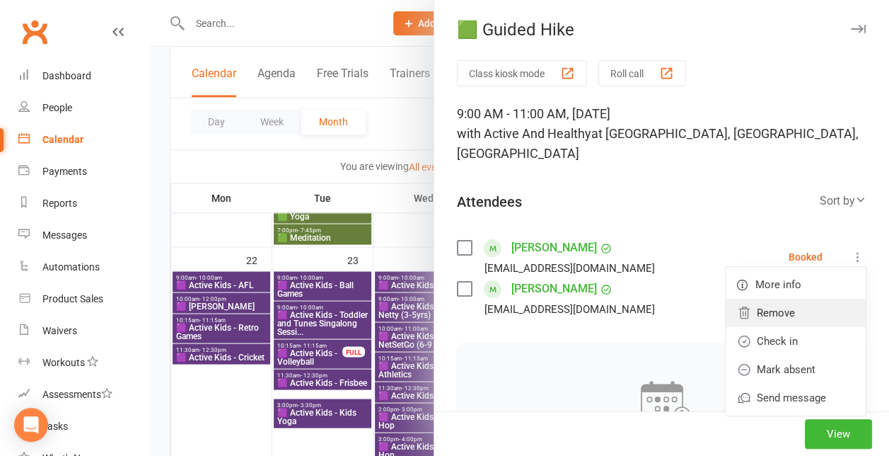
click at [755, 306] on link "Remove" at bounding box center [796, 313] width 140 height 28
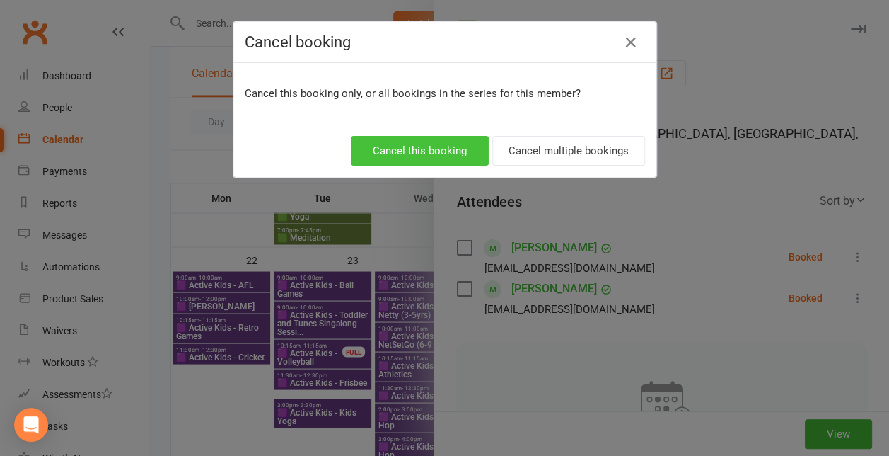
click at [453, 148] on button "Cancel this booking" at bounding box center [420, 151] width 138 height 30
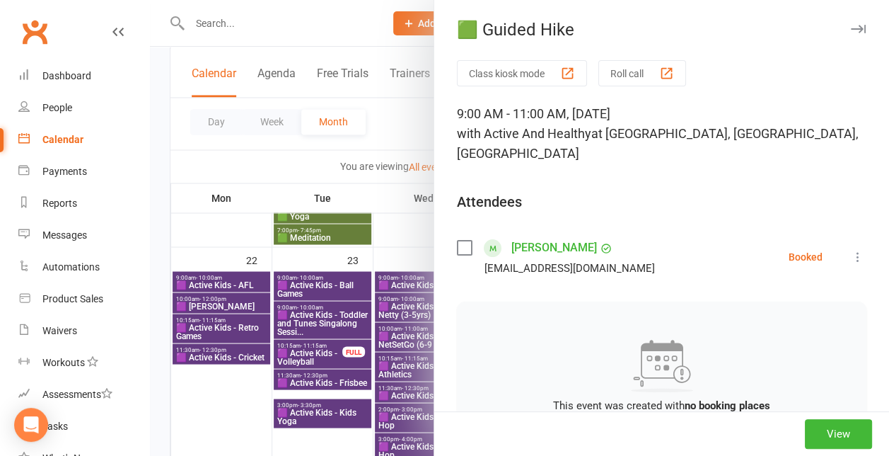
click at [851, 253] on icon at bounding box center [858, 257] width 14 height 14
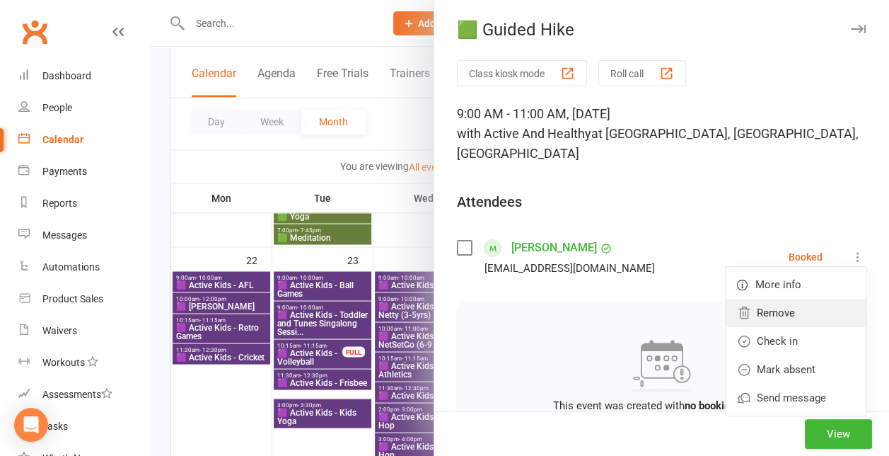
click at [767, 319] on link "Remove" at bounding box center [796, 313] width 140 height 28
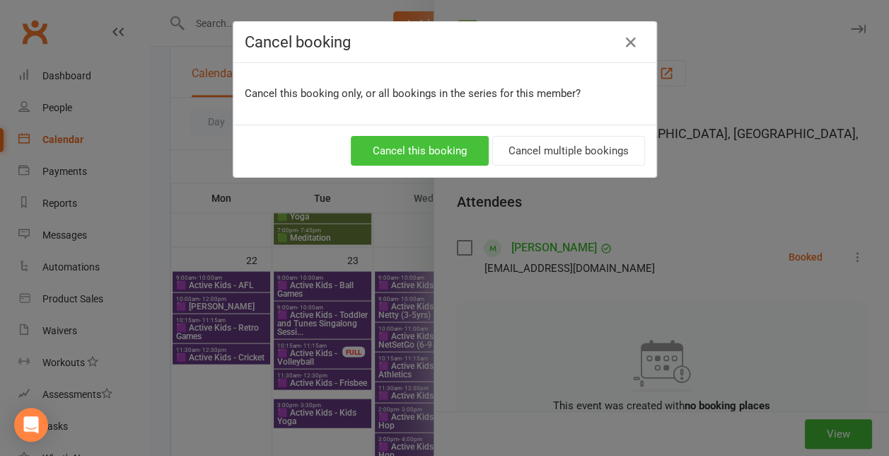
click at [437, 147] on button "Cancel this booking" at bounding box center [420, 151] width 138 height 30
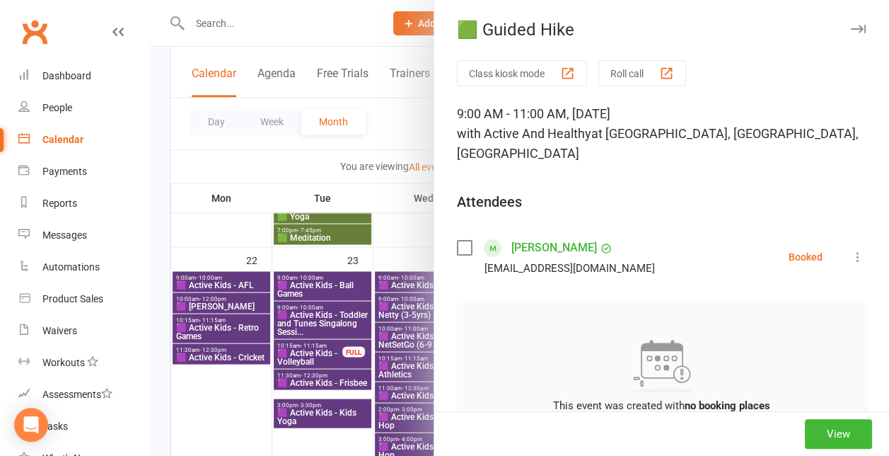
click at [345, 302] on div at bounding box center [519, 228] width 739 height 456
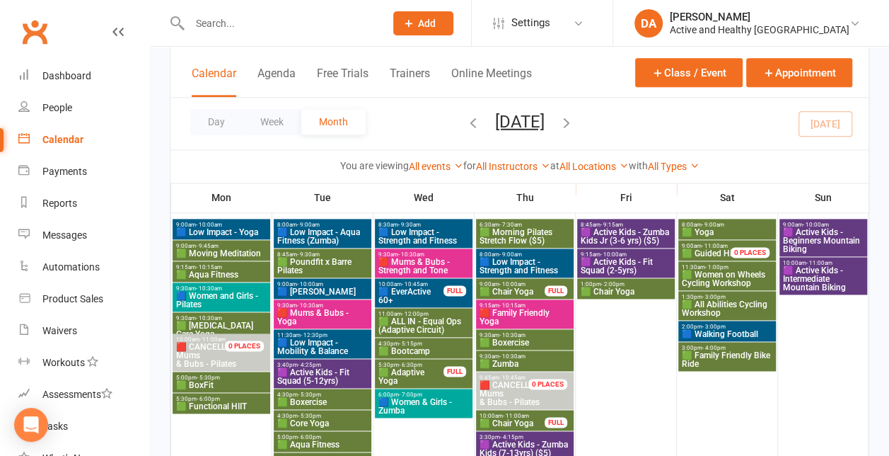
scroll to position [842, 0]
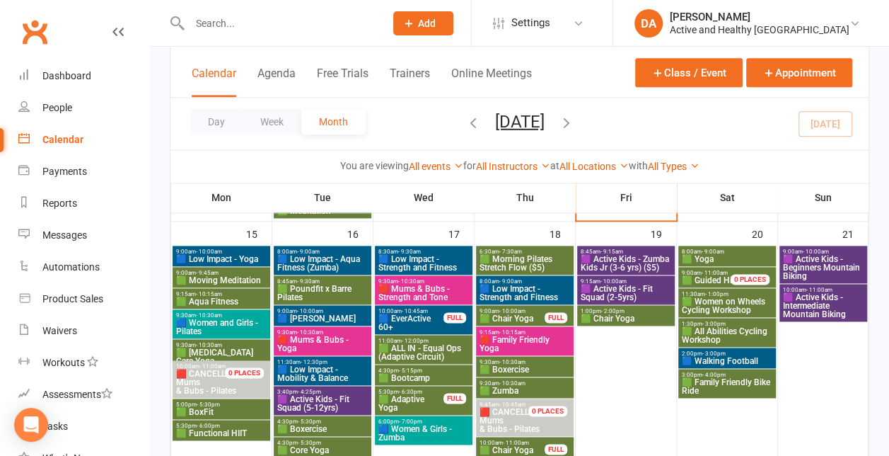
click at [709, 272] on span "- 11:00am" at bounding box center [715, 273] width 26 height 6
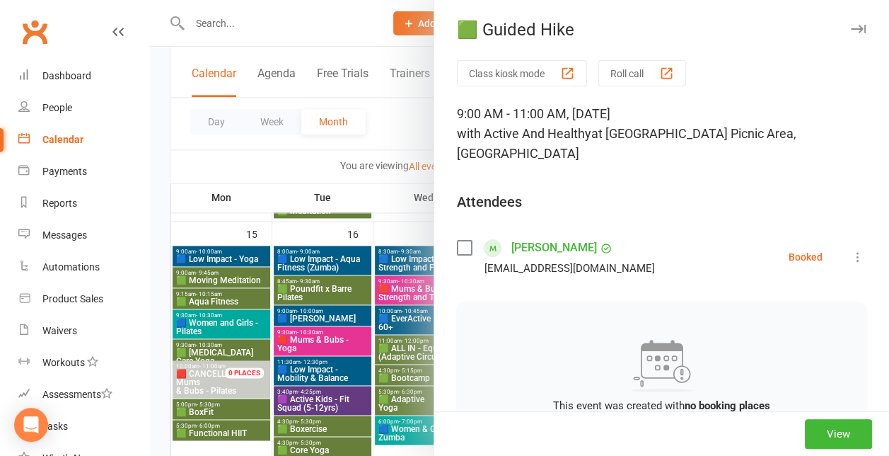
click at [851, 258] on icon at bounding box center [858, 257] width 14 height 14
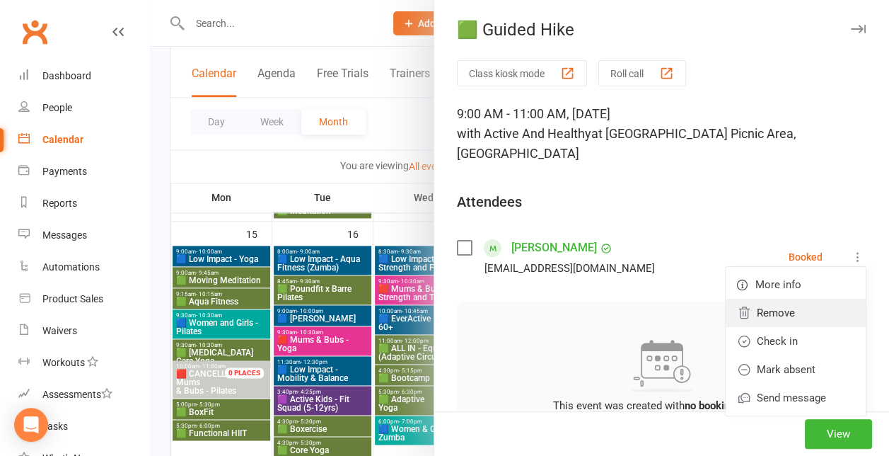
click at [766, 309] on link "Remove" at bounding box center [796, 313] width 140 height 28
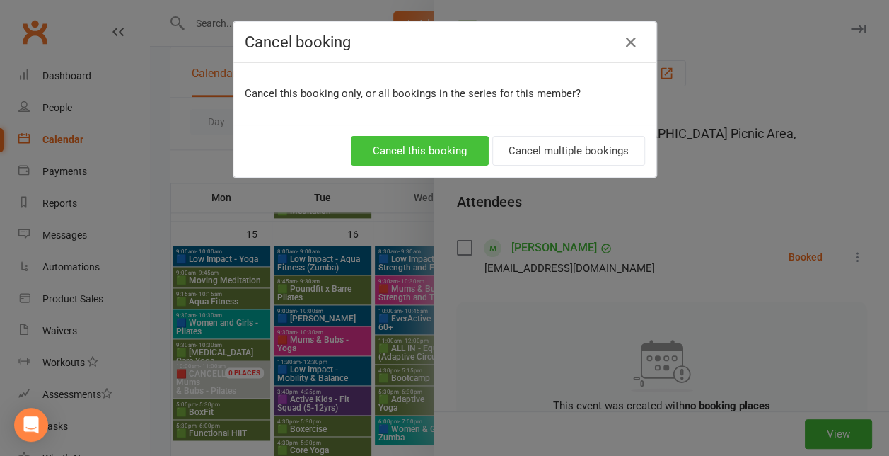
click at [434, 157] on button "Cancel this booking" at bounding box center [420, 151] width 138 height 30
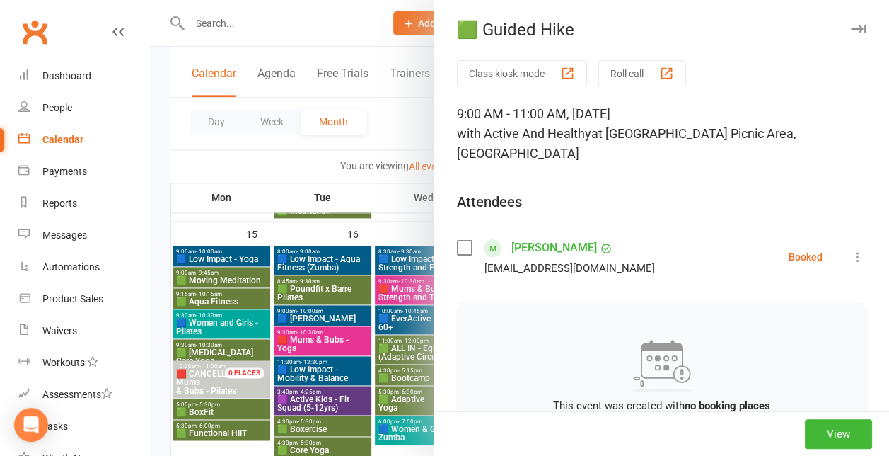
click at [350, 284] on div at bounding box center [519, 228] width 739 height 456
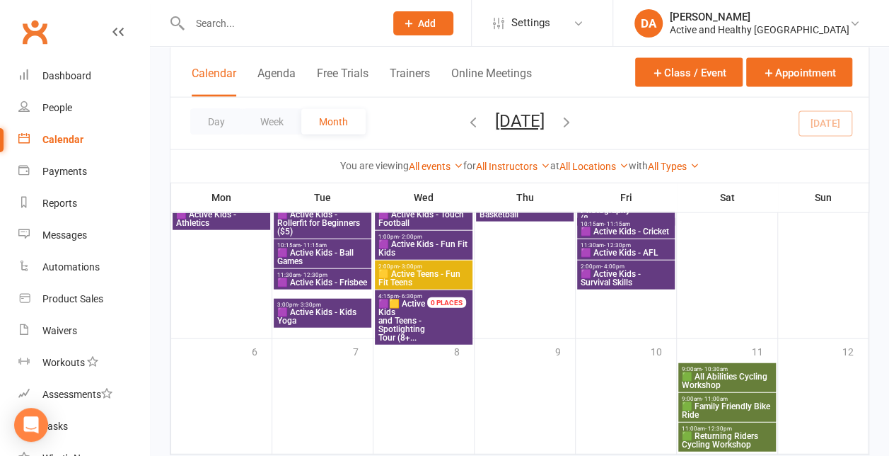
scroll to position [1592, 0]
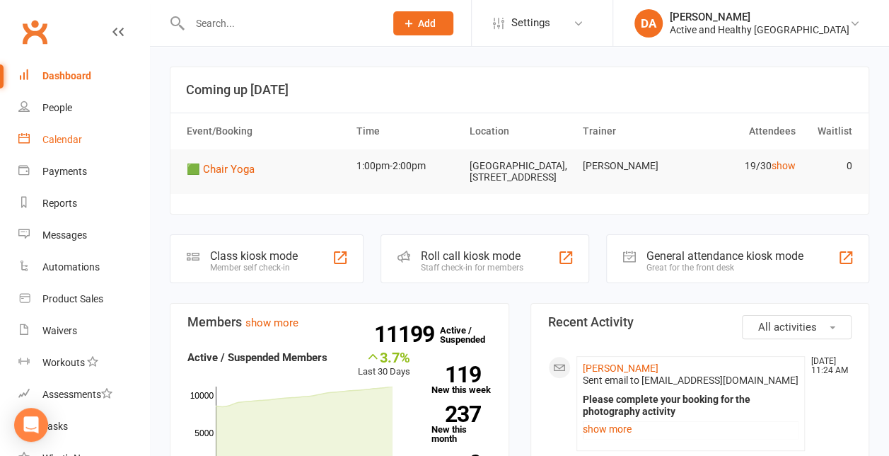
click at [59, 140] on div "Calendar" at bounding box center [62, 139] width 40 height 11
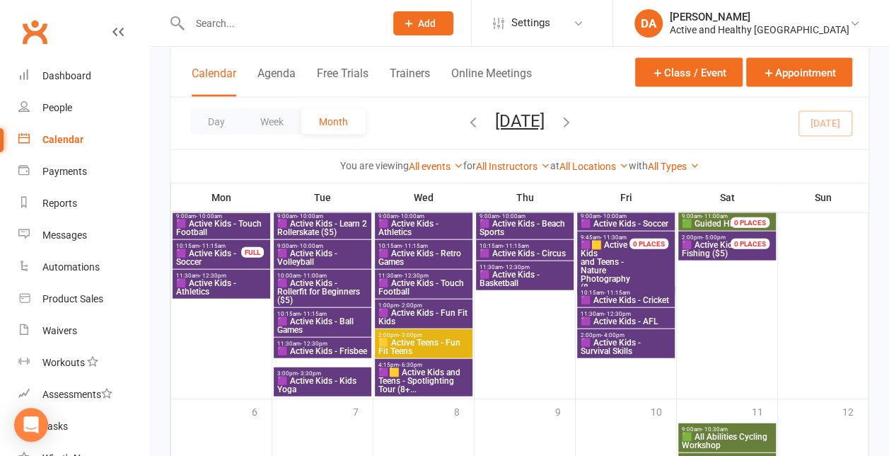
scroll to position [1497, 0]
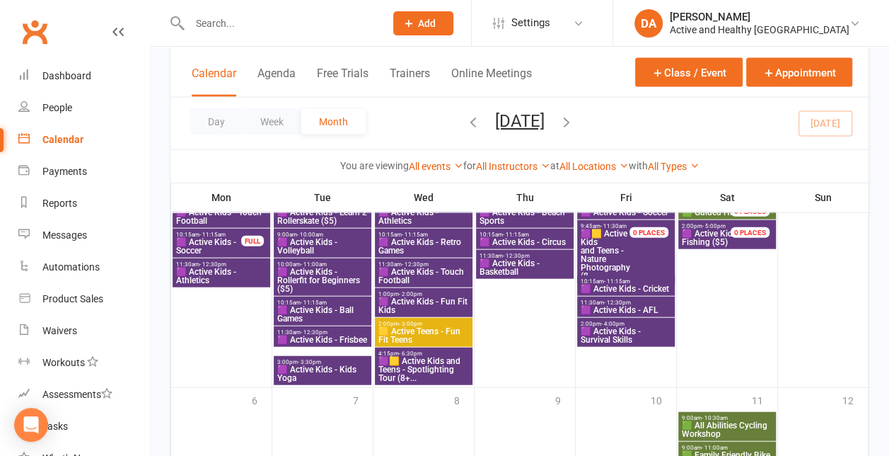
click at [409, 374] on span "🟪🟨 Active Kids and Teens - Spotlighting Tour (8+..." at bounding box center [424, 369] width 92 height 25
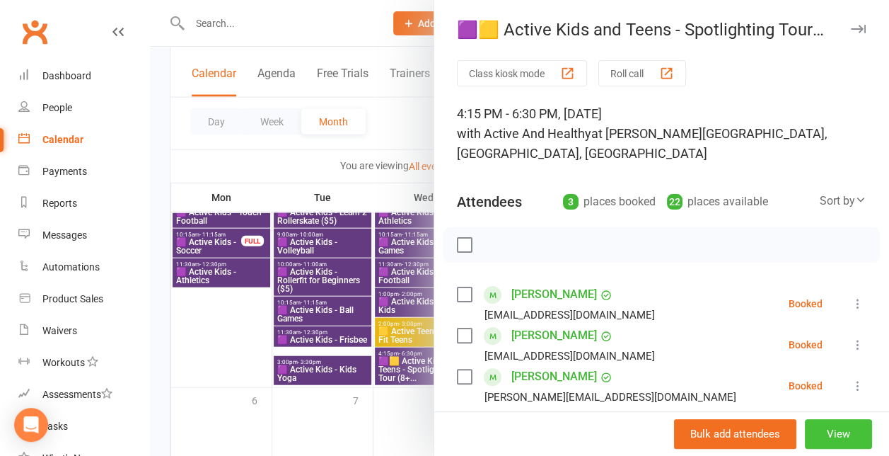
click at [826, 432] on button "View" at bounding box center [838, 434] width 67 height 30
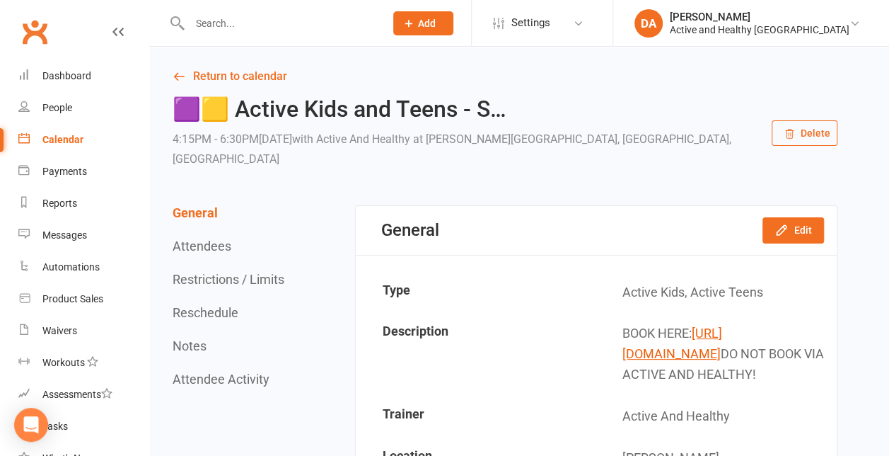
drag, startPoint x: 768, startPoint y: 397, endPoint x: 610, endPoint y: 331, distance: 171.6
click at [610, 331] on td "BOOK HERE: https://www.discoveripswich.com.au/tour/great-trails-of-ipswich-walk…" at bounding box center [716, 353] width 238 height 81
copy td "https://www.discoveripswich.com.au/tour/great-trails-of-ipswich-walking-tours/ …"
click at [230, 22] on input "text" at bounding box center [280, 23] width 190 height 20
paste input "Kerry Kruusmaa"
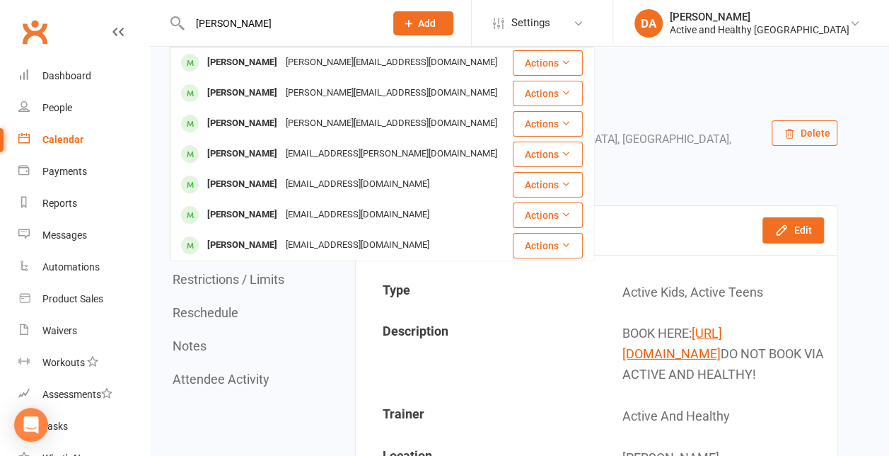
click at [292, 21] on input "Kerry Kruusmaa" at bounding box center [280, 23] width 190 height 20
paste input "Eva O'Sullivan"
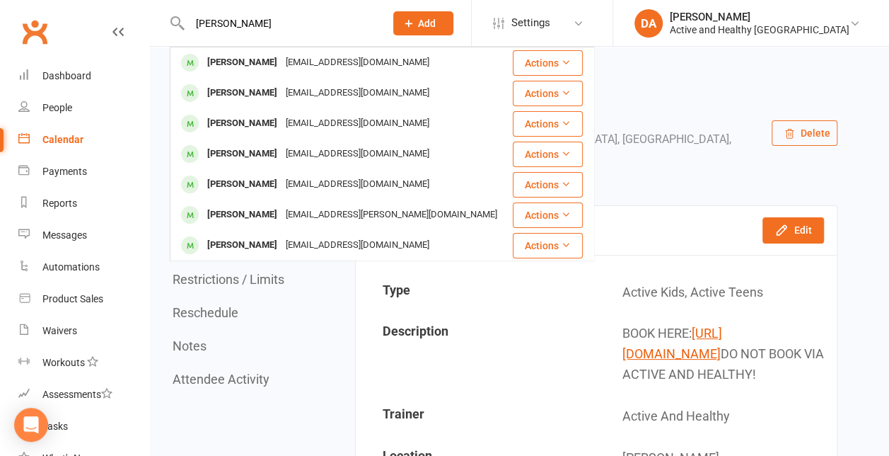
click at [275, 21] on input "Eva O'Sullivan" at bounding box center [280, 23] width 190 height 20
type input "kym palin"
